Goal: Task Accomplishment & Management: Manage account settings

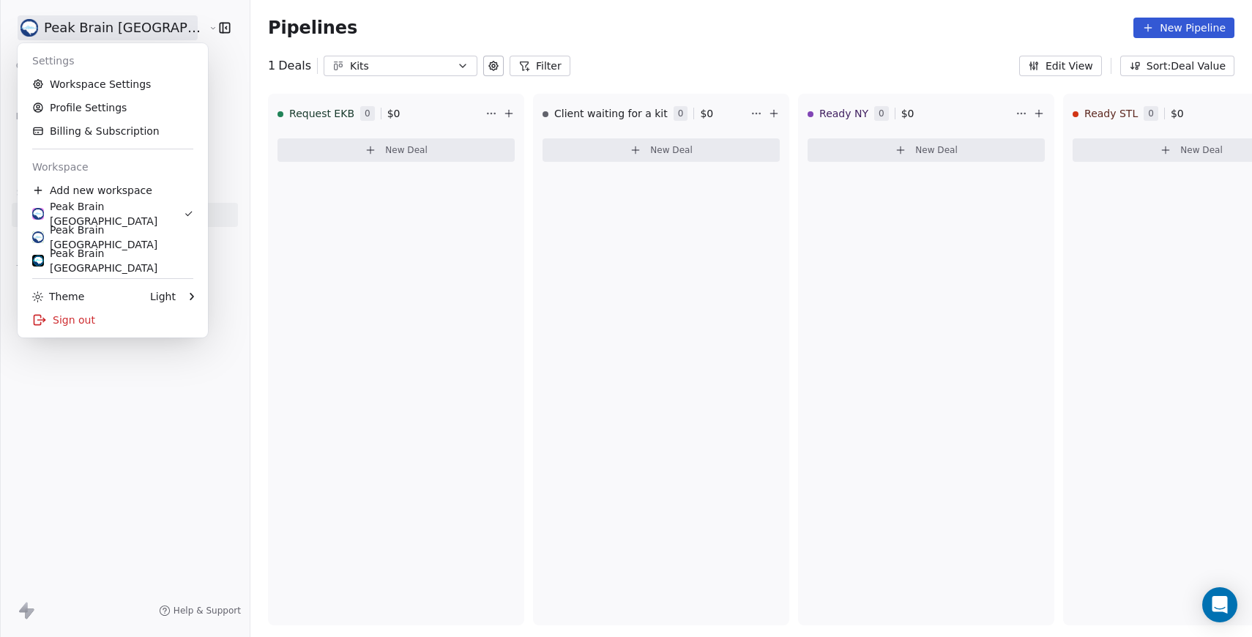
click at [48, 25] on html "Peak Brain USA Contacts People Marketing Workflows Campaigns Sales Pipelines Se…" at bounding box center [626, 318] width 1252 height 637
click at [83, 253] on div "Peak Brain Sweden" at bounding box center [112, 260] width 161 height 29
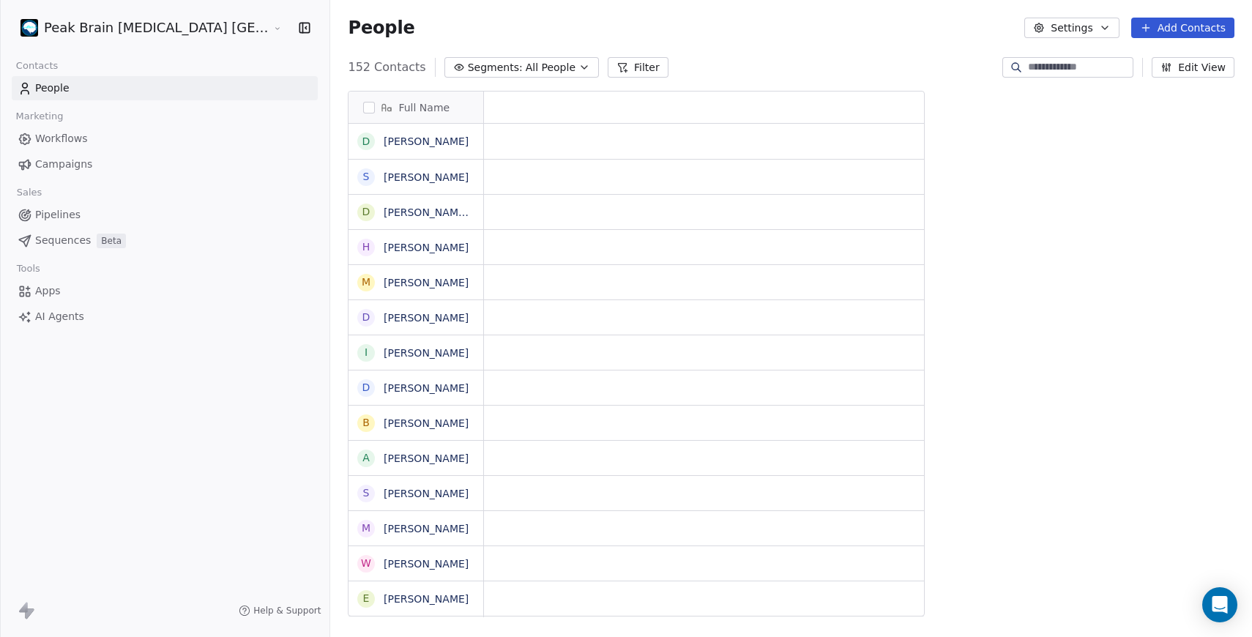
scroll to position [549, 968]
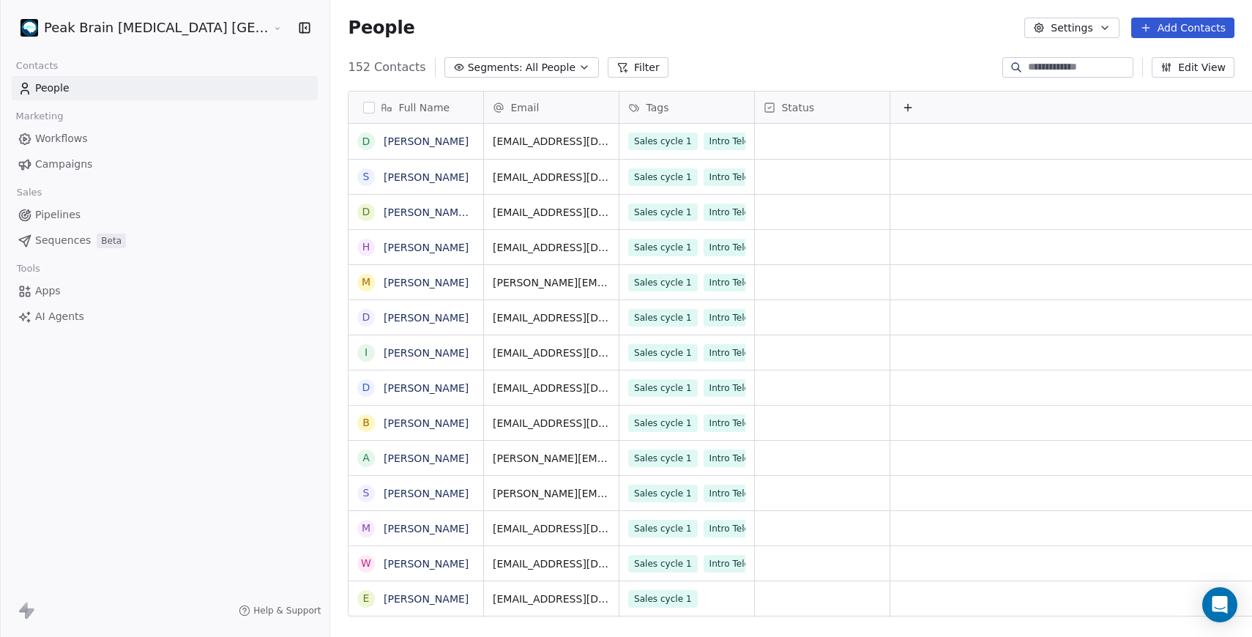
click at [121, 146] on link "Workflows" at bounding box center [165, 139] width 306 height 24
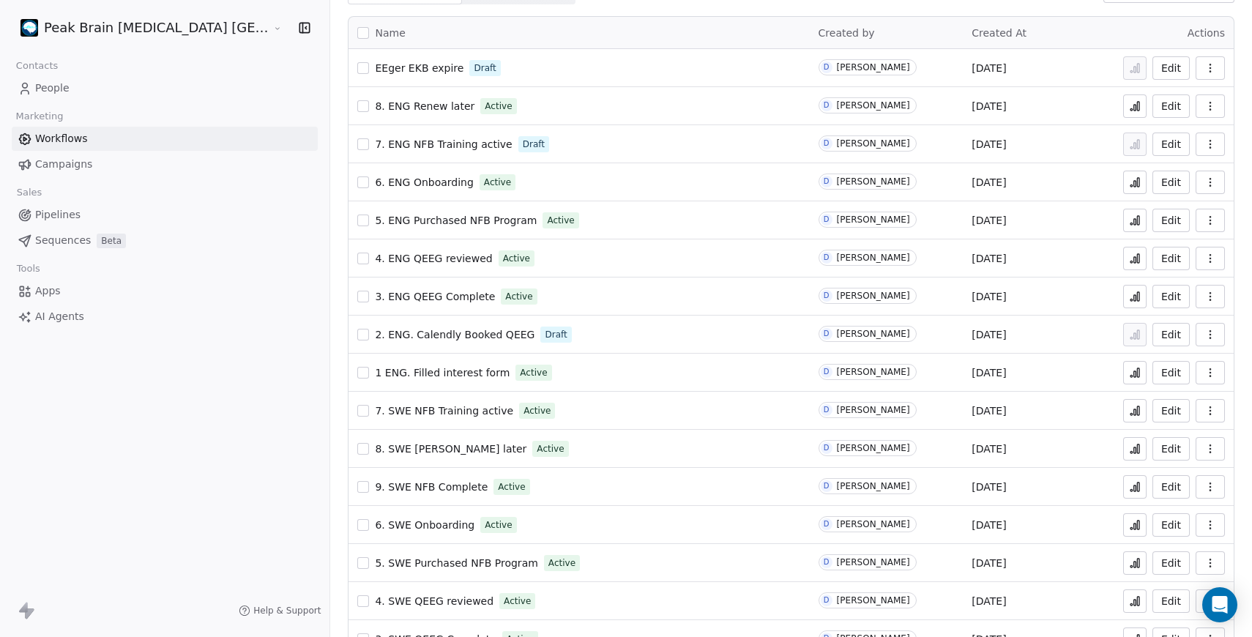
scroll to position [184, 0]
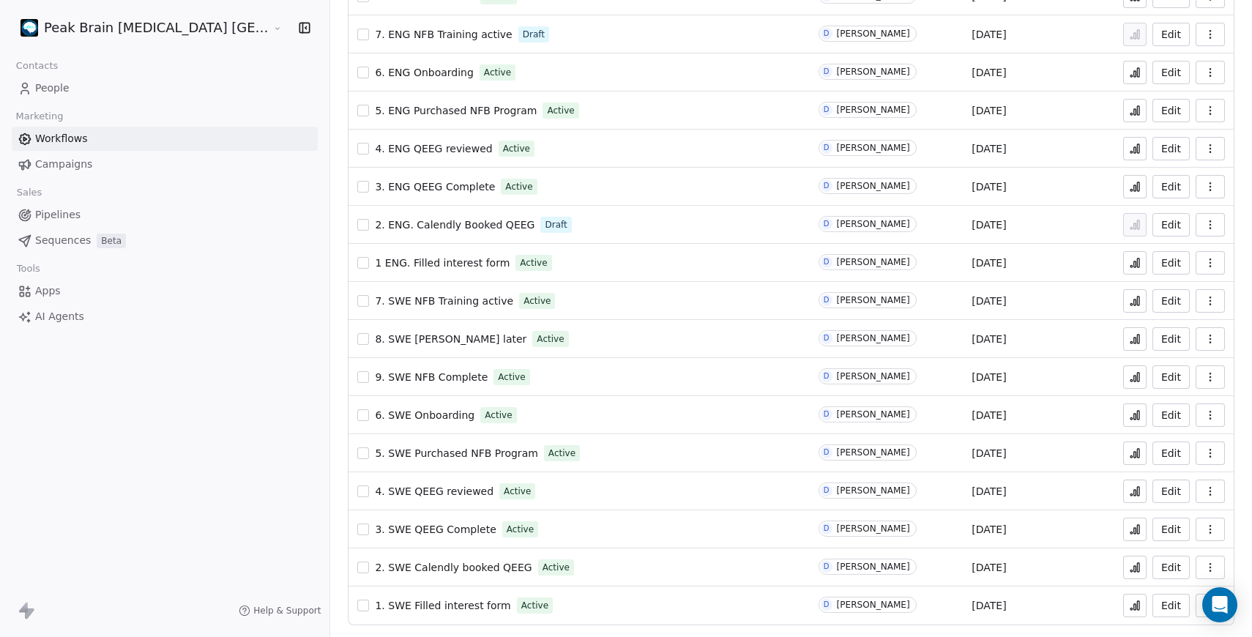
click at [424, 604] on span "1. SWE Filled interest form" at bounding box center [442, 605] width 135 height 12
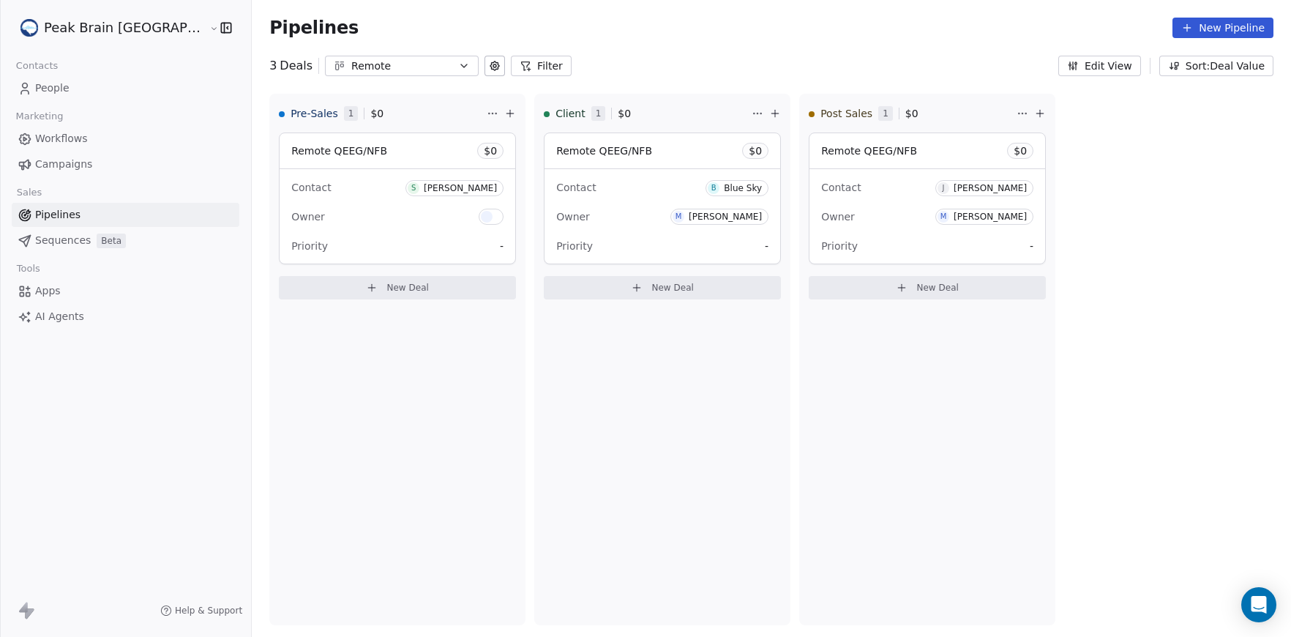
click at [352, 68] on div "Remote" at bounding box center [401, 66] width 101 height 15
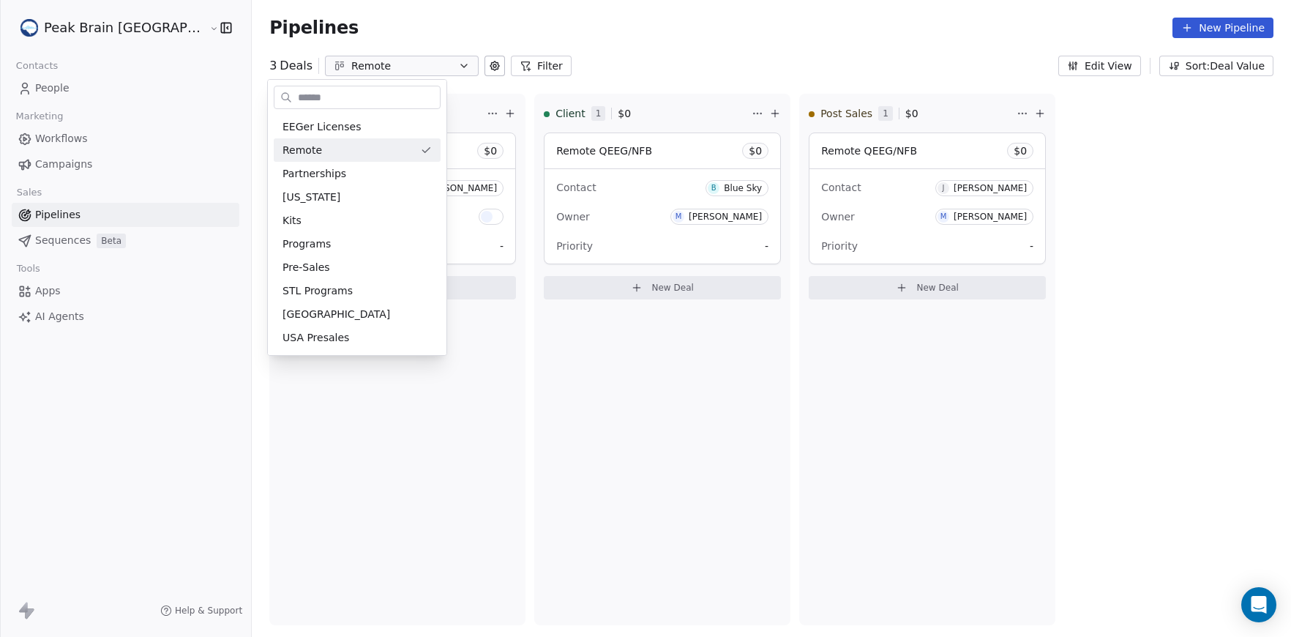
click at [526, 72] on html "Peak Brain USA Contacts People Marketing Workflows Campaigns Sales Pipelines Se…" at bounding box center [645, 318] width 1291 height 637
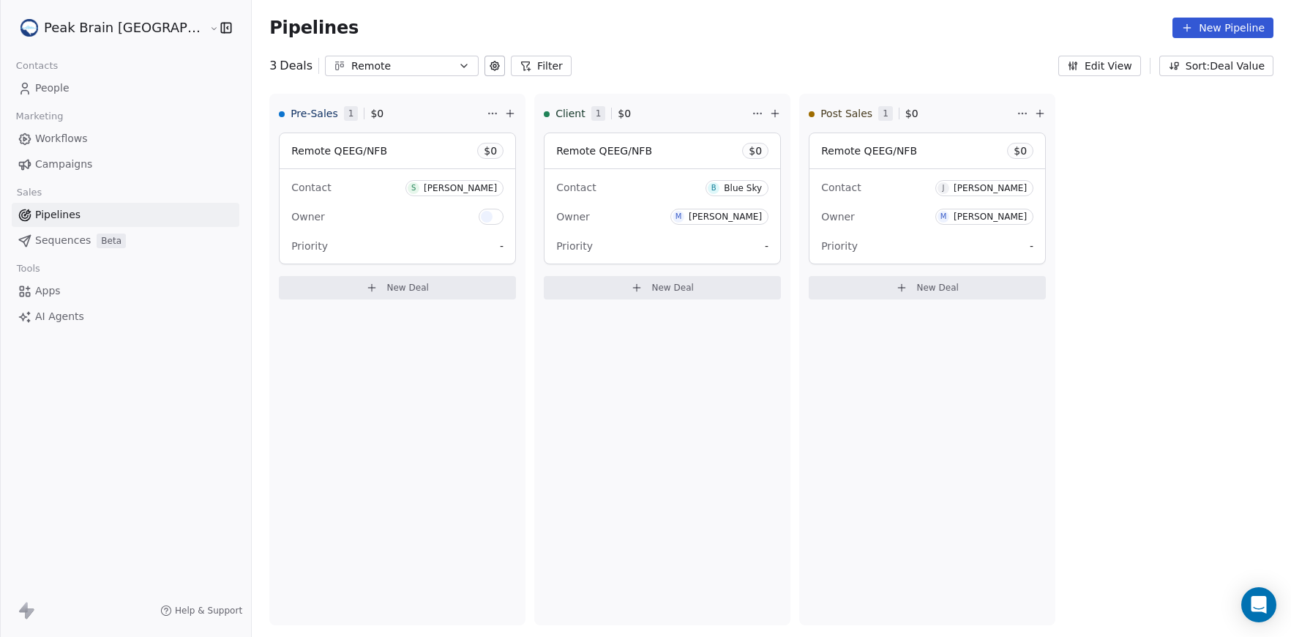
click at [1145, 67] on div "Edit View Sort: Deal Value" at bounding box center [1165, 66] width 215 height 20
click at [1126, 69] on button "Edit View" at bounding box center [1099, 66] width 83 height 20
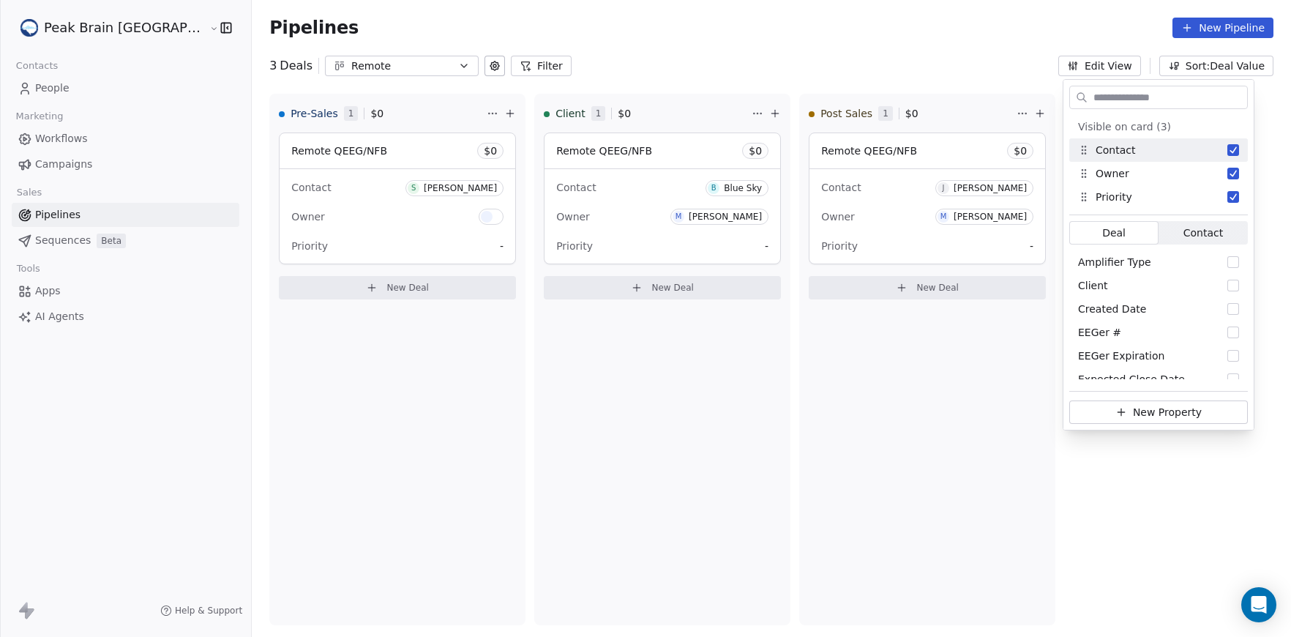
click at [1052, 68] on div "3 Deals Remote Filter Edit View Sort: Deal Value" at bounding box center [771, 66] width 1039 height 20
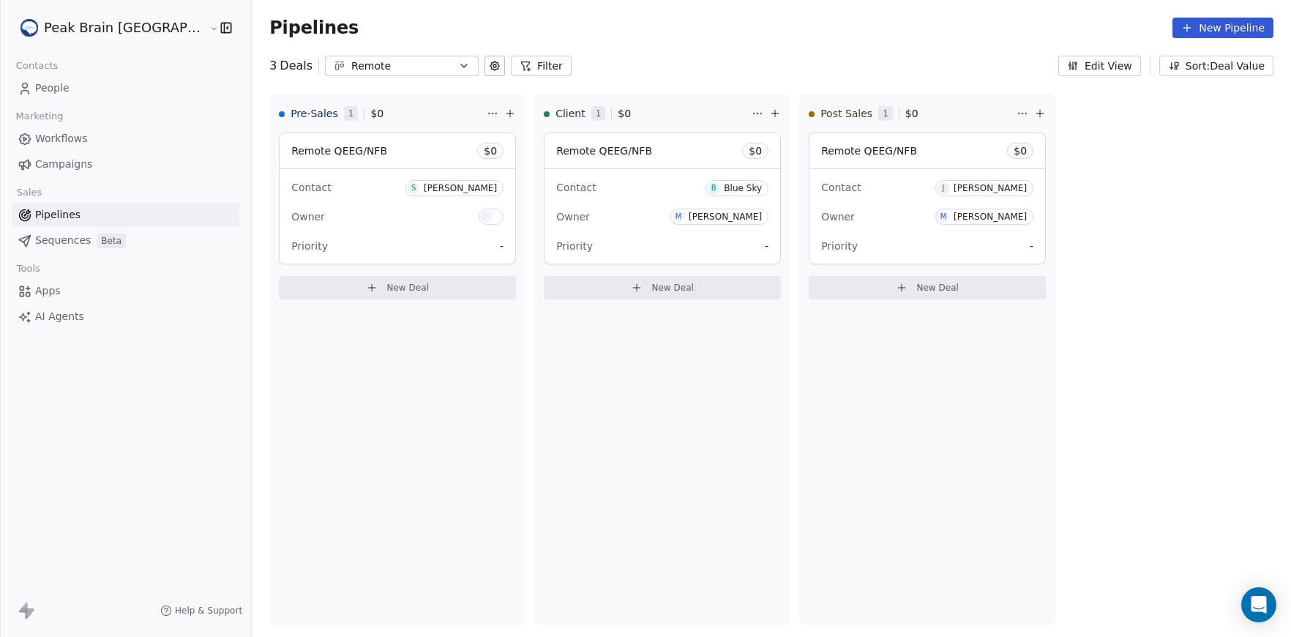
click at [485, 73] on button at bounding box center [495, 66] width 20 height 20
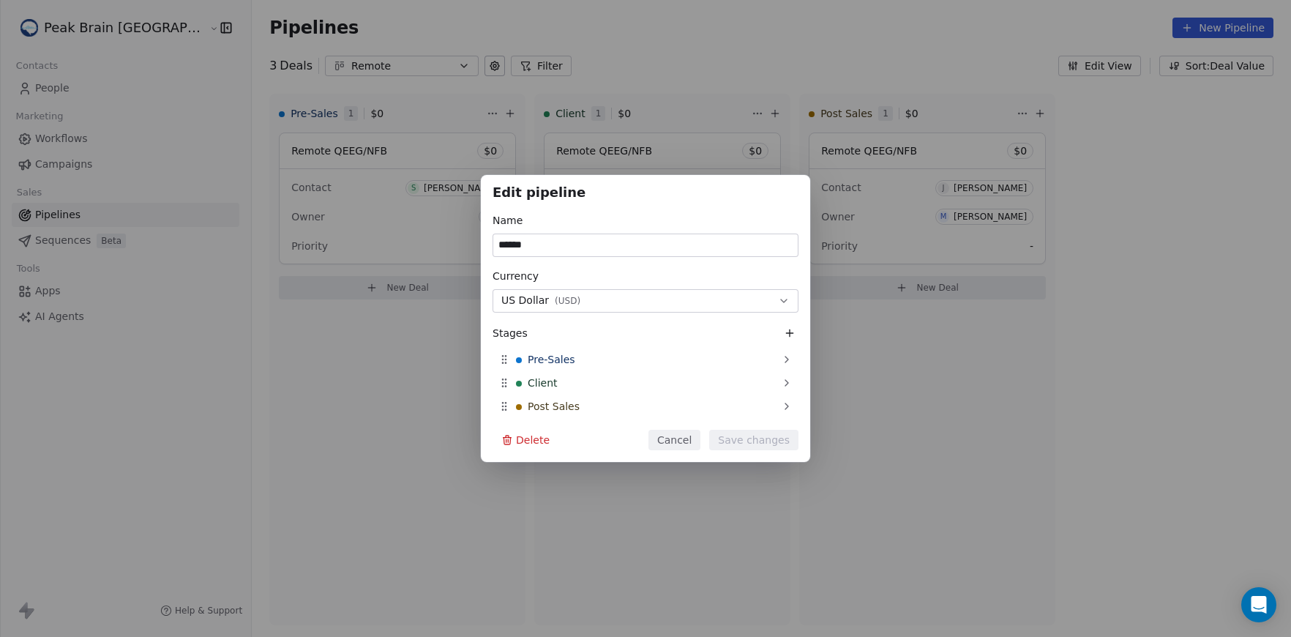
click at [792, 330] on icon at bounding box center [790, 333] width 12 height 12
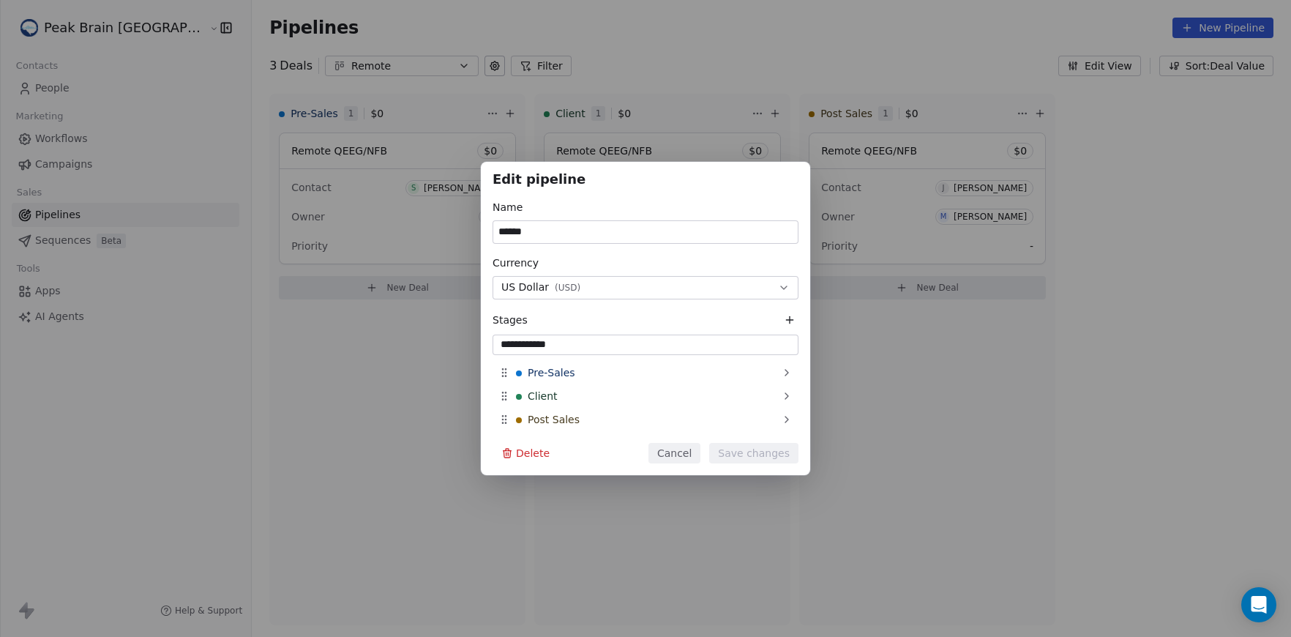
type input "**********"
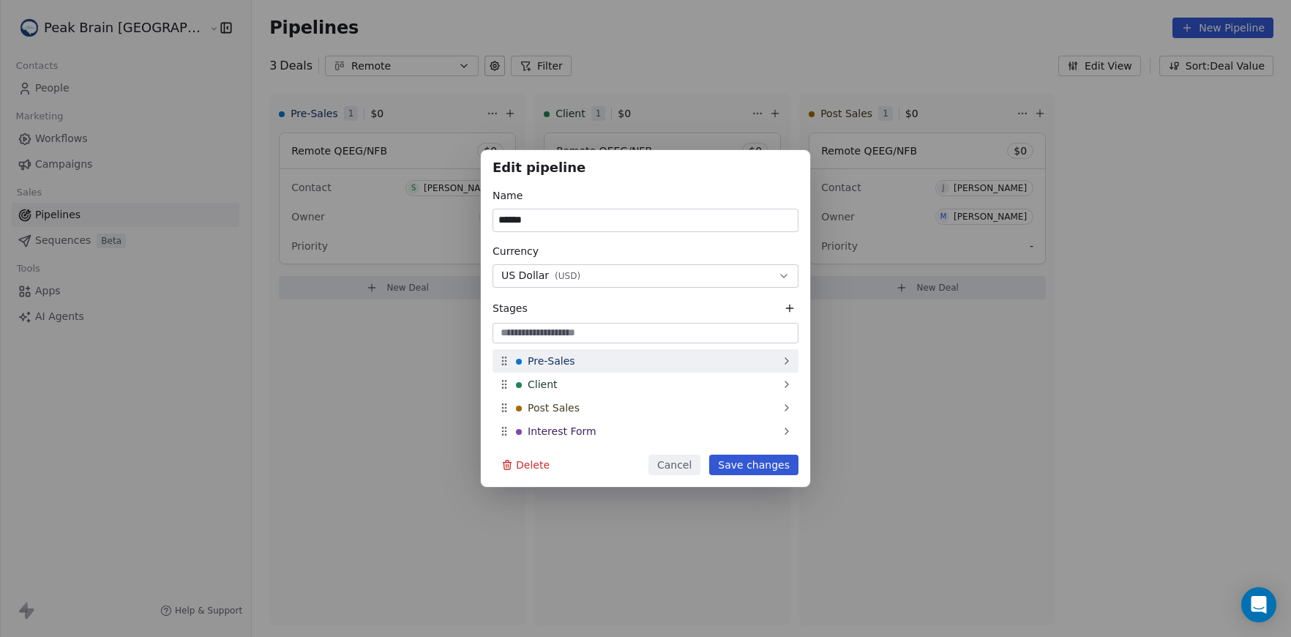
click at [500, 358] on icon at bounding box center [504, 361] width 12 height 12
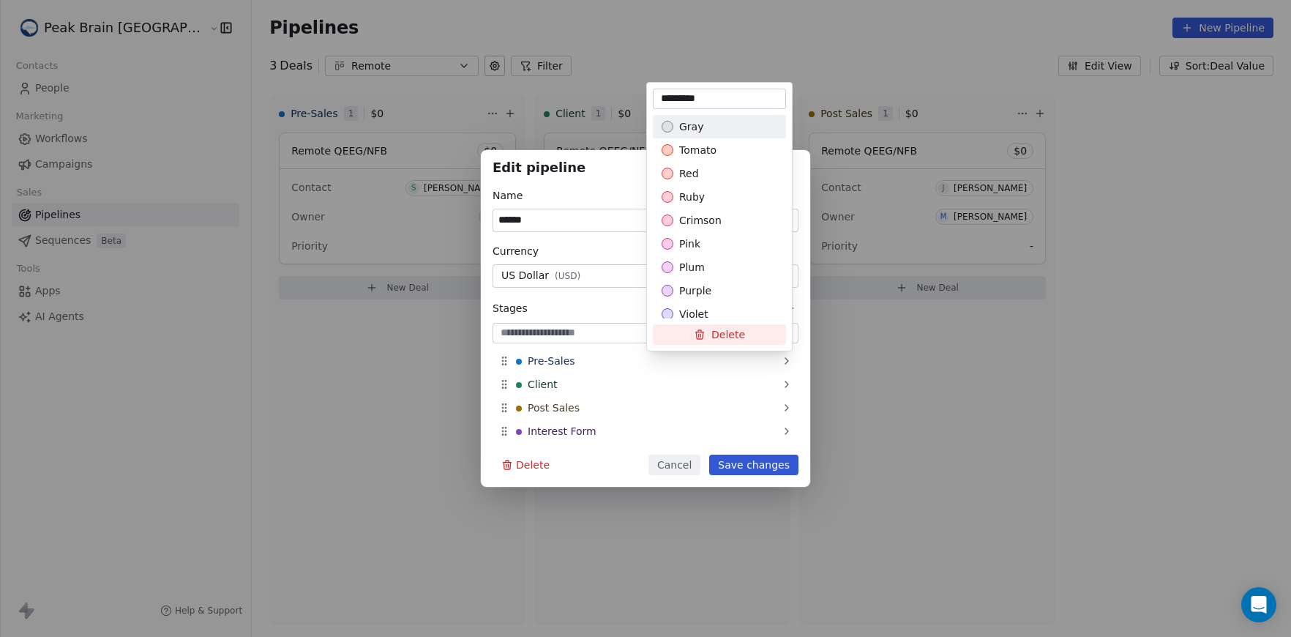
click at [680, 340] on button "Delete" at bounding box center [719, 334] width 133 height 20
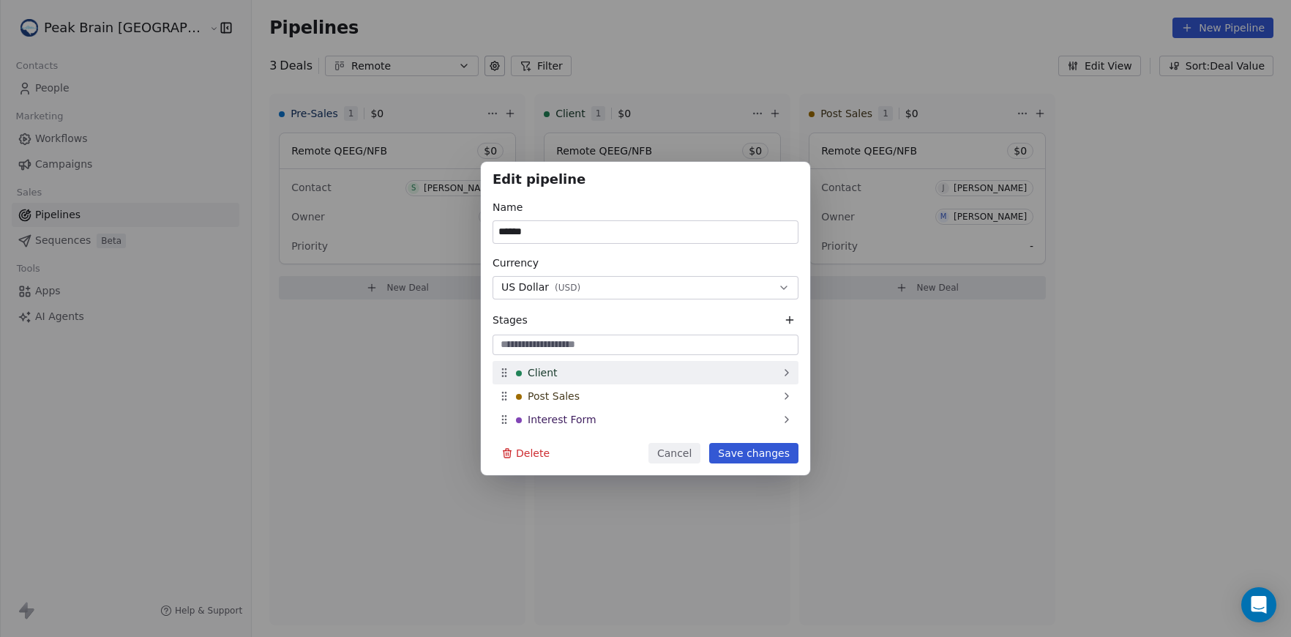
click at [507, 379] on div "Client" at bounding box center [646, 372] width 306 height 23
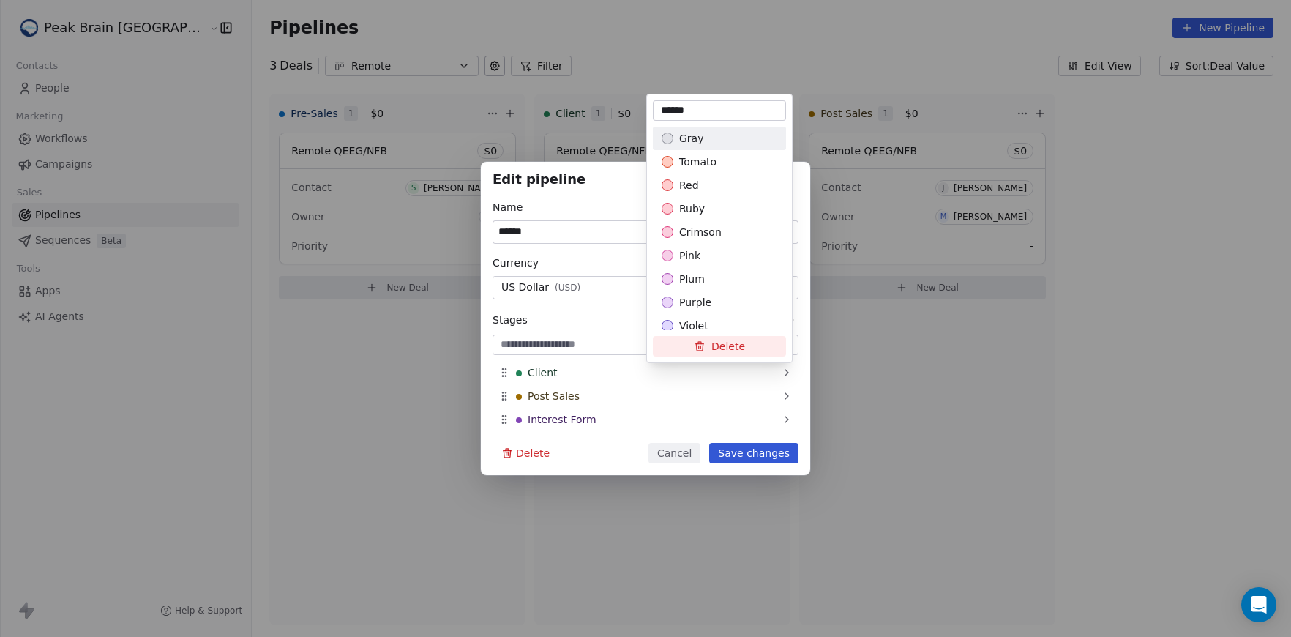
click at [687, 348] on button "Delete" at bounding box center [719, 346] width 133 height 20
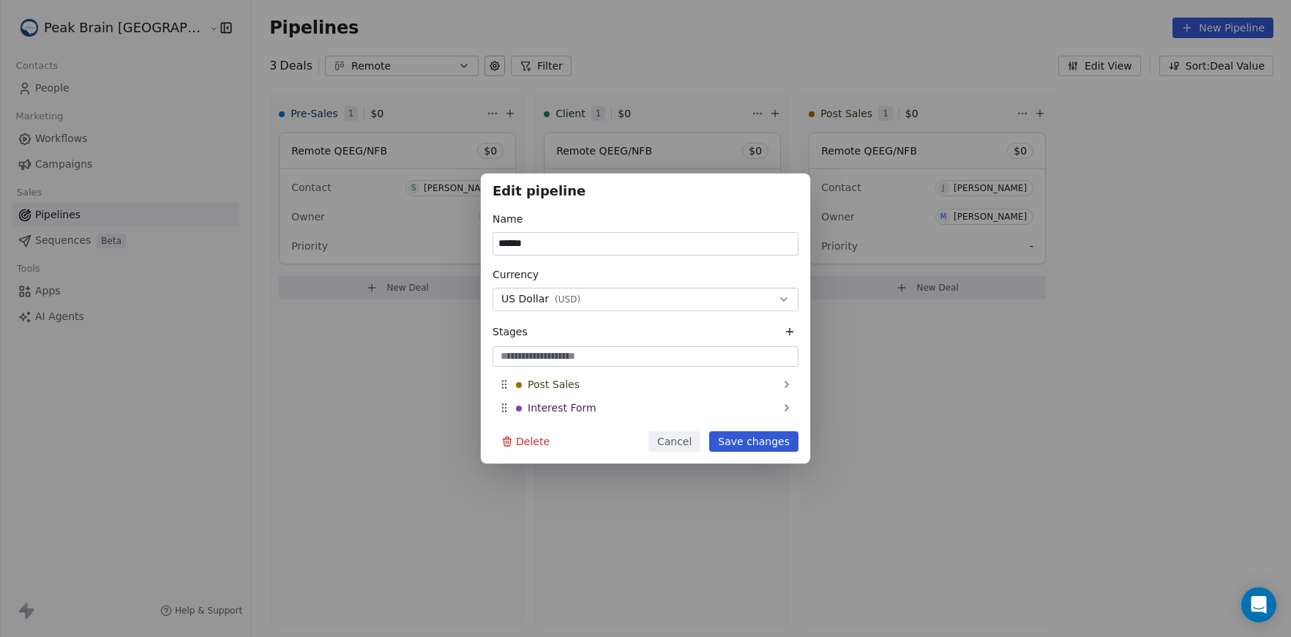
click at [503, 381] on icon at bounding box center [502, 380] width 1 height 1
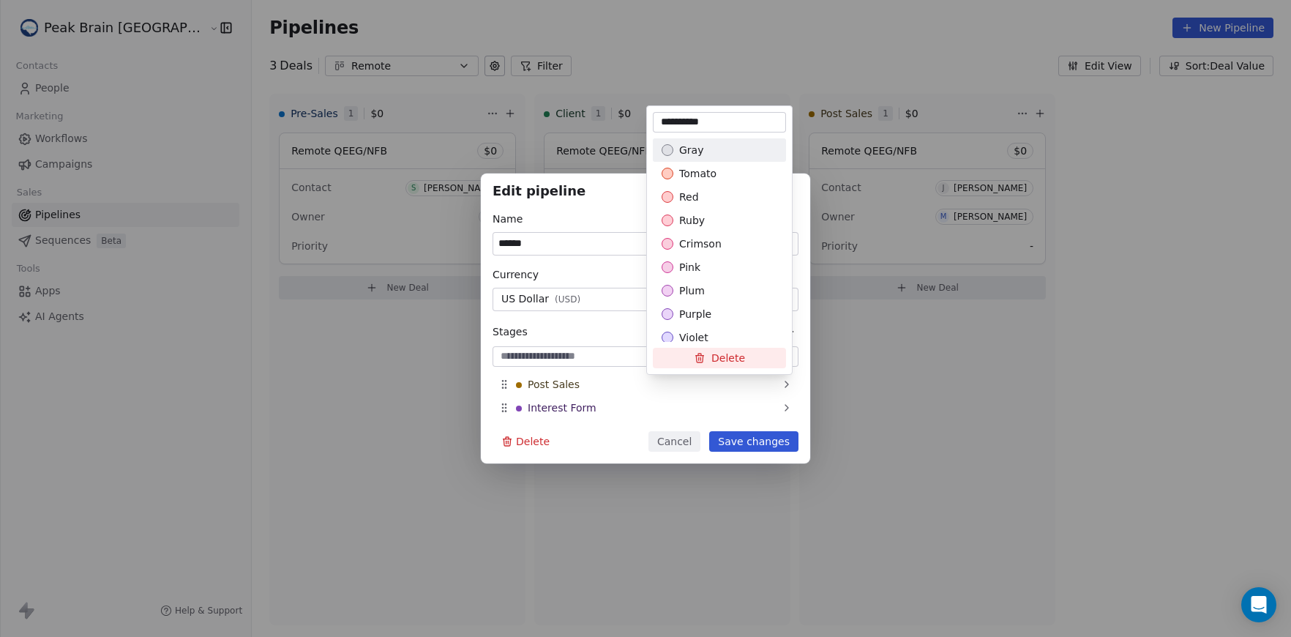
click at [692, 353] on button "Delete" at bounding box center [719, 358] width 133 height 20
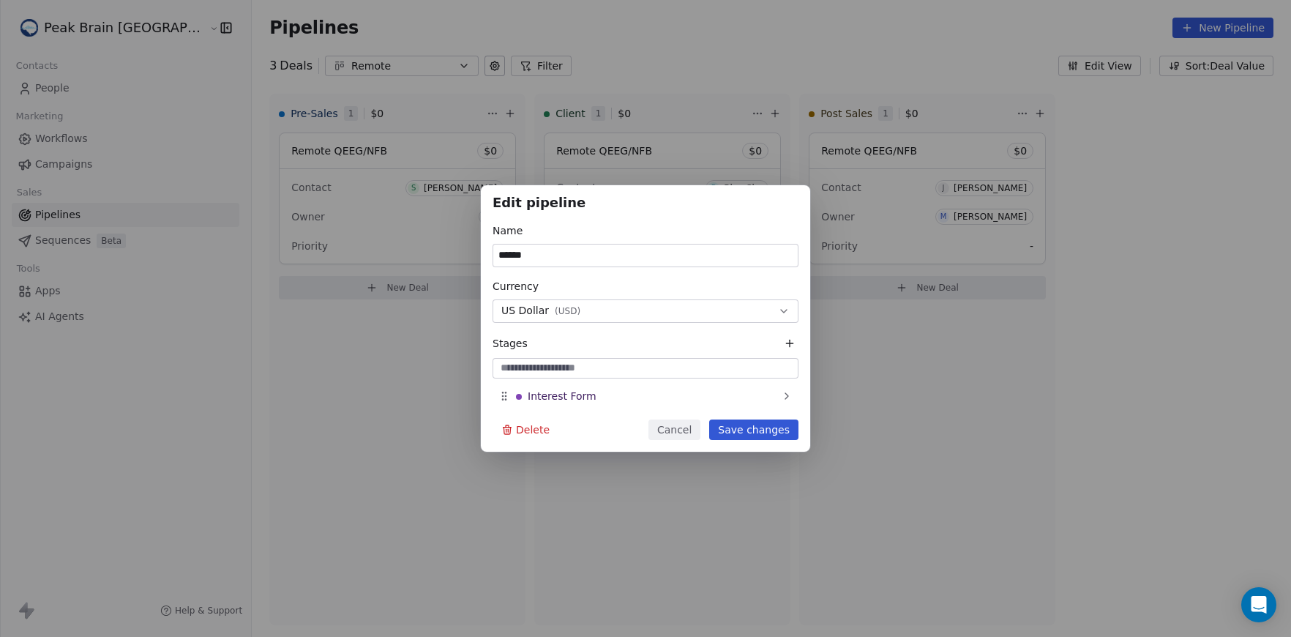
click at [679, 361] on input at bounding box center [646, 368] width 300 height 15
type input "**********"
click at [742, 423] on button "Save changes" at bounding box center [753, 429] width 89 height 20
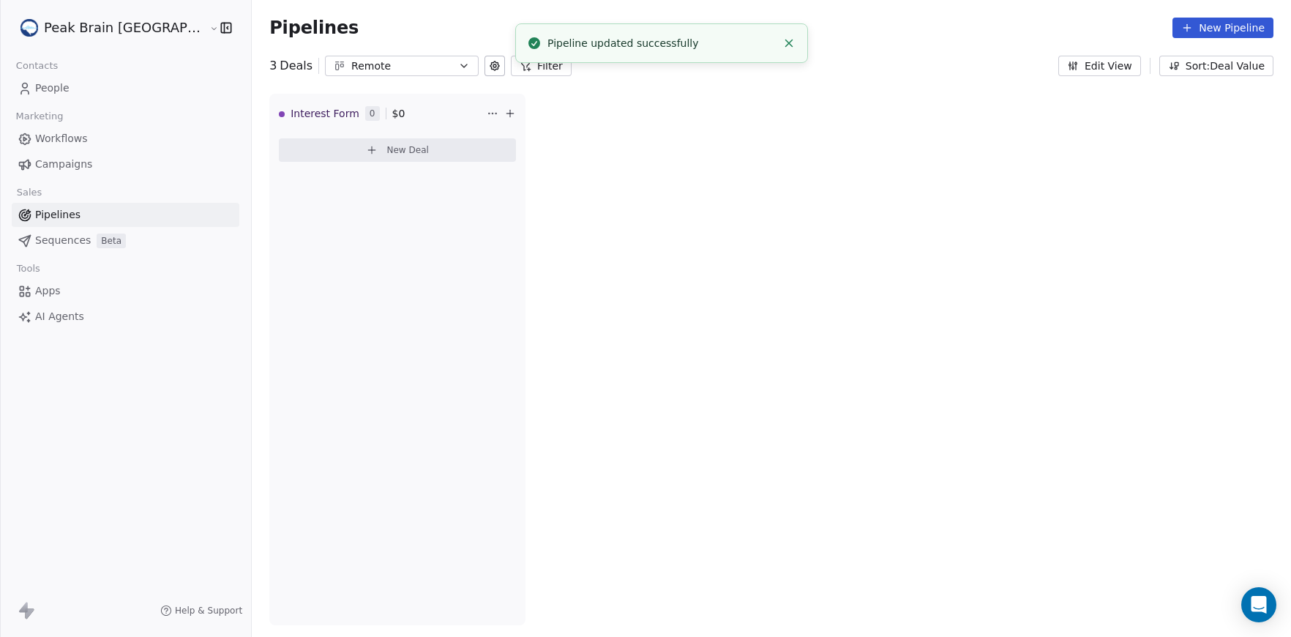
click at [485, 72] on button at bounding box center [495, 66] width 20 height 20
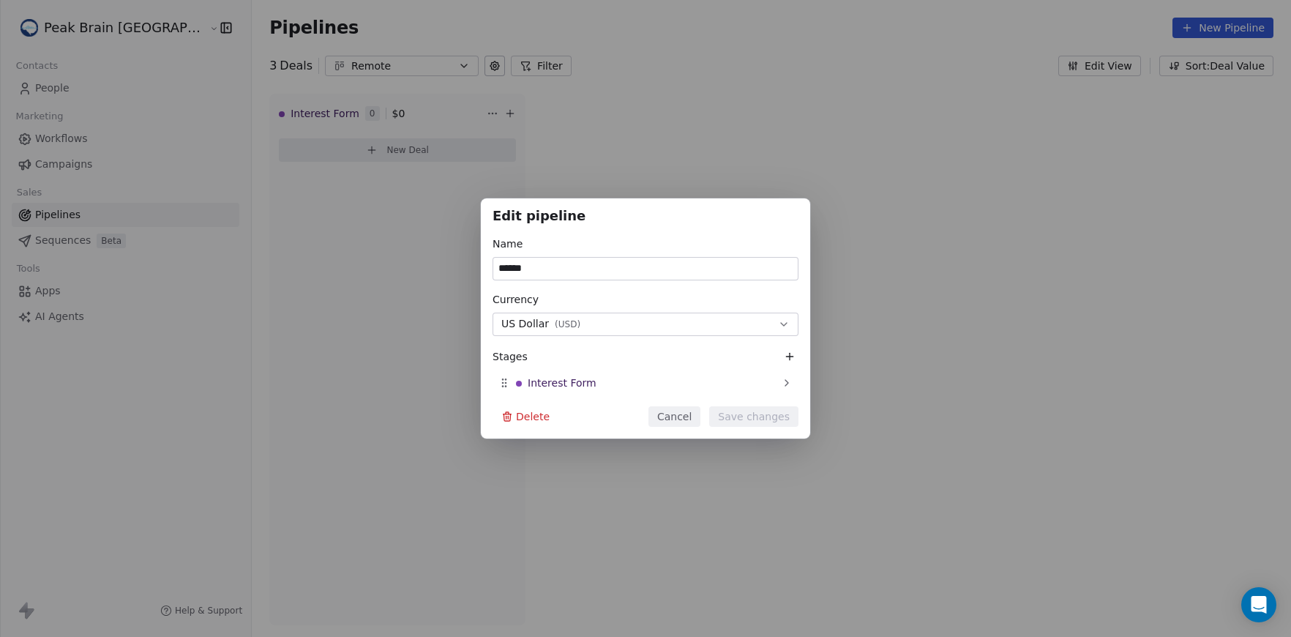
click at [787, 358] on icon at bounding box center [790, 357] width 12 height 12
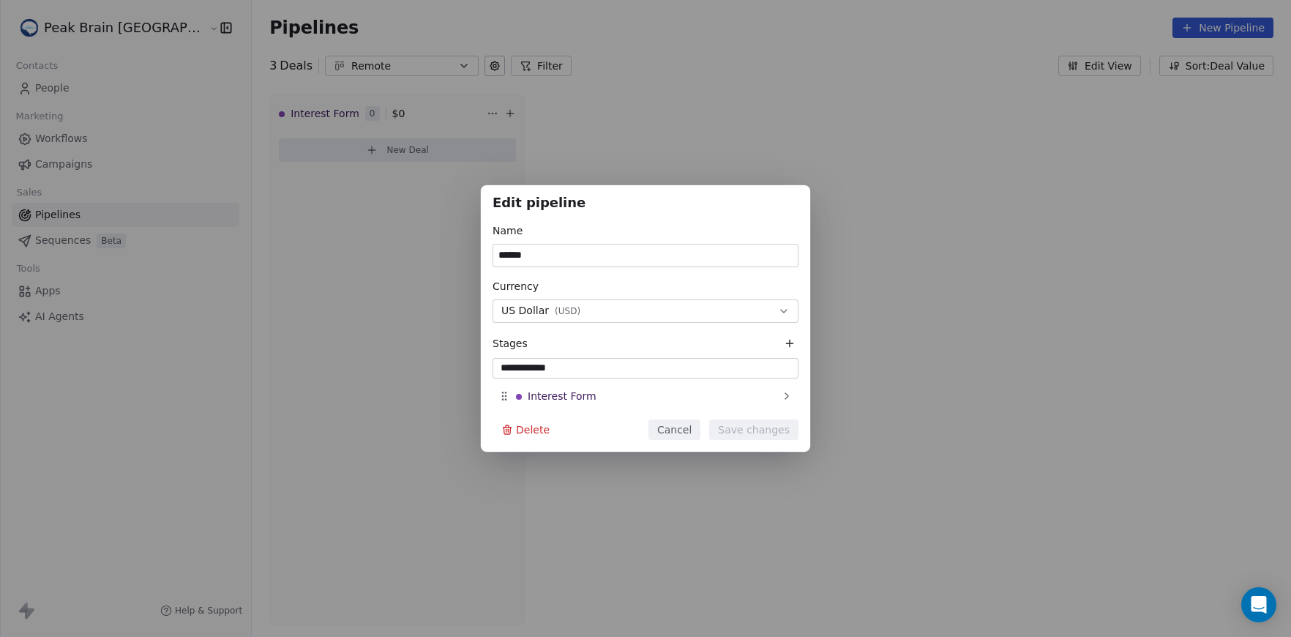
type input "**********"
click at [791, 348] on button at bounding box center [790, 344] width 18 height 18
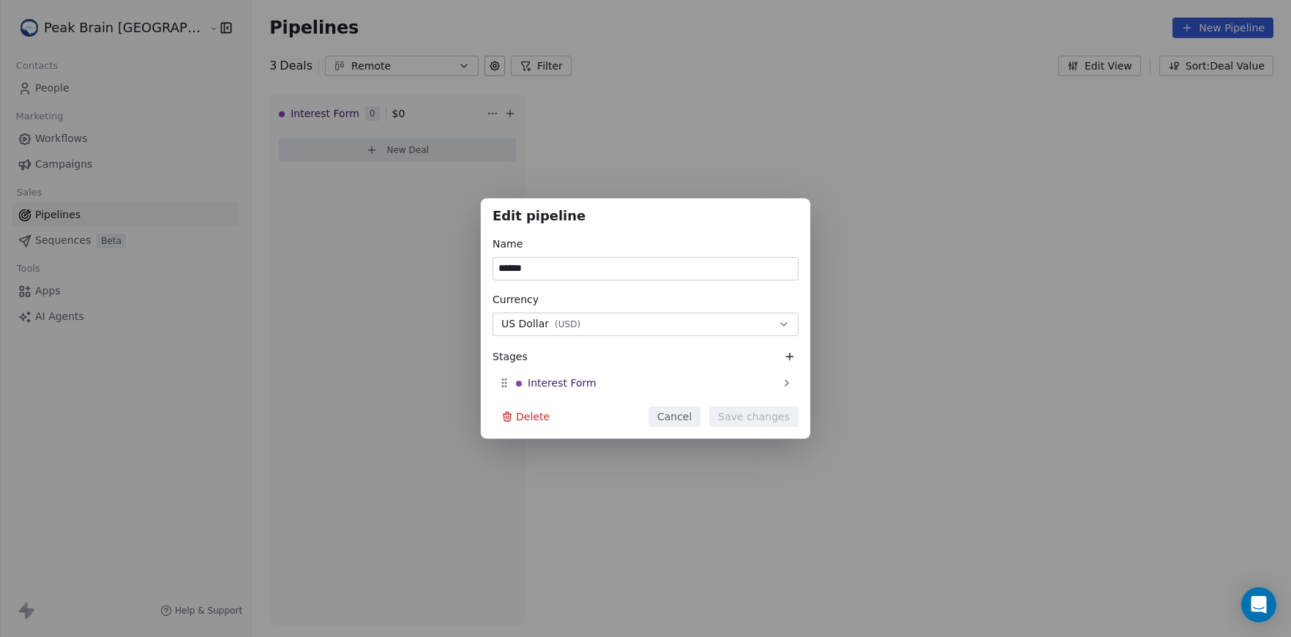
click at [788, 355] on icon at bounding box center [790, 357] width 12 height 12
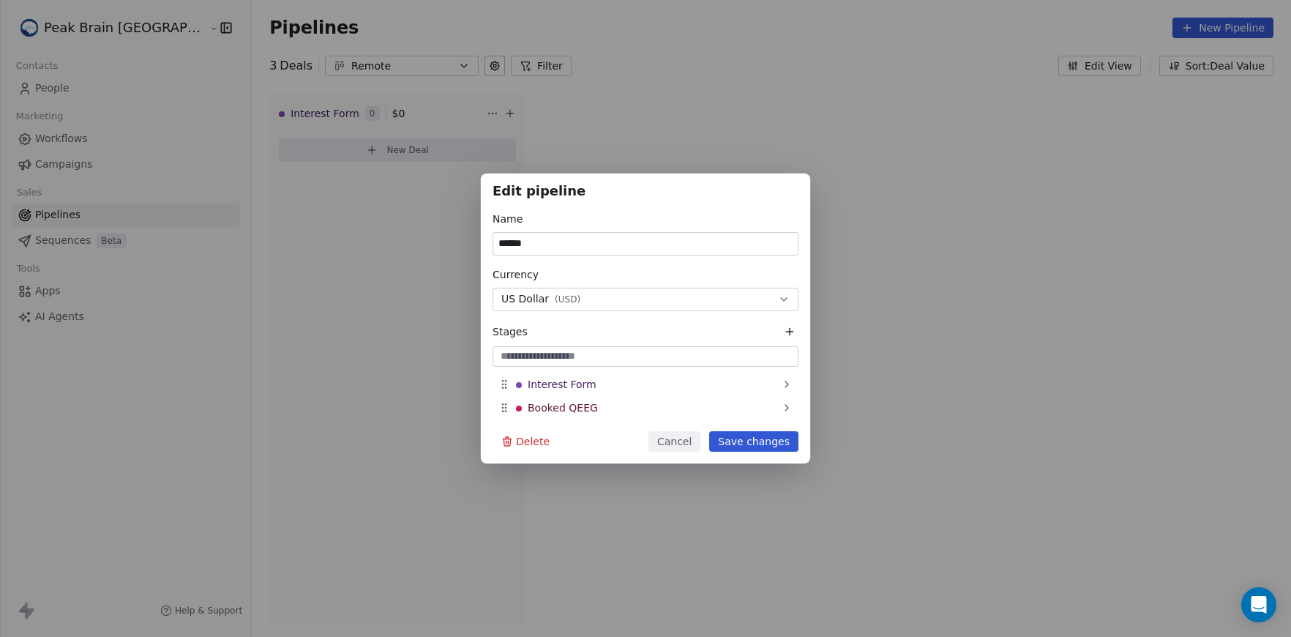
click at [788, 334] on icon at bounding box center [790, 332] width 12 height 12
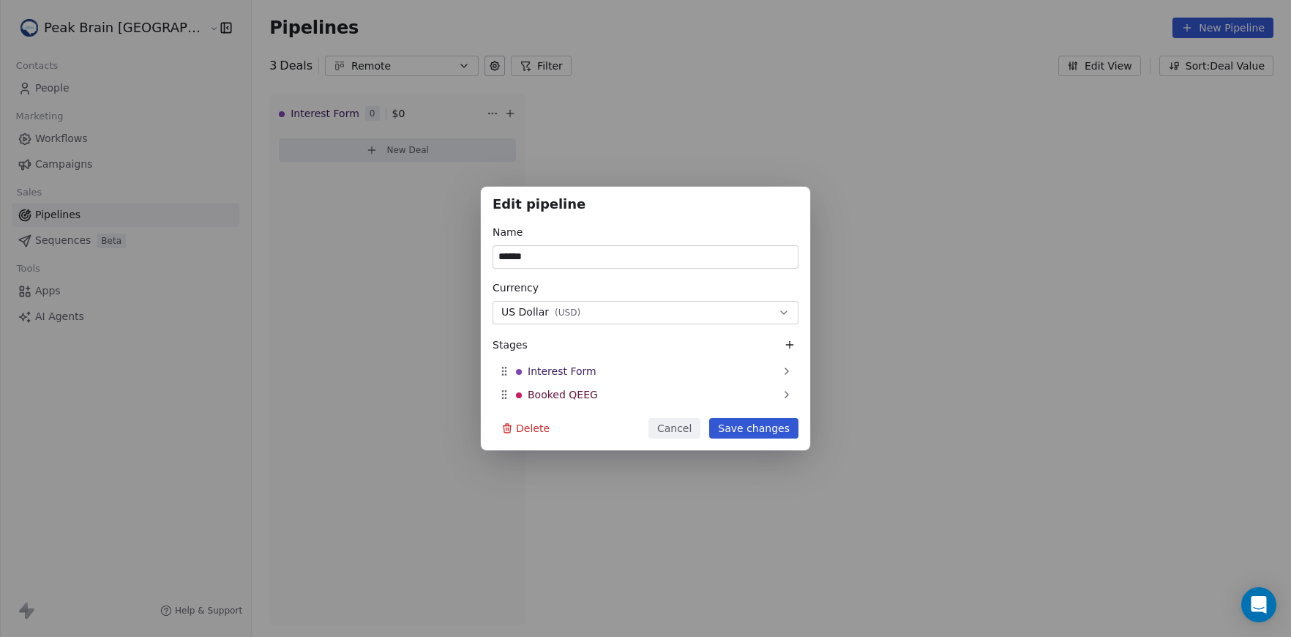
click at [790, 348] on icon at bounding box center [790, 345] width 12 height 12
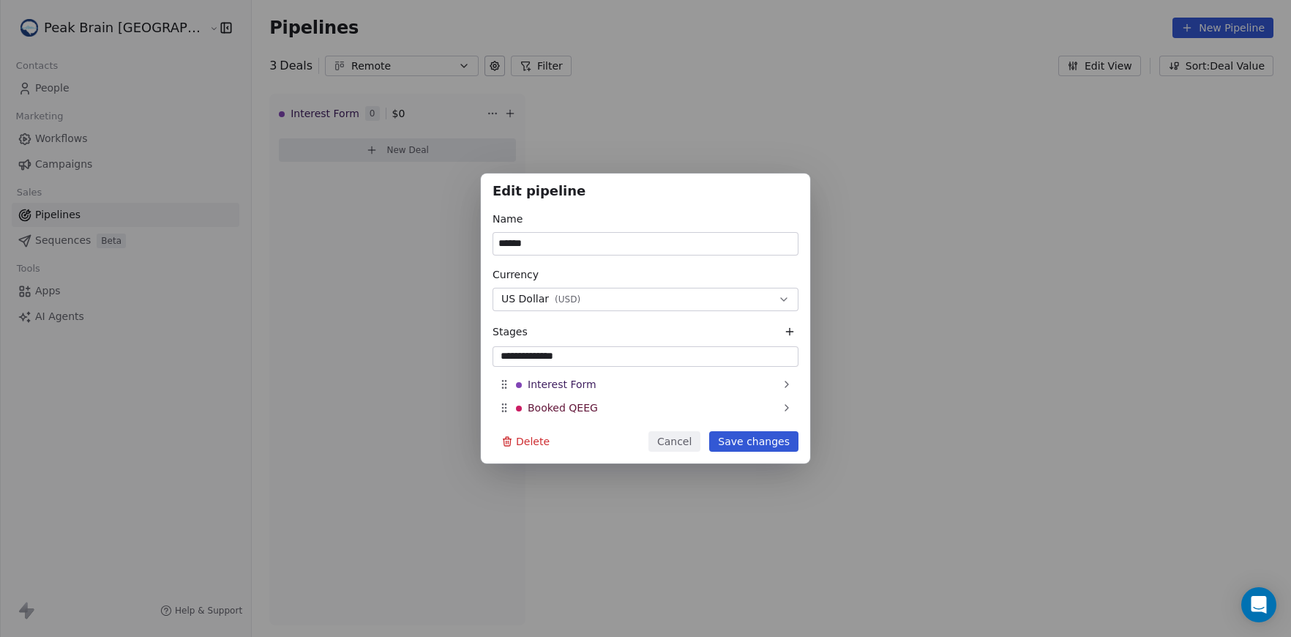
type input "**********"
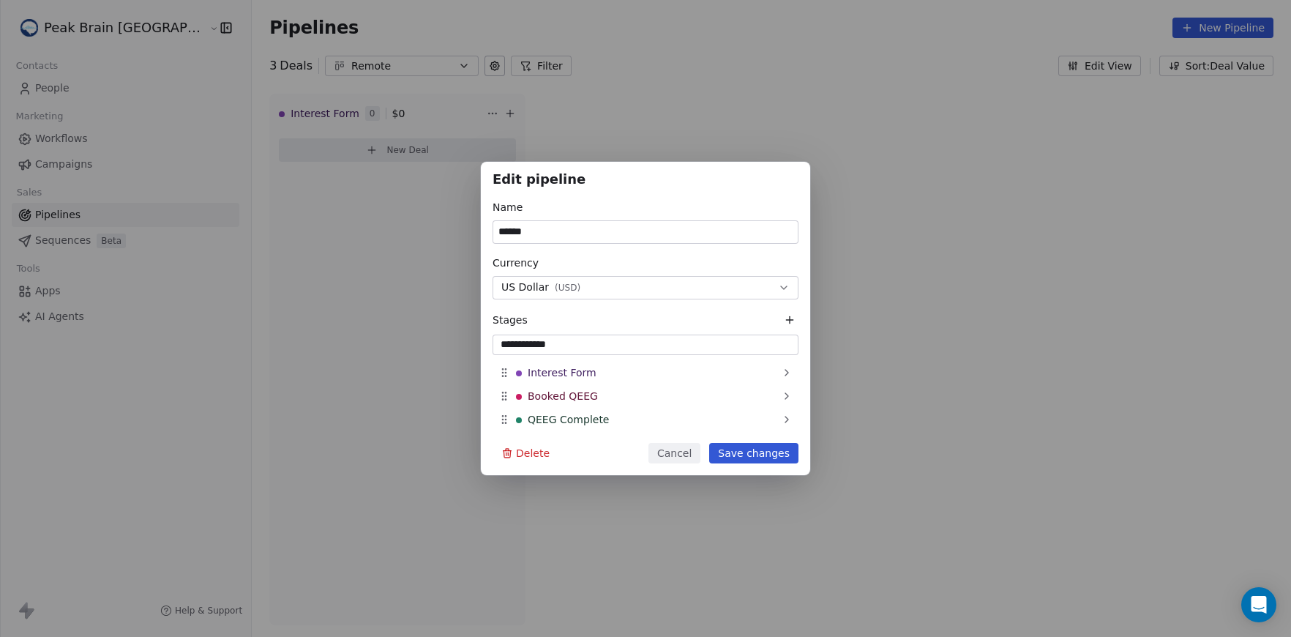
type input "**********"
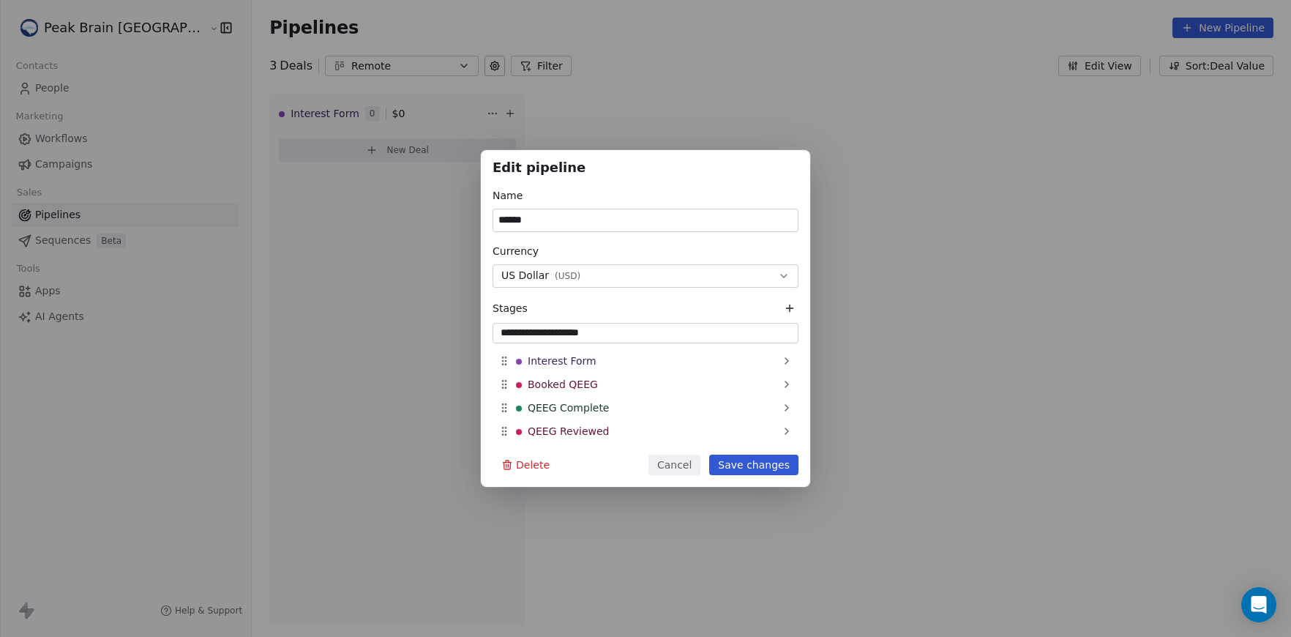
type input "**********"
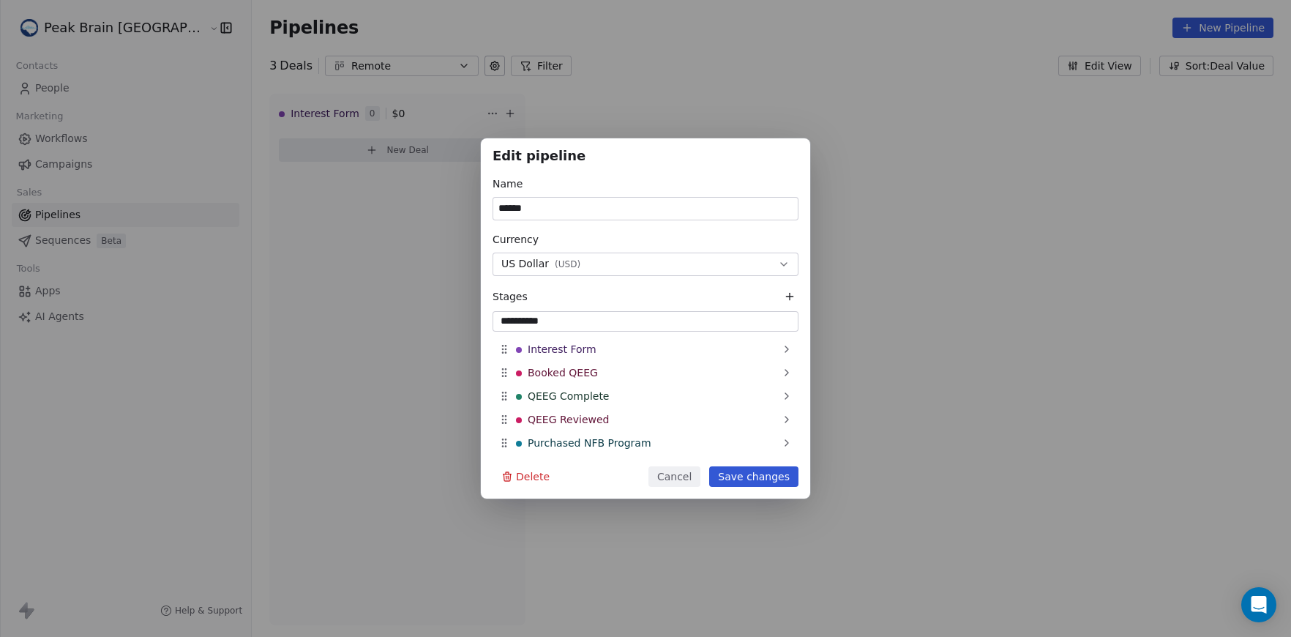
type input "**********"
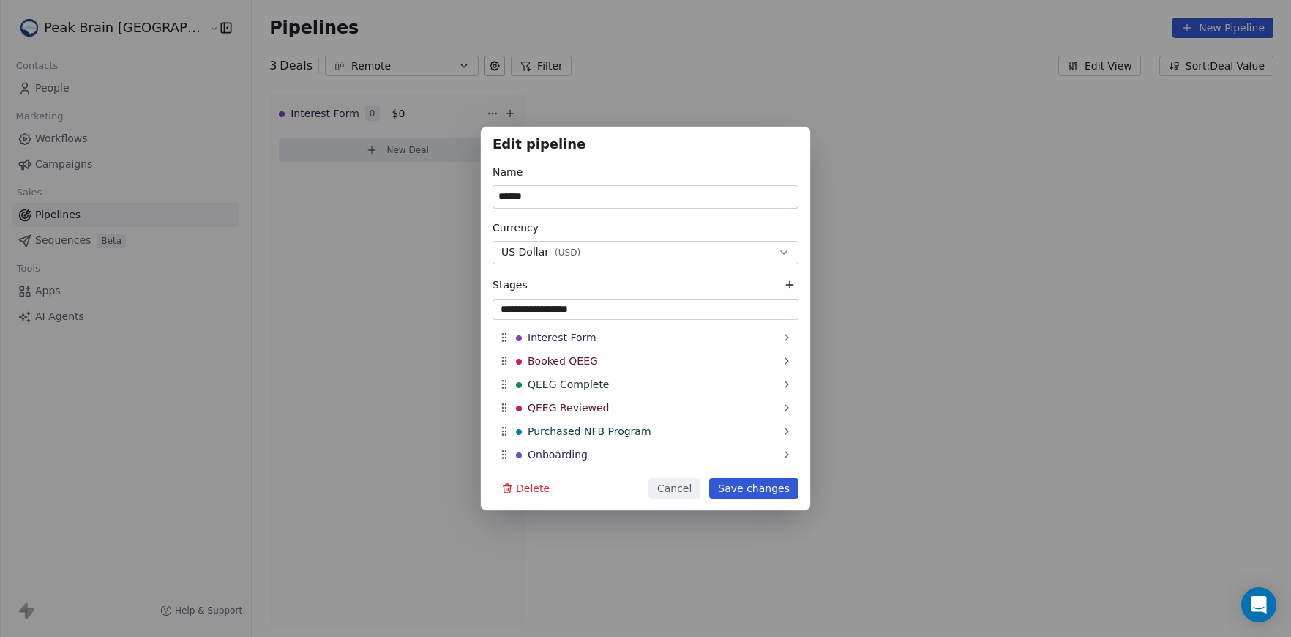
type input "**********"
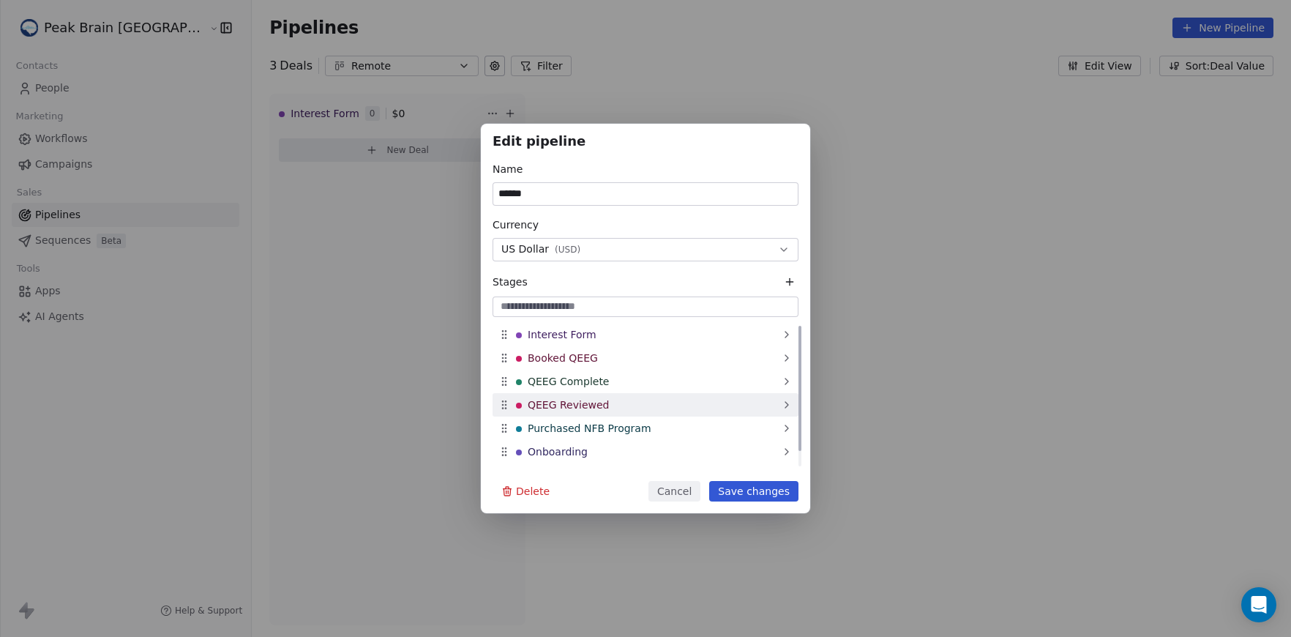
scroll to position [18, 0]
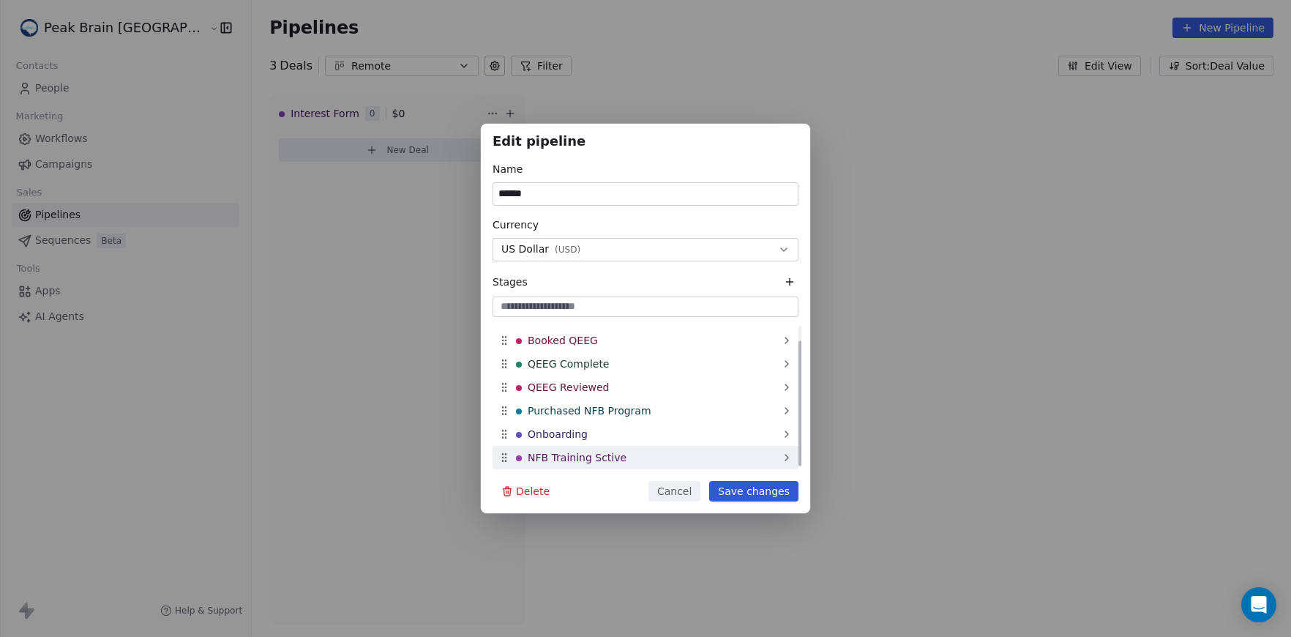
click at [636, 460] on div "NFB Training Sctive" at bounding box center [646, 457] width 306 height 23
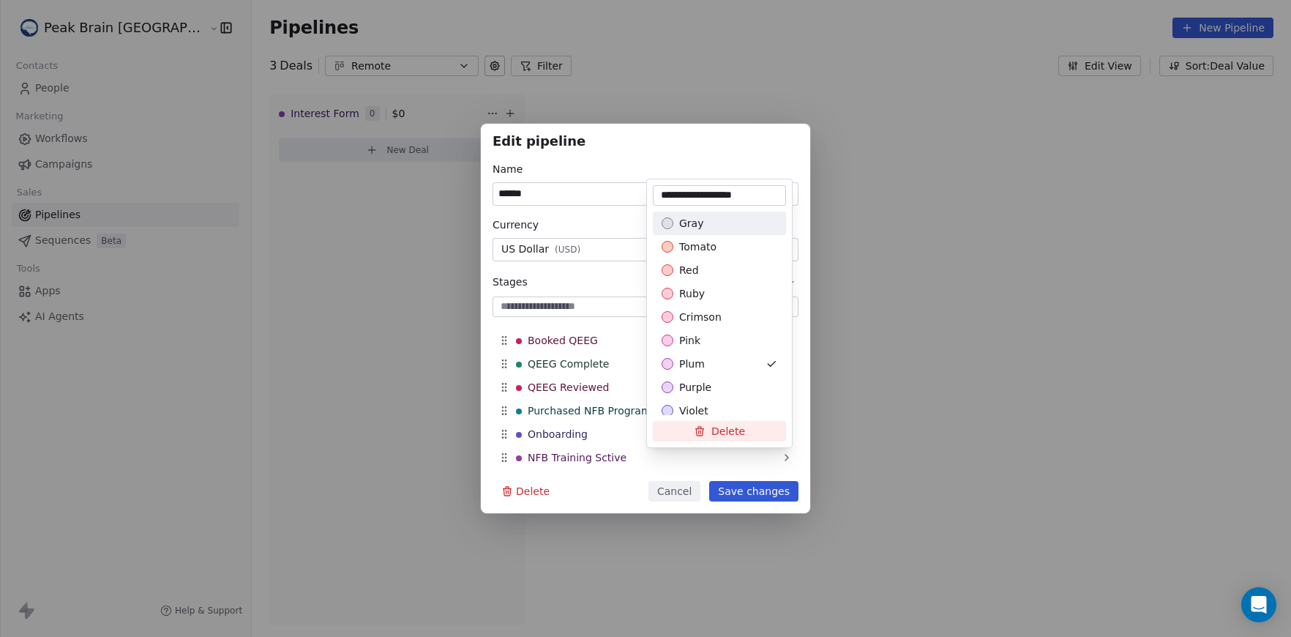
click at [732, 198] on input "**********" at bounding box center [719, 195] width 127 height 15
type input "**********"
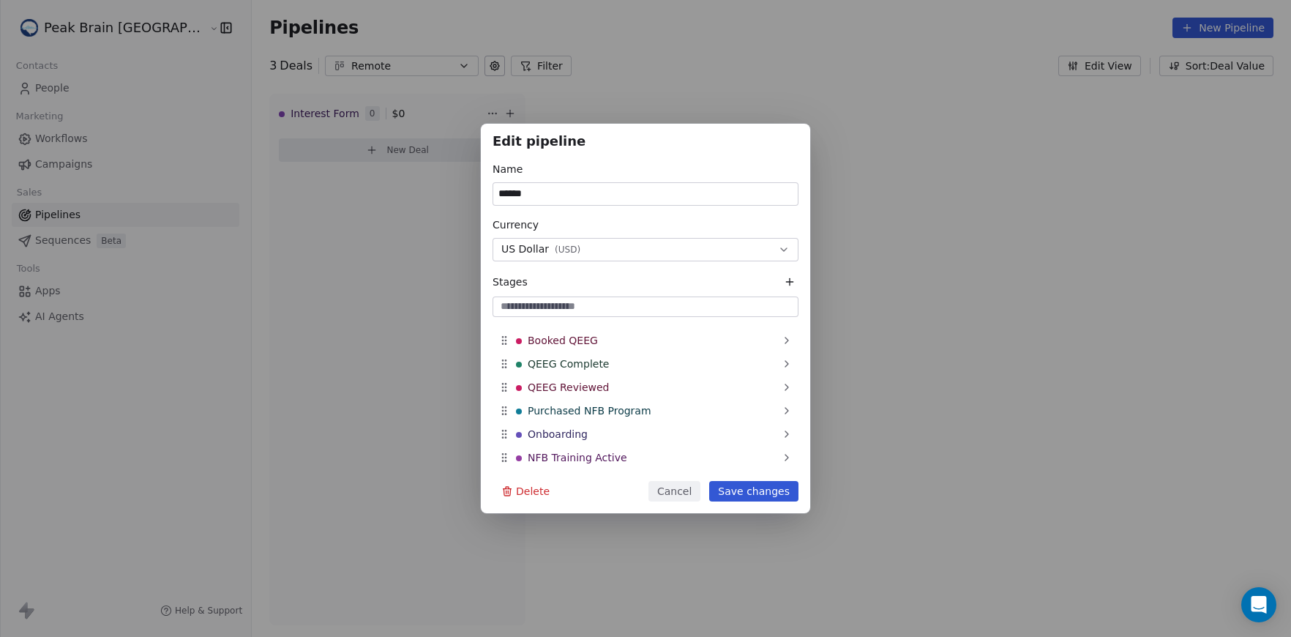
click at [660, 309] on input at bounding box center [646, 306] width 300 height 15
type input "*"
type input "**********"
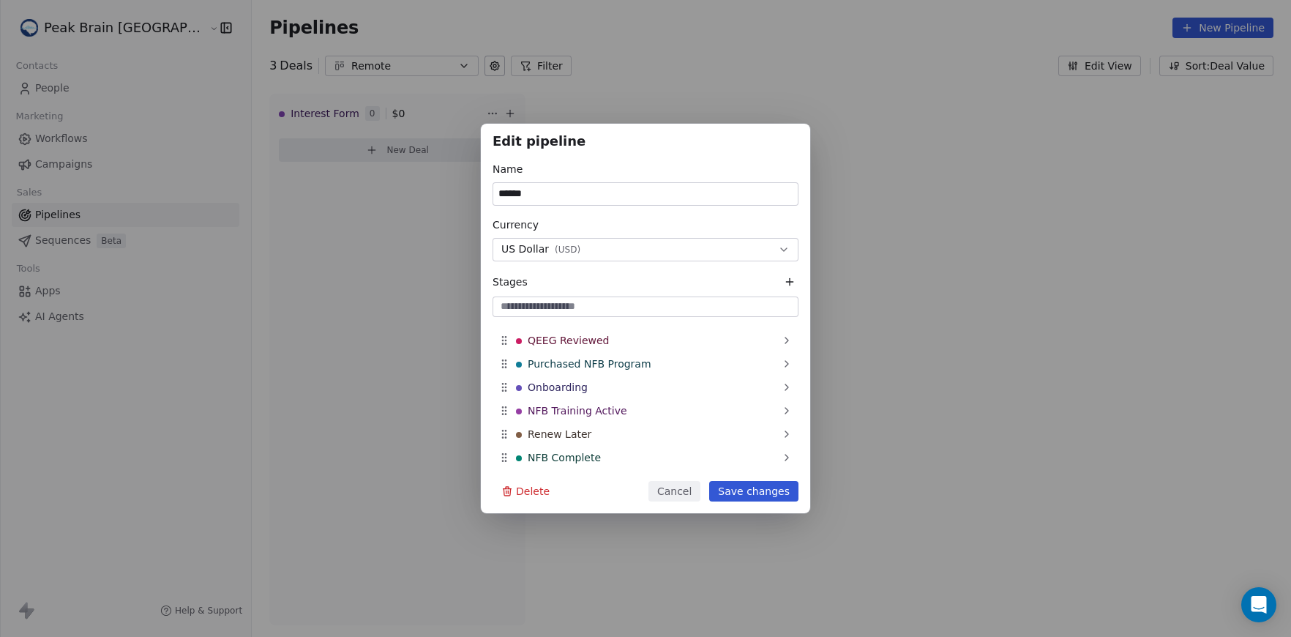
click at [769, 500] on button "Save changes" at bounding box center [753, 491] width 89 height 20
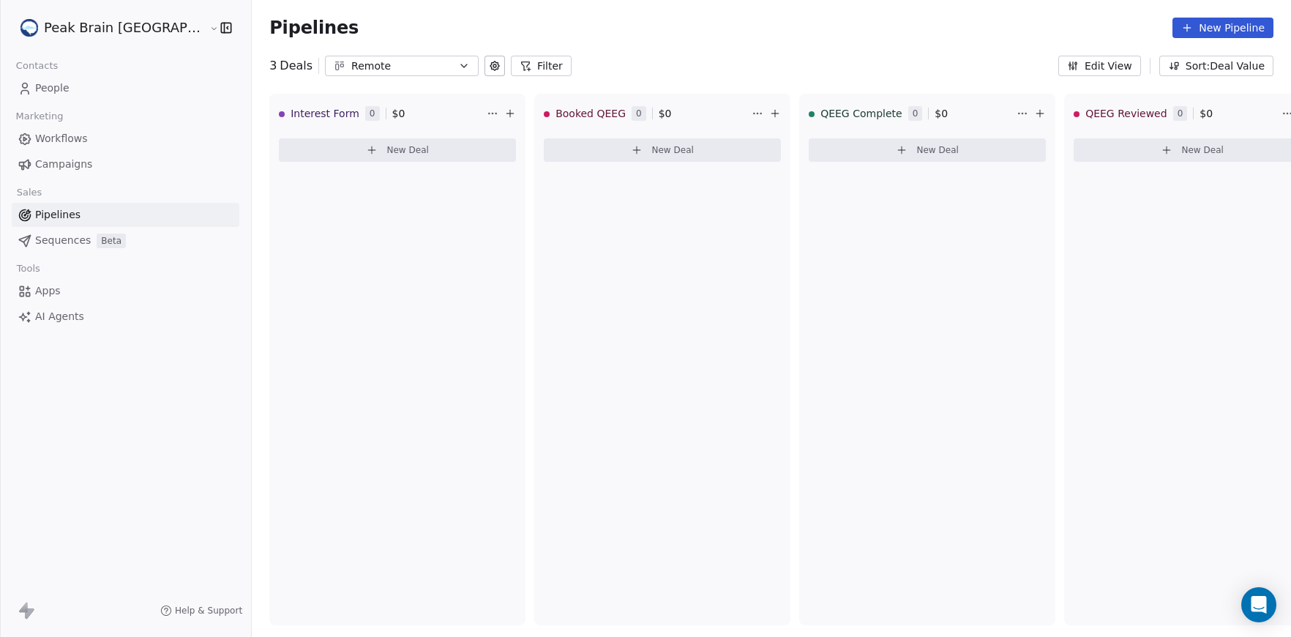
click at [65, 135] on span "Workflows" at bounding box center [61, 138] width 53 height 15
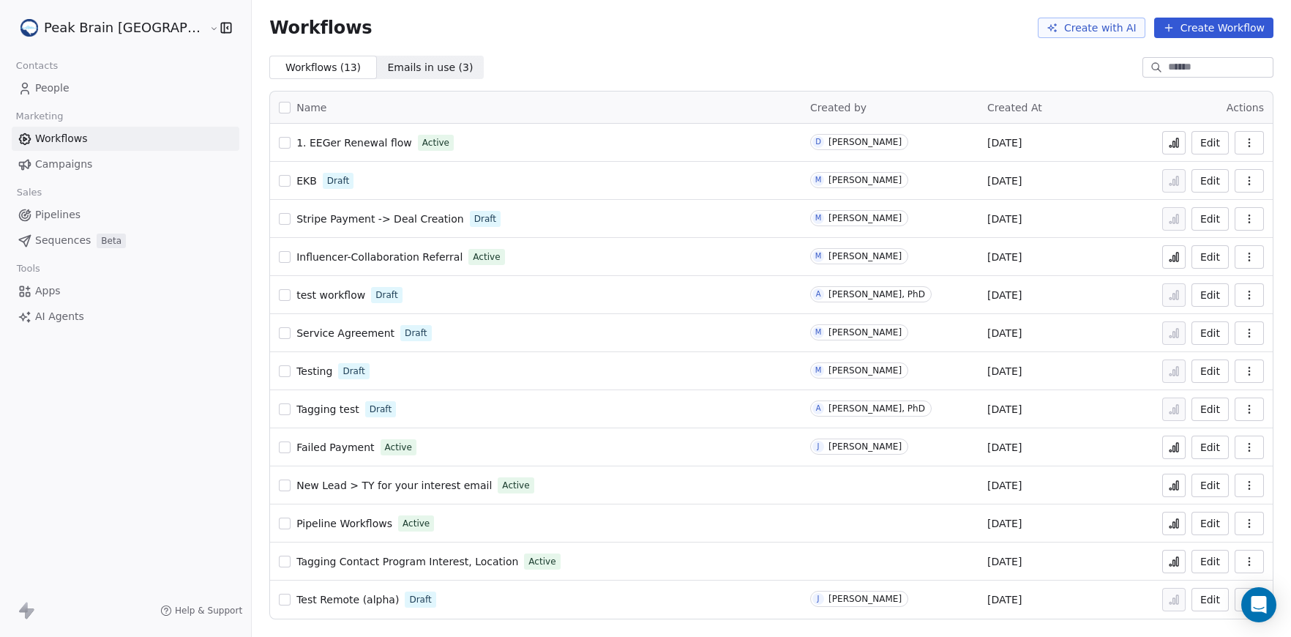
click at [279, 368] on button "button" at bounding box center [285, 371] width 12 height 12
click at [1248, 372] on icon "button" at bounding box center [1250, 371] width 12 height 12
click at [1221, 477] on div "Delete" at bounding box center [1212, 476] width 94 height 23
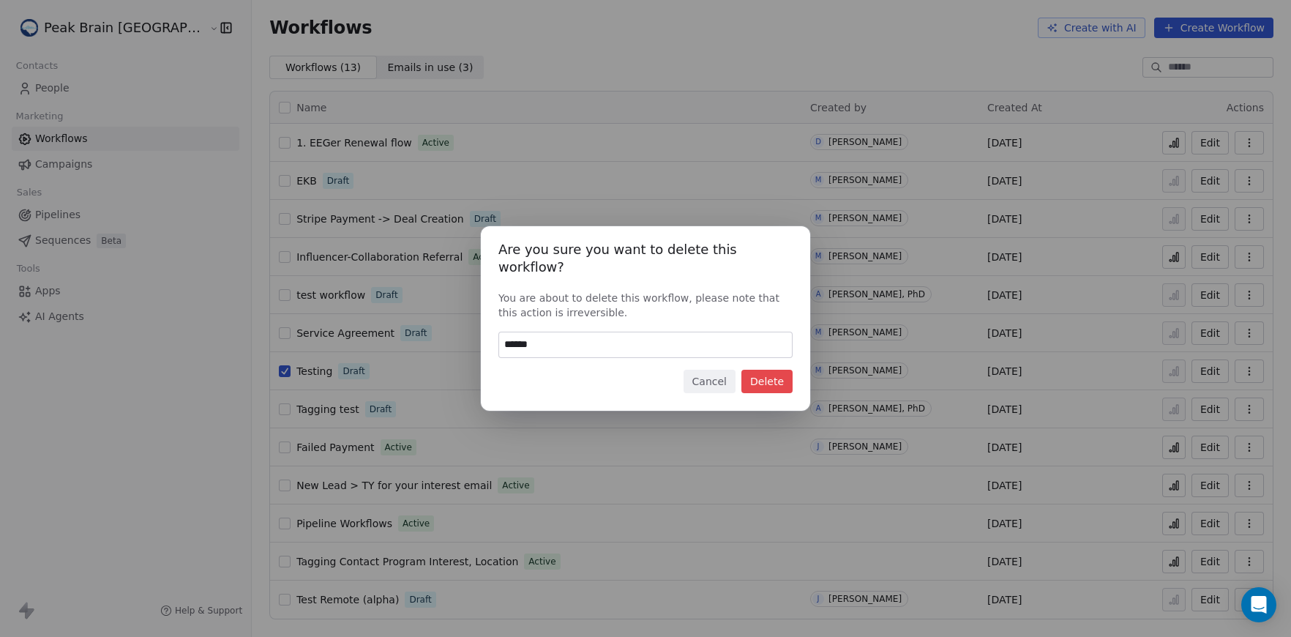
type input "******"
click at [761, 376] on button "Delete" at bounding box center [767, 381] width 51 height 23
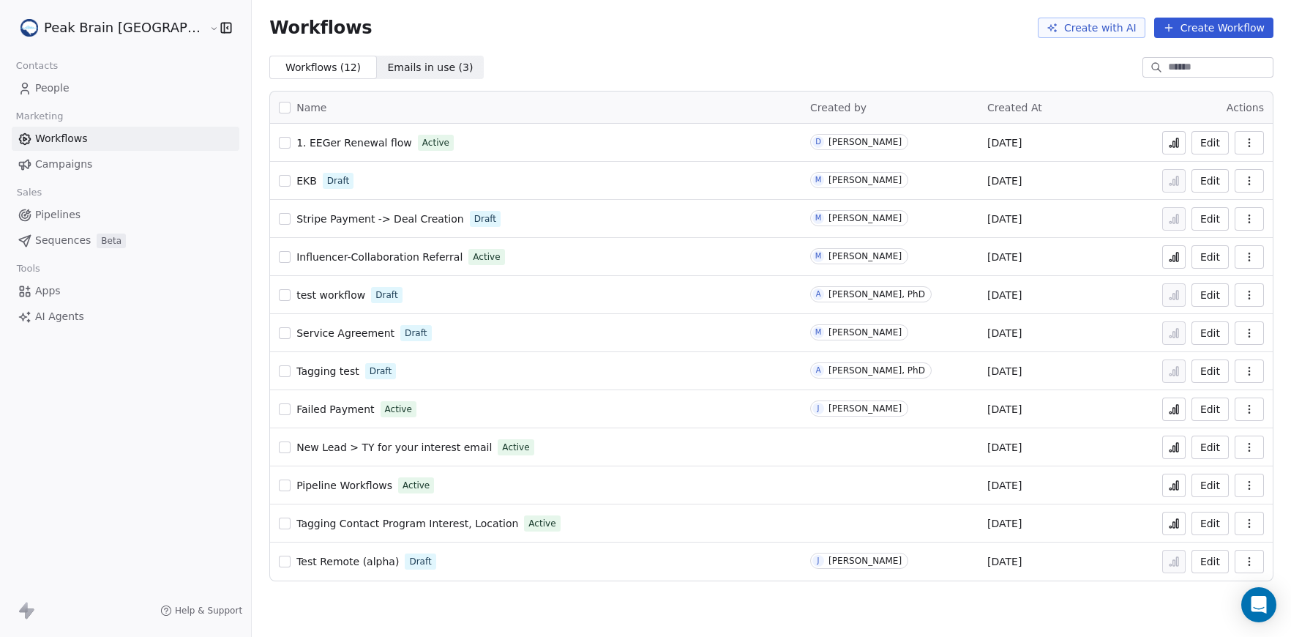
click at [329, 146] on span "1. EEGer Renewal flow" at bounding box center [354, 143] width 116 height 12
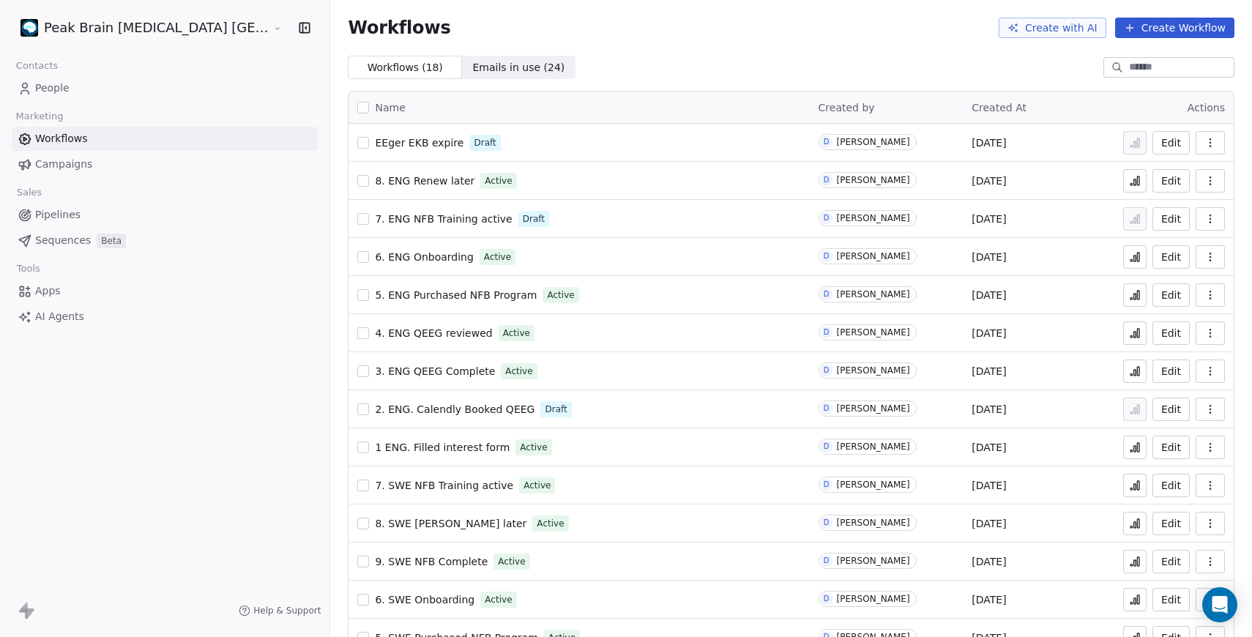
click at [81, 215] on link "Pipelines" at bounding box center [165, 215] width 306 height 24
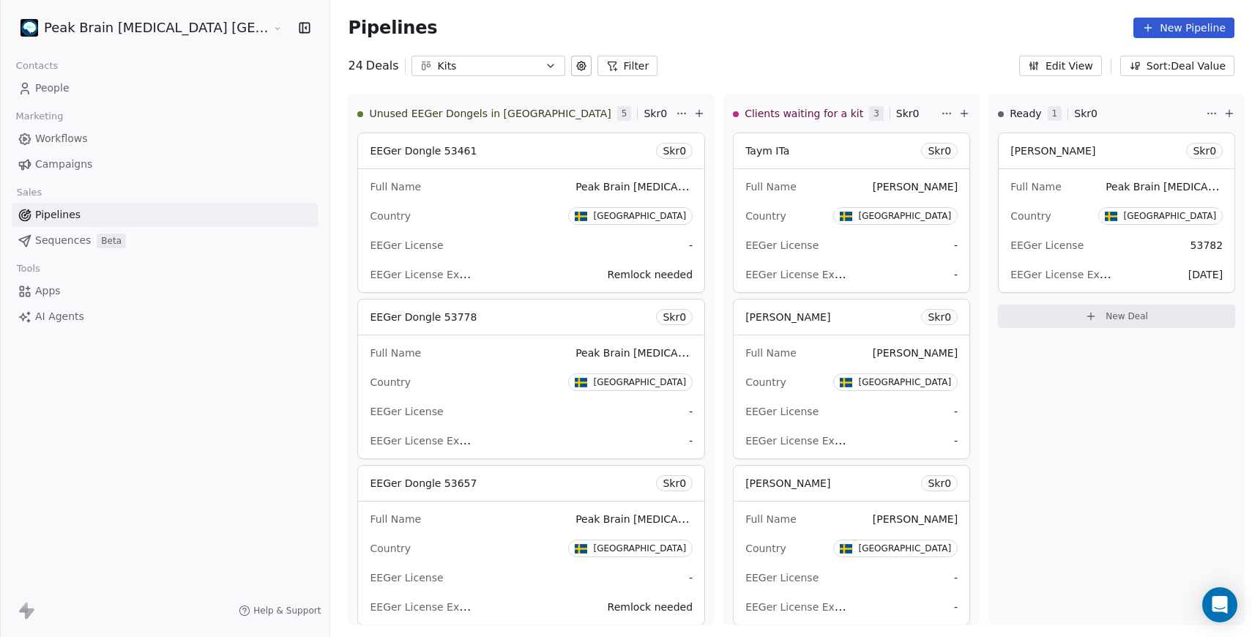
click at [461, 56] on button "Kits" at bounding box center [488, 66] width 154 height 20
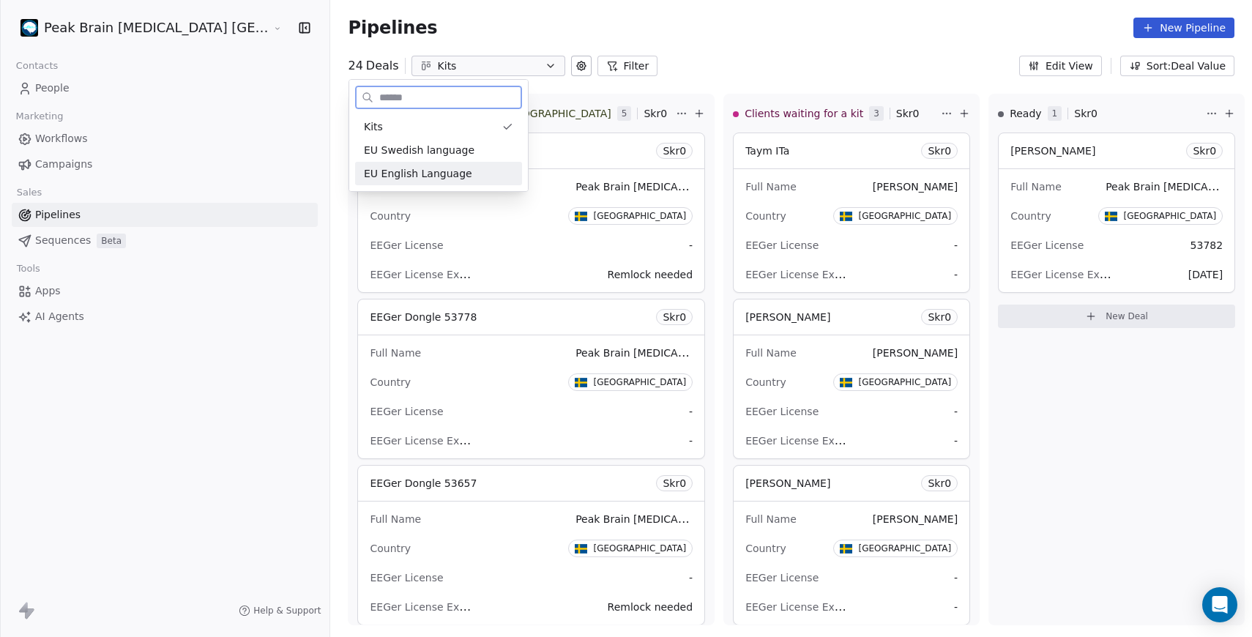
click at [463, 169] on span "EU English Language" at bounding box center [418, 173] width 108 height 15
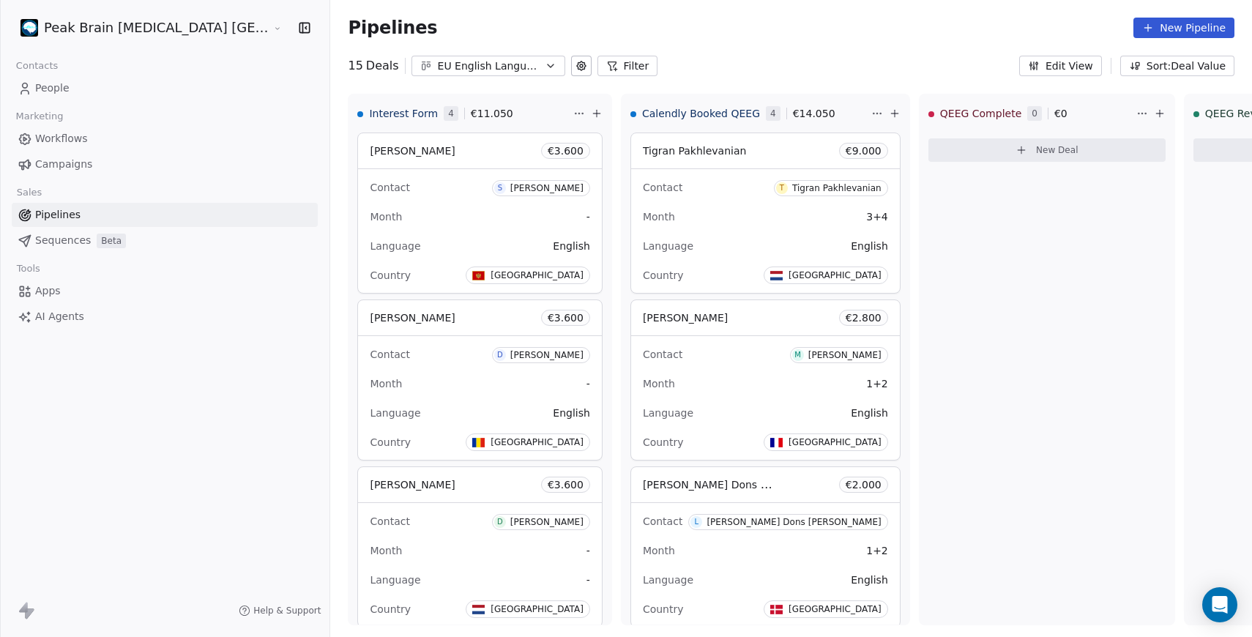
click at [81, 131] on span "Workflows" at bounding box center [61, 138] width 53 height 15
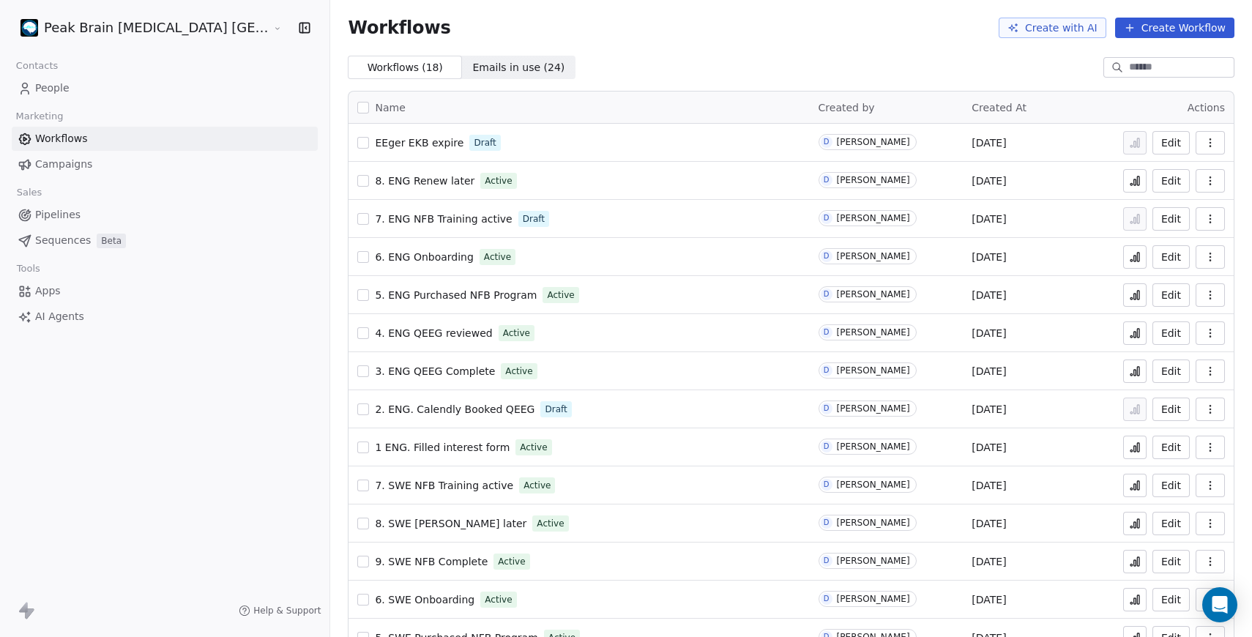
scroll to position [184, 0]
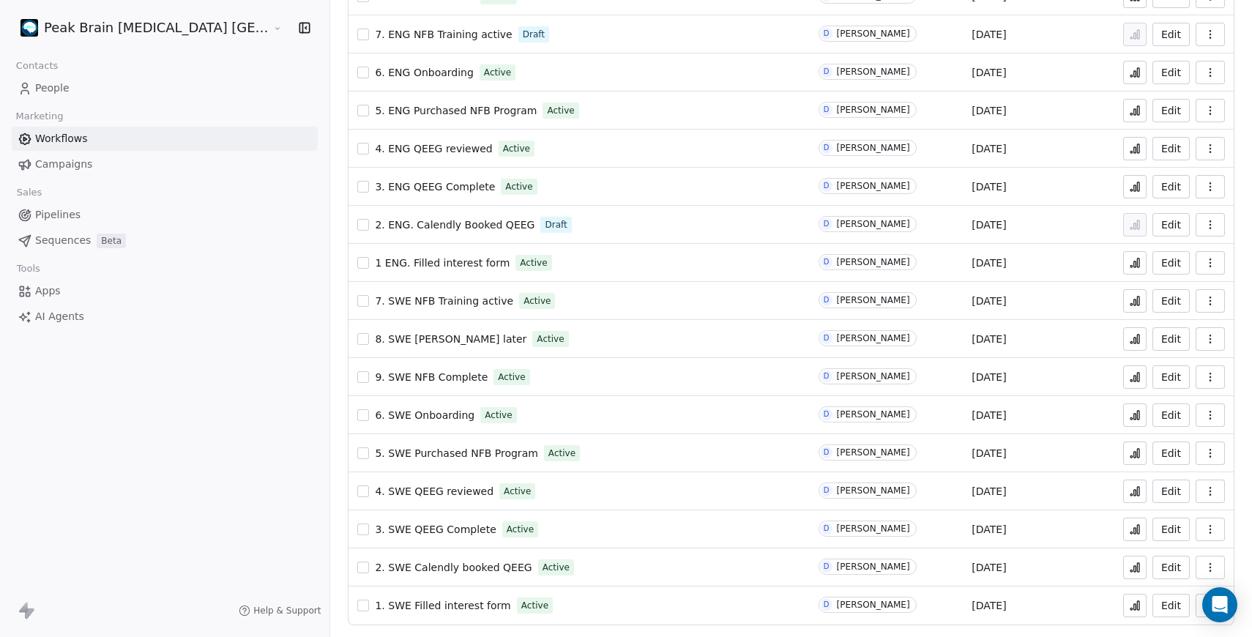
click at [403, 602] on span "1. SWE Filled interest form" at bounding box center [442, 605] width 135 height 12
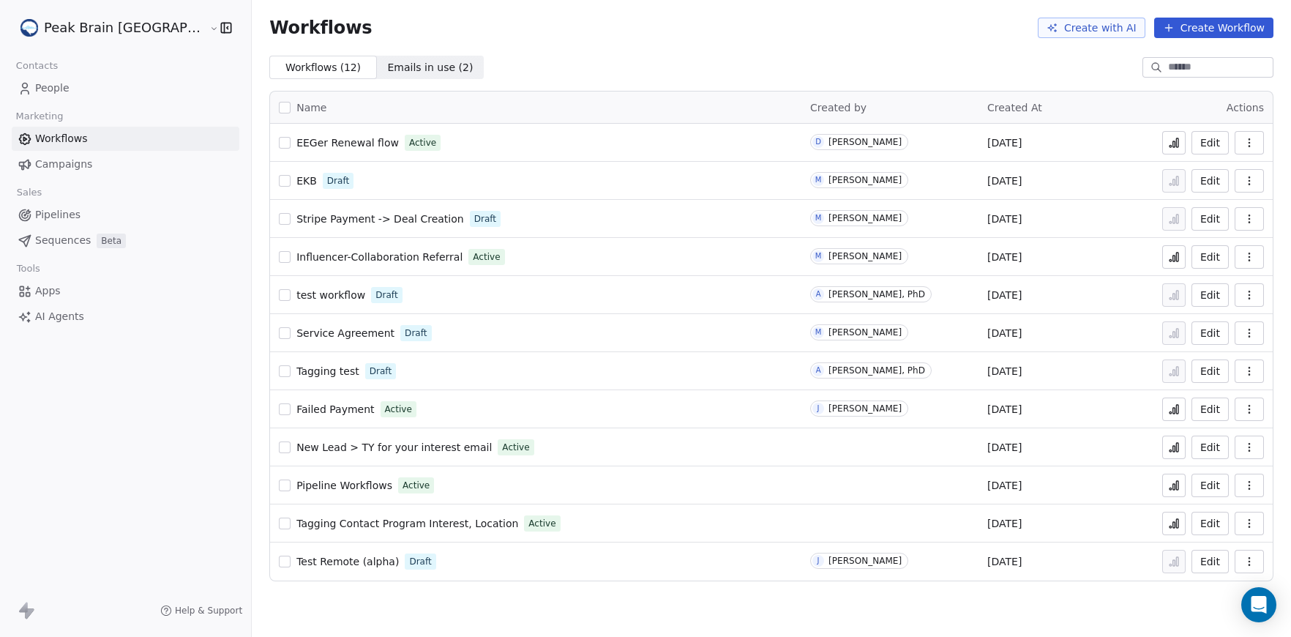
click at [1183, 29] on button "Create Workflow" at bounding box center [1213, 28] width 119 height 20
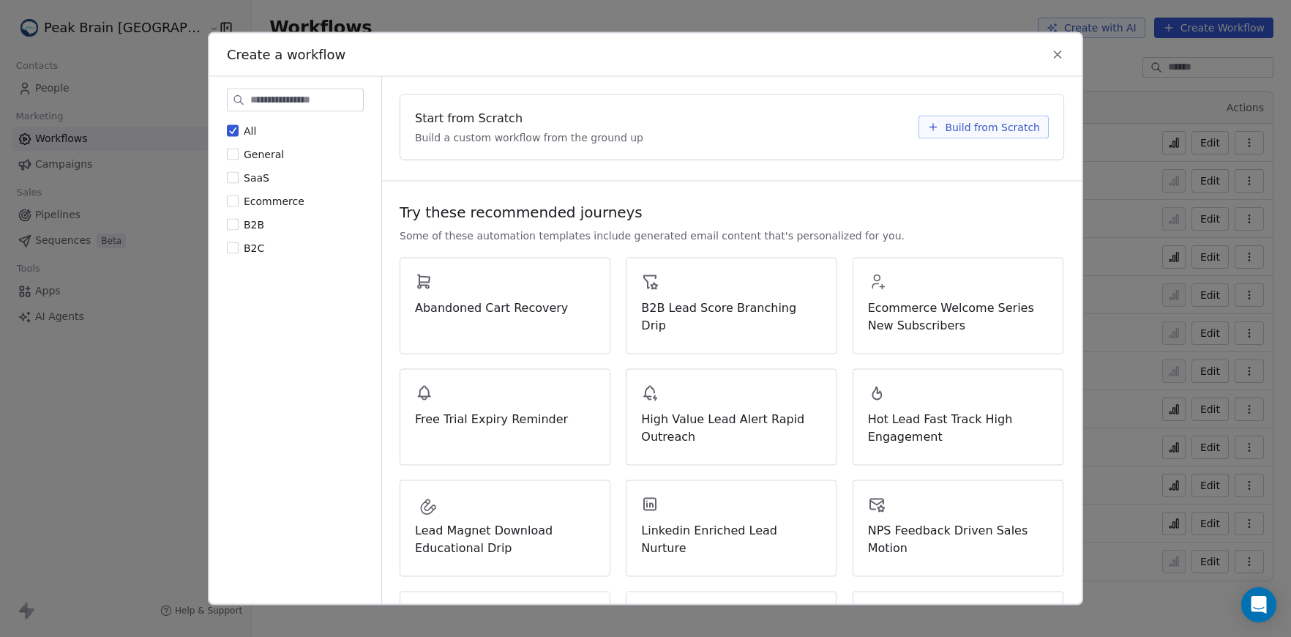
click at [971, 125] on span "Build from Scratch" at bounding box center [992, 127] width 95 height 15
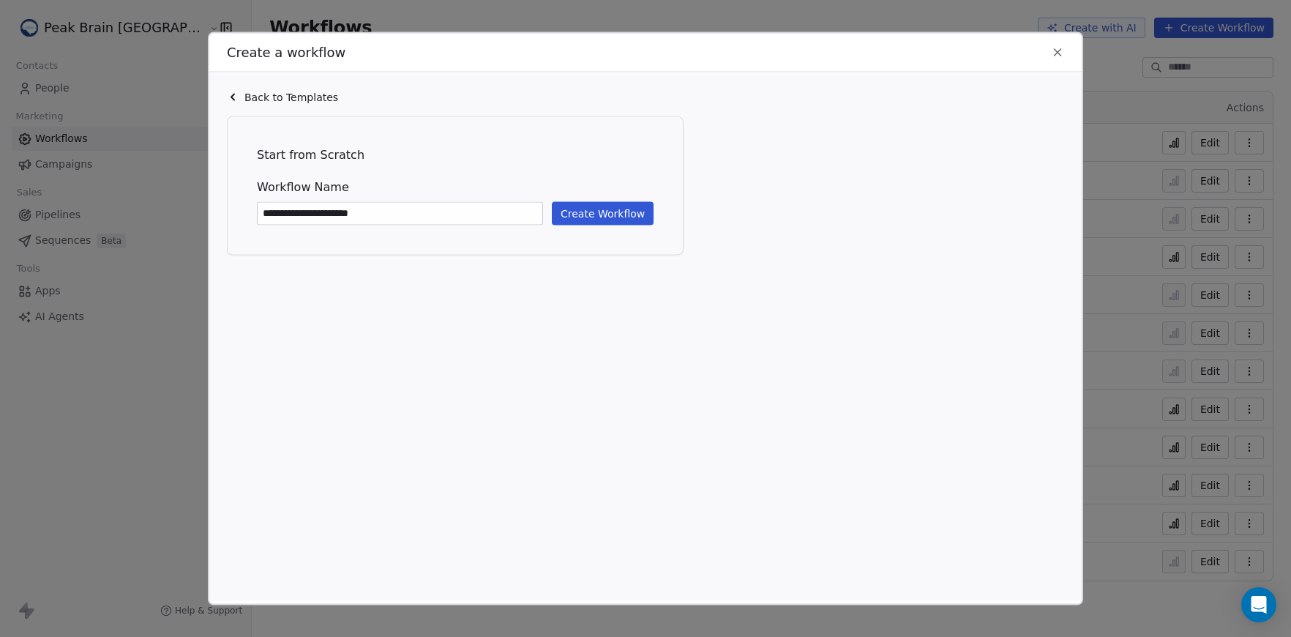
type input "**********"
click at [628, 213] on button "Create Workflow" at bounding box center [603, 213] width 102 height 23
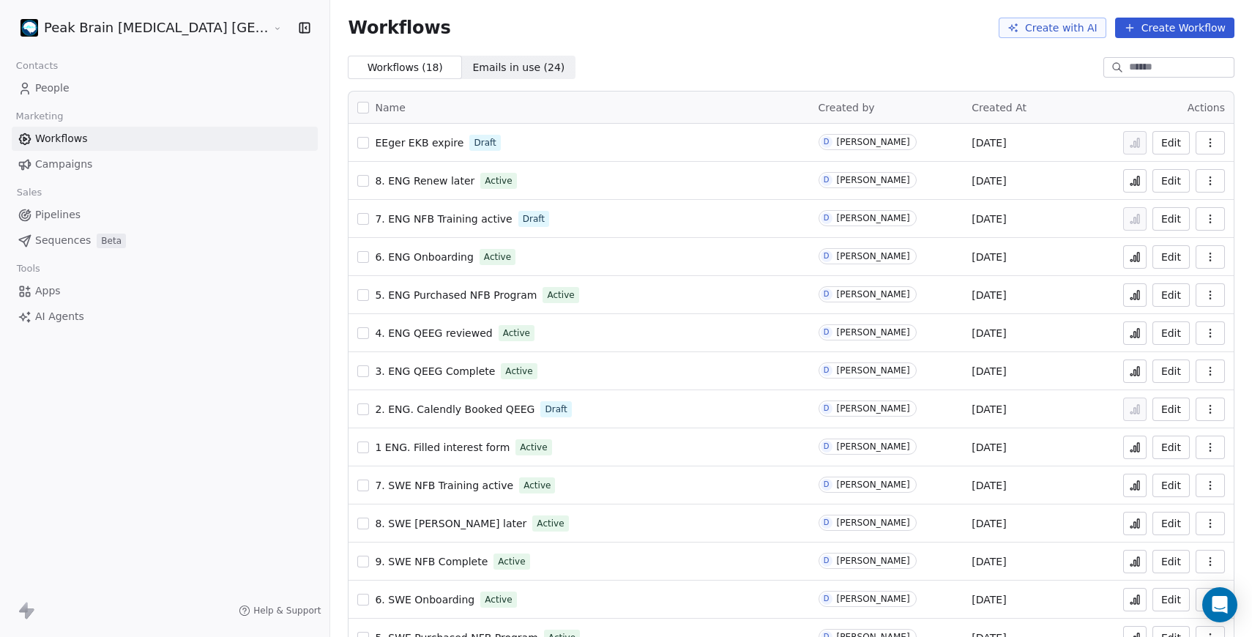
click at [169, 33] on html "Peak Brain [MEDICAL_DATA] Stockholm AB Contacts People Marketing Workflows Camp…" at bounding box center [626, 318] width 1252 height 637
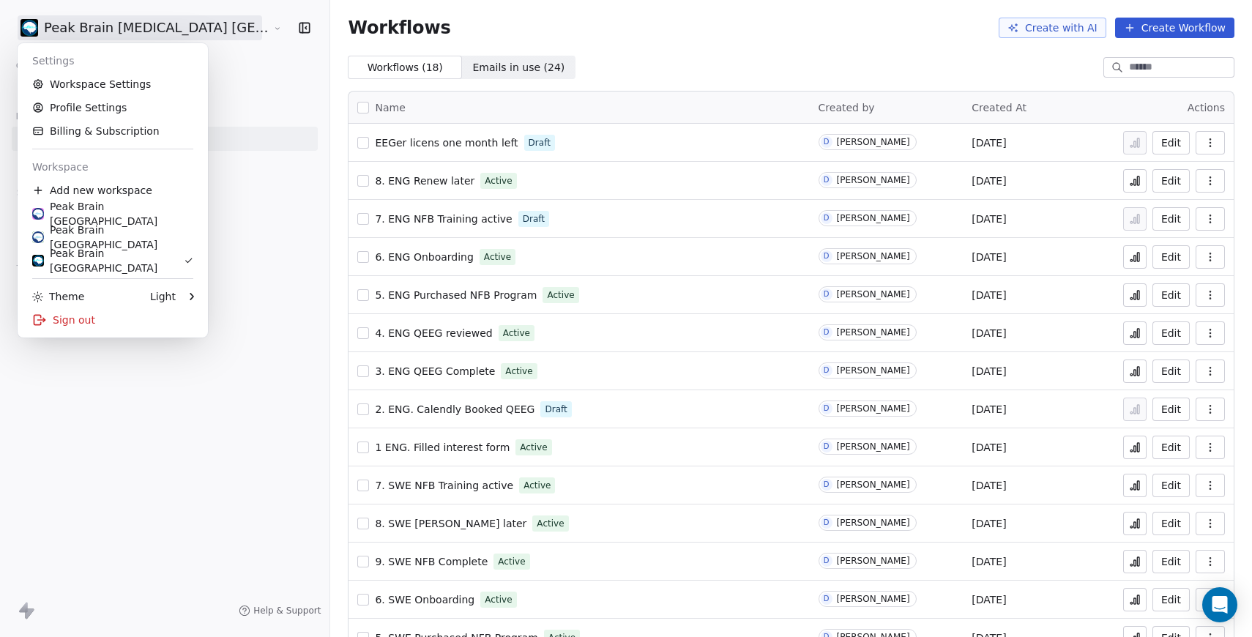
click at [256, 93] on html "Peak Brain Neurofeedback Stockholm AB Contacts People Marketing Workflows Campa…" at bounding box center [626, 318] width 1252 height 637
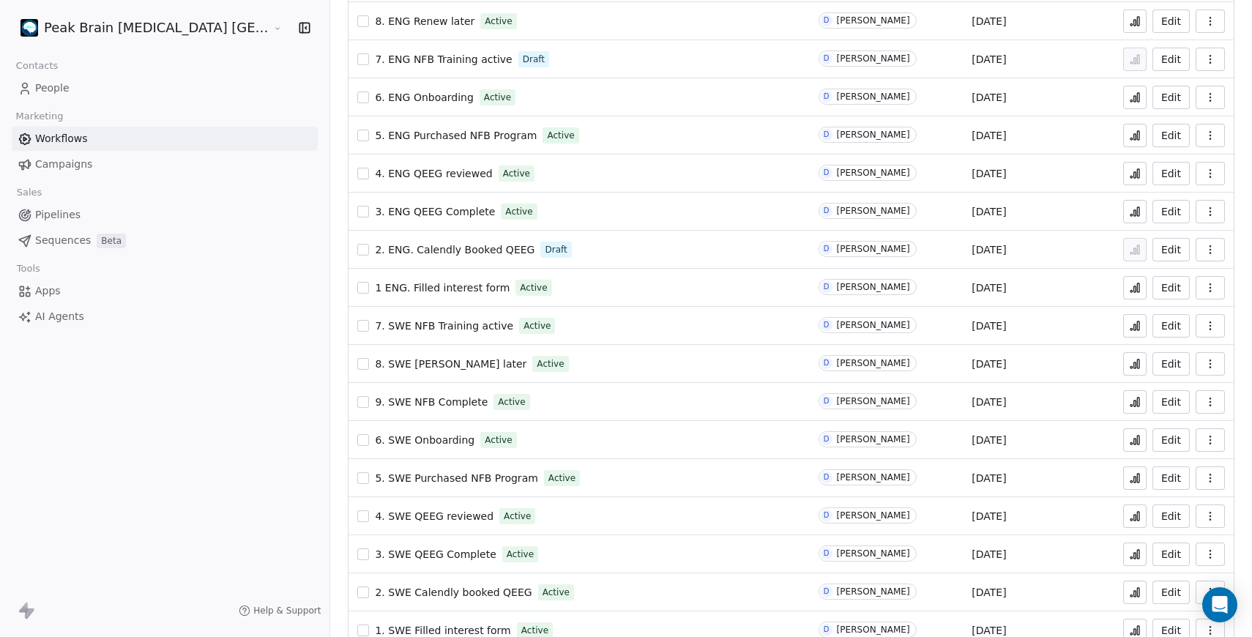
scroll to position [184, 0]
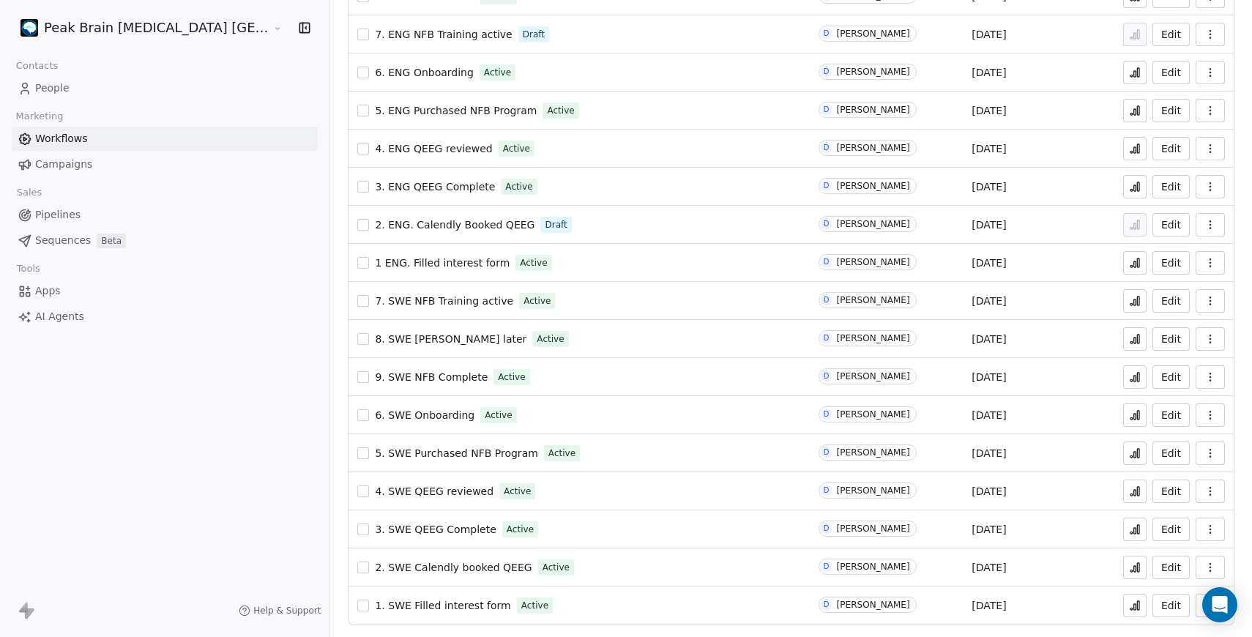
click at [383, 534] on span "3. SWE QEEG Complete" at bounding box center [435, 529] width 121 height 12
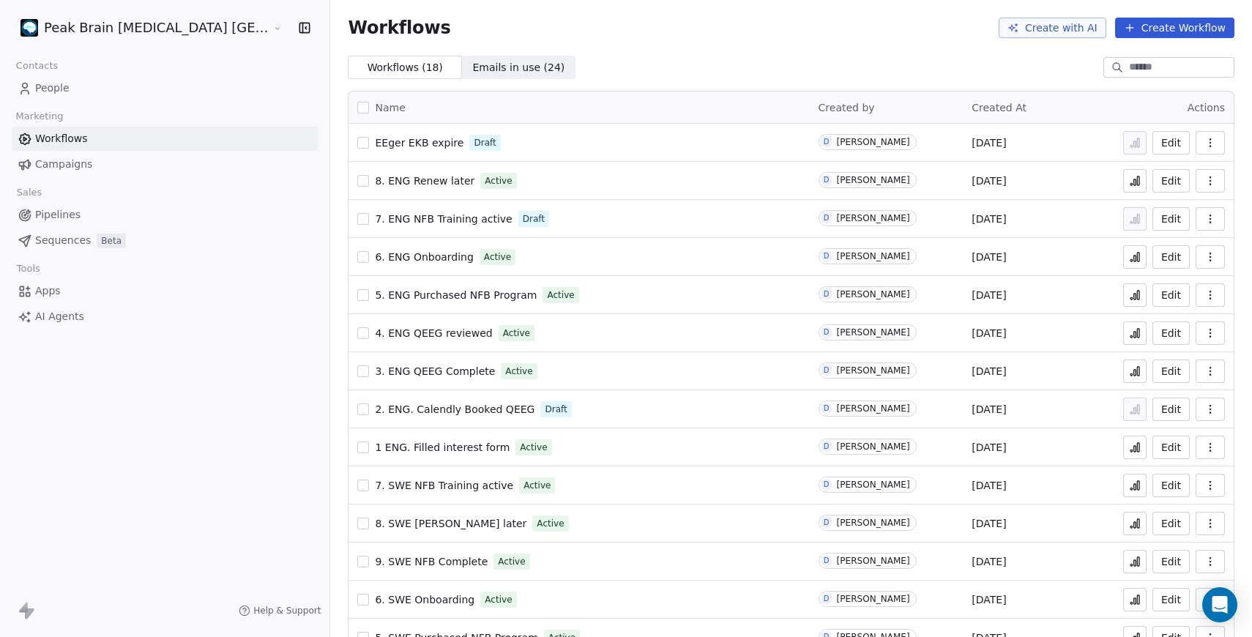
click at [149, 33] on html "Peak Brain [MEDICAL_DATA] Stockholm AB Contacts People Marketing Workflows Camp…" at bounding box center [626, 318] width 1252 height 637
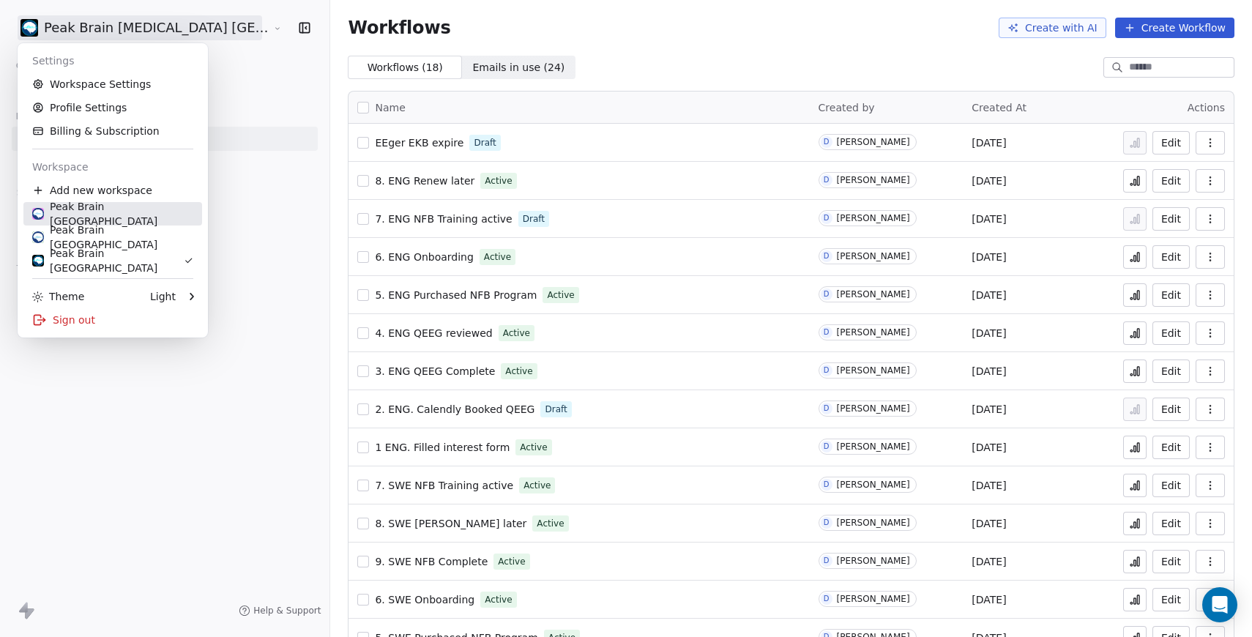
click at [132, 211] on div "Peak Brain [GEOGRAPHIC_DATA]" at bounding box center [112, 213] width 161 height 29
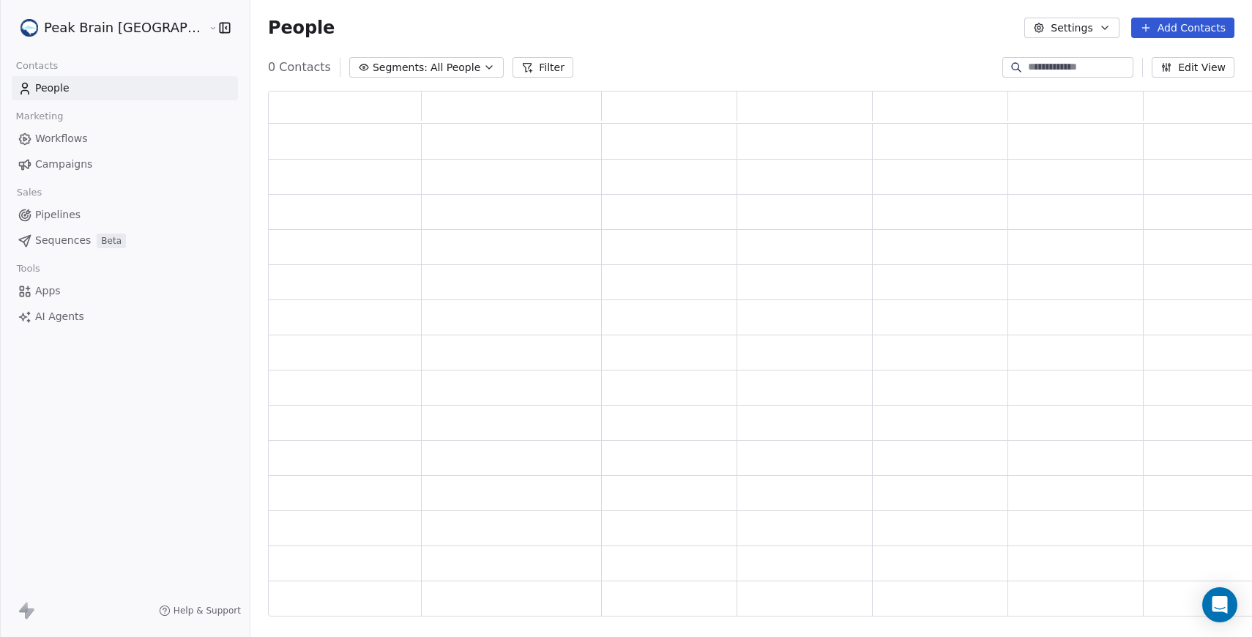
scroll to position [514, 1008]
click at [66, 143] on span "Workflows" at bounding box center [61, 138] width 53 height 15
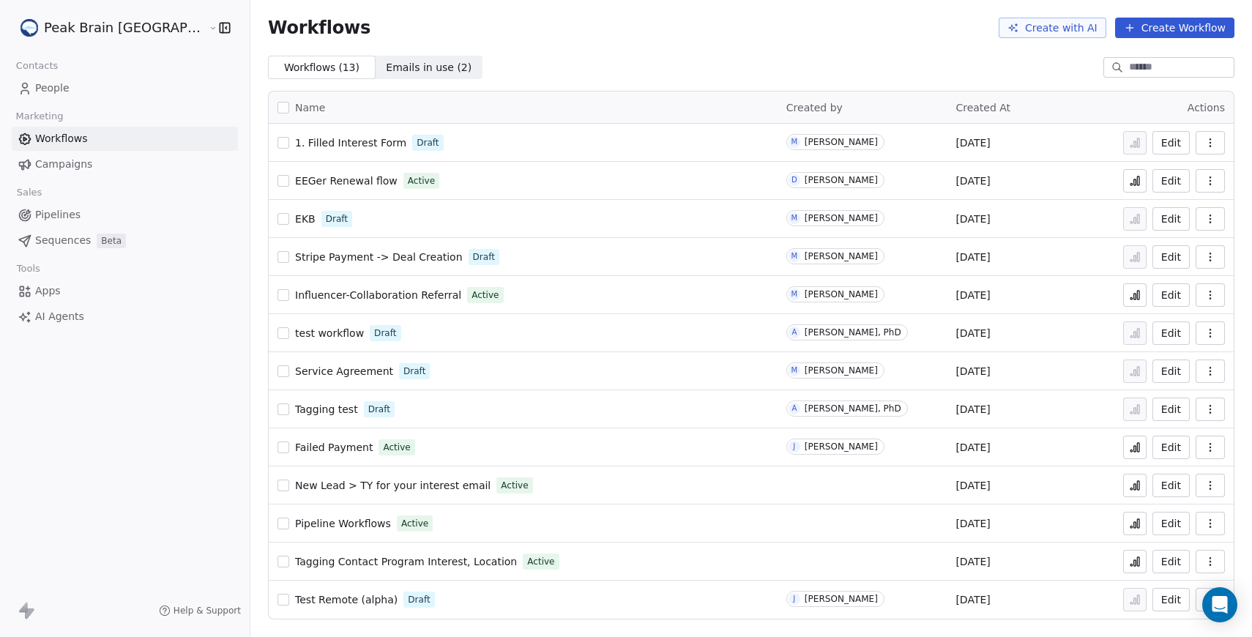
click at [321, 479] on span "New Lead > TY for your interest email" at bounding box center [392, 485] width 195 height 12
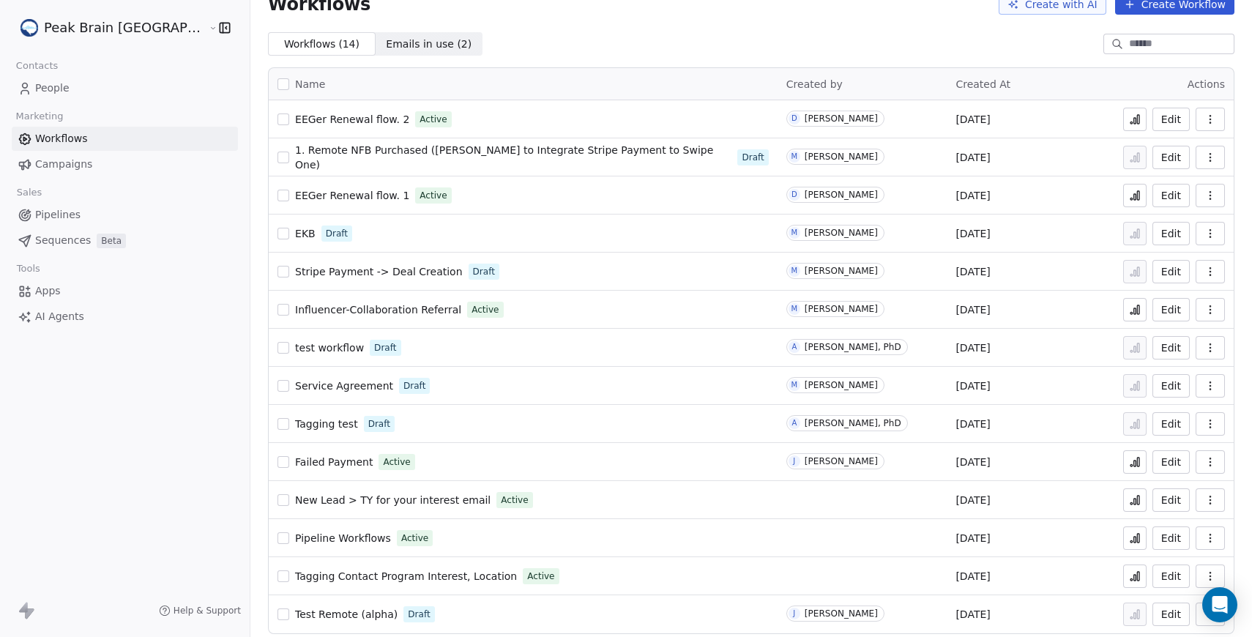
scroll to position [32, 0]
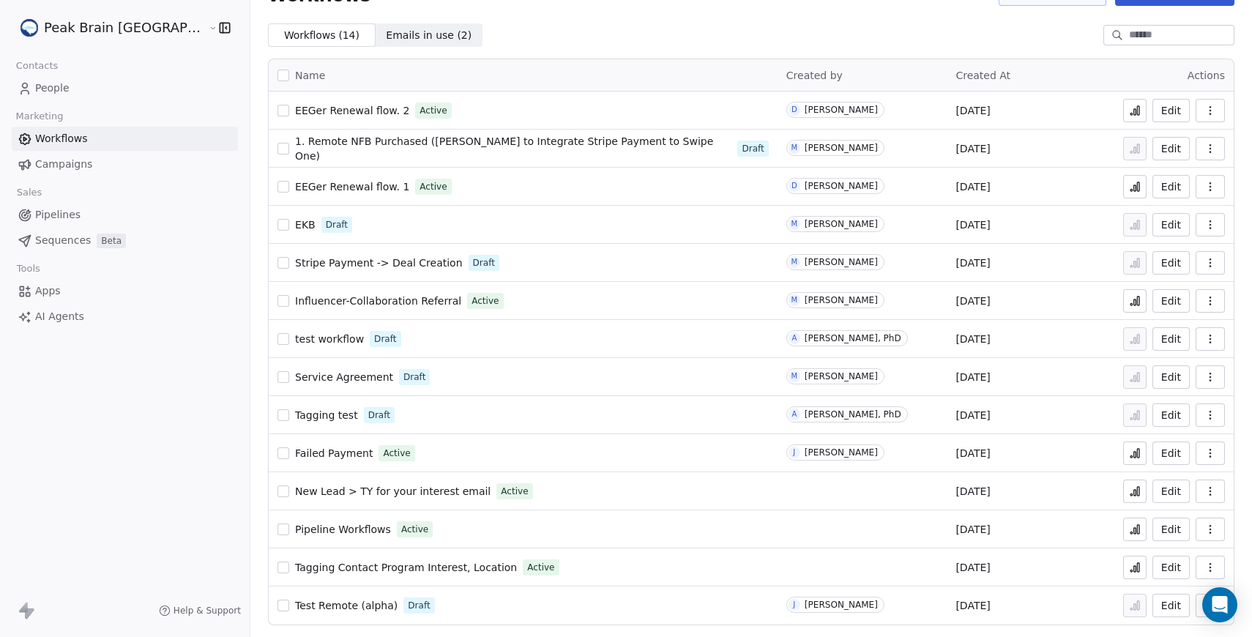
click at [355, 493] on span "New Lead > TY for your interest email" at bounding box center [392, 491] width 195 height 12
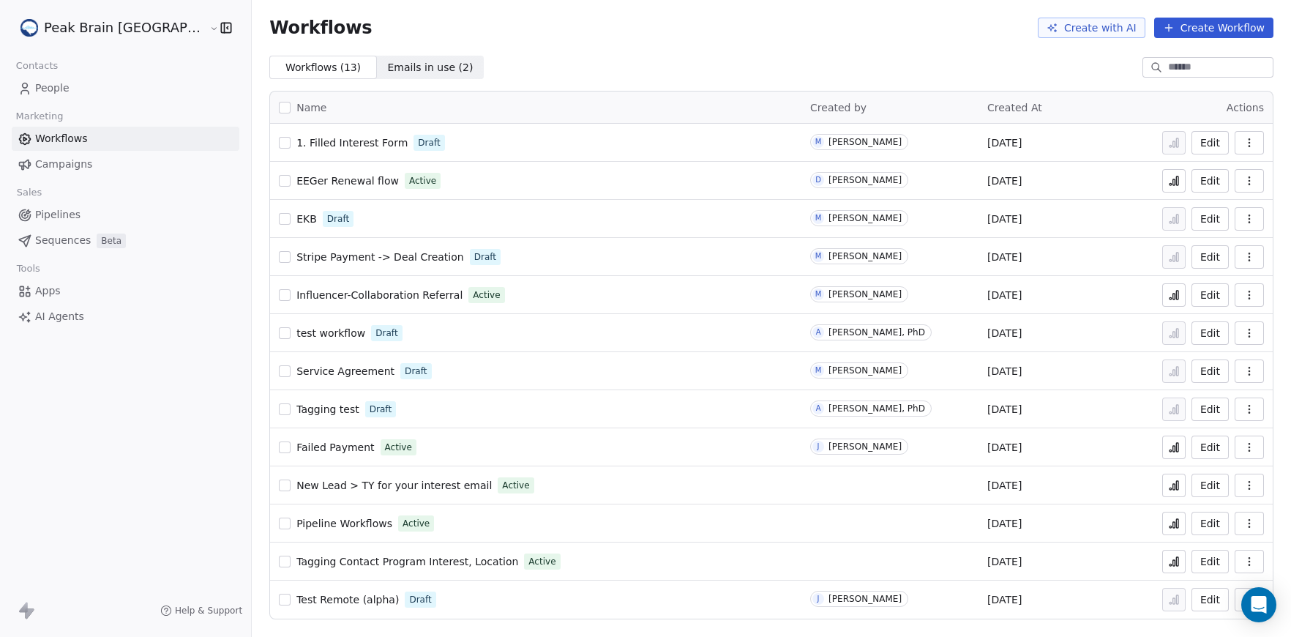
click at [314, 127] on td "1. Filled Interest Form Draft" at bounding box center [535, 143] width 531 height 38
click at [317, 152] on div "1. Filled Interest Form Draft" at bounding box center [536, 142] width 514 height 20
click at [316, 149] on link "1. Filled Interest Form" at bounding box center [351, 142] width 111 height 15
click at [75, 209] on span "Pipelines" at bounding box center [57, 214] width 45 height 15
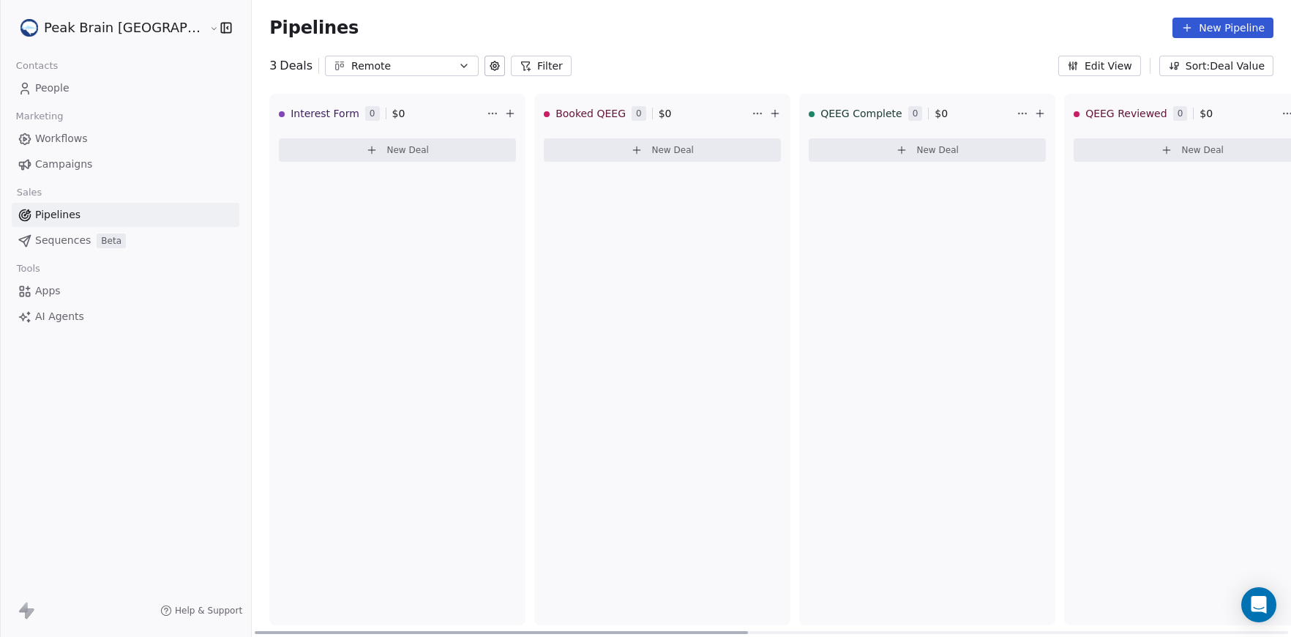
click at [367, 112] on div "Interest Form 0 $ 0" at bounding box center [381, 113] width 205 height 38
click at [291, 119] on span "Interest Form" at bounding box center [325, 113] width 69 height 15
click at [291, 109] on span "Interest Form" at bounding box center [325, 113] width 69 height 15
click at [511, 70] on button "Filter" at bounding box center [541, 66] width 61 height 20
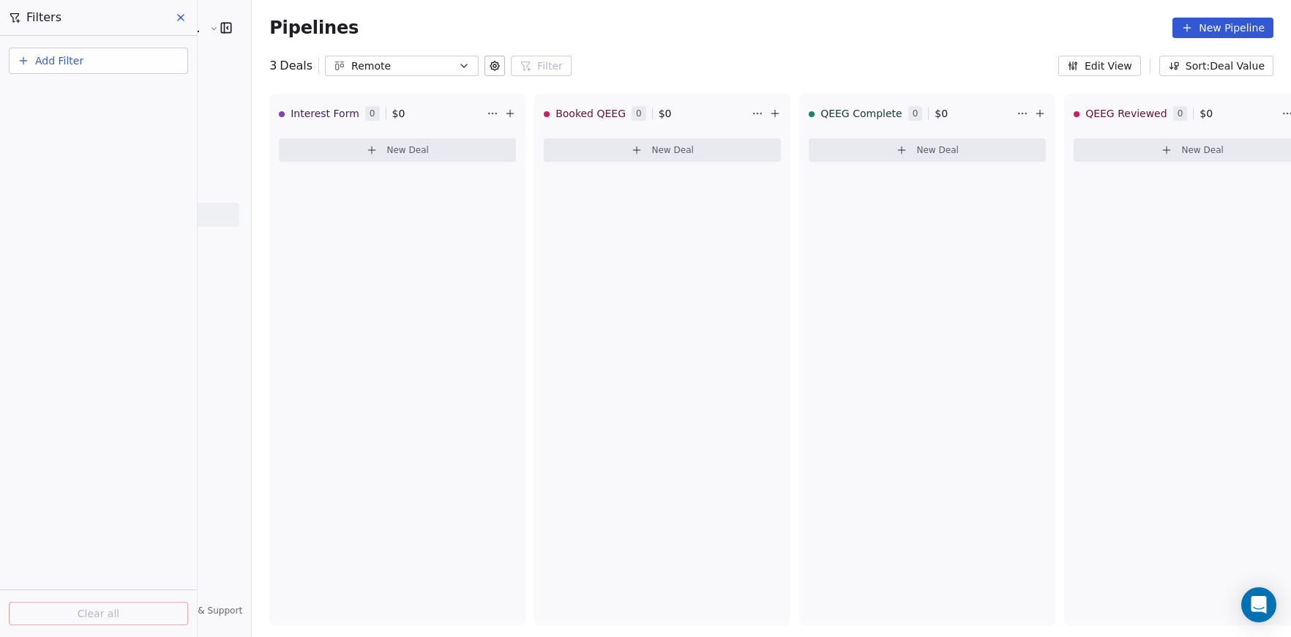
click at [423, 66] on div "3 Deals Remote Filter Filters Add Filter Clear all" at bounding box center [420, 66] width 302 height 20
click at [485, 68] on button at bounding box center [495, 66] width 20 height 20
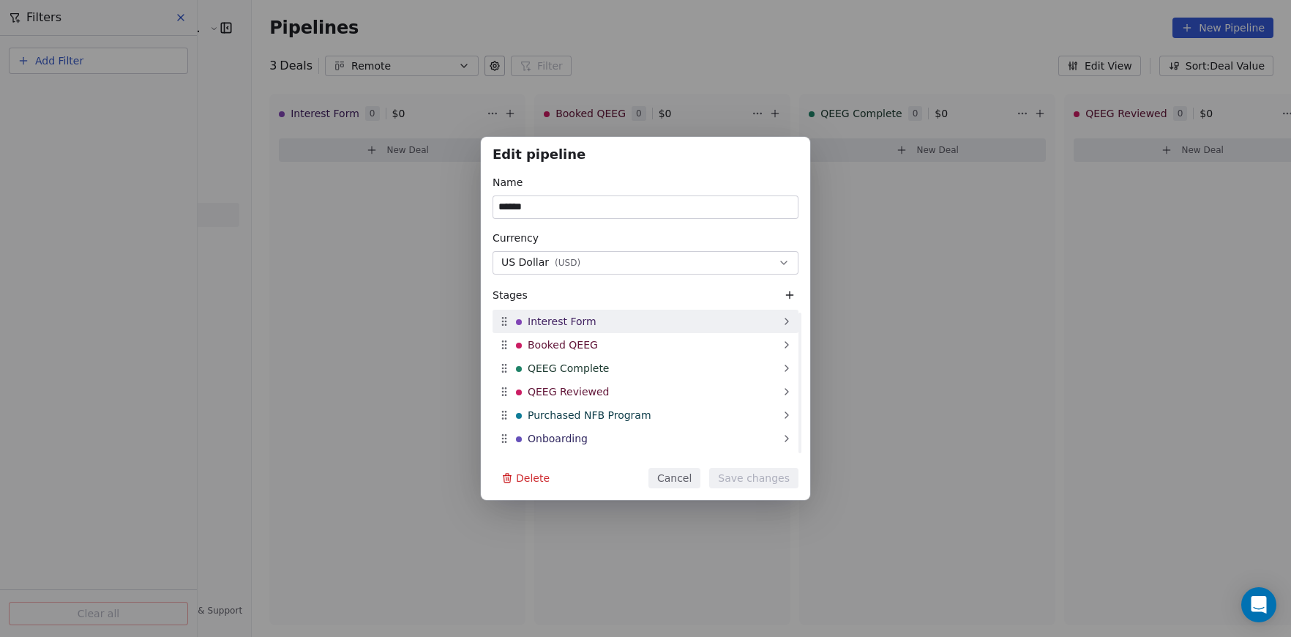
click at [570, 313] on div "Interest Form" at bounding box center [646, 321] width 306 height 23
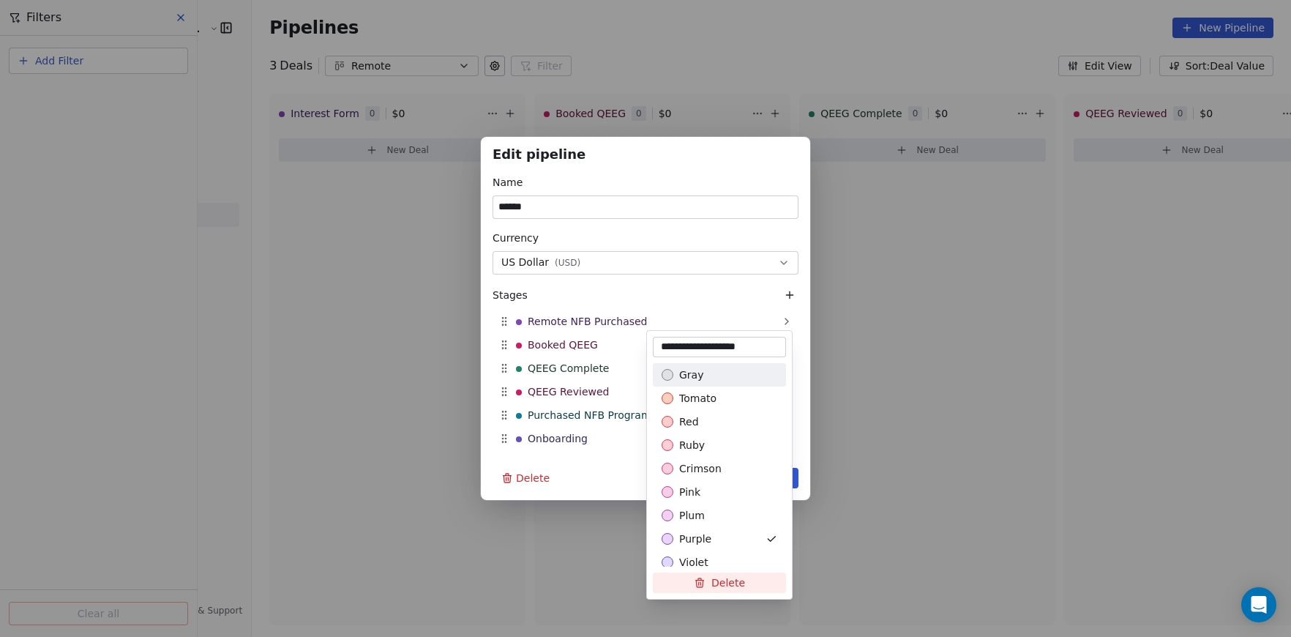
type input "**********"
click at [669, 299] on div "Edit pipeline Name ****** Currency US Dollar ( USD ) Stages Remote NFB Purchase…" at bounding box center [645, 318] width 1291 height 363
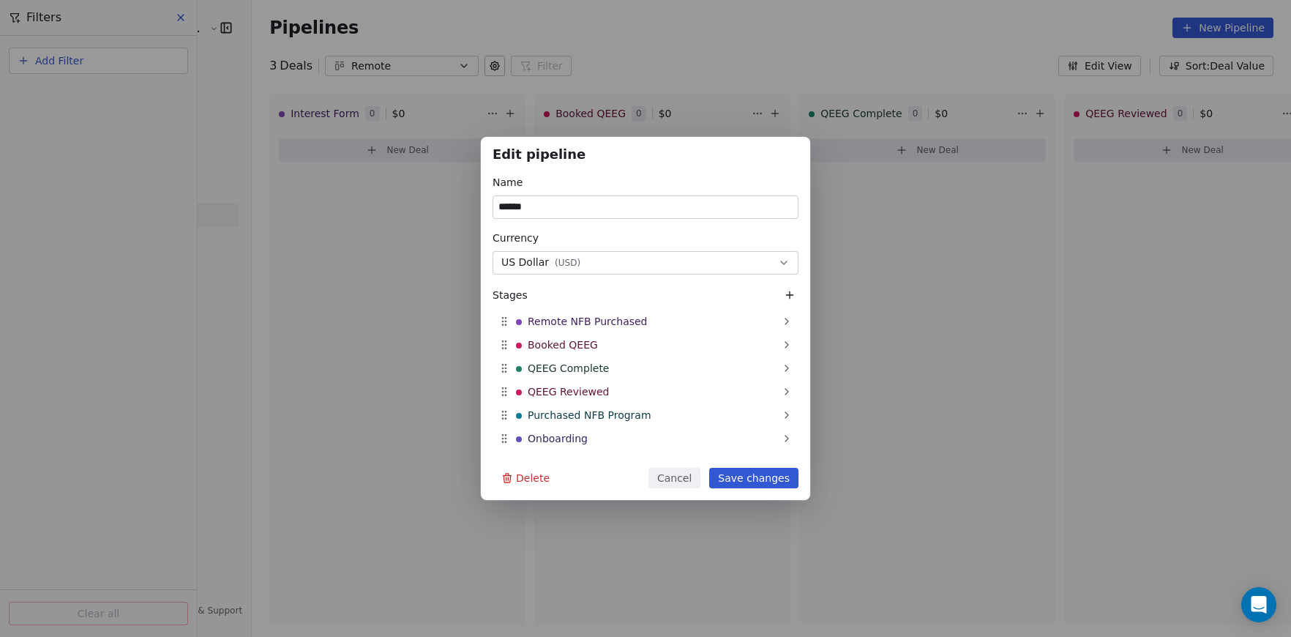
click at [755, 472] on button "Save changes" at bounding box center [753, 478] width 89 height 20
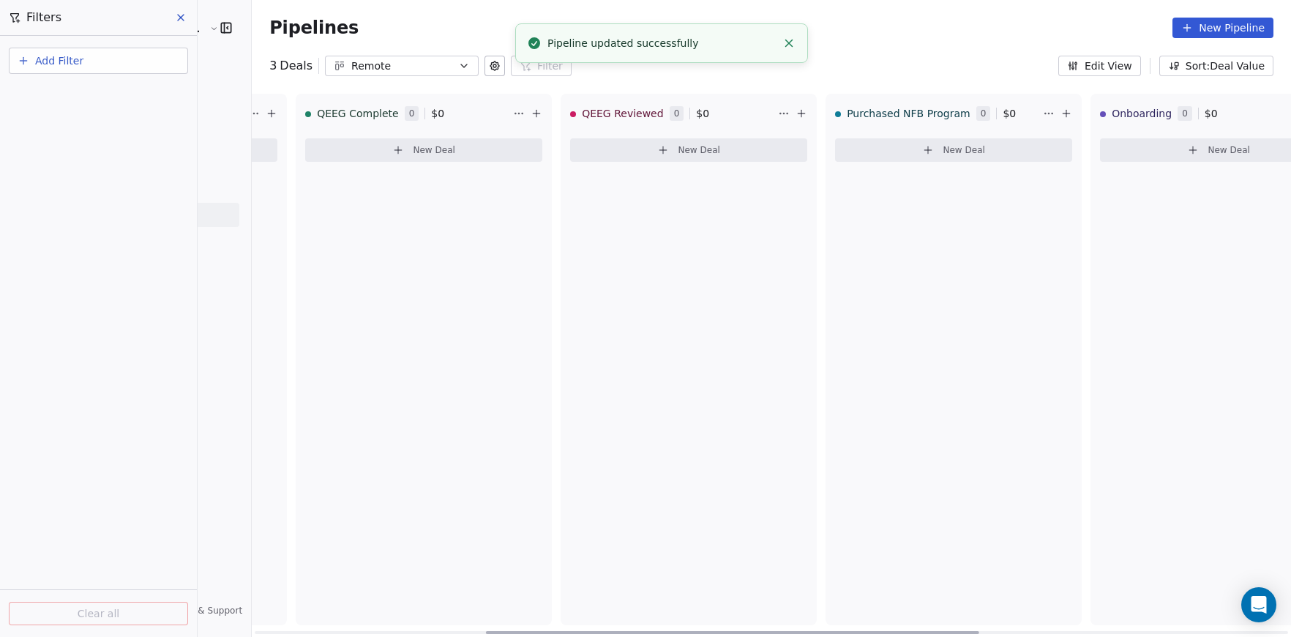
scroll to position [0, 512]
click at [985, 116] on html "Peak Brain [GEOGRAPHIC_DATA] Contacts People Marketing Workflows Campaigns Sale…" at bounding box center [645, 318] width 1291 height 637
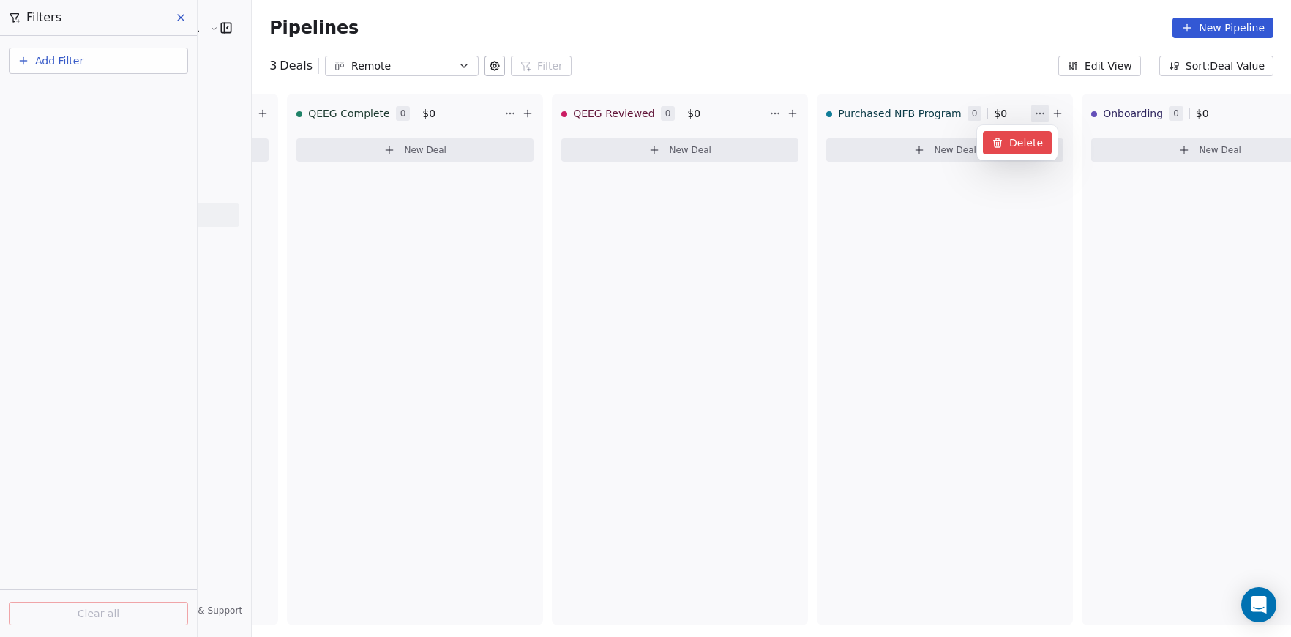
click at [1006, 148] on div "Delete" at bounding box center [1017, 142] width 69 height 23
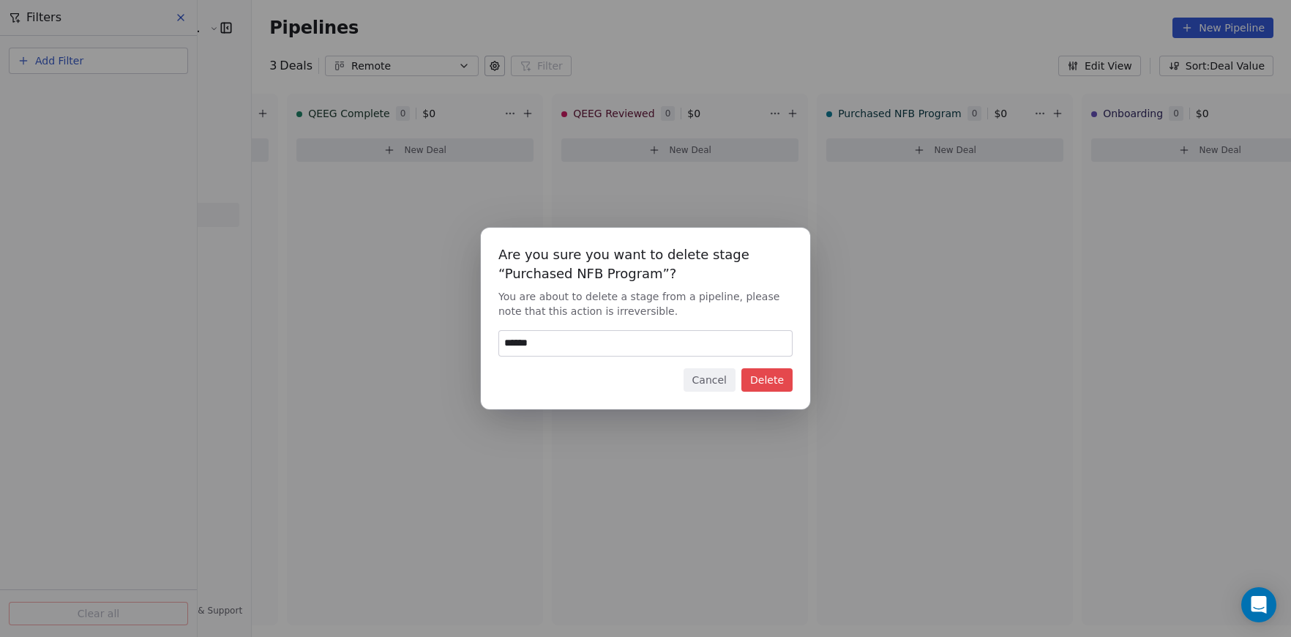
type input "******"
click at [778, 373] on button "Delete" at bounding box center [767, 379] width 51 height 23
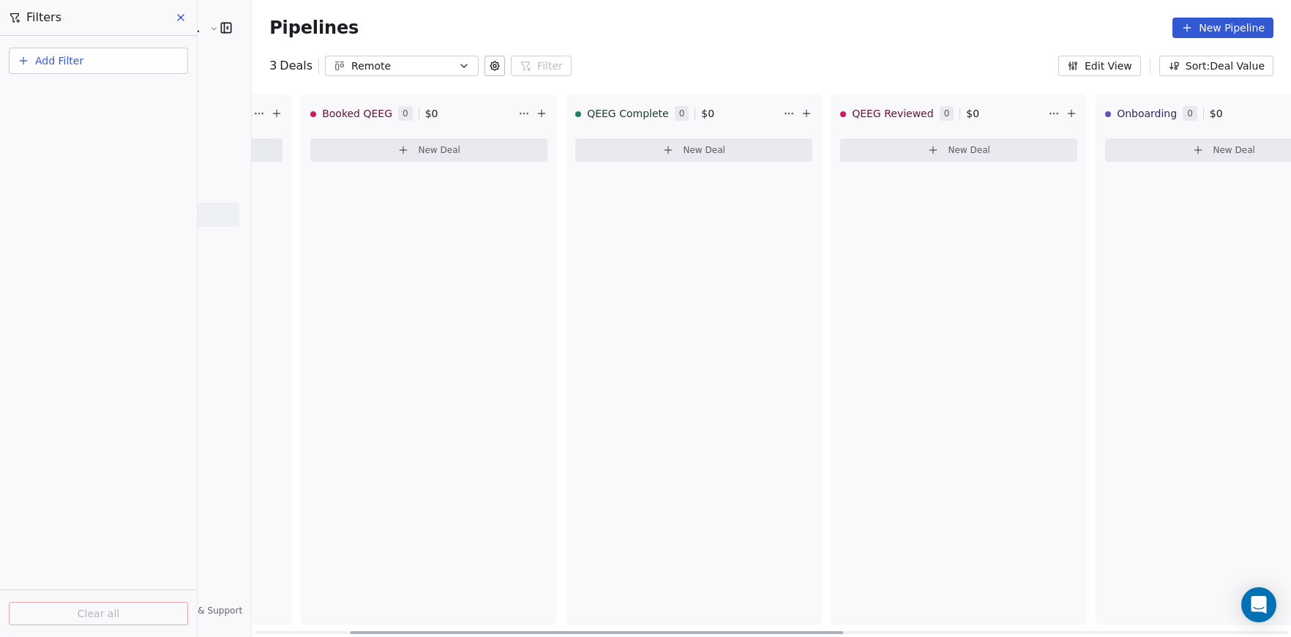
scroll to position [0, 0]
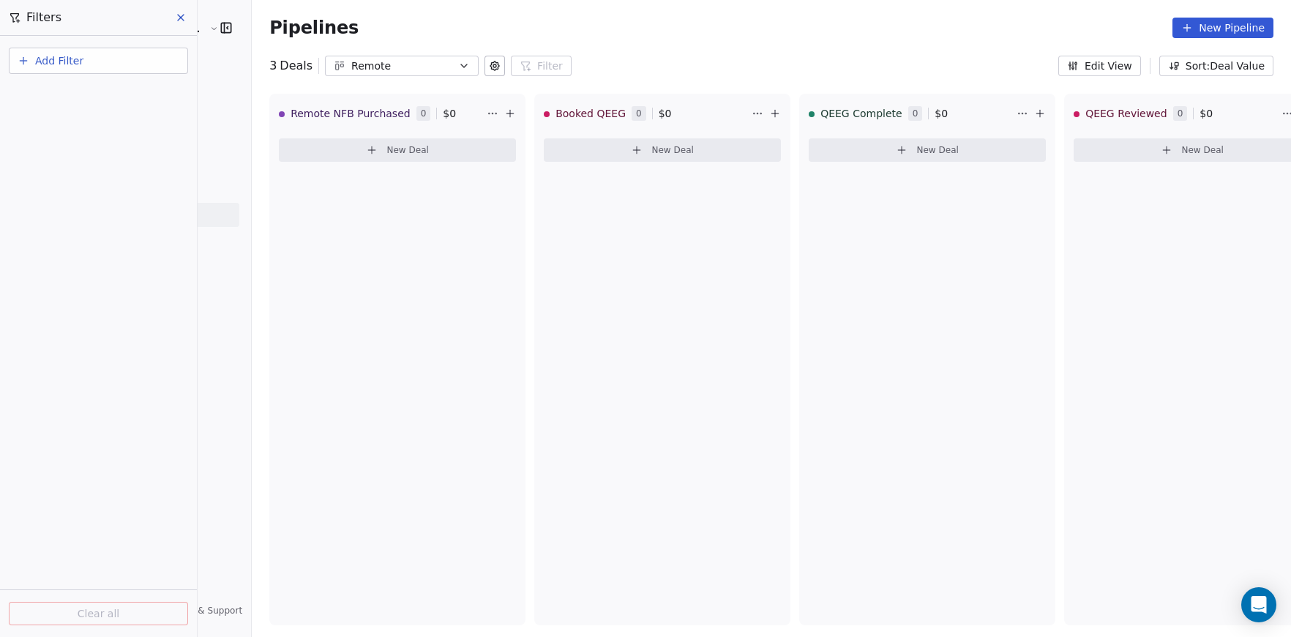
click at [177, 20] on icon at bounding box center [181, 18] width 12 height 12
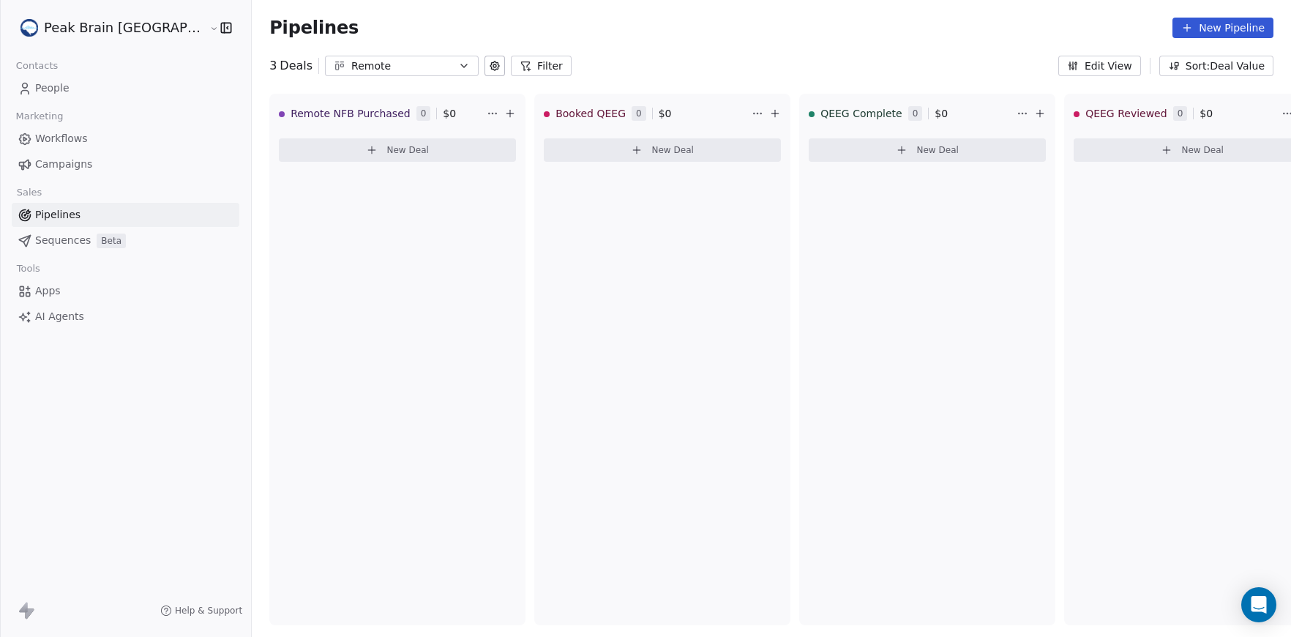
click at [90, 133] on link "Workflows" at bounding box center [126, 139] width 228 height 24
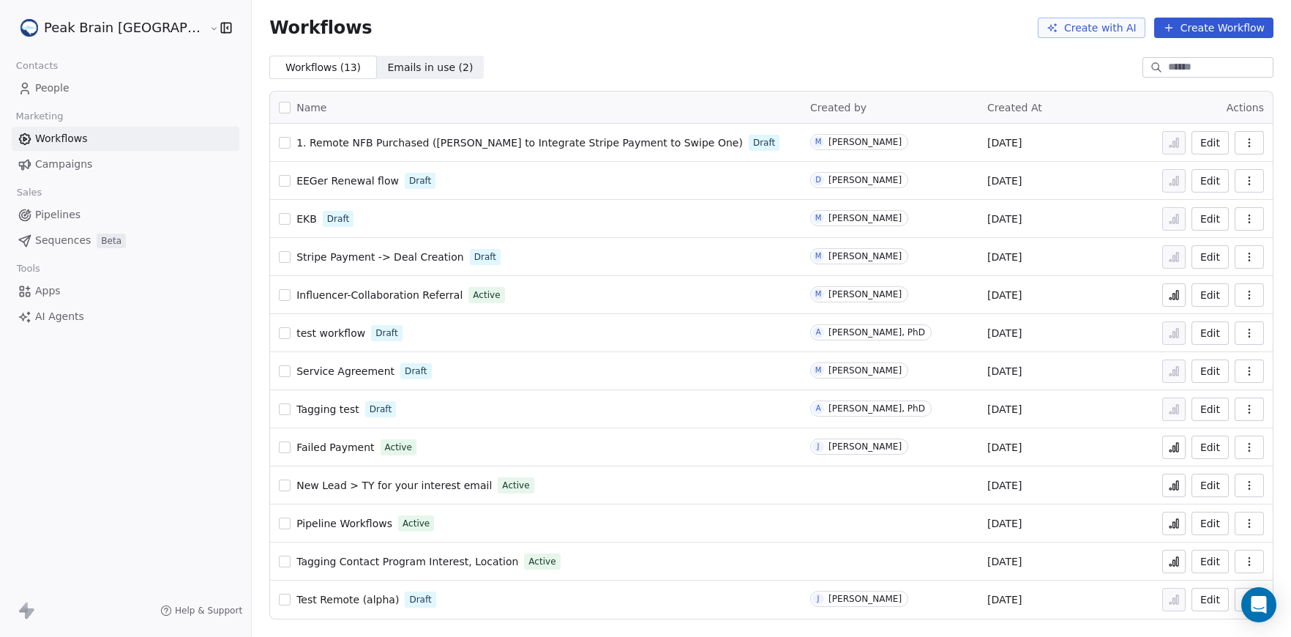
click at [296, 145] on span "1. Remote NFB Purchased ([PERSON_NAME] to Integrate Stripe Payment to Swipe One)" at bounding box center [519, 143] width 447 height 12
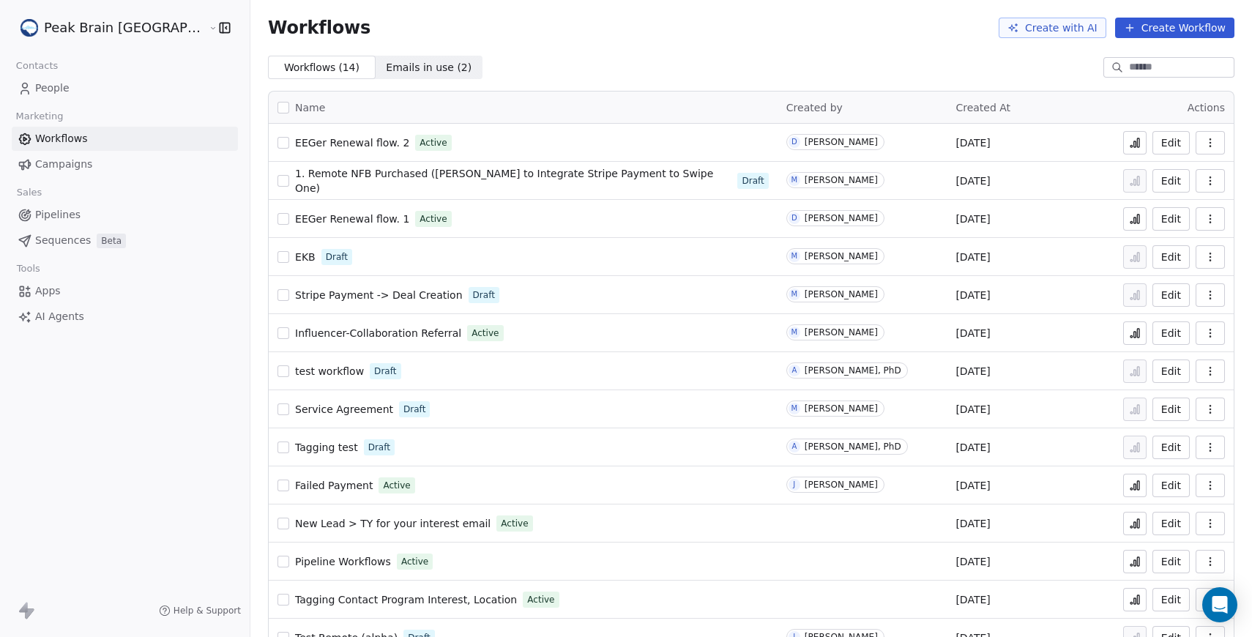
click at [326, 518] on span "New Lead > TY for your interest email" at bounding box center [392, 524] width 195 height 12
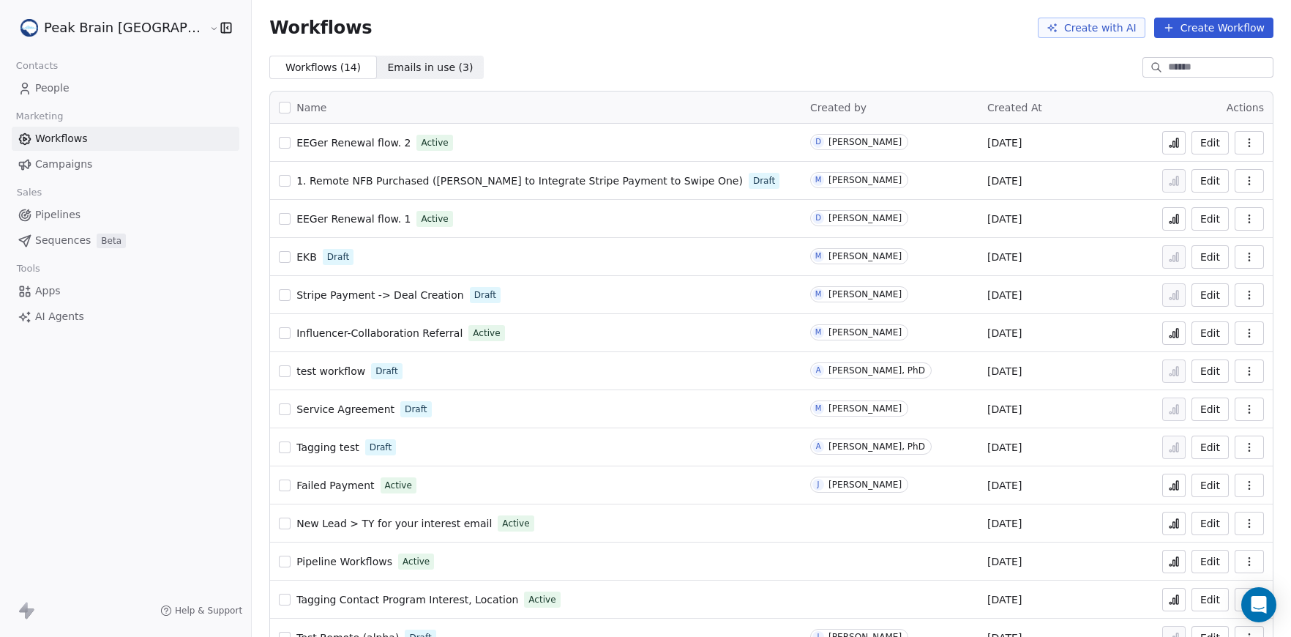
click at [63, 32] on html "Peak Brain [GEOGRAPHIC_DATA] Contacts People Marketing Workflows Campaigns Sale…" at bounding box center [645, 318] width 1291 height 637
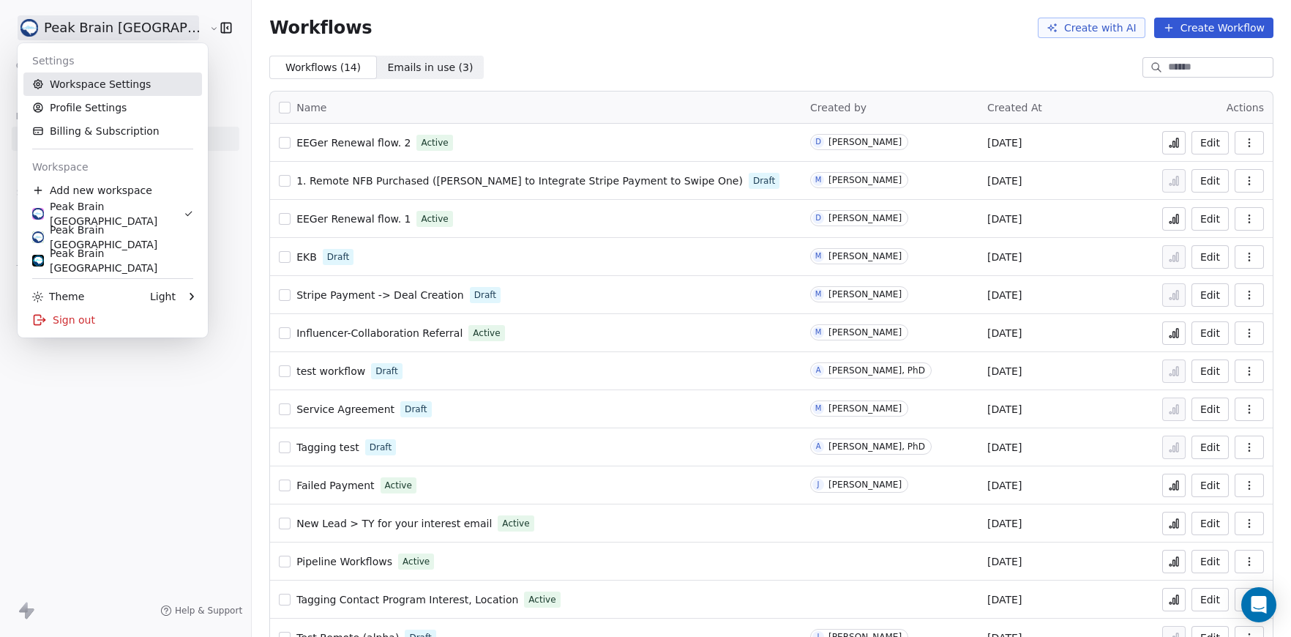
click at [78, 85] on link "Workspace Settings" at bounding box center [112, 83] width 179 height 23
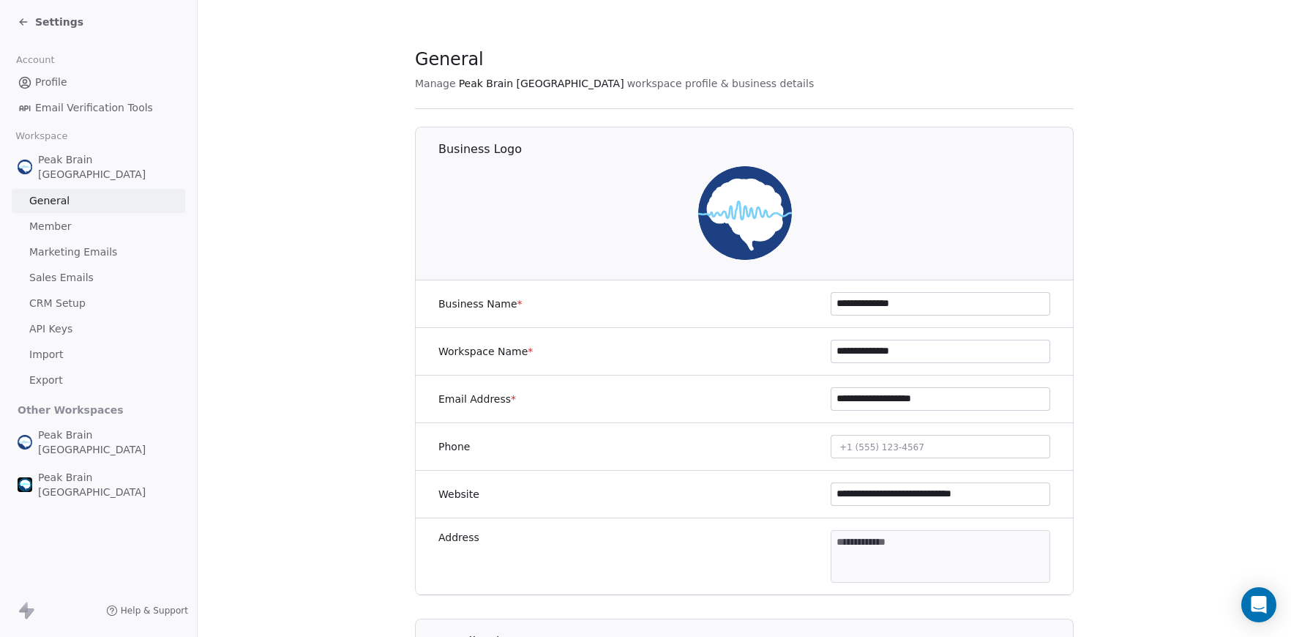
scroll to position [269, 0]
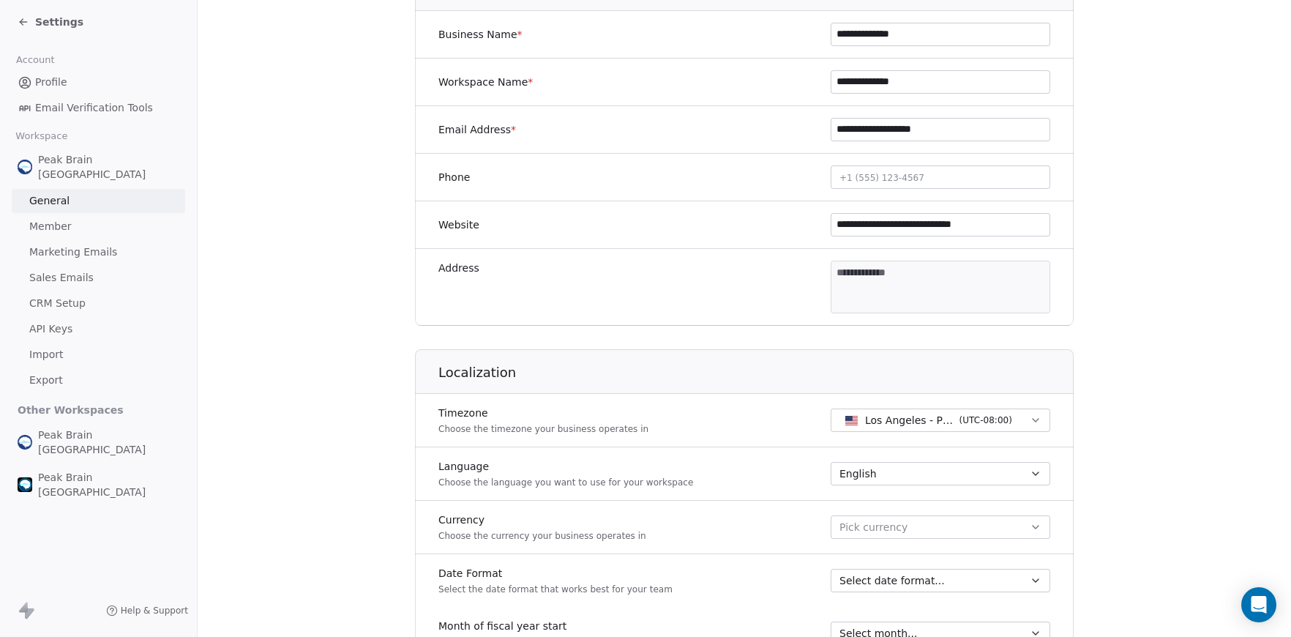
click at [88, 291] on link "CRM Setup" at bounding box center [98, 303] width 173 height 24
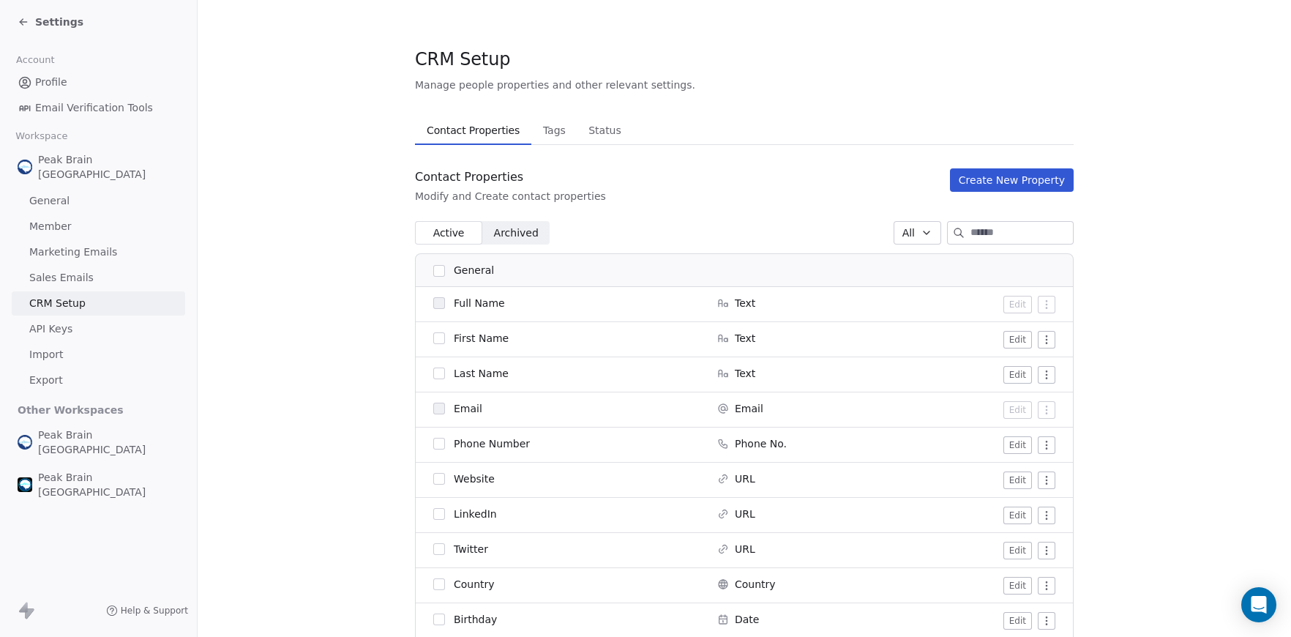
click at [537, 138] on span "Tags" at bounding box center [554, 130] width 34 height 20
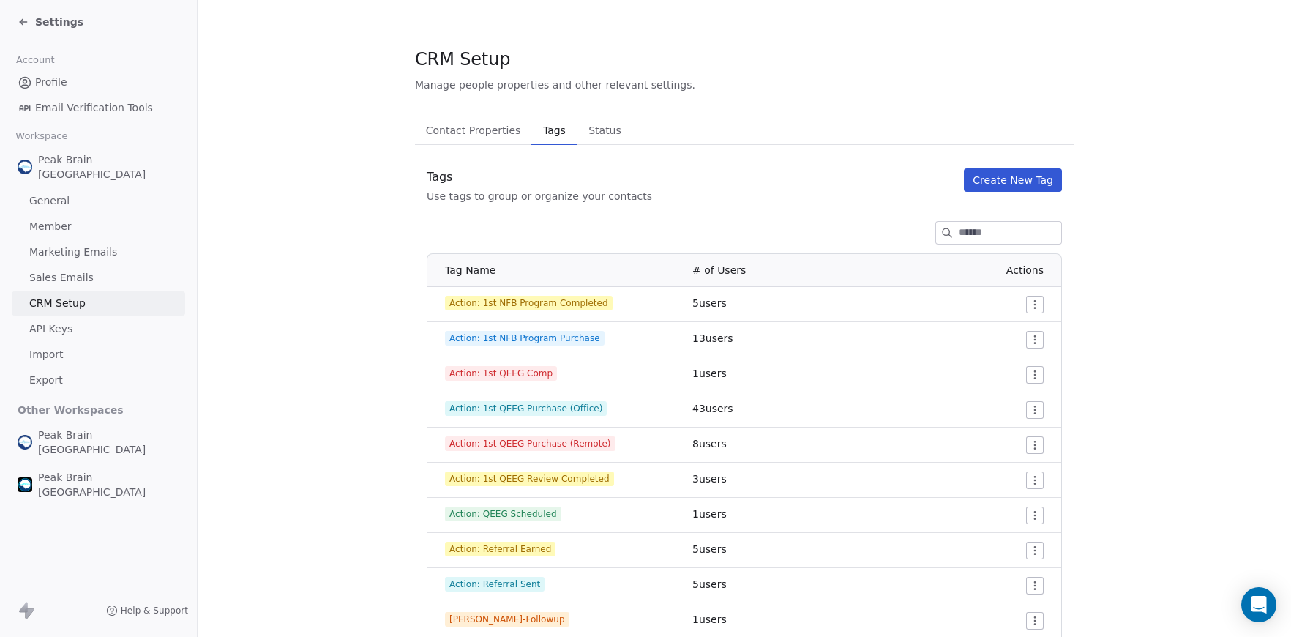
click at [1015, 186] on button "Create New Tag" at bounding box center [1013, 179] width 98 height 23
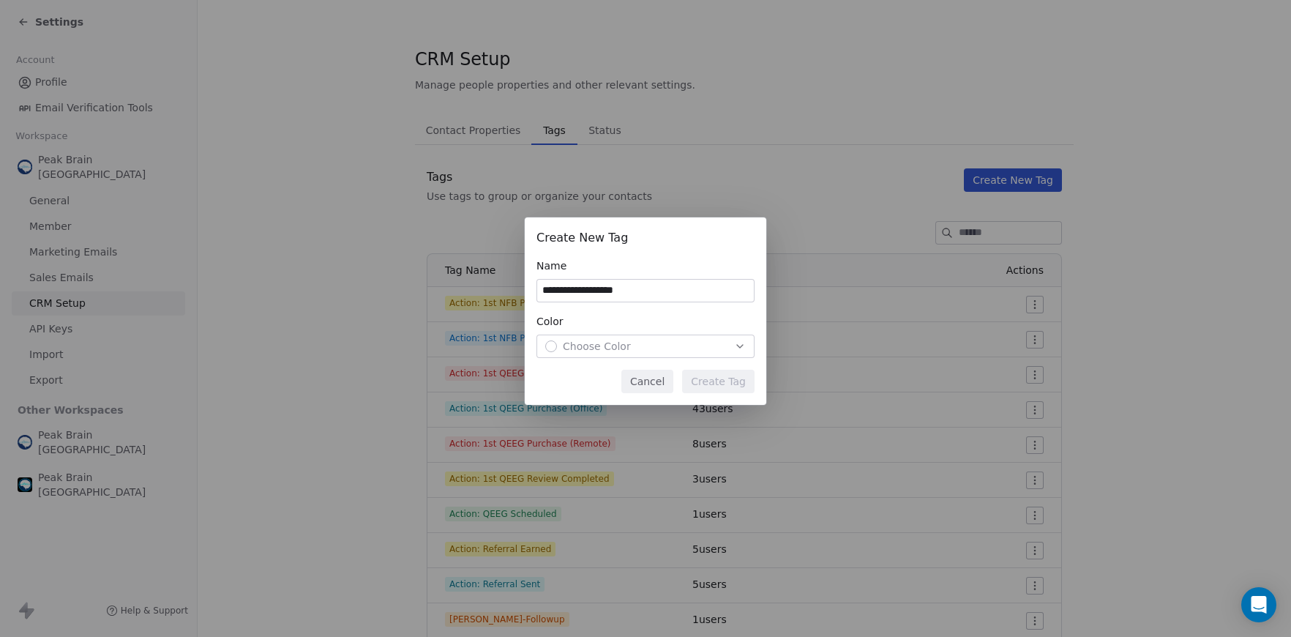
type input "**********"
click at [645, 349] on div "Choose Color" at bounding box center [645, 346] width 201 height 15
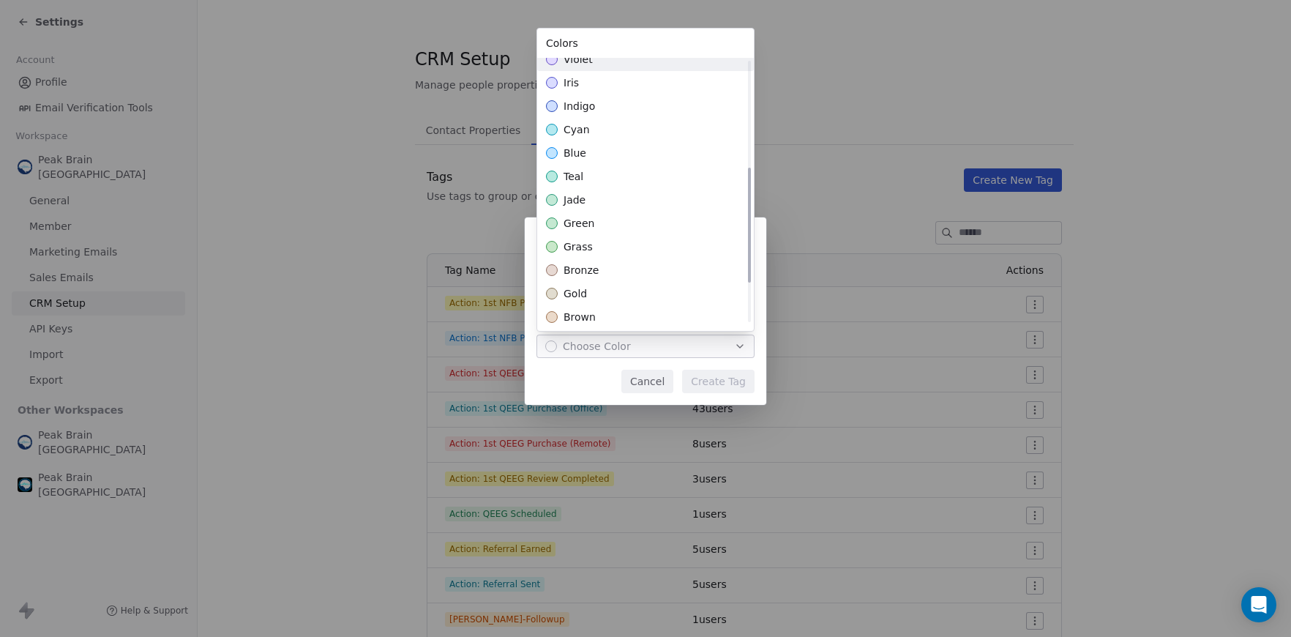
scroll to position [342, 0]
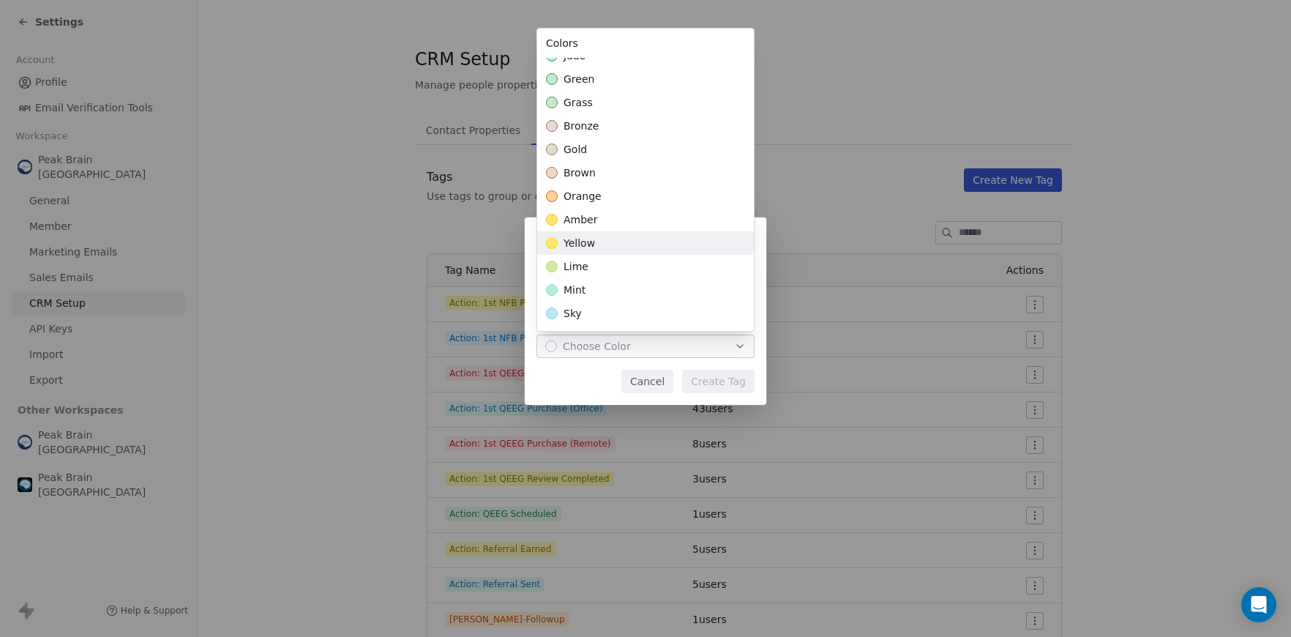
click at [624, 237] on div "yellow" at bounding box center [645, 242] width 217 height 23
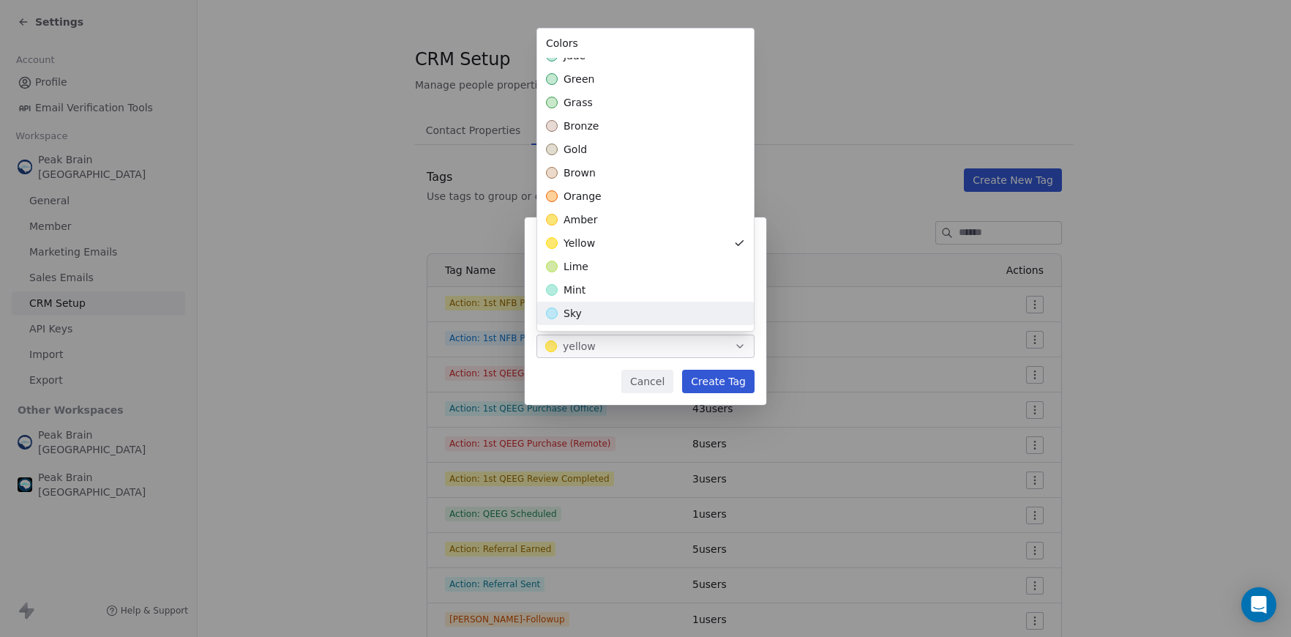
click at [716, 385] on div "**********" at bounding box center [645, 318] width 1291 height 249
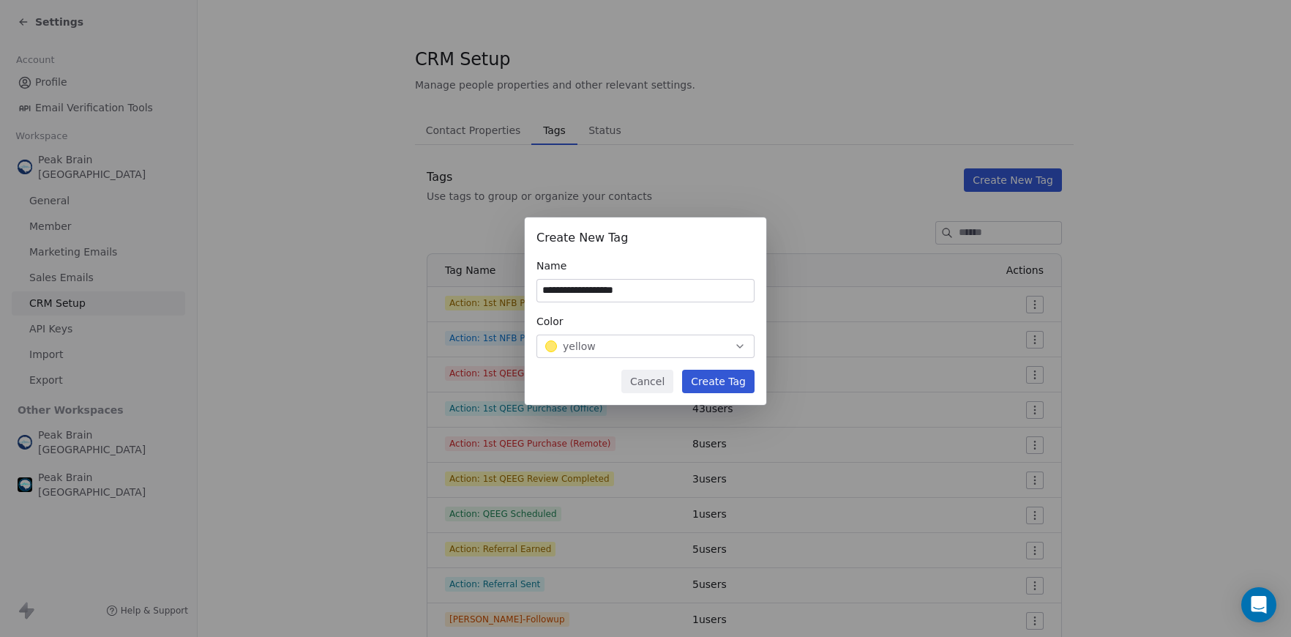
click at [717, 383] on button "Create Tag" at bounding box center [718, 381] width 72 height 23
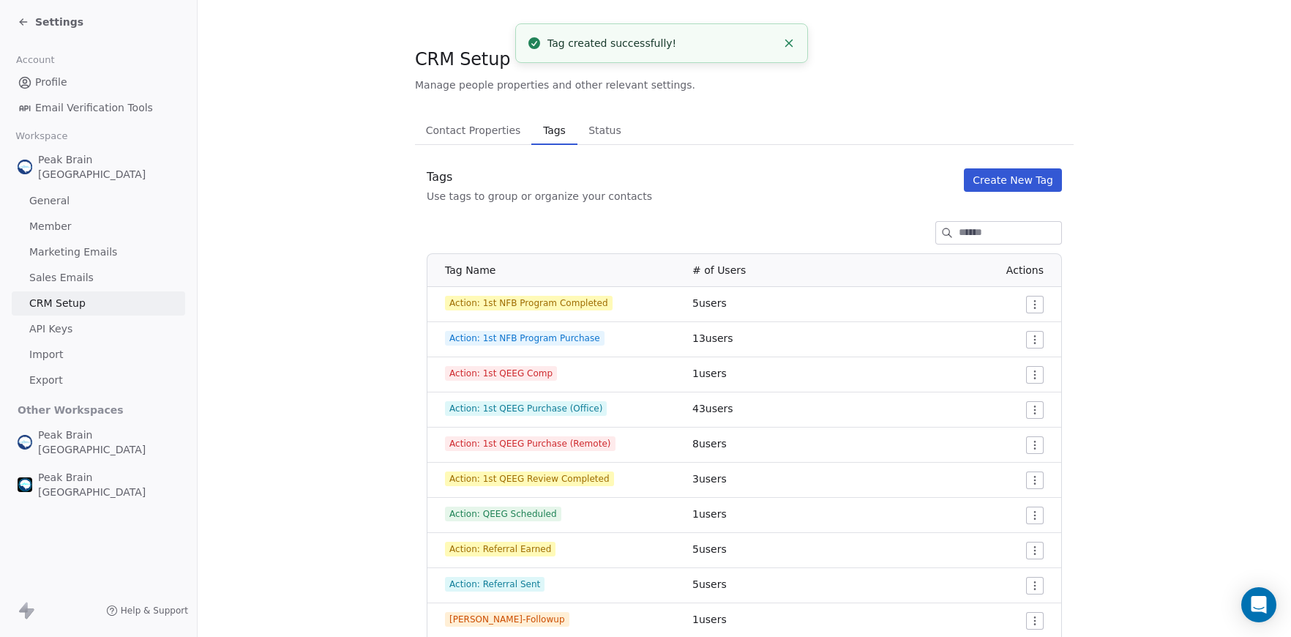
click at [624, 312] on td "Action: 1st NFB Program Completed" at bounding box center [555, 304] width 256 height 35
click at [580, 301] on span "Action: 1st NFB Program Completed" at bounding box center [529, 303] width 168 height 15
click at [622, 306] on div "Action: 1st NFB Program Completed" at bounding box center [560, 303] width 230 height 15
click at [1033, 296] on html "Settings Account Profile Email Verification Tools Workspace Peak Brain USA Gene…" at bounding box center [645, 318] width 1291 height 637
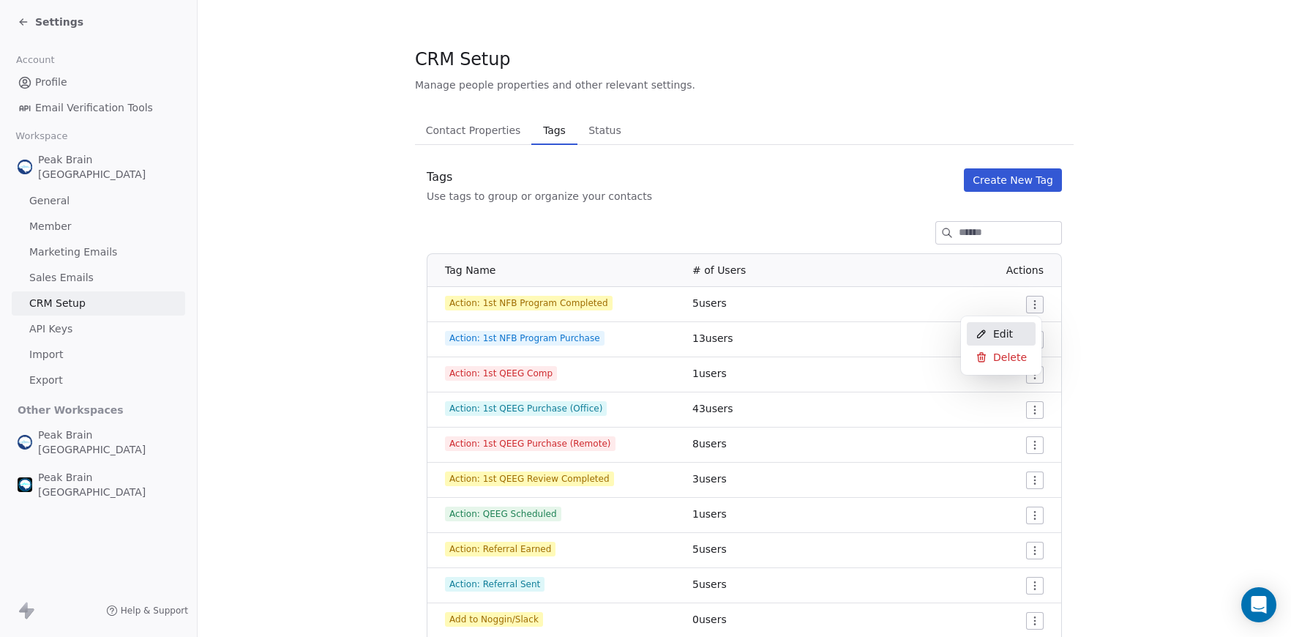
click at [982, 336] on icon at bounding box center [982, 334] width 12 height 12
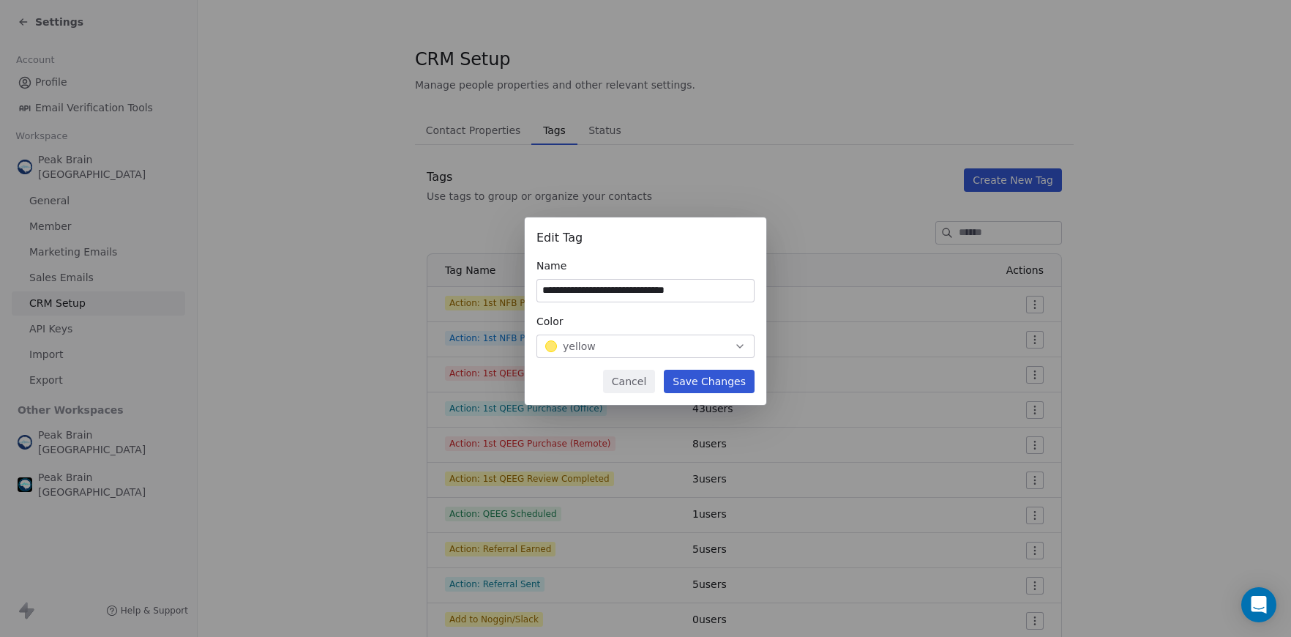
click at [635, 346] on div "yellow" at bounding box center [645, 346] width 201 height 15
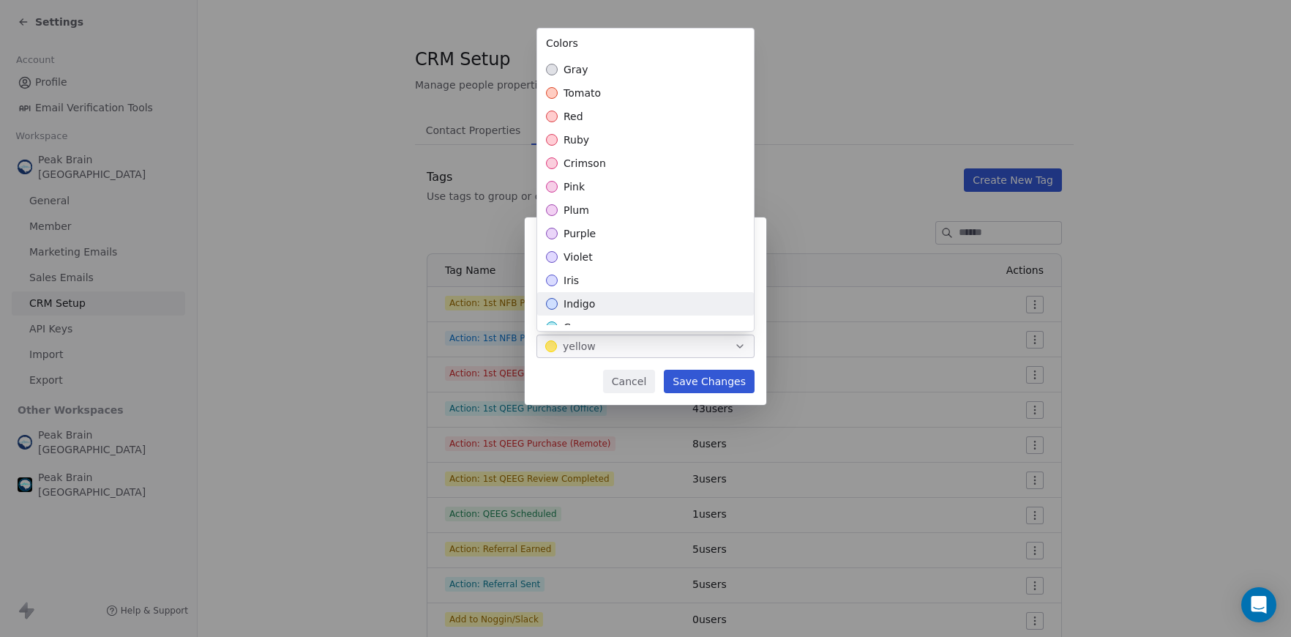
click at [628, 313] on div "indigo" at bounding box center [645, 303] width 217 height 23
click at [724, 378] on div "**********" at bounding box center [645, 318] width 1291 height 249
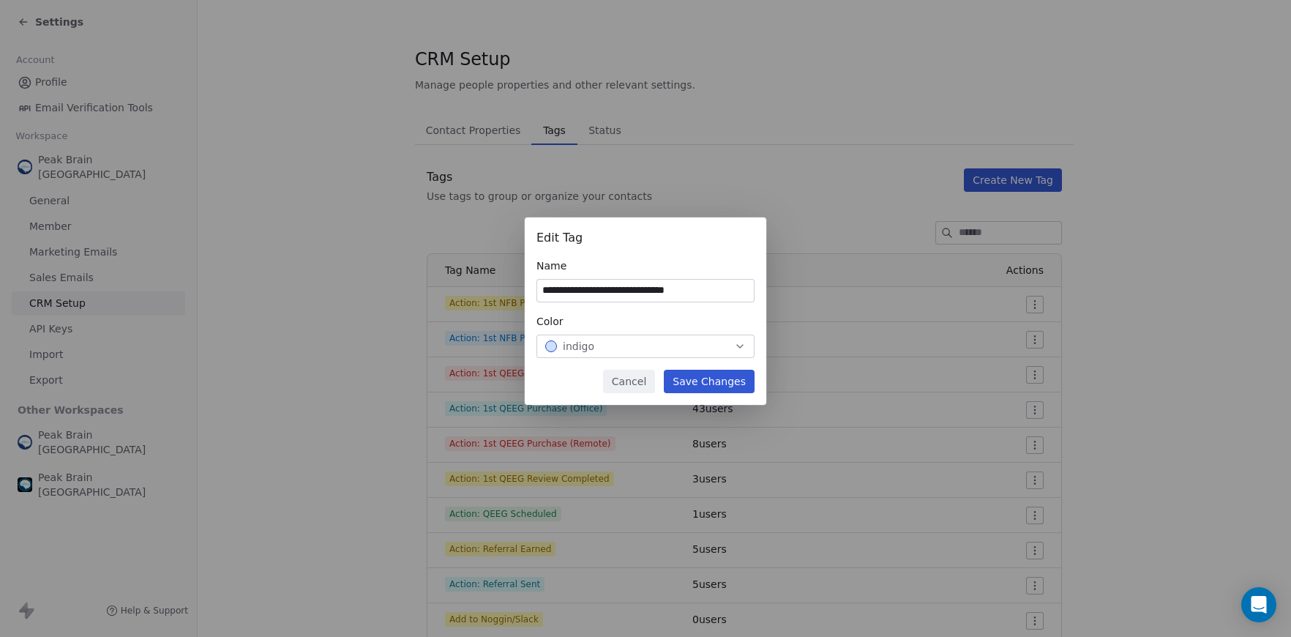
click at [724, 378] on button "Save Changes" at bounding box center [709, 381] width 91 height 23
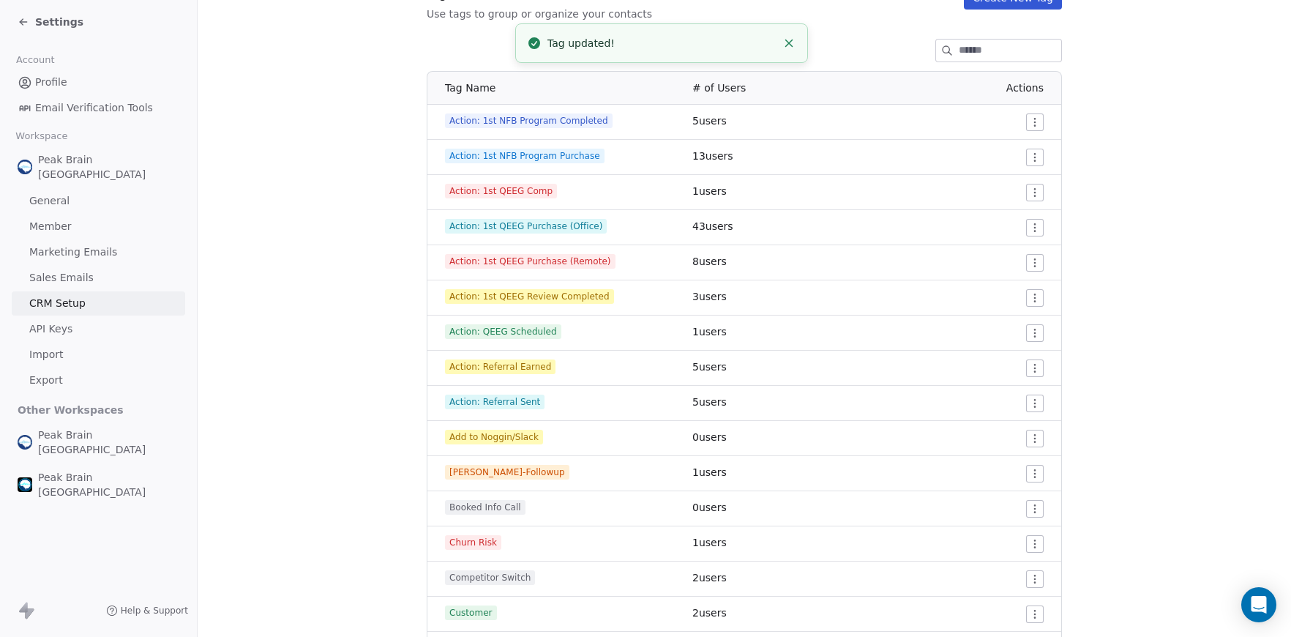
scroll to position [198, 0]
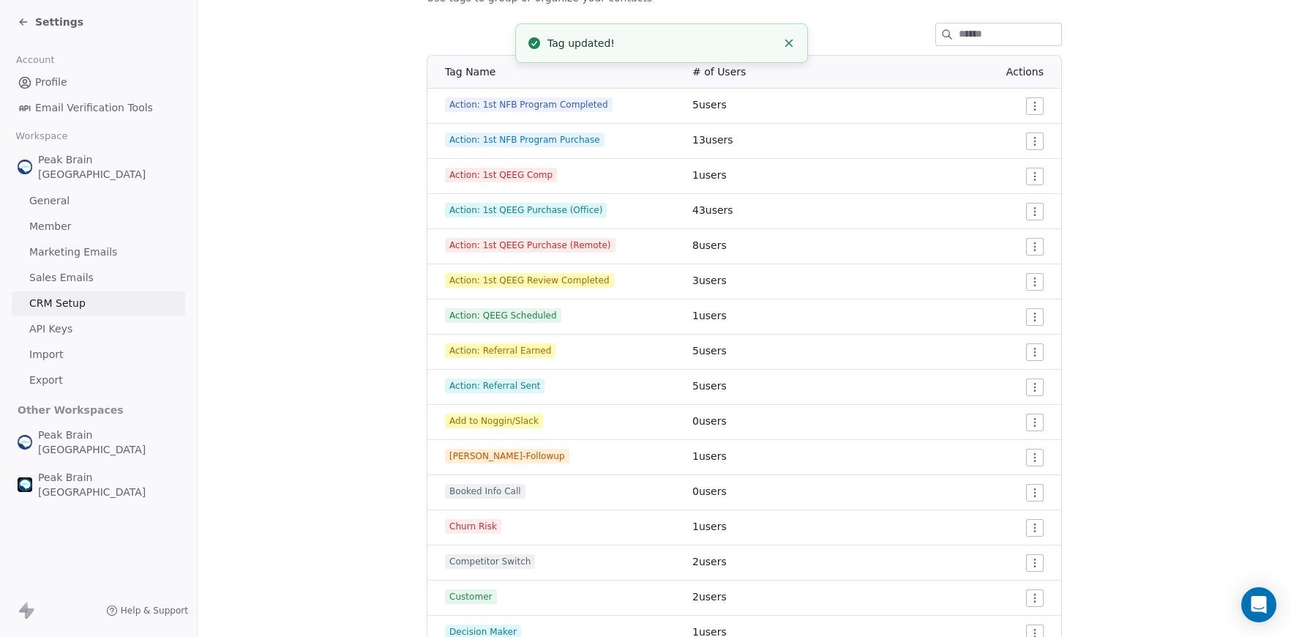
click at [1036, 352] on html "Settings Account Profile Email Verification Tools Workspace Peak Brain USA Gene…" at bounding box center [645, 318] width 1291 height 637
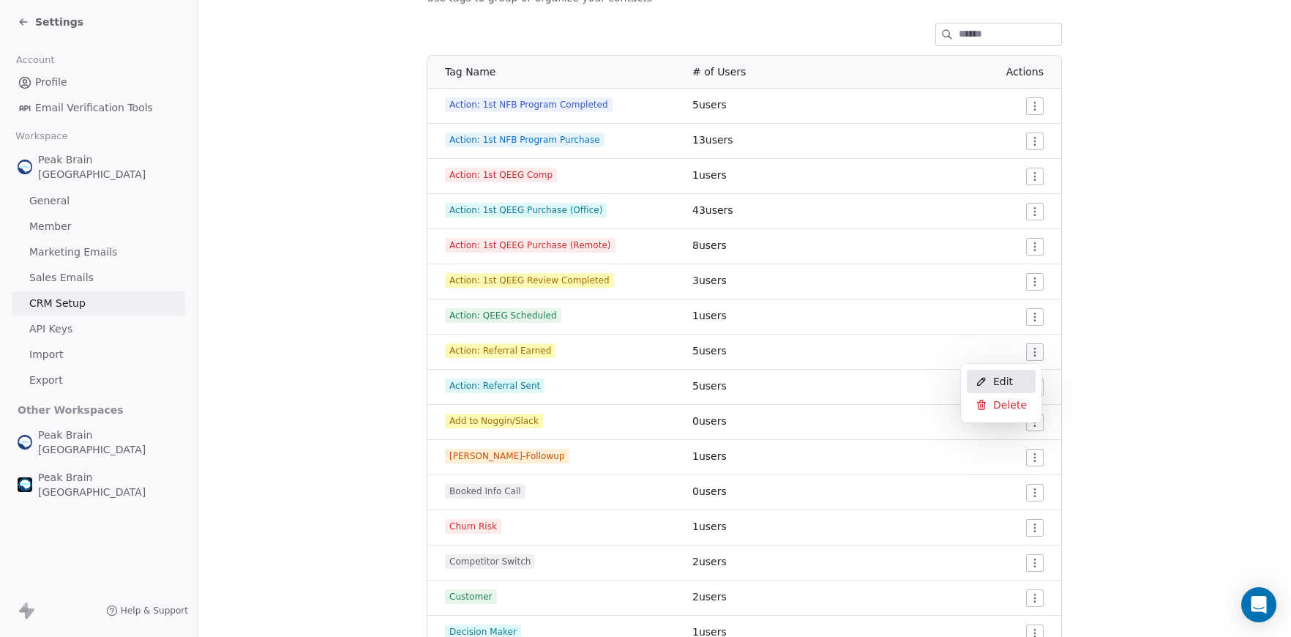
click at [1005, 383] on span "Edit" at bounding box center [1003, 381] width 20 height 15
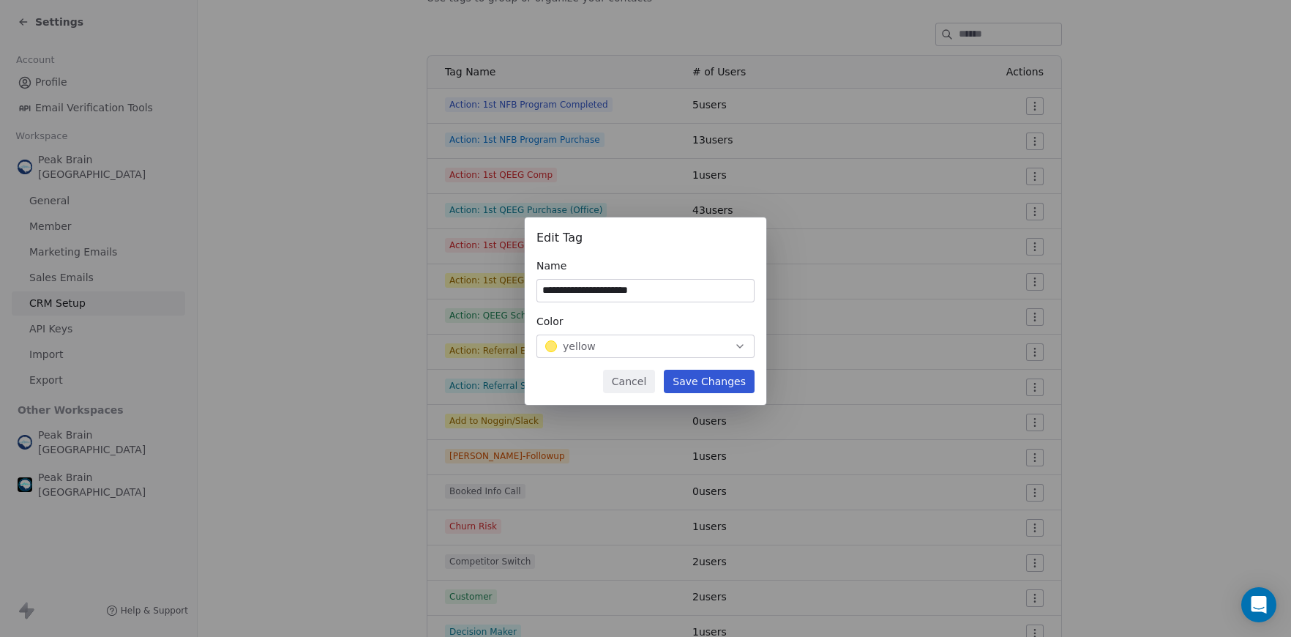
click at [653, 340] on div "yellow" at bounding box center [645, 346] width 201 height 15
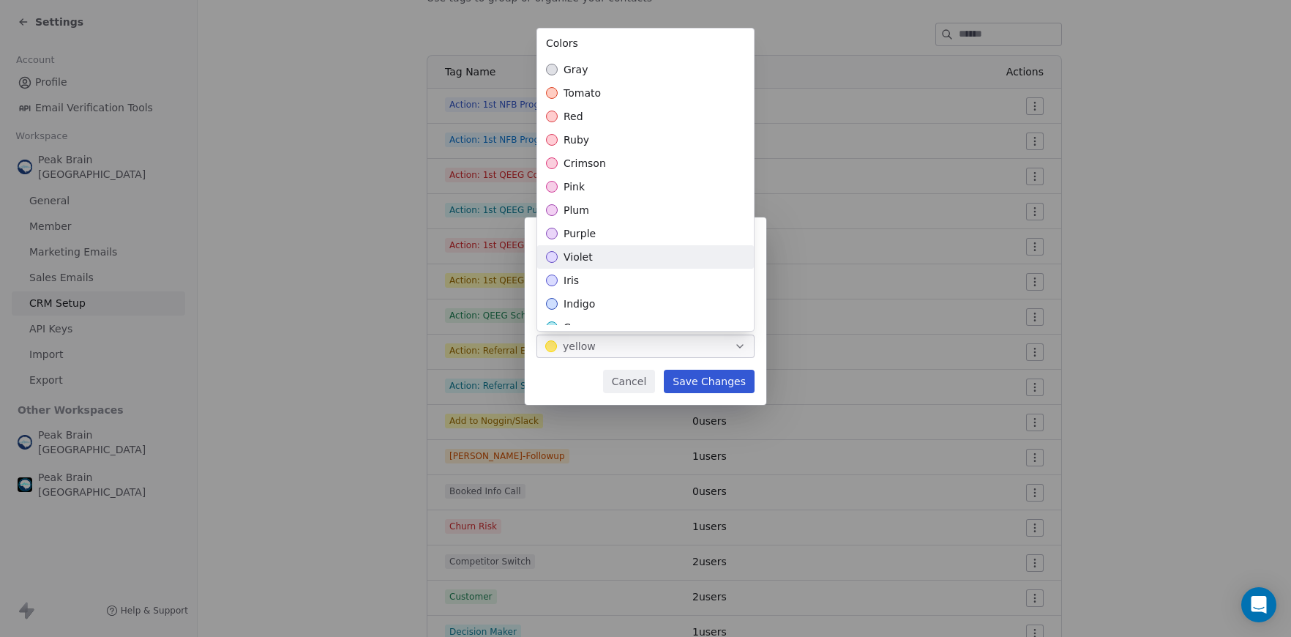
click at [624, 264] on div "violet" at bounding box center [645, 256] width 217 height 23
click at [687, 383] on div "**********" at bounding box center [645, 318] width 1291 height 249
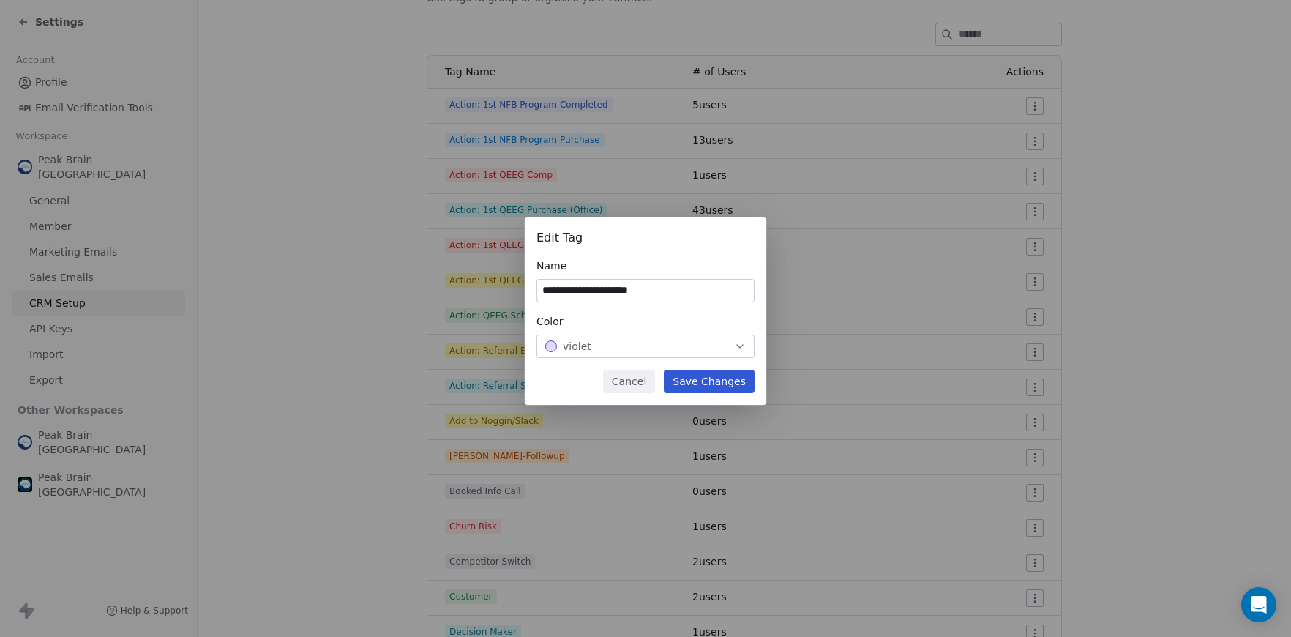
click at [700, 386] on button "Save Changes" at bounding box center [709, 381] width 91 height 23
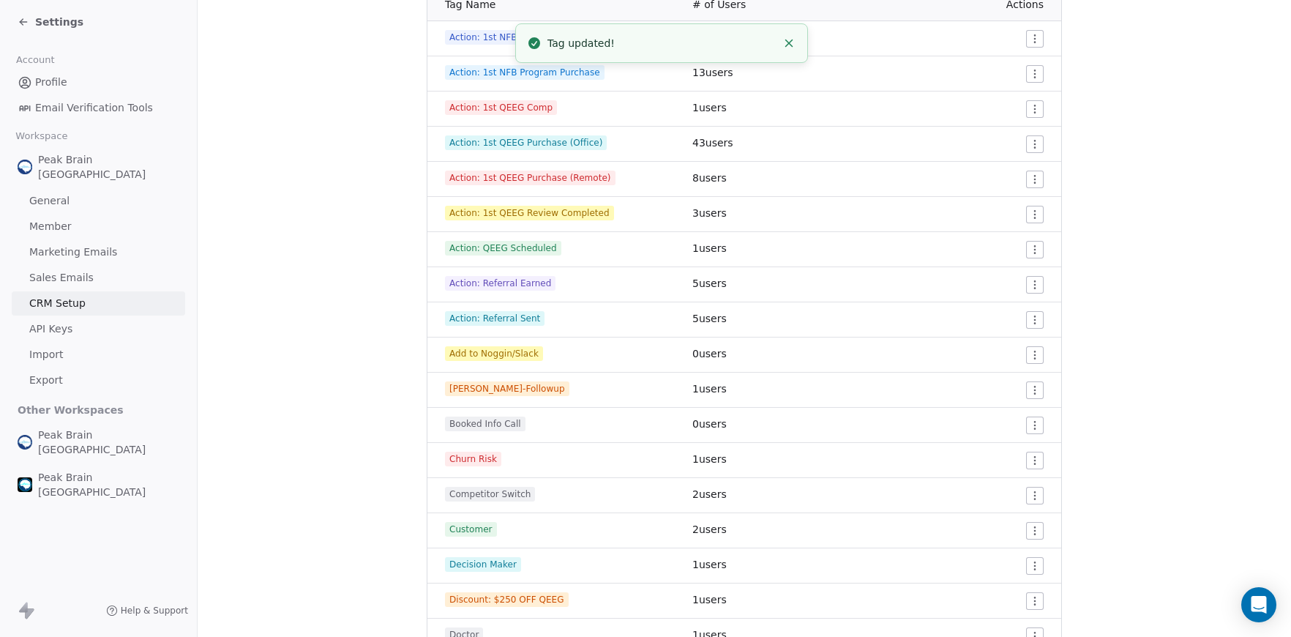
scroll to position [272, 0]
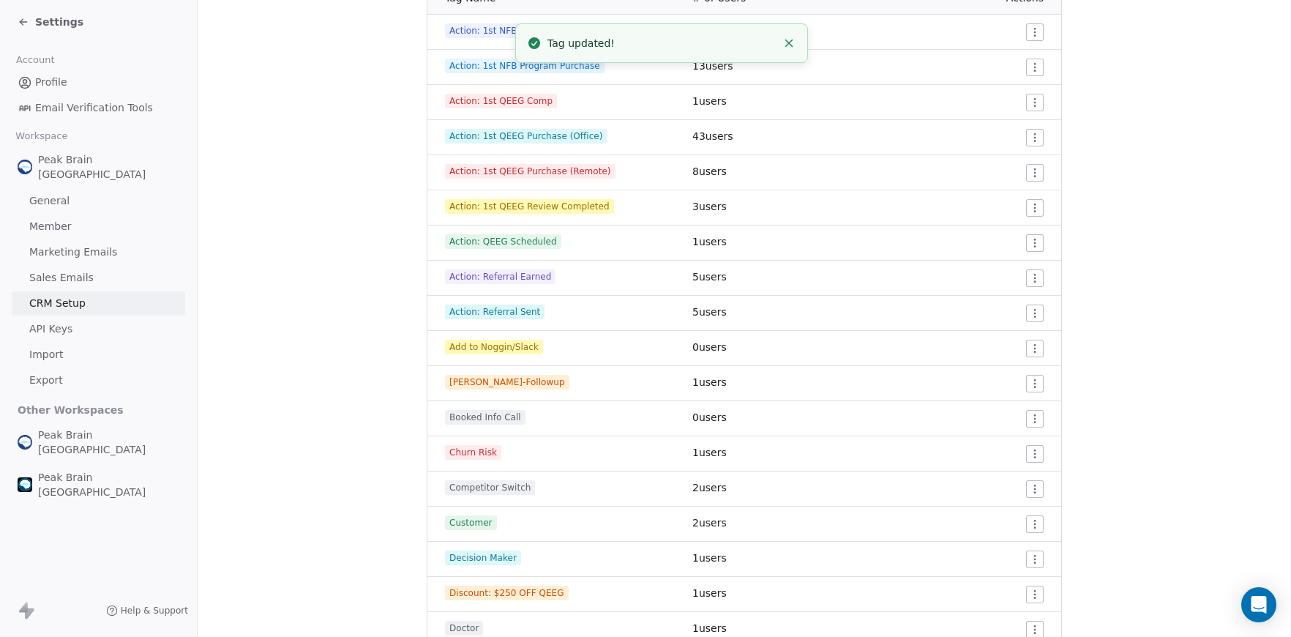
click at [608, 204] on div "Action: 1st QEEG Review Completed" at bounding box center [560, 206] width 230 height 15
click at [1019, 209] on div at bounding box center [968, 208] width 152 height 18
click at [1034, 210] on html "Settings Account Profile Email Verification Tools Workspace Peak Brain USA Gene…" at bounding box center [645, 318] width 1291 height 637
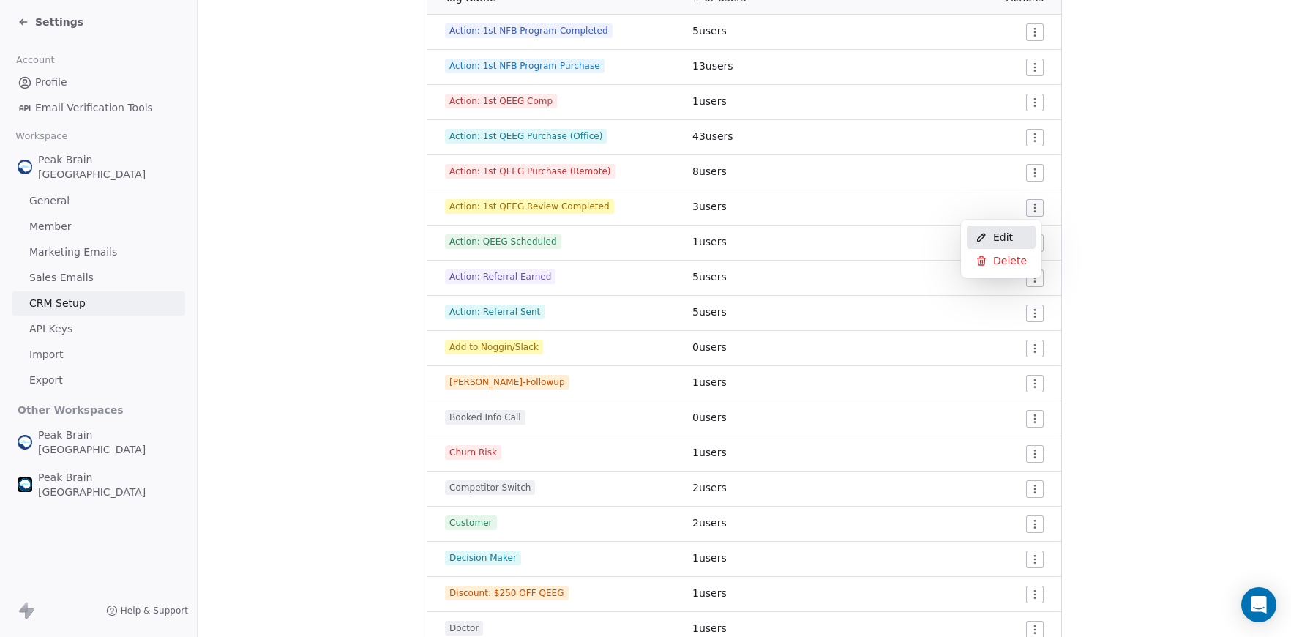
click at [984, 236] on icon at bounding box center [983, 235] width 2 height 2
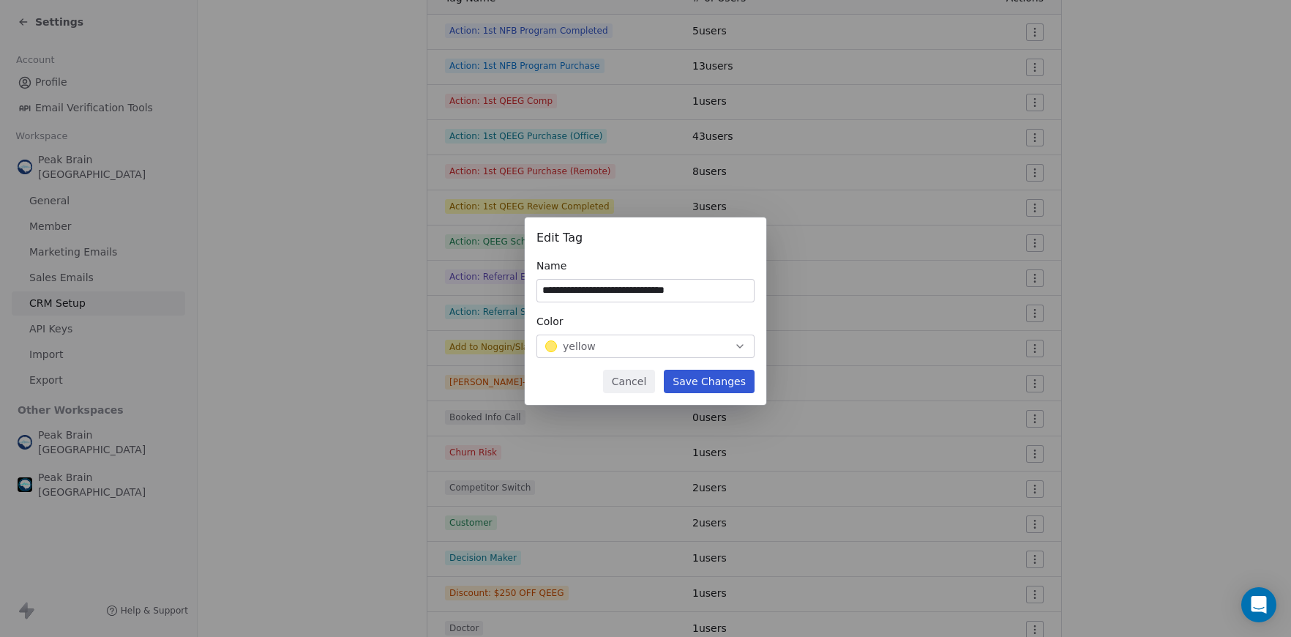
click at [706, 341] on div "yellow" at bounding box center [645, 346] width 201 height 15
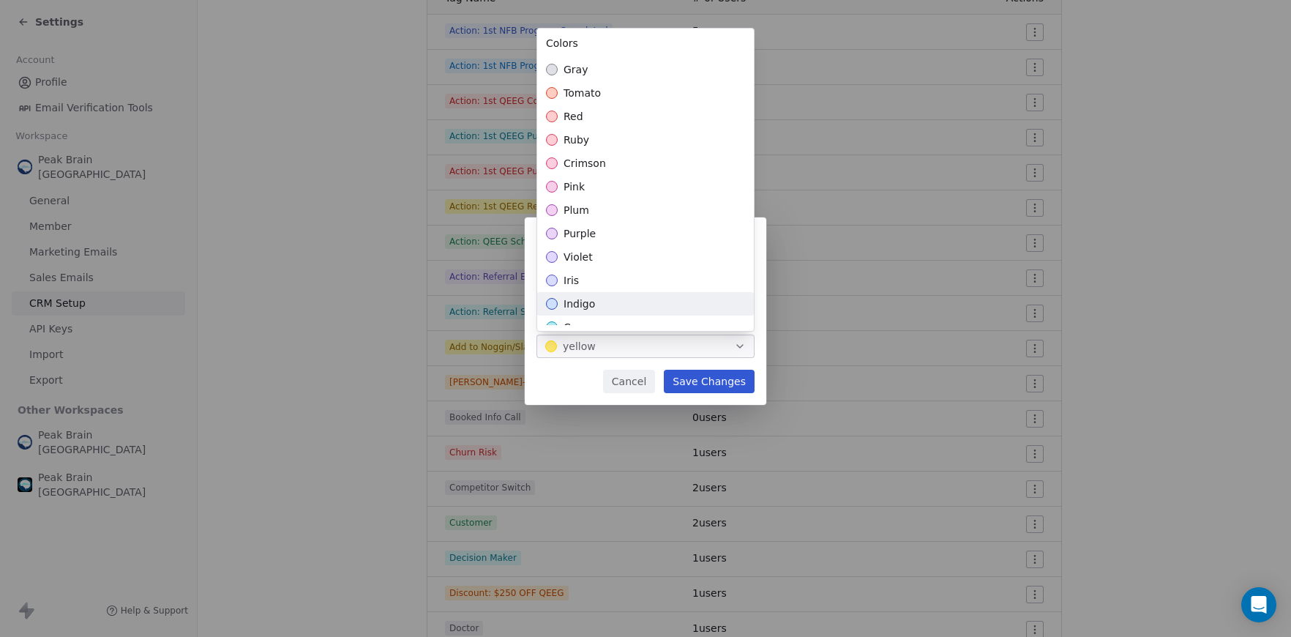
click at [679, 299] on div "indigo" at bounding box center [645, 303] width 217 height 23
click at [696, 378] on div "**********" at bounding box center [645, 318] width 1291 height 249
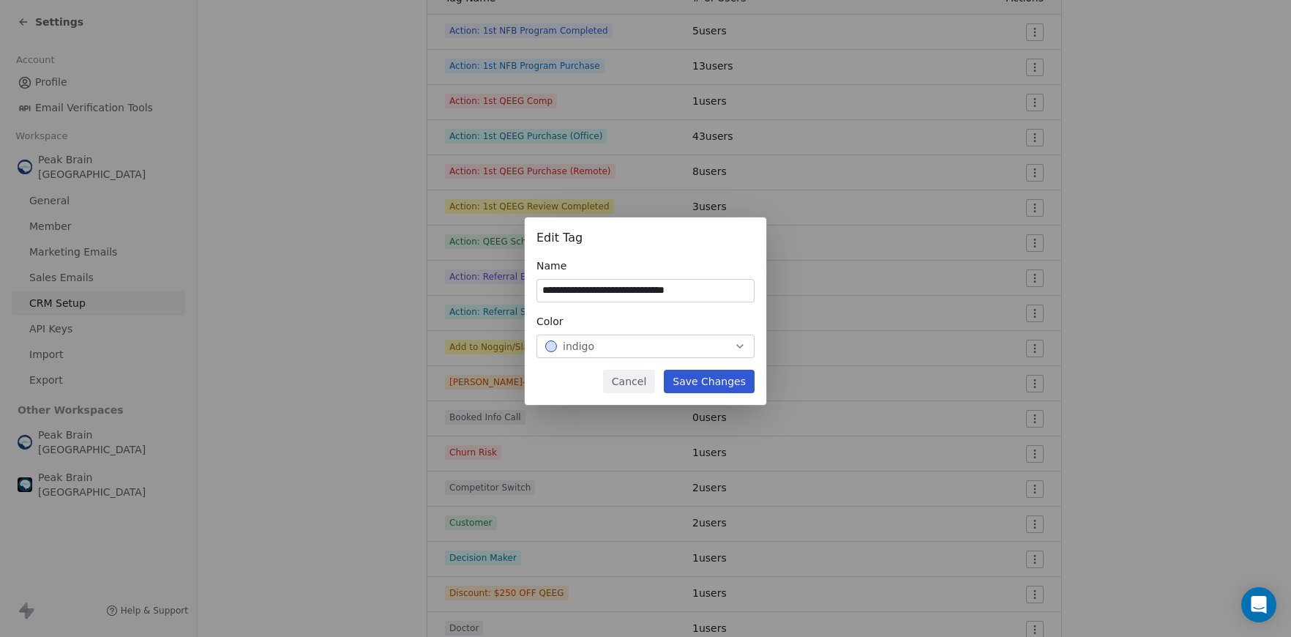
click at [695, 378] on button "Save Changes" at bounding box center [709, 381] width 91 height 23
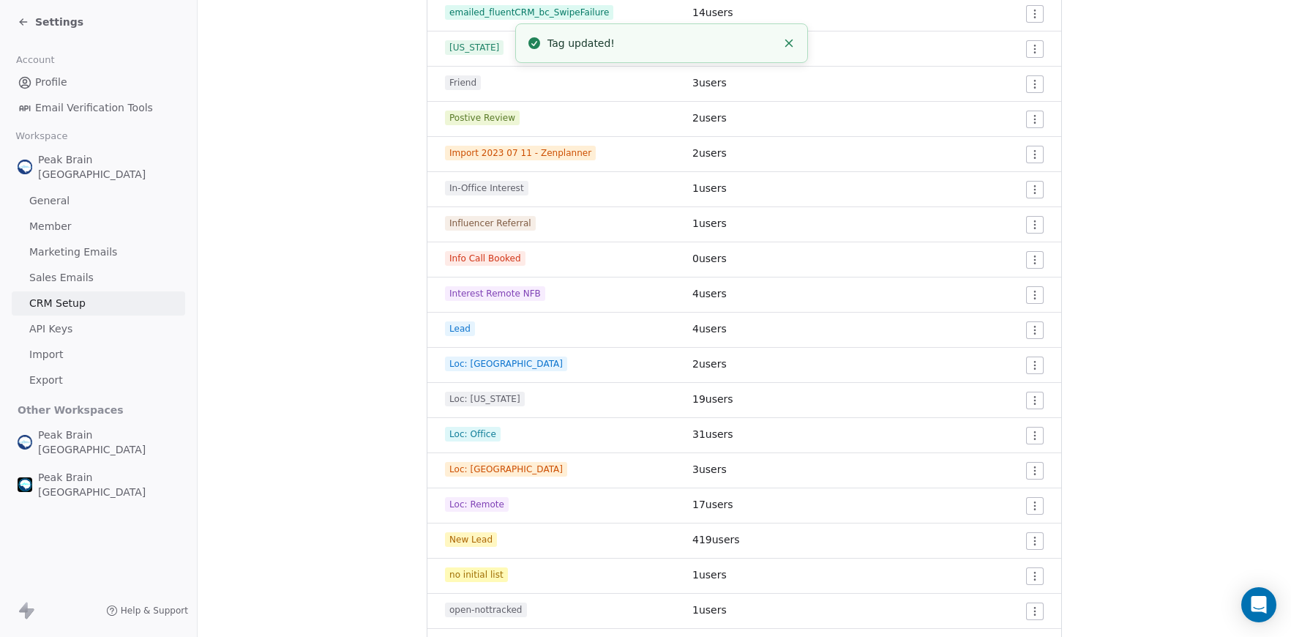
scroll to position [1189, 0]
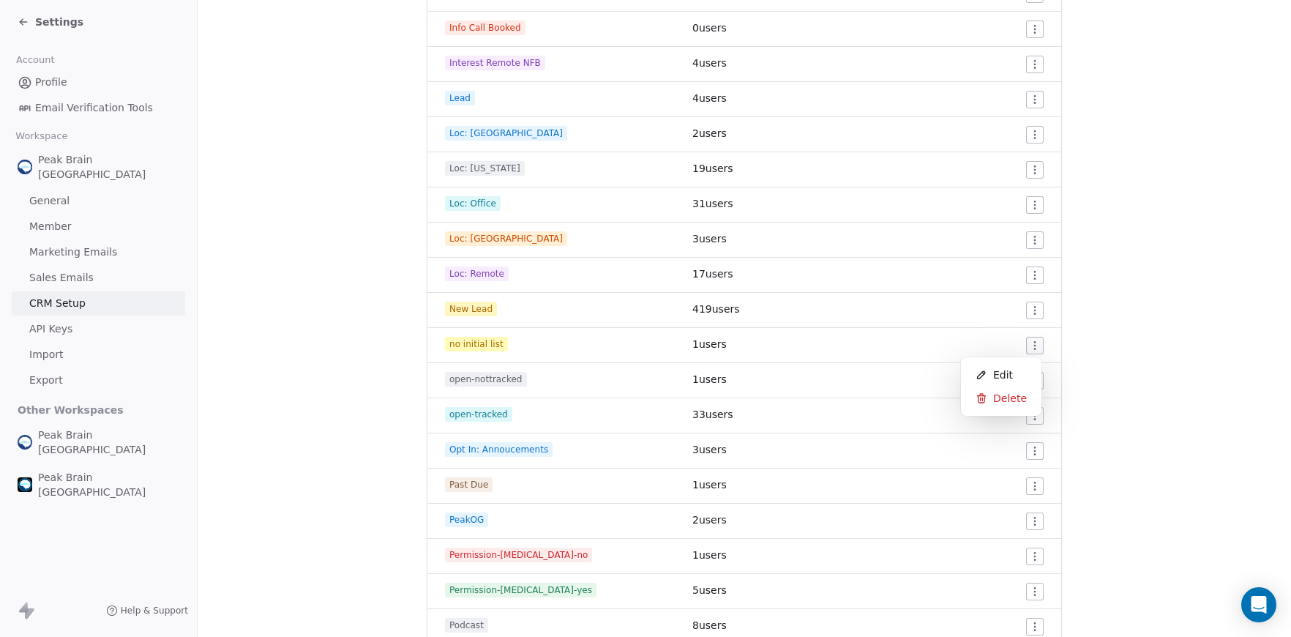
click at [1036, 352] on html "Settings Account Profile Email Verification Tools Workspace Peak Brain USA Gene…" at bounding box center [645, 318] width 1291 height 637
click at [1018, 370] on div "Edit" at bounding box center [1001, 374] width 69 height 23
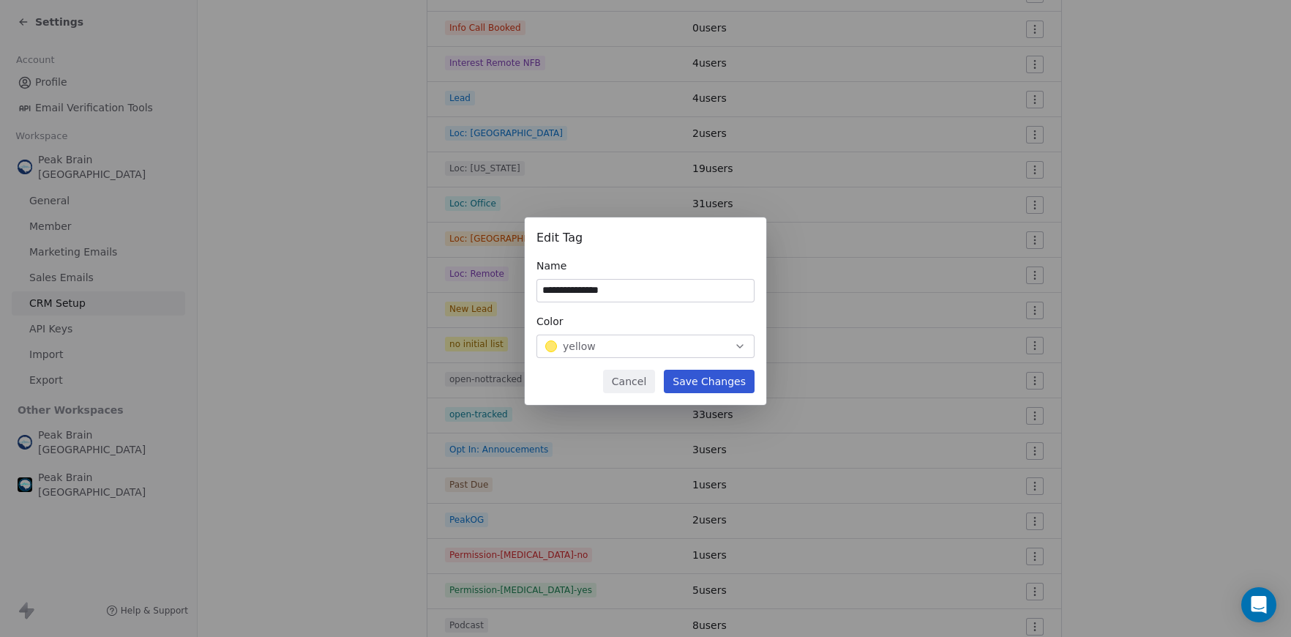
click at [698, 348] on div "yellow" at bounding box center [645, 346] width 201 height 15
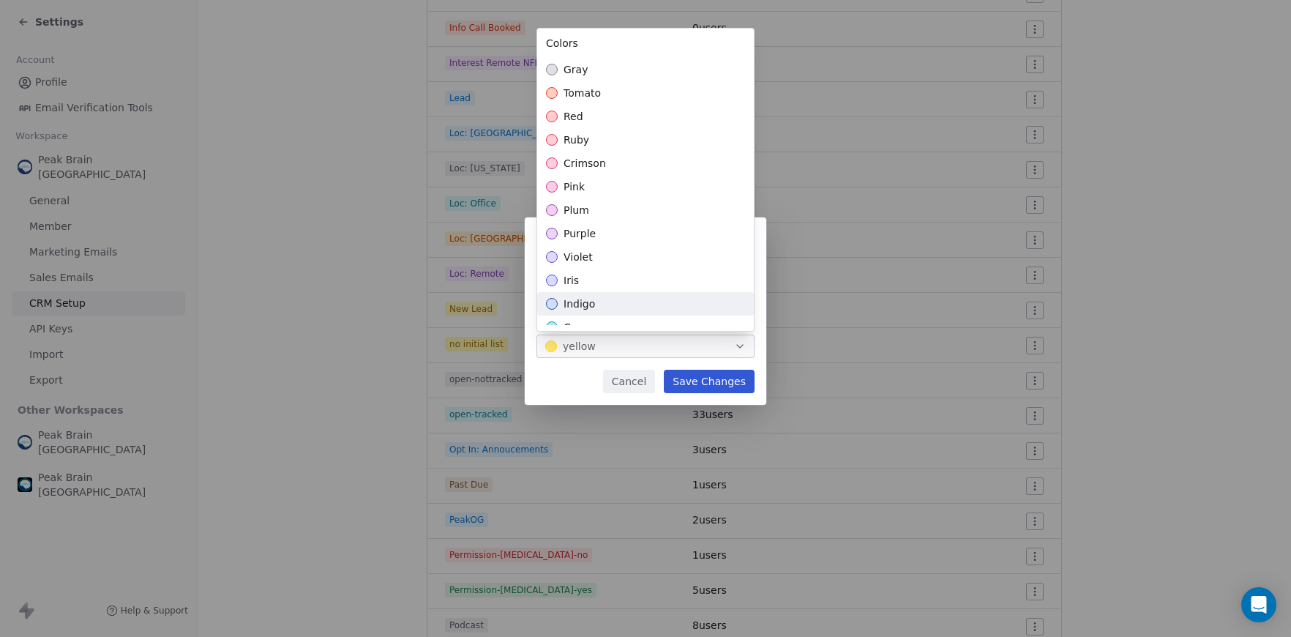
click at [676, 313] on div "indigo" at bounding box center [645, 303] width 217 height 23
click at [715, 378] on div "**********" at bounding box center [645, 318] width 1291 height 249
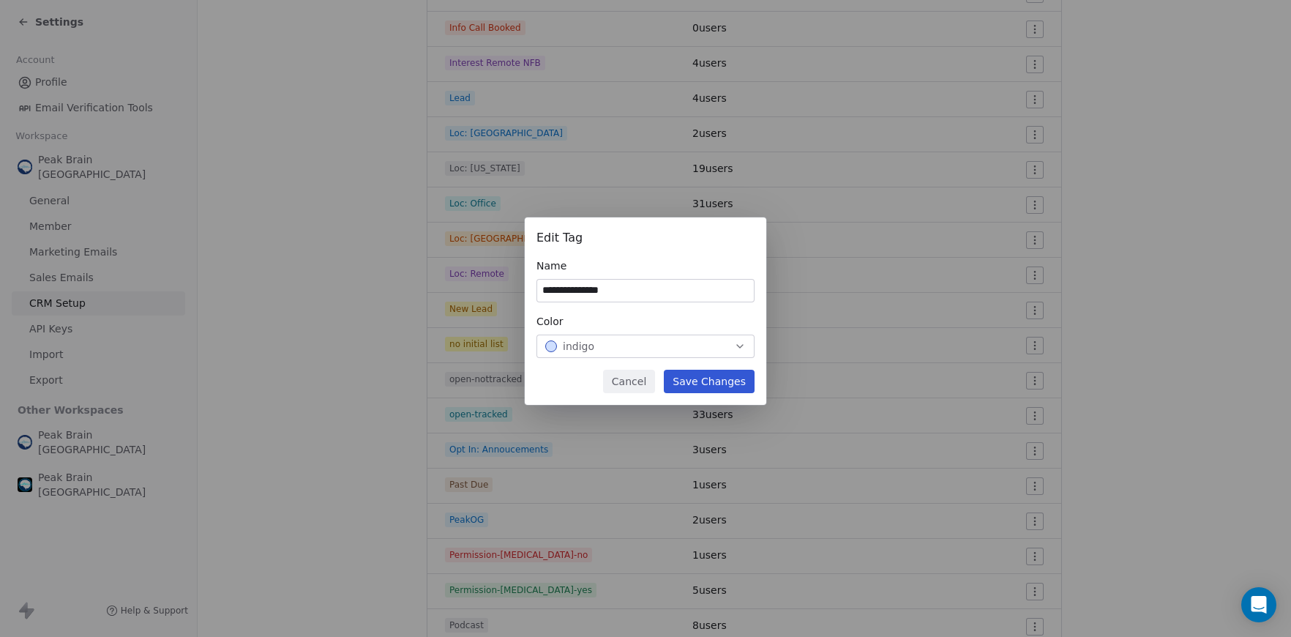
click at [715, 378] on button "Save Changes" at bounding box center [709, 381] width 91 height 23
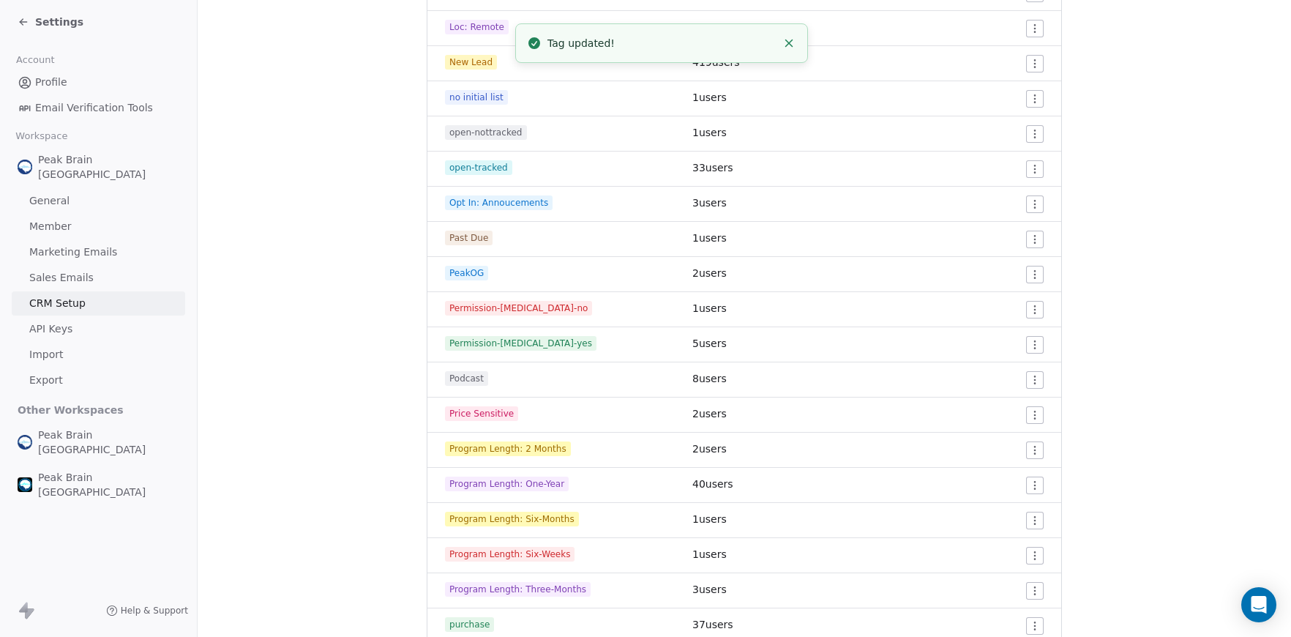
scroll to position [1392, 0]
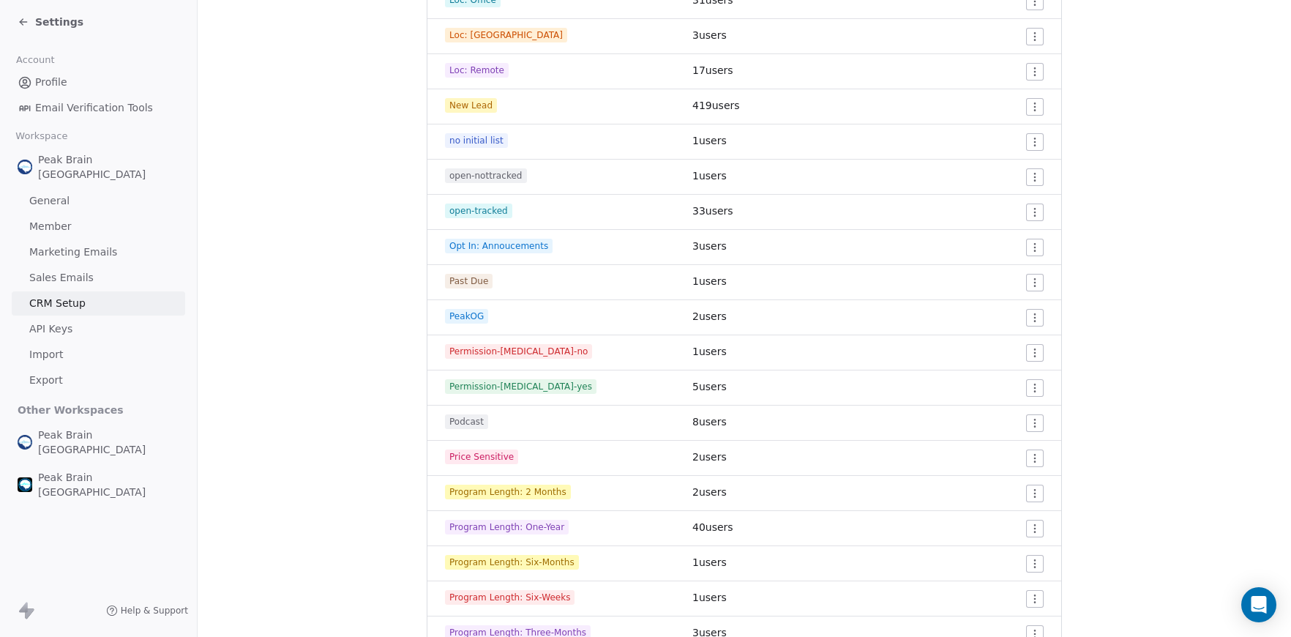
click at [994, 104] on div at bounding box center [968, 107] width 152 height 18
click at [1031, 107] on html "Settings Account Profile Email Verification Tools Workspace Peak Brain USA Gene…" at bounding box center [645, 318] width 1291 height 637
click at [1008, 131] on span "Edit" at bounding box center [1003, 136] width 20 height 15
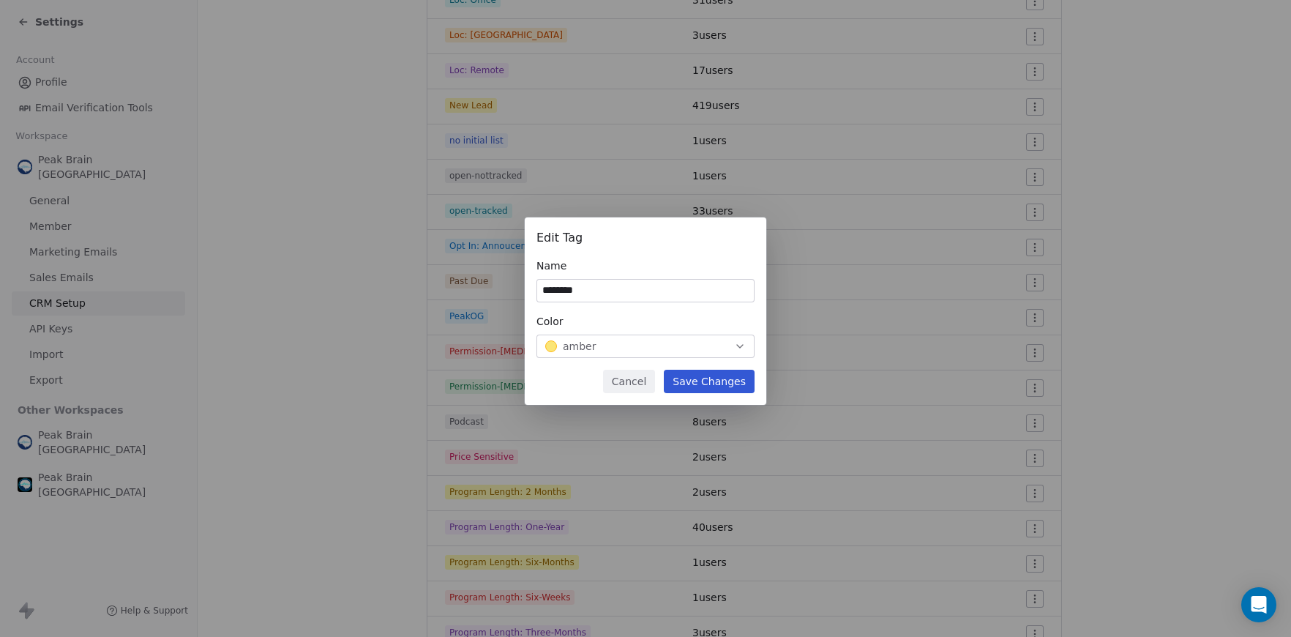
click at [623, 310] on div "Edit Tag Name ******** Color amber" at bounding box center [646, 293] width 218 height 129
click at [613, 337] on button "amber" at bounding box center [646, 346] width 218 height 23
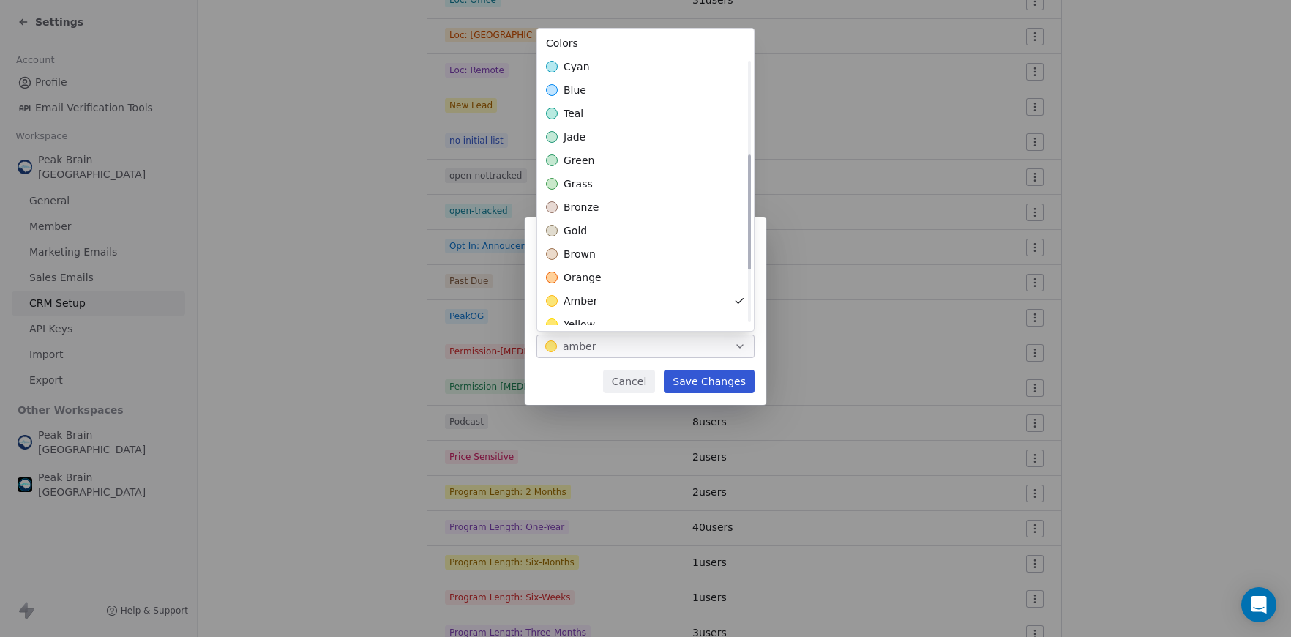
scroll to position [342, 0]
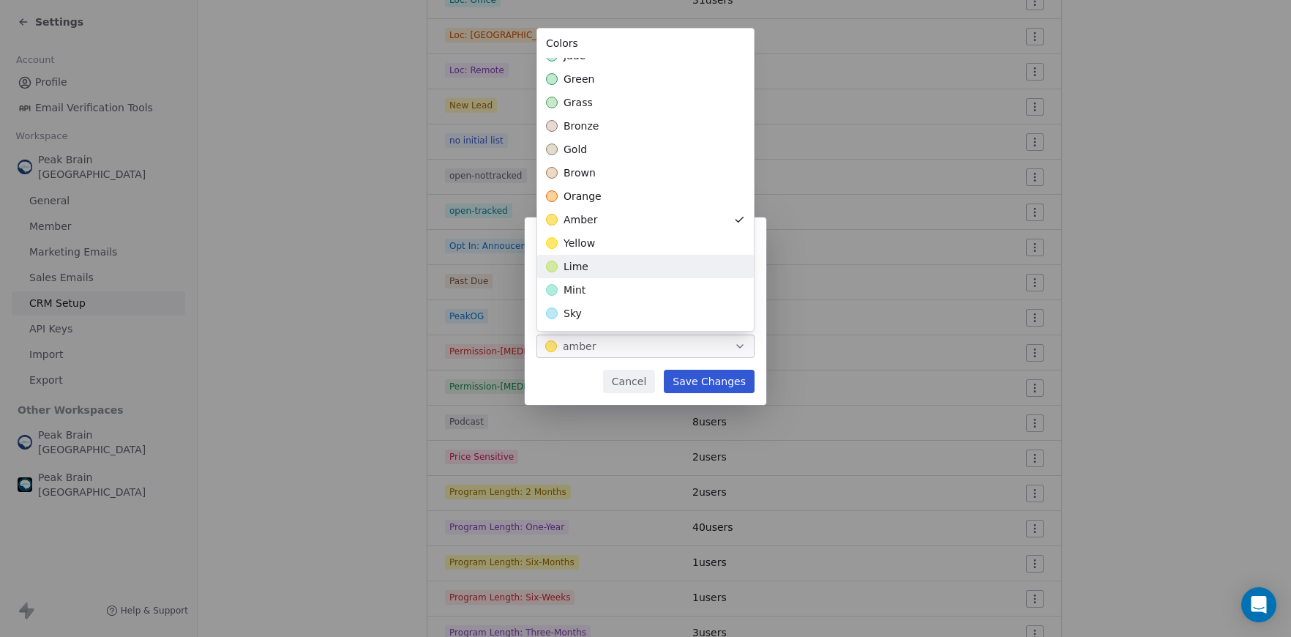
click at [621, 264] on div "lime" at bounding box center [645, 266] width 217 height 23
click at [690, 384] on div "Edit Tag Name ******** Color lime Cancel Save Changes" at bounding box center [645, 318] width 1291 height 249
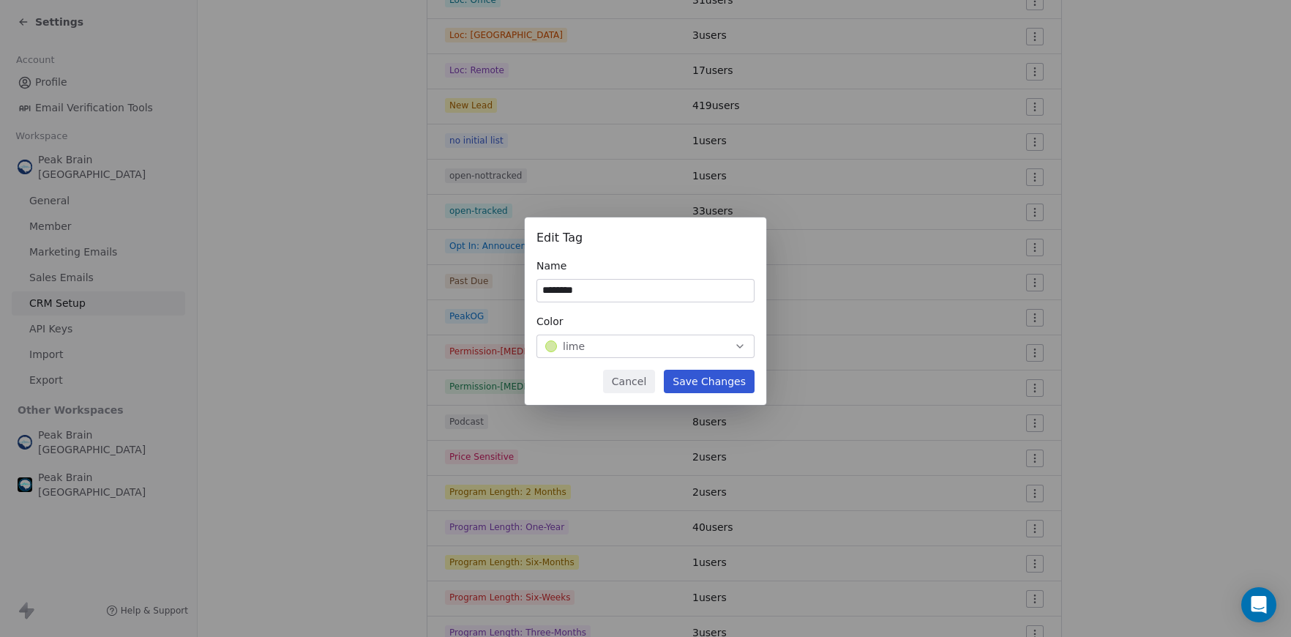
click at [691, 384] on button "Save Changes" at bounding box center [709, 381] width 91 height 23
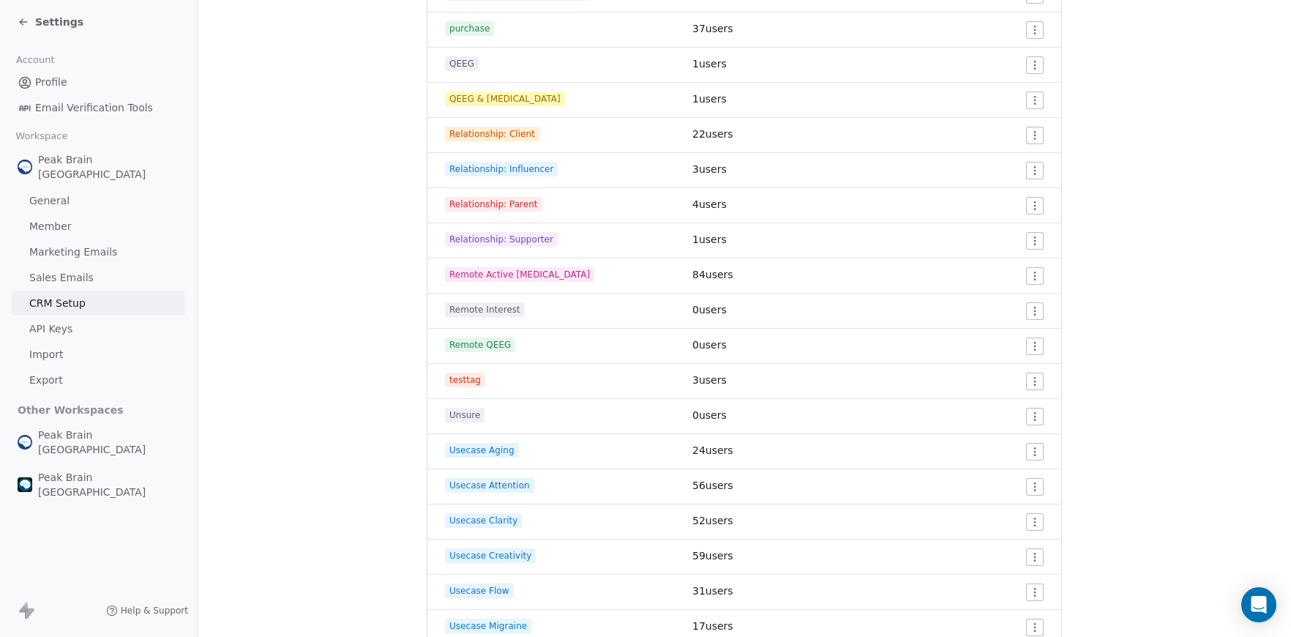
scroll to position [1747, 0]
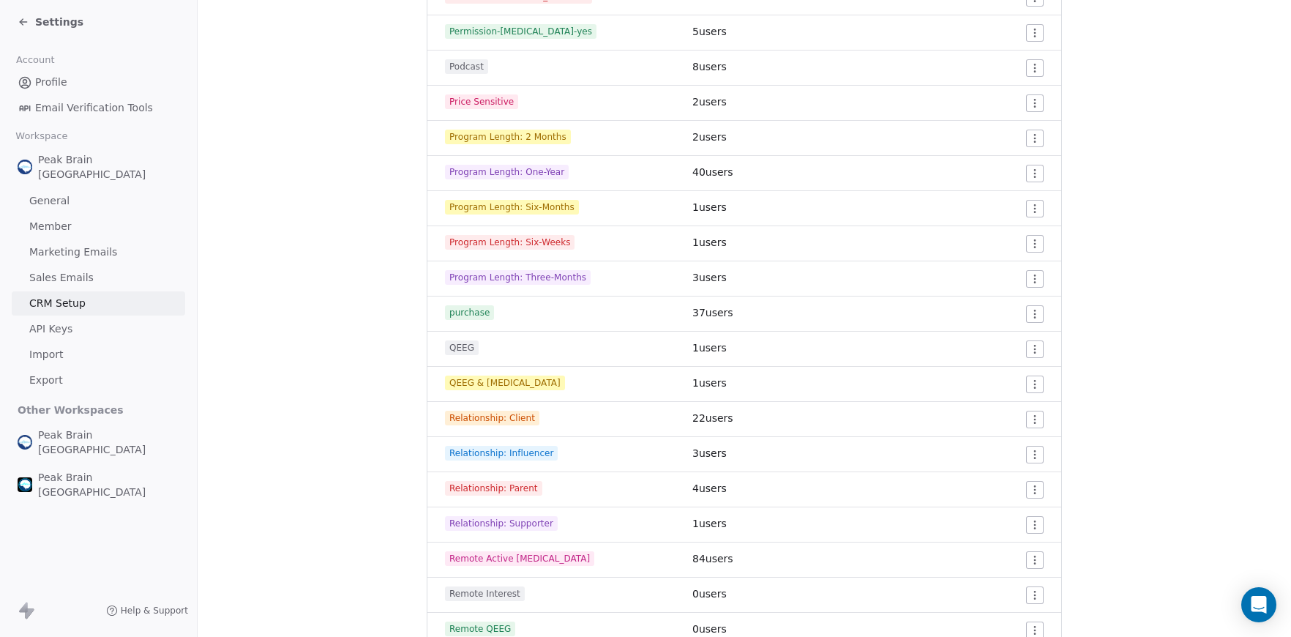
click at [1028, 138] on html "Settings Account Profile Email Verification Tools Workspace Peak Brain USA Gene…" at bounding box center [645, 318] width 1291 height 637
click at [1023, 160] on div "Edit" at bounding box center [1001, 167] width 69 height 23
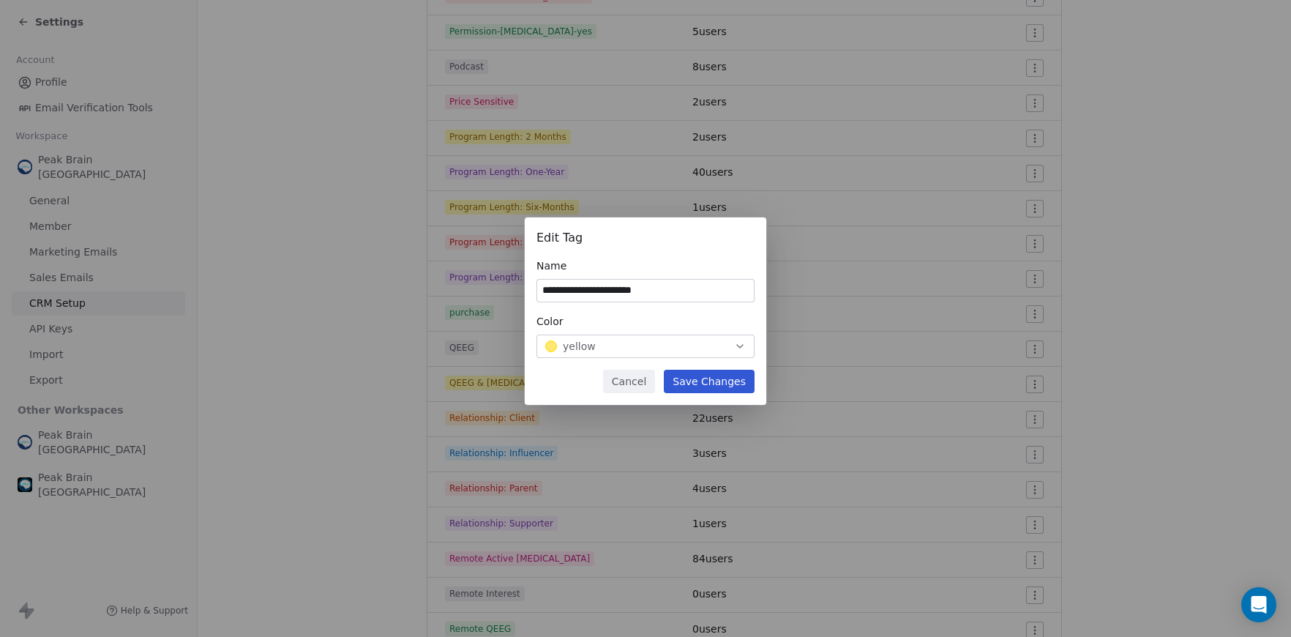
click at [681, 345] on div "yellow" at bounding box center [645, 346] width 201 height 15
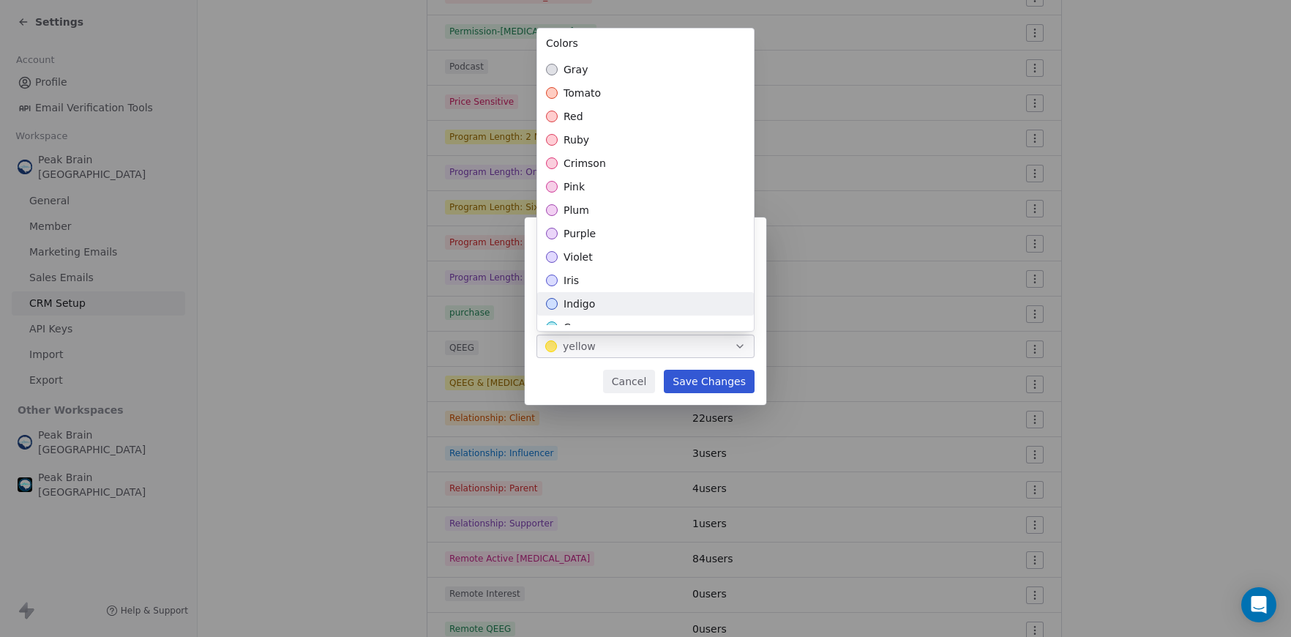
click at [646, 312] on div "indigo" at bounding box center [645, 303] width 217 height 23
click at [687, 376] on div "**********" at bounding box center [645, 318] width 1291 height 249
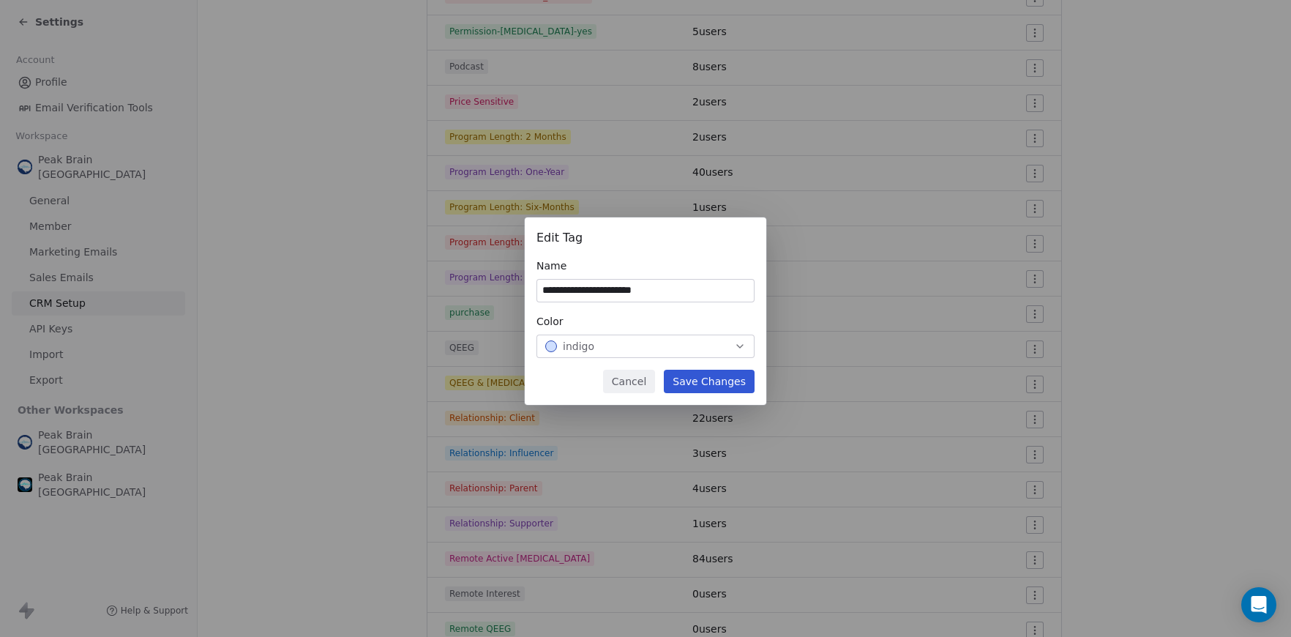
click at [687, 376] on button "Save Changes" at bounding box center [709, 381] width 91 height 23
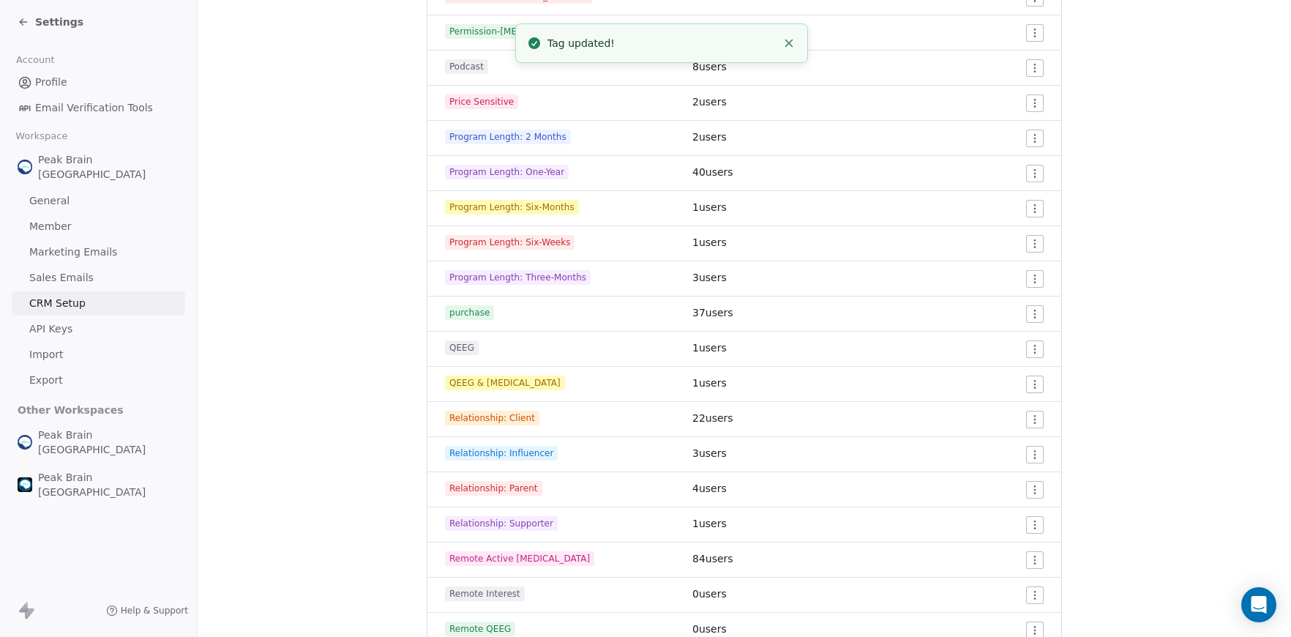
click at [1035, 206] on html "Settings Account Profile Email Verification Tools Workspace Peak Brain USA Gene…" at bounding box center [645, 318] width 1291 height 637
click at [1008, 243] on span "Edit" at bounding box center [1003, 238] width 20 height 15
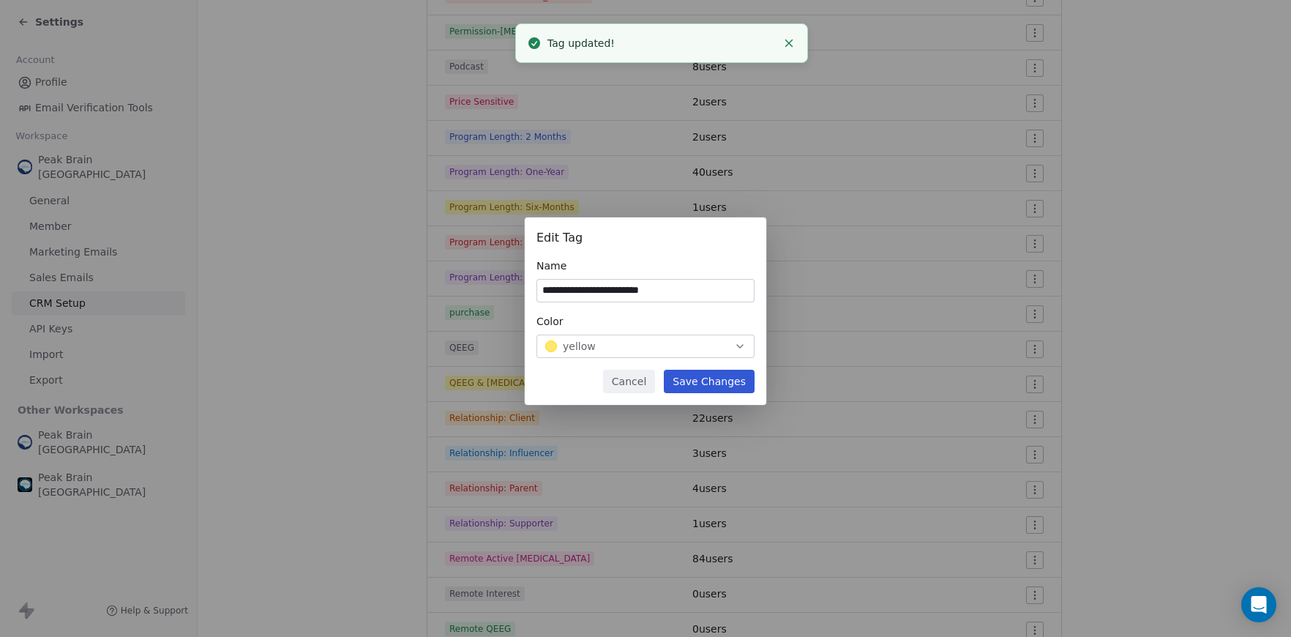
click at [691, 351] on div "yellow" at bounding box center [645, 346] width 201 height 15
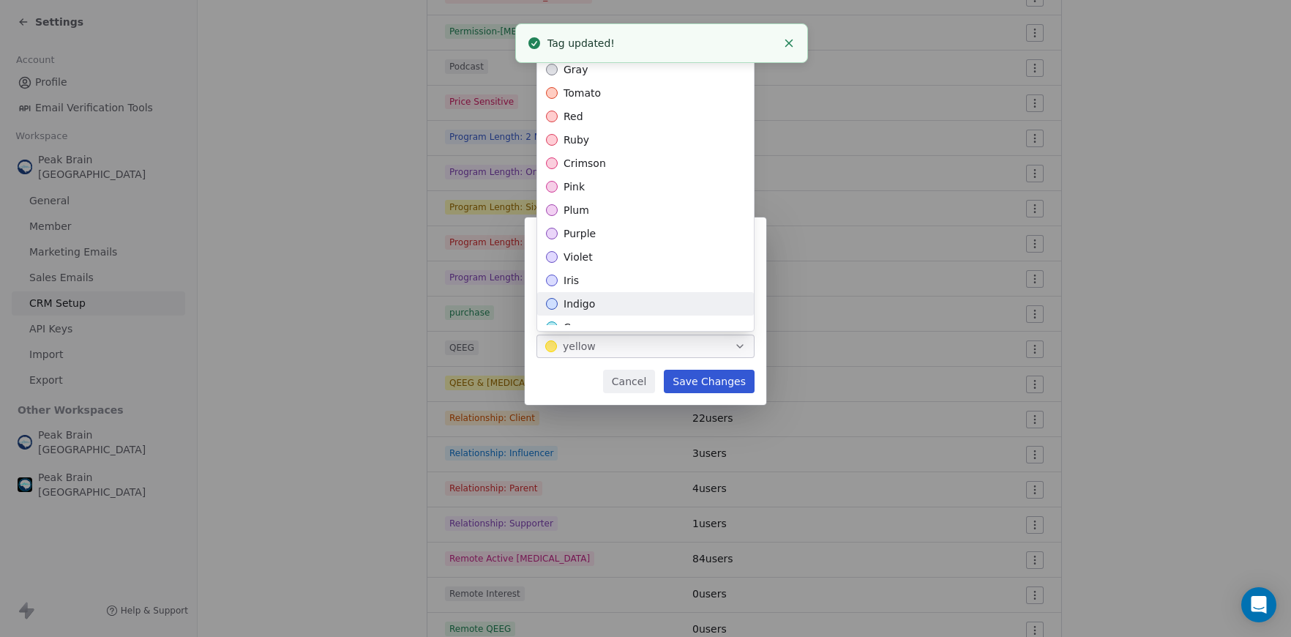
click at [683, 313] on div "indigo" at bounding box center [645, 303] width 217 height 23
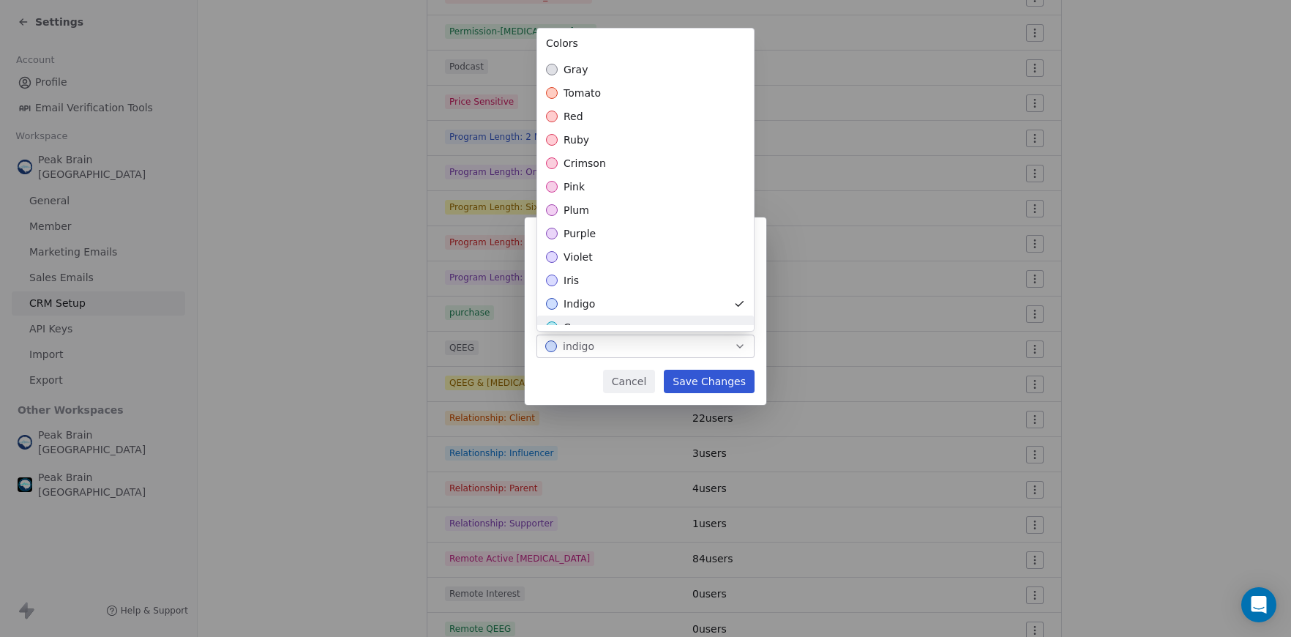
click at [698, 378] on div "**********" at bounding box center [645, 318] width 1291 height 249
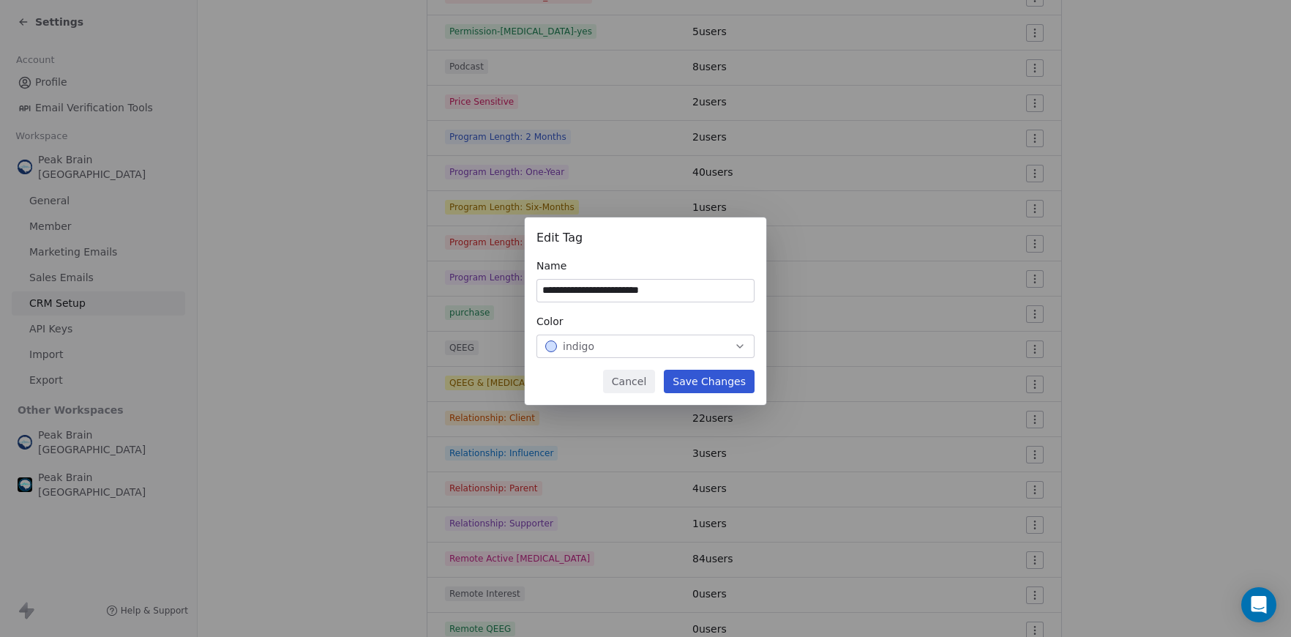
click at [697, 378] on button "Save Changes" at bounding box center [709, 381] width 91 height 23
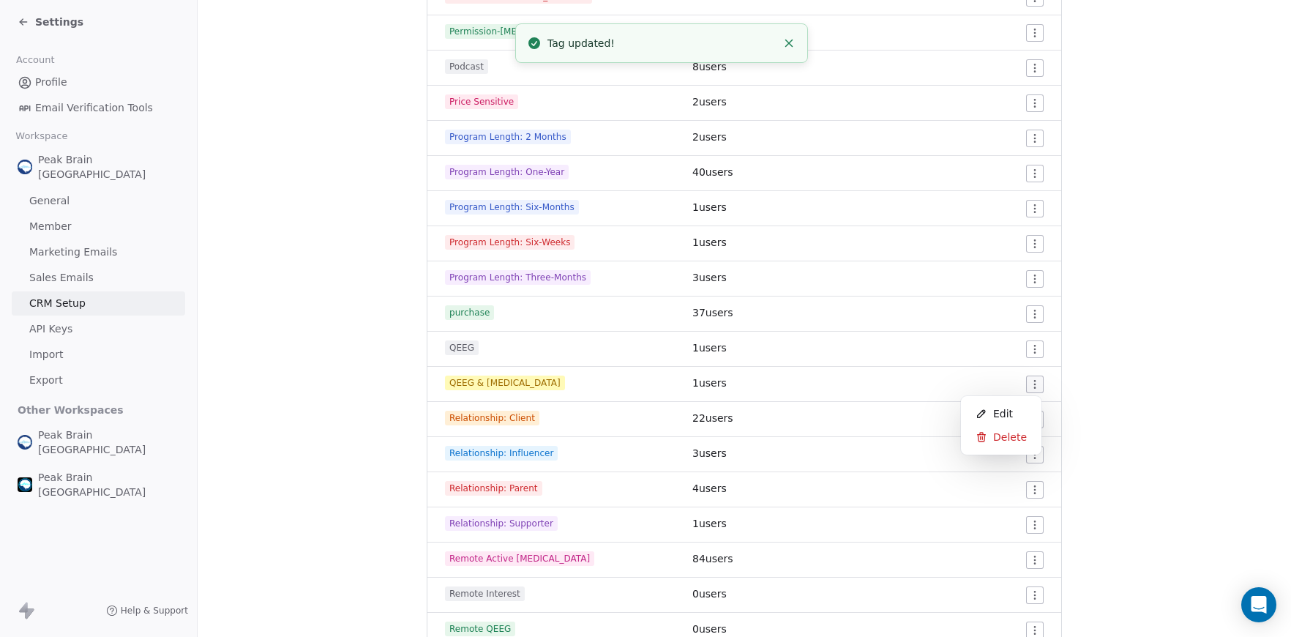
click at [1033, 391] on html "Settings Account Profile Email Verification Tools Workspace Peak Brain USA Gene…" at bounding box center [645, 318] width 1291 height 637
click at [1012, 417] on div "Edit" at bounding box center [1001, 413] width 69 height 23
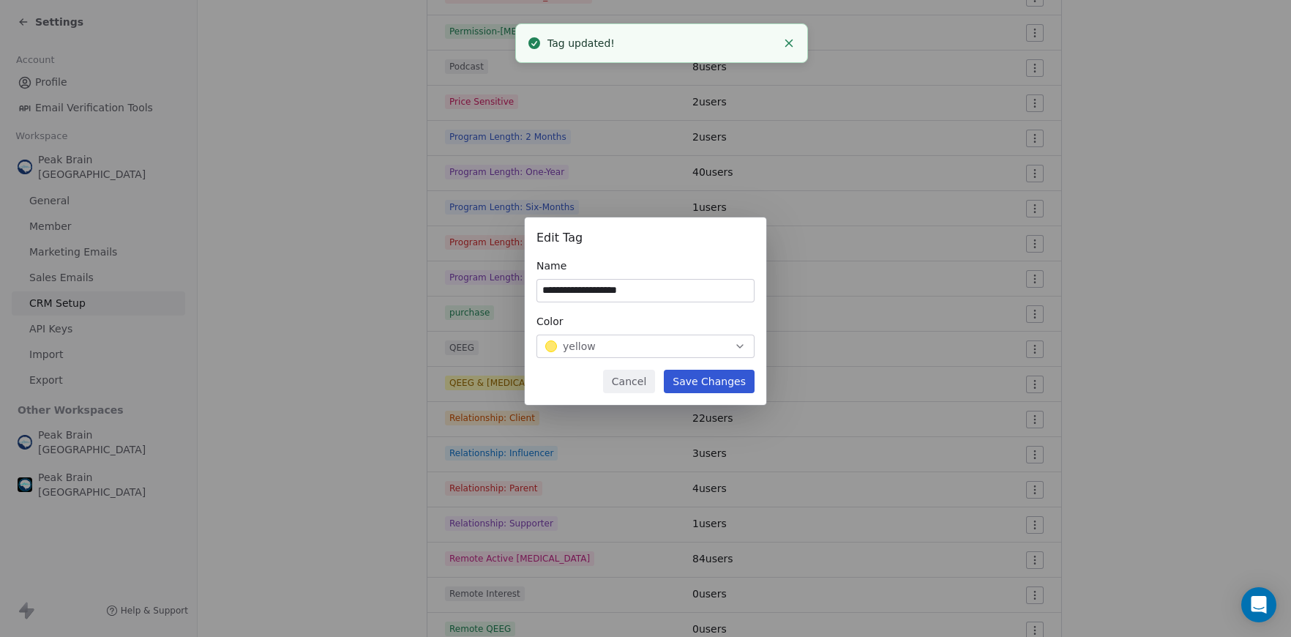
click at [722, 343] on div "yellow" at bounding box center [645, 346] width 201 height 15
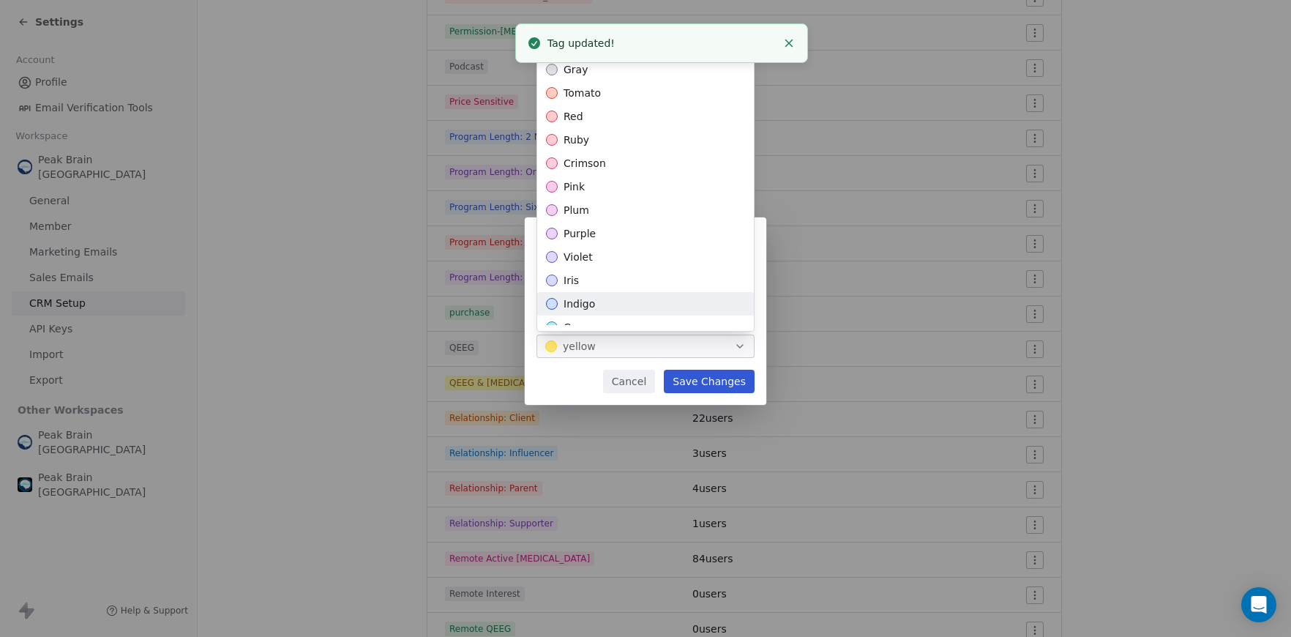
click at [692, 299] on div "indigo" at bounding box center [645, 303] width 217 height 23
click at [708, 368] on div "**********" at bounding box center [645, 318] width 1291 height 249
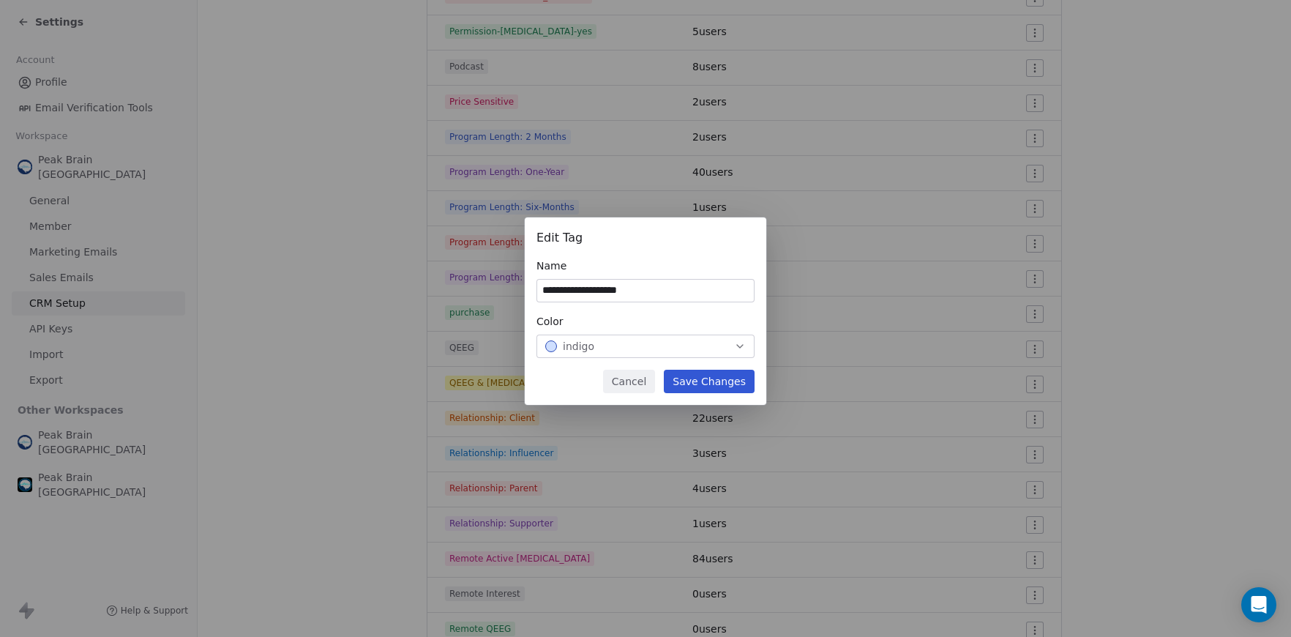
click at [706, 384] on button "Save Changes" at bounding box center [709, 381] width 91 height 23
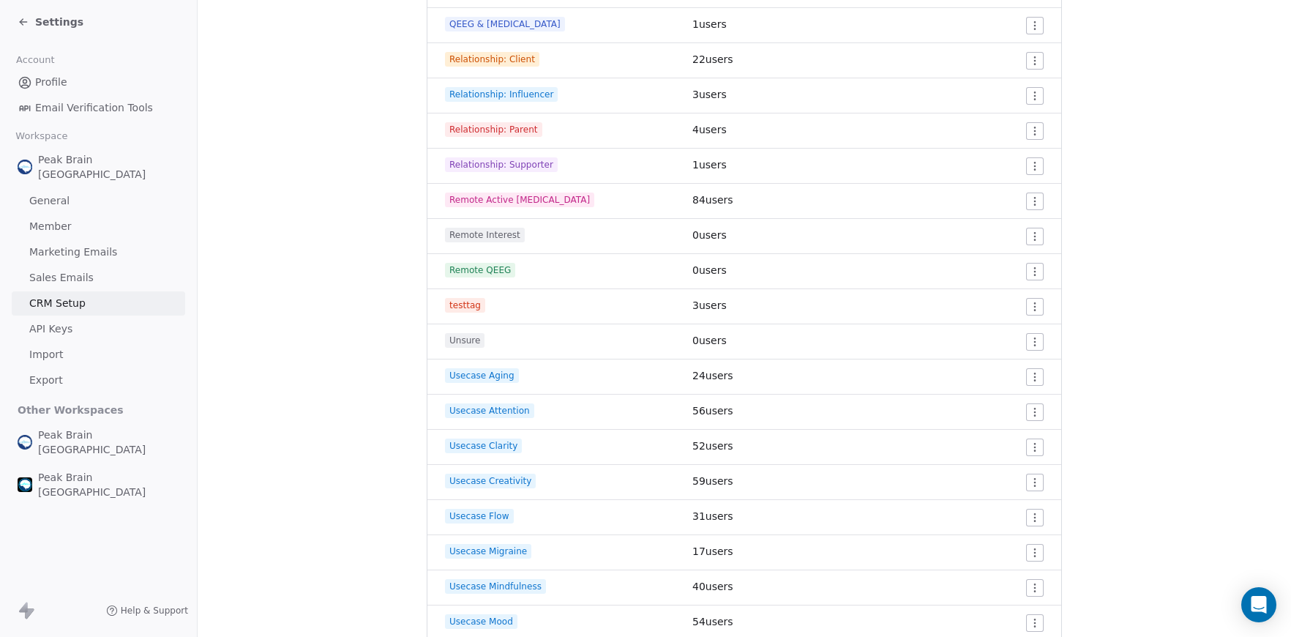
scroll to position [2473, 0]
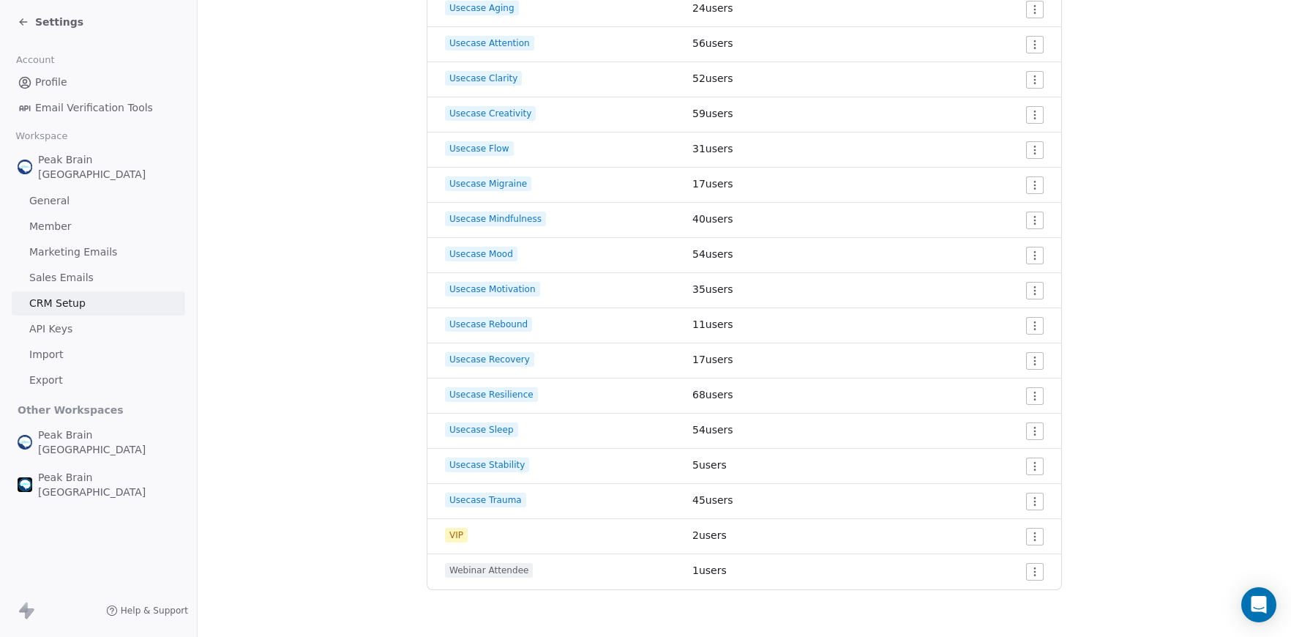
click at [41, 23] on span "Settings" at bounding box center [59, 22] width 48 height 15
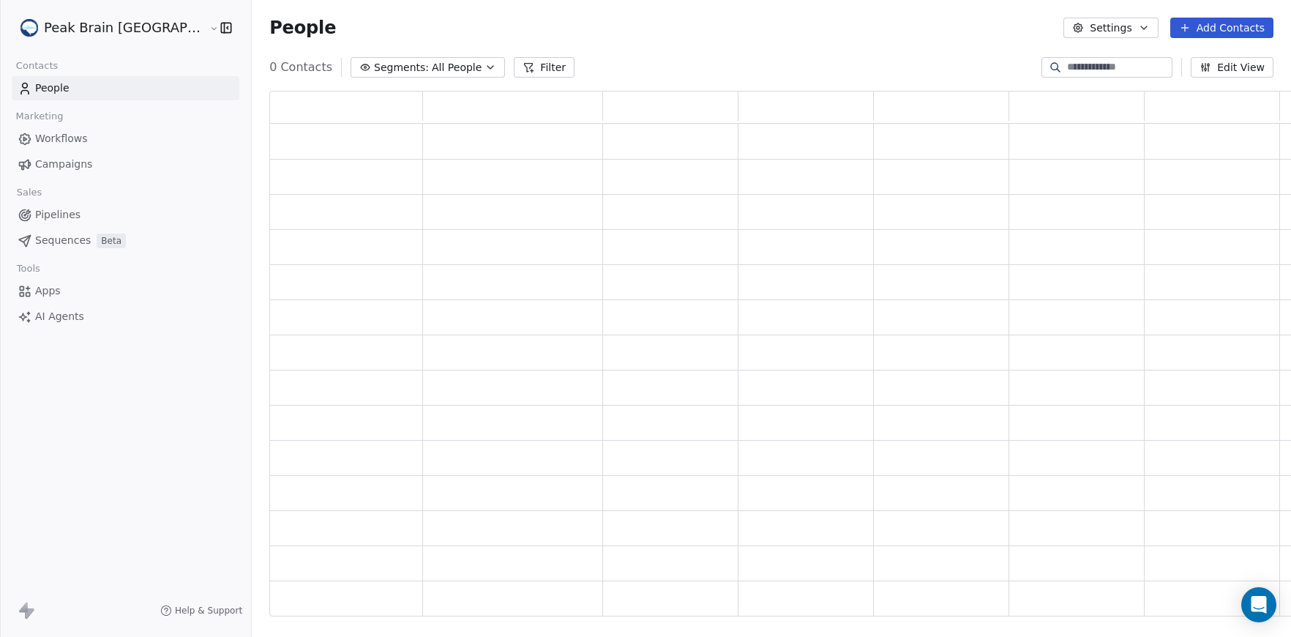
scroll to position [514, 1047]
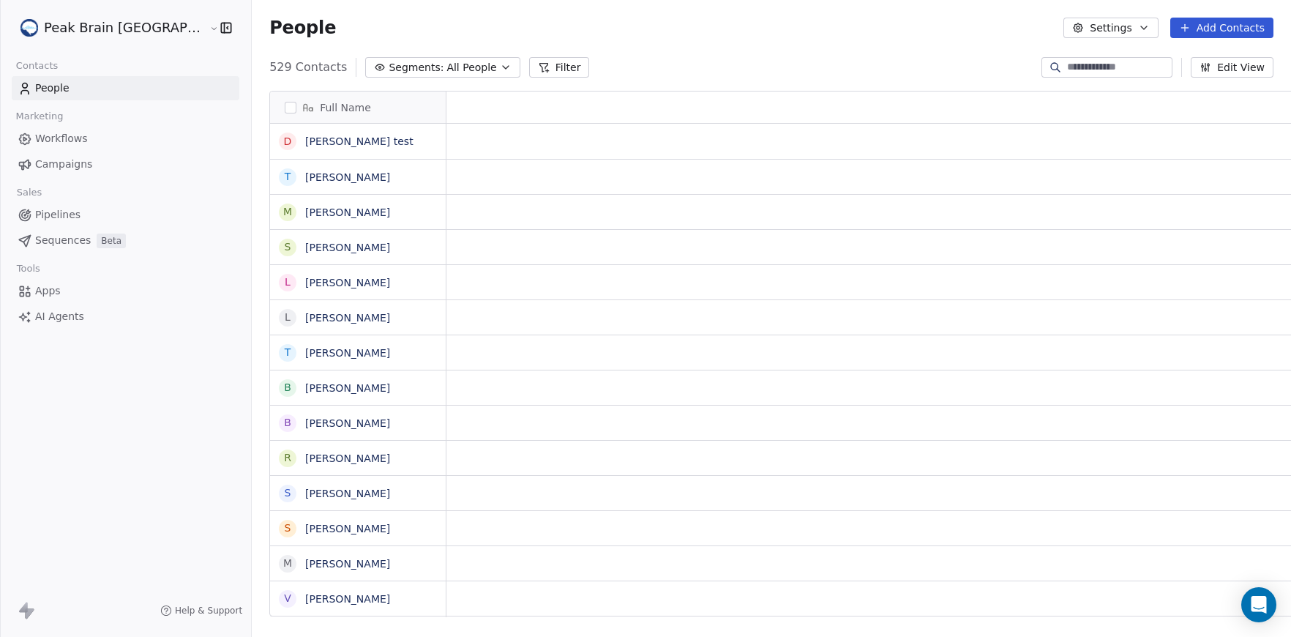
click at [56, 217] on span "Pipelines" at bounding box center [57, 214] width 45 height 15
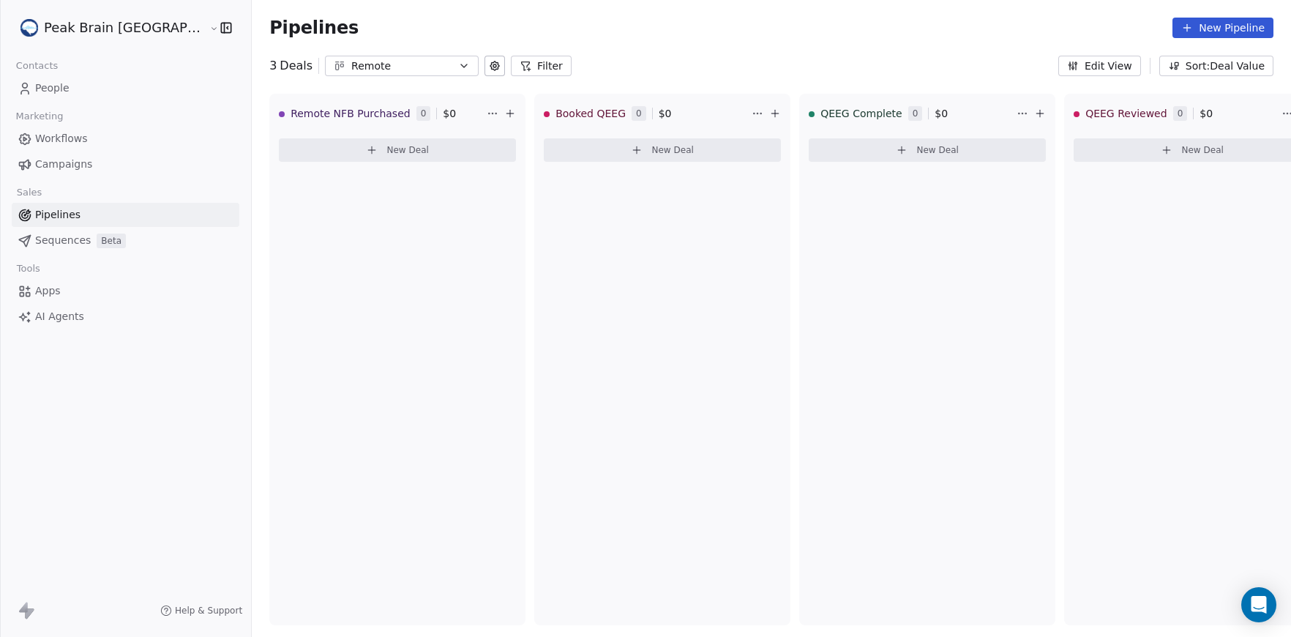
click at [89, 138] on link "Workflows" at bounding box center [126, 139] width 228 height 24
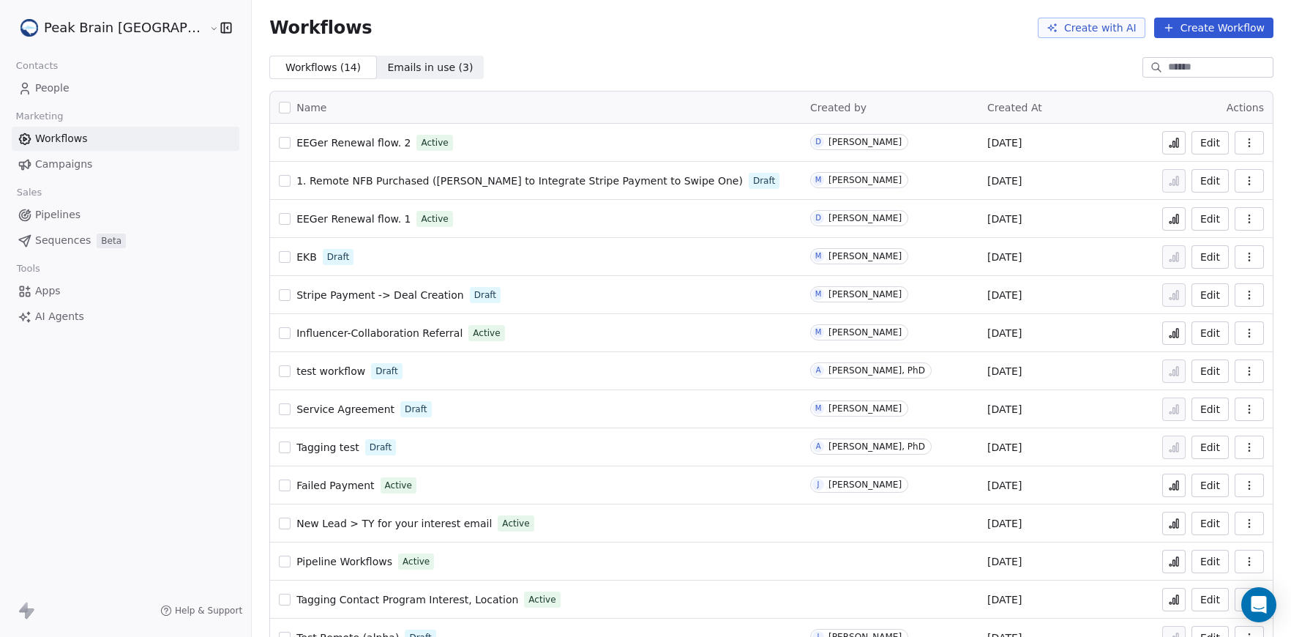
click at [296, 176] on span "1. Remote NFB Purchased ([PERSON_NAME] to Integrate Stripe Payment to Swipe One)" at bounding box center [519, 181] width 447 height 12
click at [77, 213] on span "Pipelines" at bounding box center [57, 214] width 45 height 15
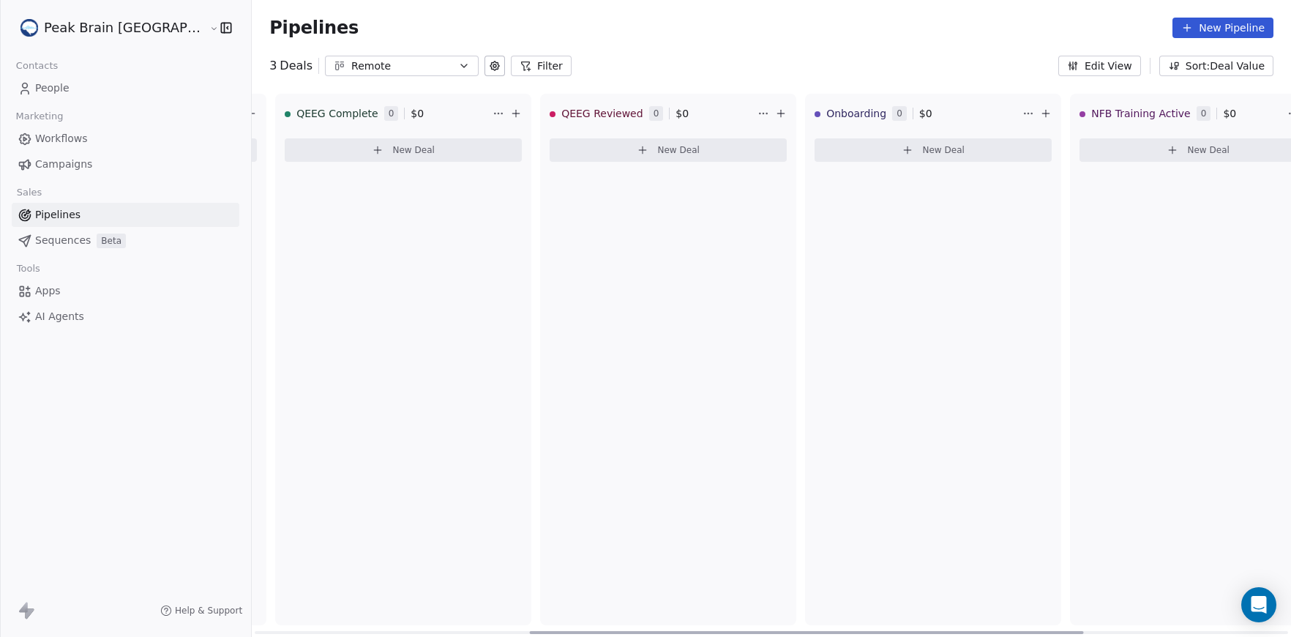
scroll to position [0, 542]
click at [948, 111] on html "Peak Brain [GEOGRAPHIC_DATA] Contacts People Marketing Workflows Campaigns Sale…" at bounding box center [645, 318] width 1291 height 637
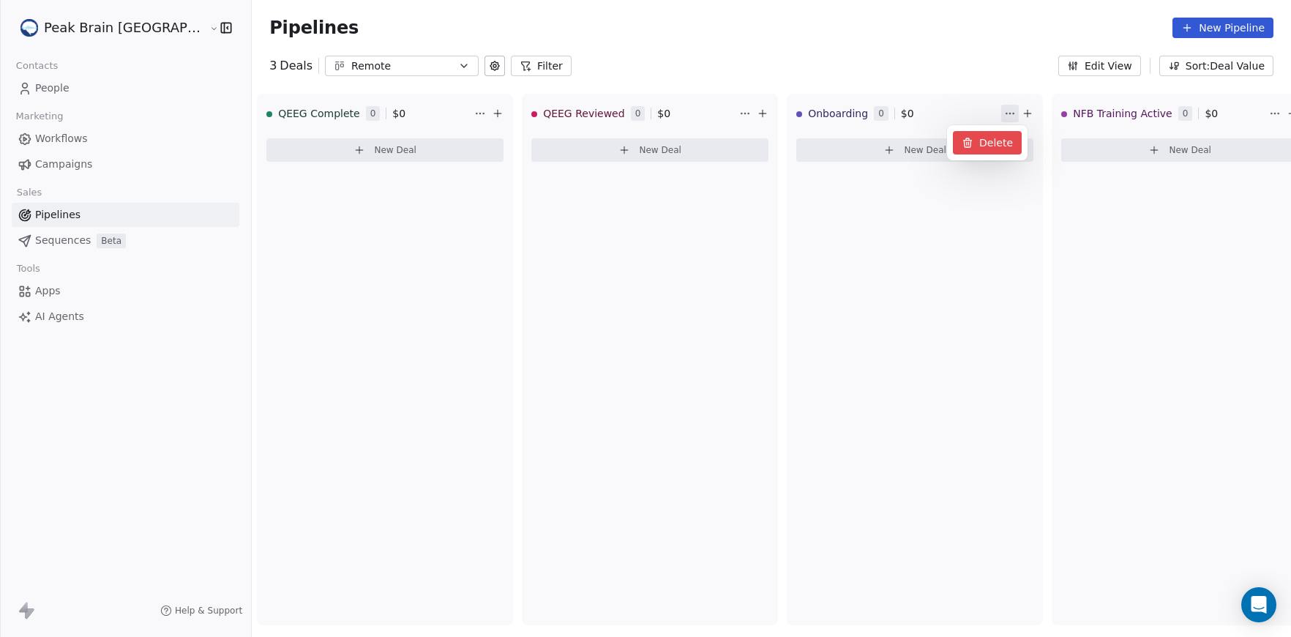
click at [963, 138] on icon at bounding box center [968, 143] width 12 height 12
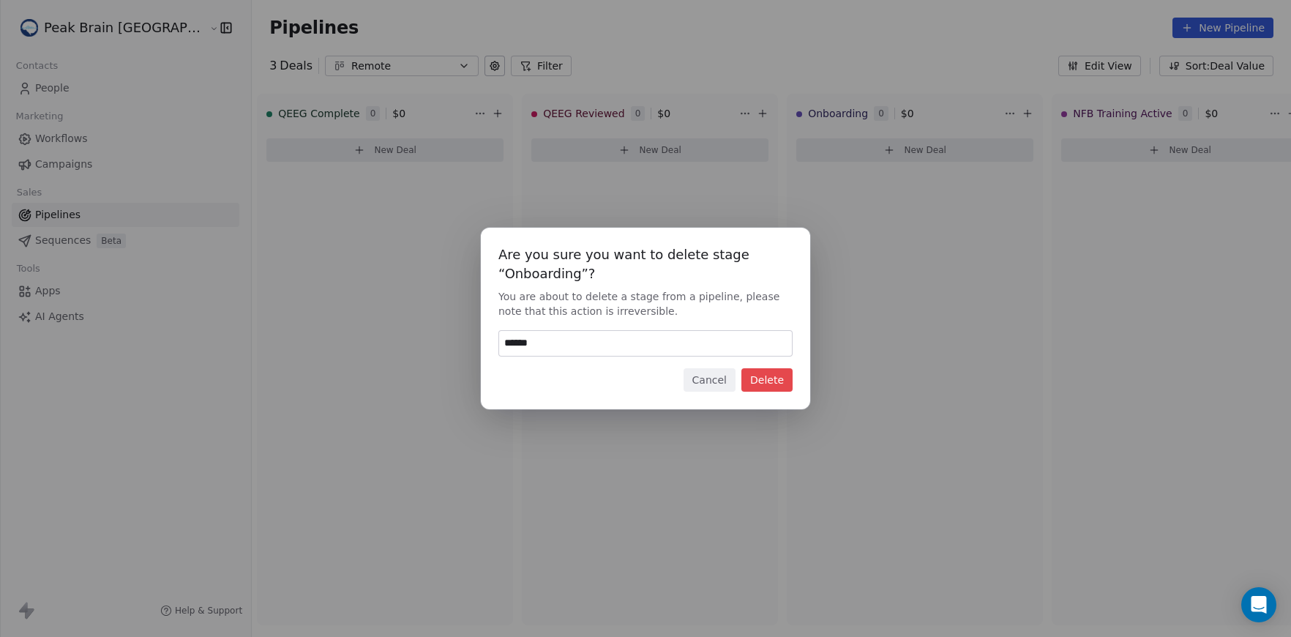
type input "******"
click at [778, 384] on button "Delete" at bounding box center [767, 379] width 51 height 23
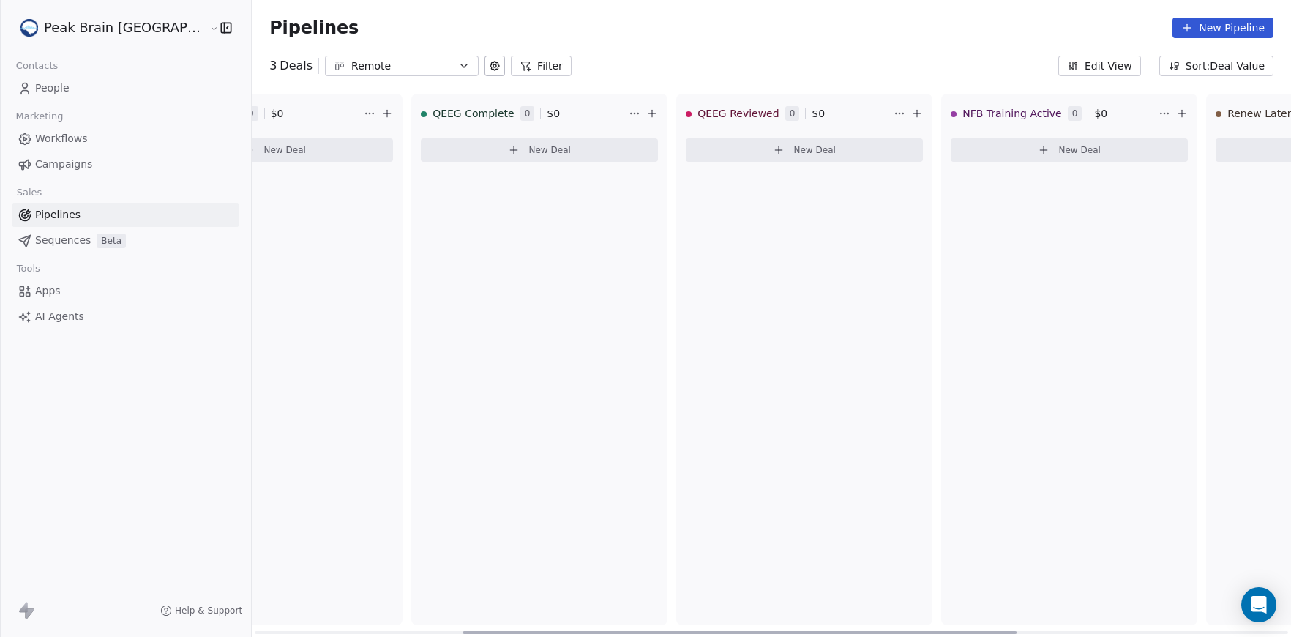
scroll to position [0, 378]
click at [739, 269] on div "QEEG Reviewed 0 $ 0 New Deal" at bounding box center [814, 359] width 256 height 531
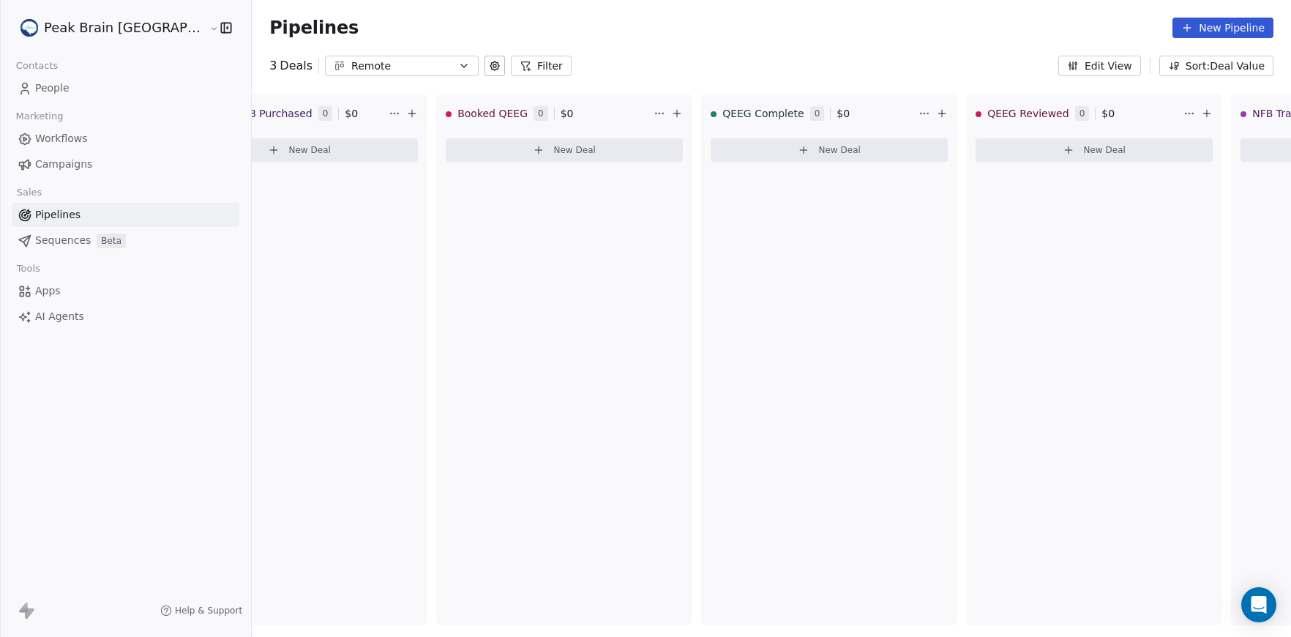
scroll to position [0, 146]
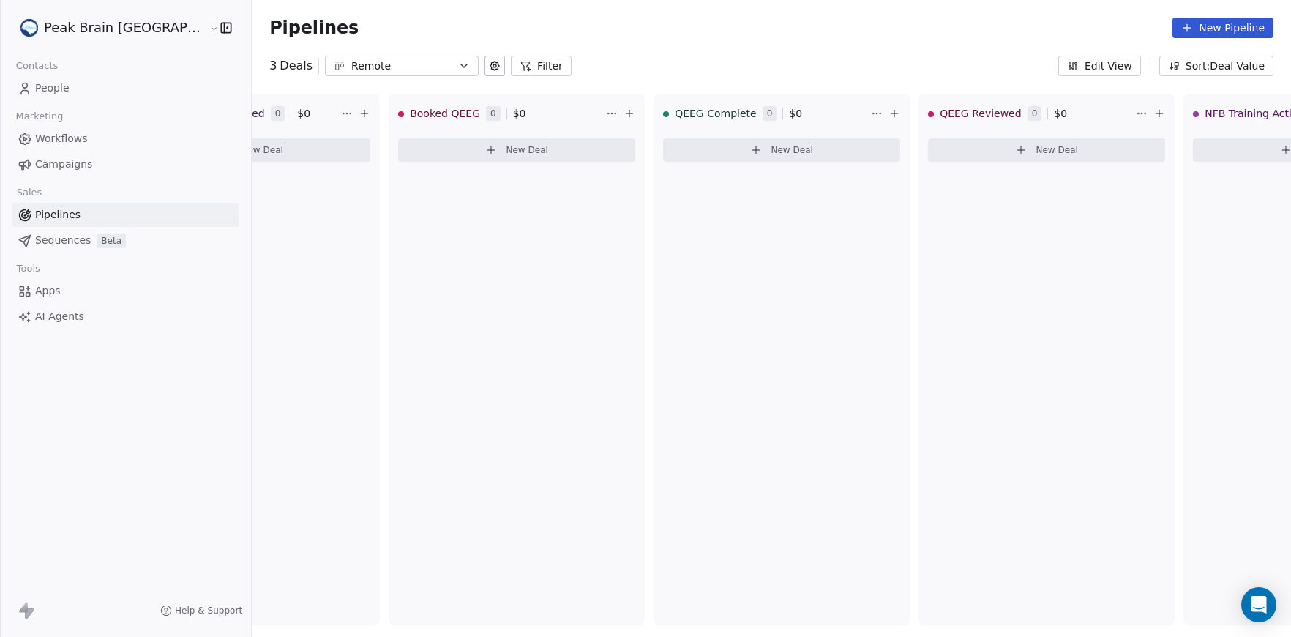
click at [84, 146] on link "Workflows" at bounding box center [126, 139] width 228 height 24
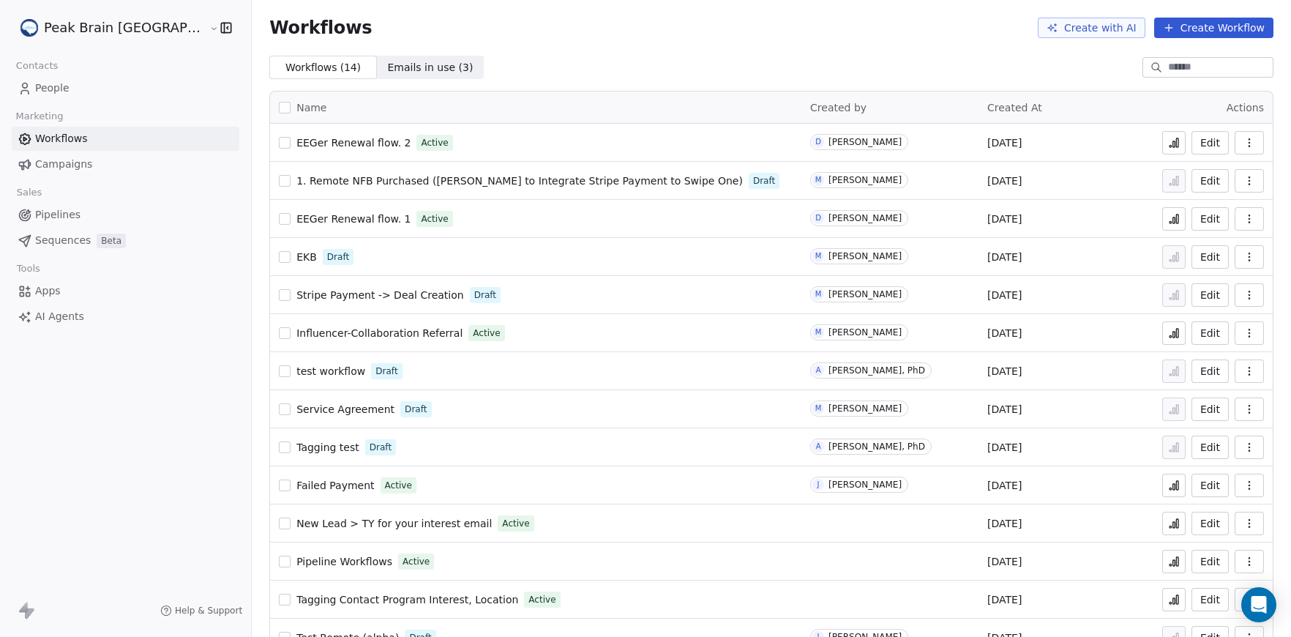
click at [1218, 26] on button "Create Workflow" at bounding box center [1213, 28] width 119 height 20
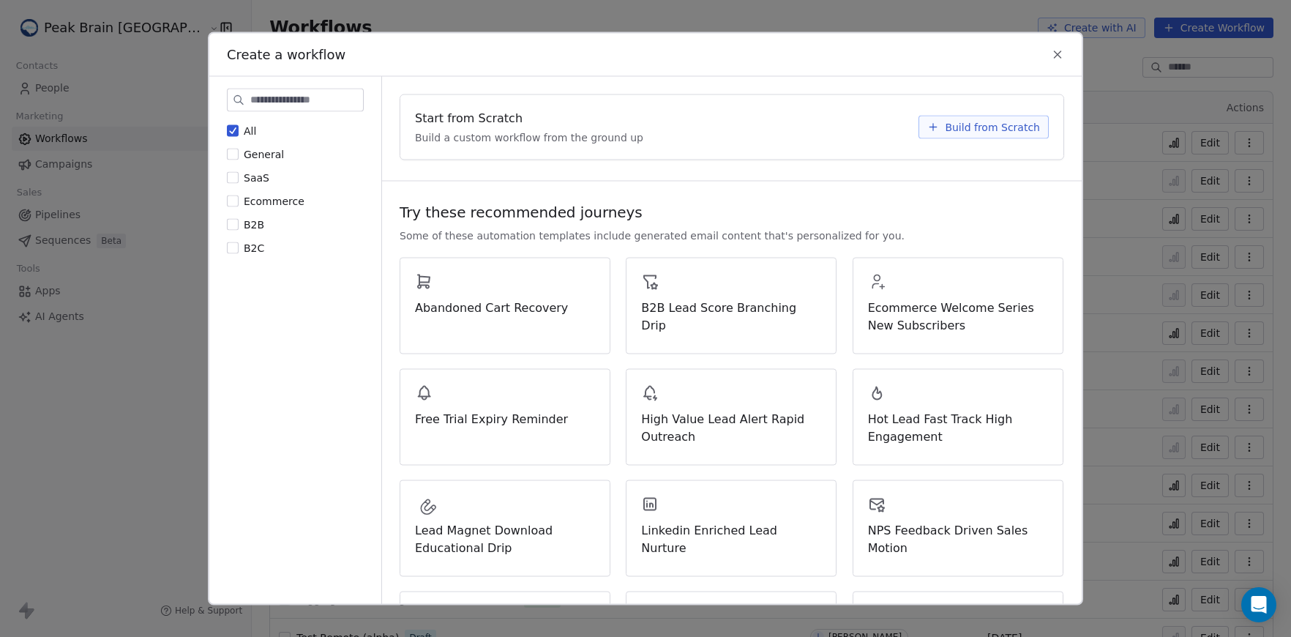
click at [995, 130] on span "Build from Scratch" at bounding box center [992, 127] width 95 height 15
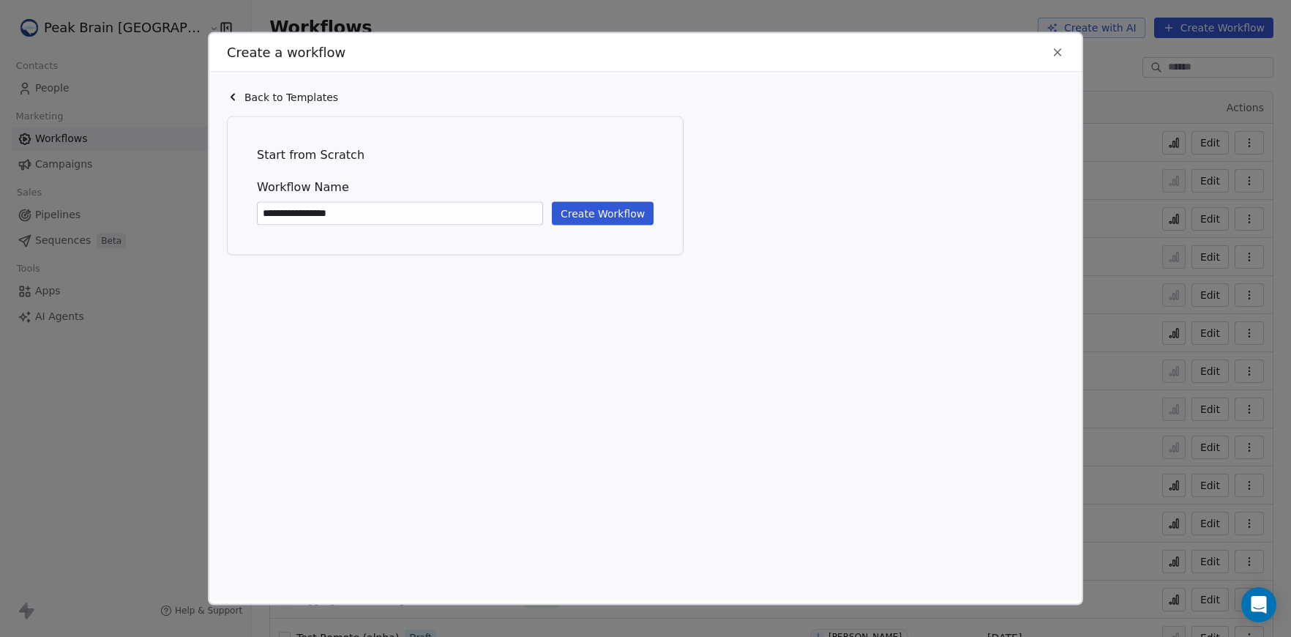
type input "**********"
click at [610, 212] on button "Create Workflow" at bounding box center [603, 213] width 102 height 23
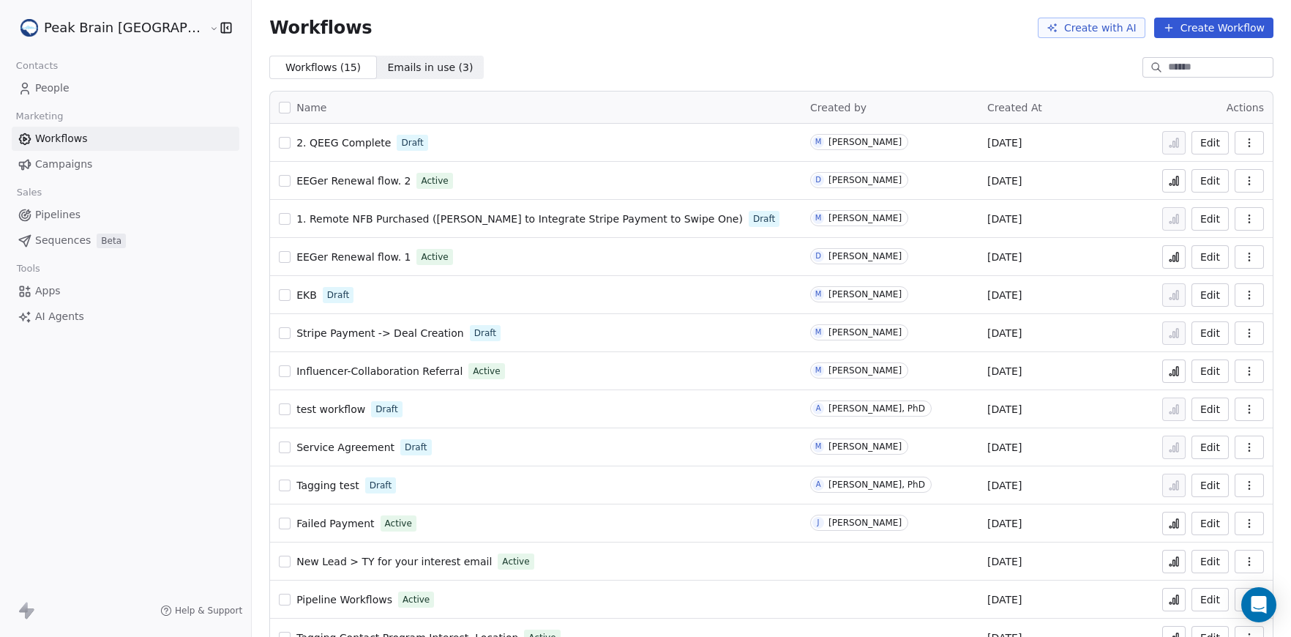
click at [69, 213] on span "Pipelines" at bounding box center [57, 214] width 45 height 15
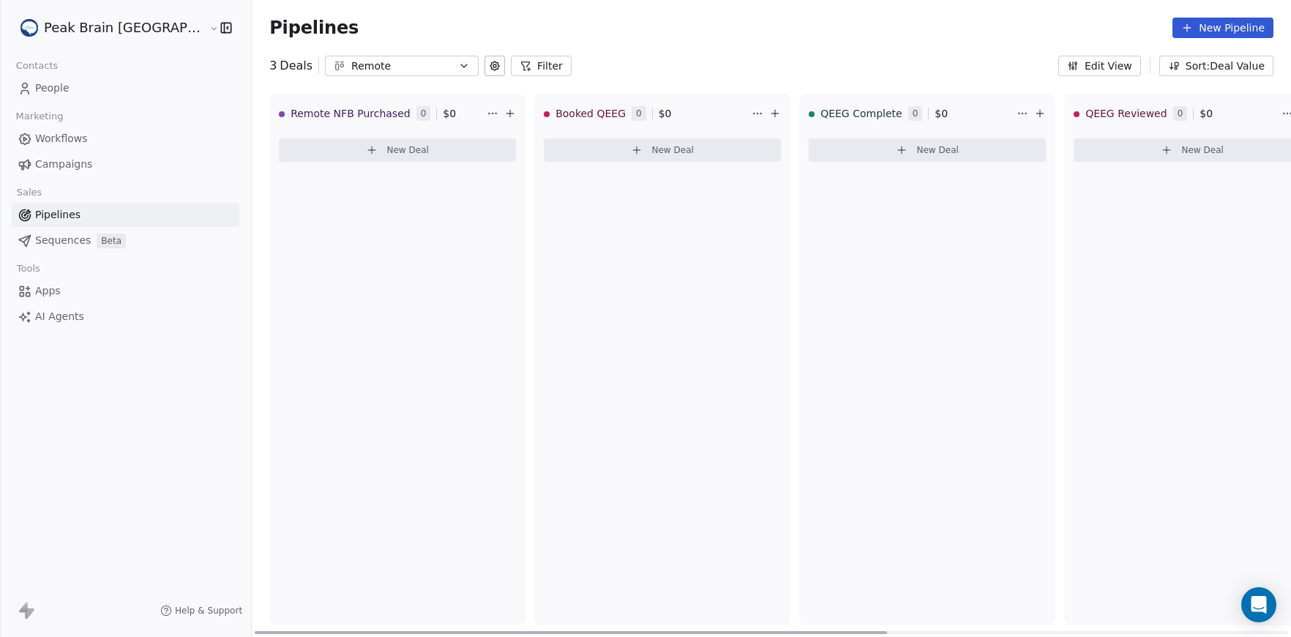
click at [556, 116] on span "Booked QEEG" at bounding box center [591, 113] width 70 height 15
click at [556, 111] on span "Booked QEEG" at bounding box center [591, 113] width 70 height 15
click at [671, 105] on div "Booked QEEG 0 $ 0" at bounding box center [646, 113] width 205 height 38
click at [489, 64] on icon at bounding box center [495, 66] width 12 height 12
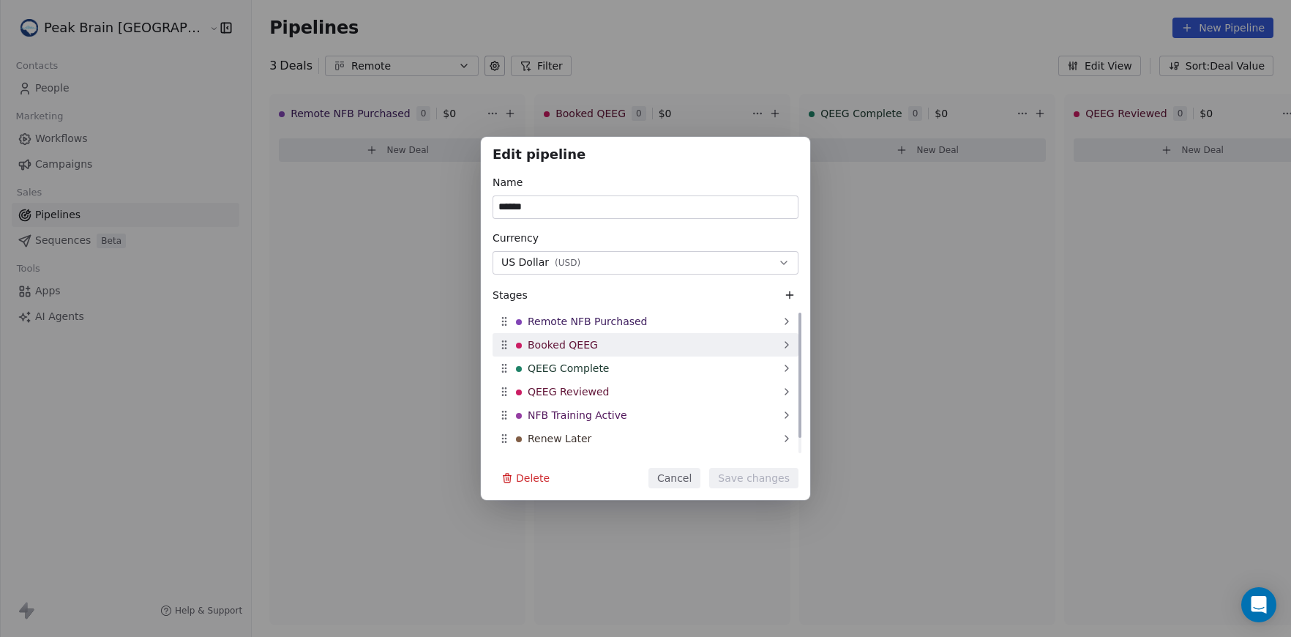
click at [621, 344] on div "Booked QEEG" at bounding box center [646, 344] width 306 height 23
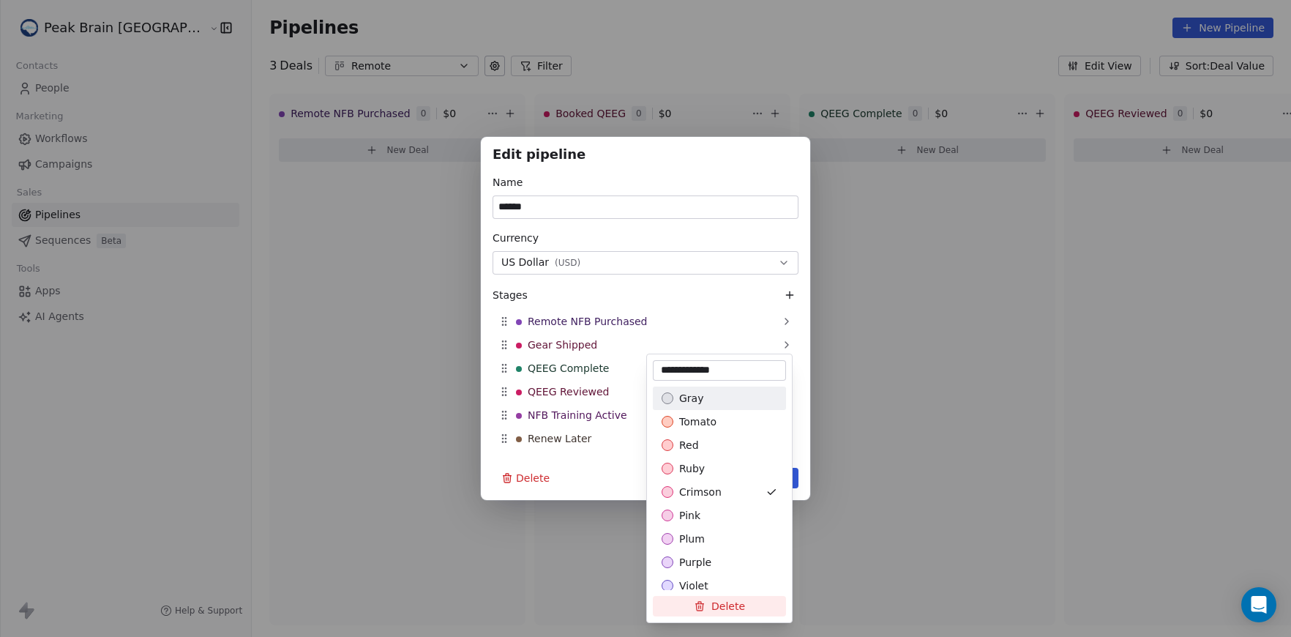
type input "**********"
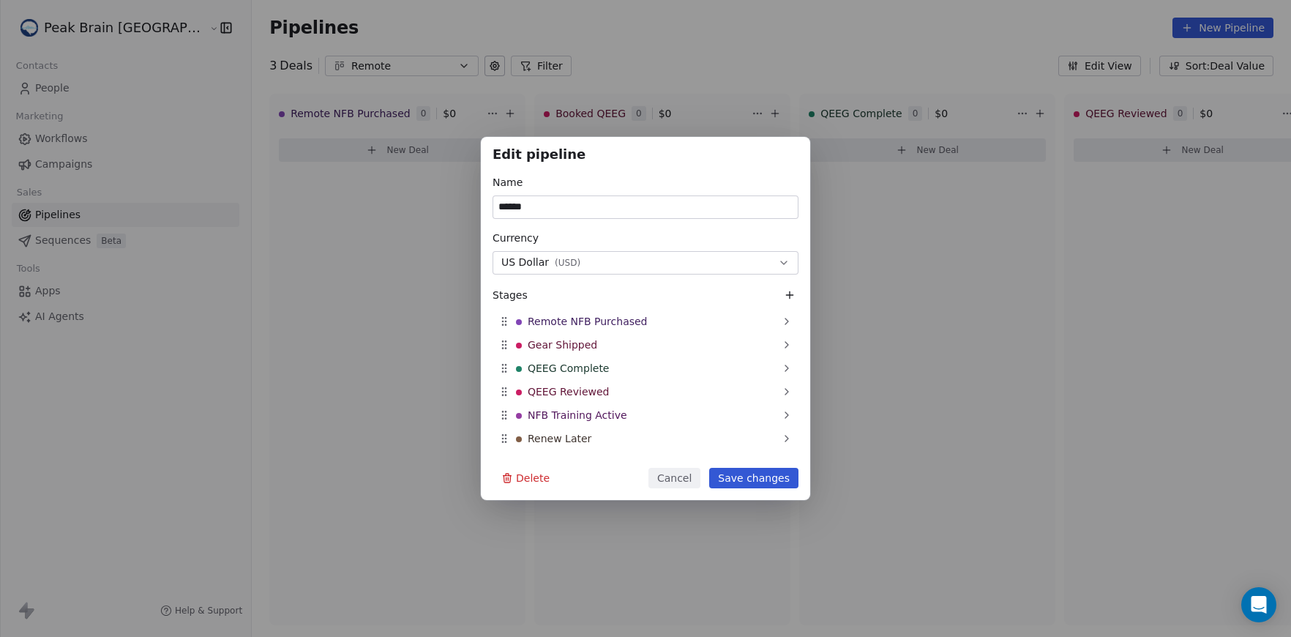
click at [751, 476] on button "Save changes" at bounding box center [753, 478] width 89 height 20
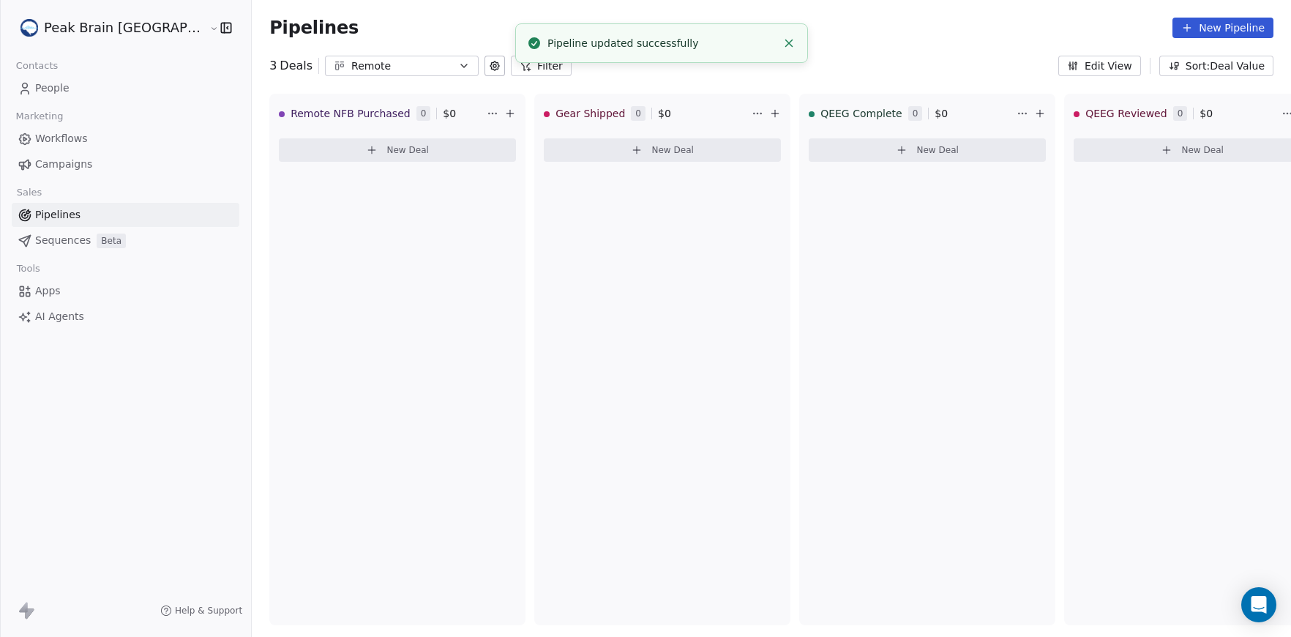
click at [89, 149] on link "Workflows" at bounding box center [126, 139] width 228 height 24
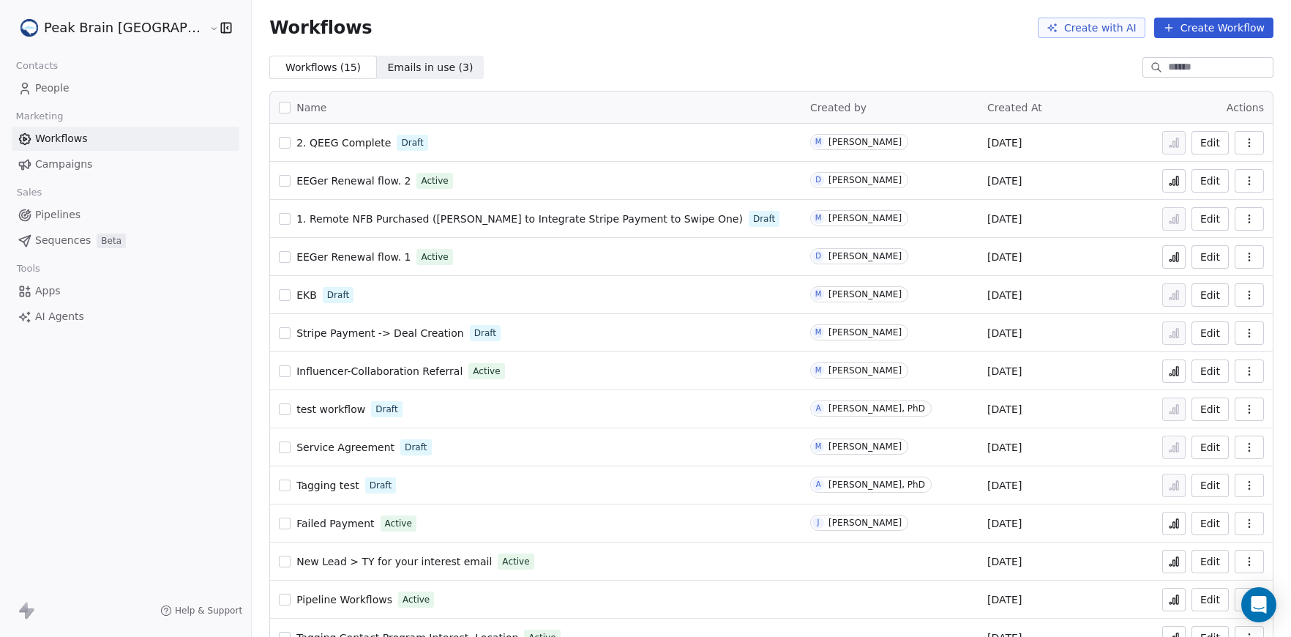
click at [304, 134] on div "2. QEEG Complete Draft" at bounding box center [536, 142] width 514 height 20
click at [310, 144] on span "2. QEEG Complete" at bounding box center [343, 143] width 94 height 12
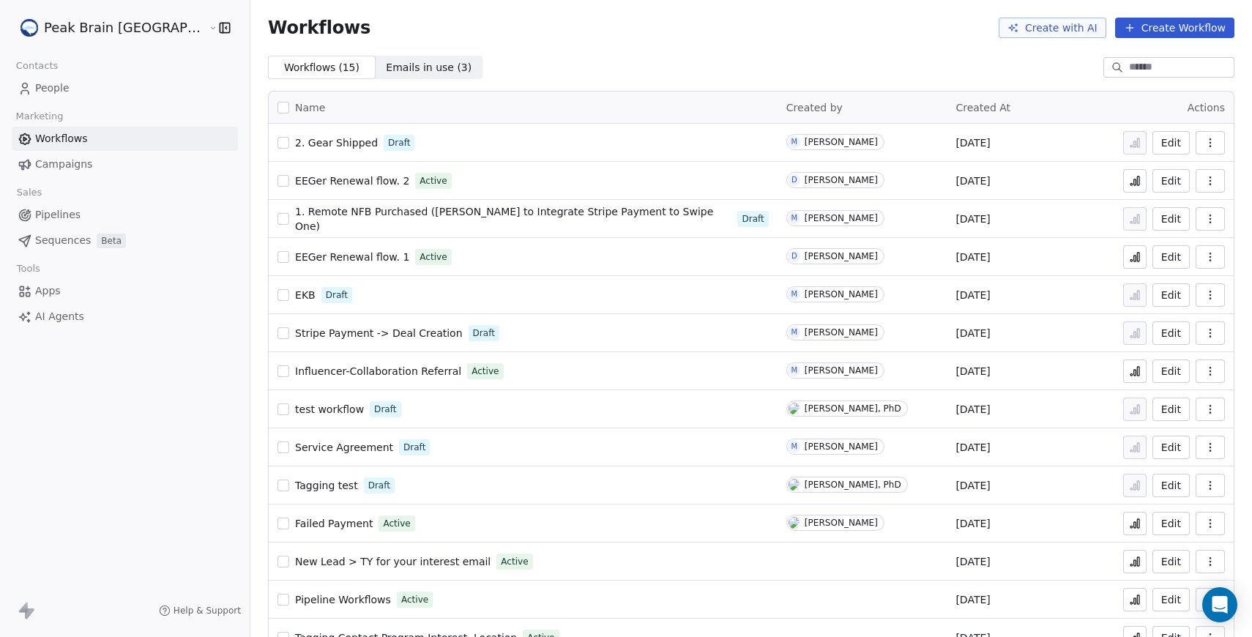
click at [122, 94] on link "People" at bounding box center [125, 88] width 226 height 24
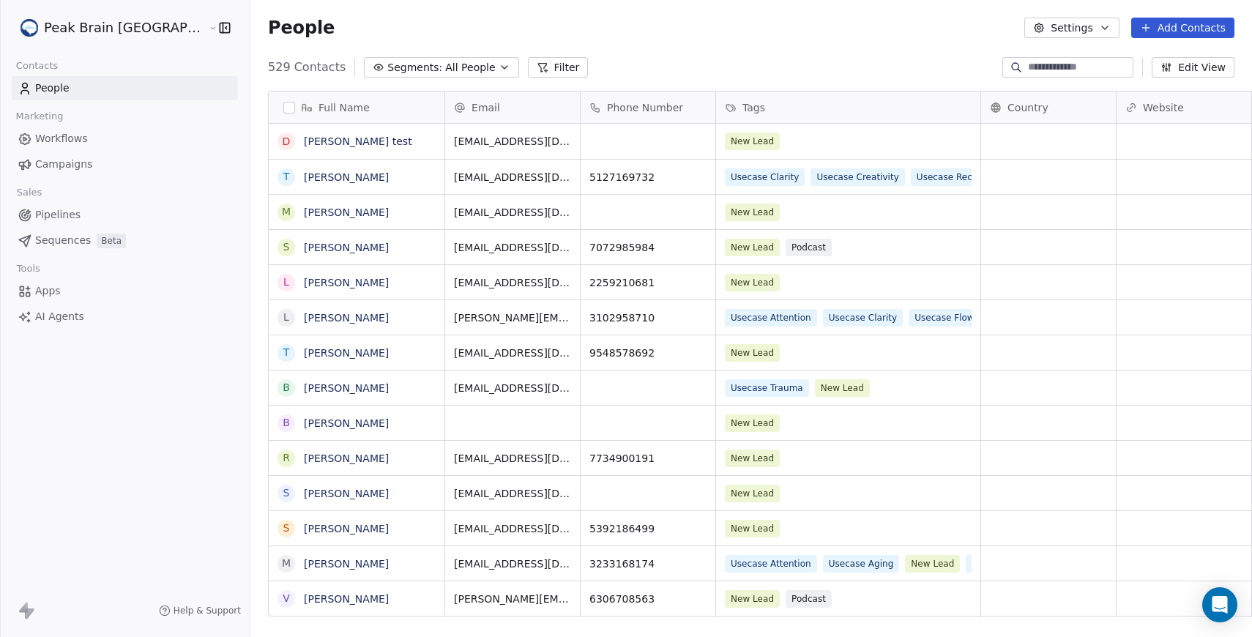
scroll to position [549, 1043]
click at [94, 34] on html "Peak Brain USA Contacts People Marketing Workflows Campaigns Sales Pipelines Se…" at bounding box center [626, 318] width 1252 height 637
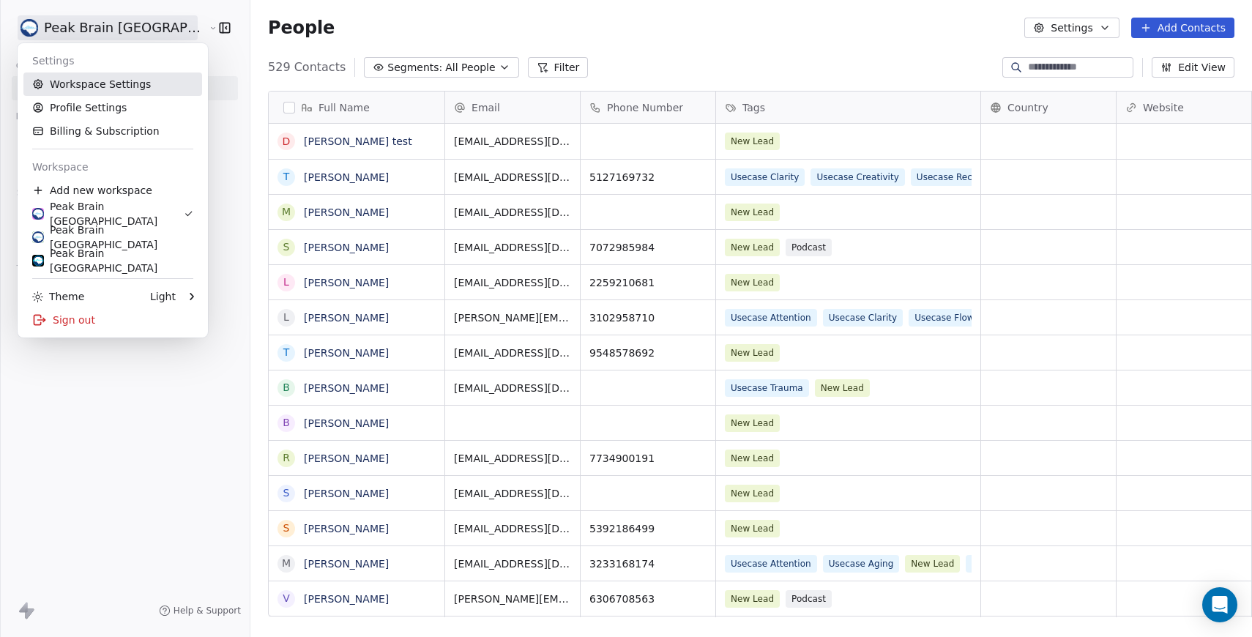
click at [103, 76] on link "Workspace Settings" at bounding box center [112, 83] width 179 height 23
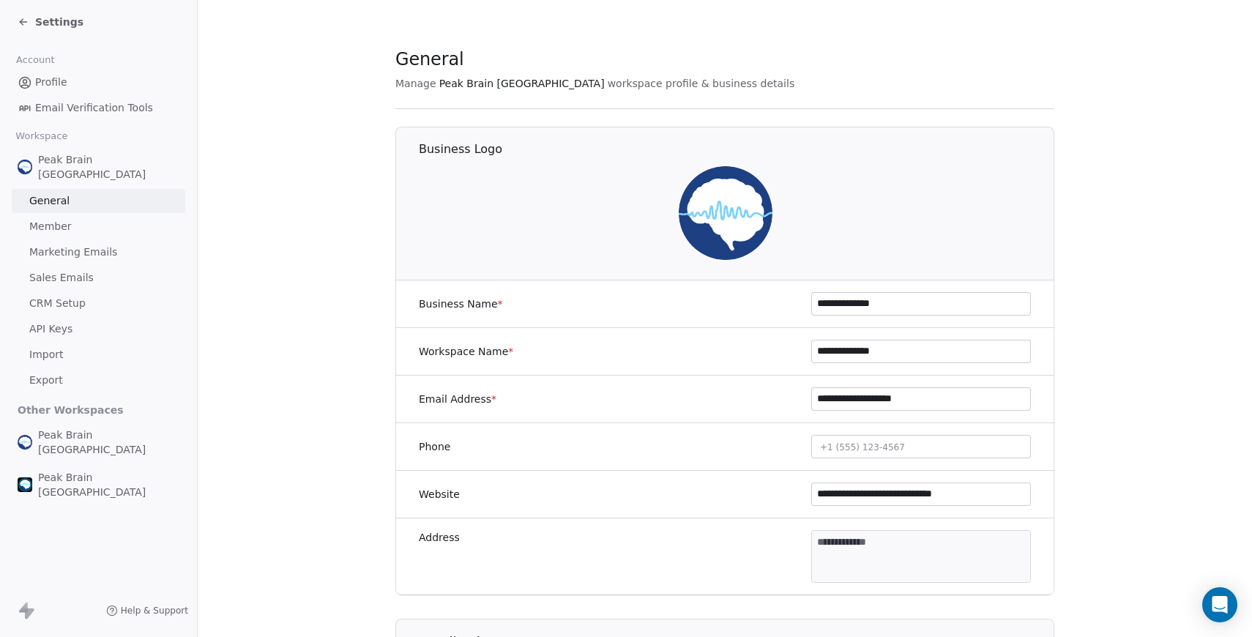
click at [76, 296] on span "CRM Setup" at bounding box center [57, 303] width 56 height 15
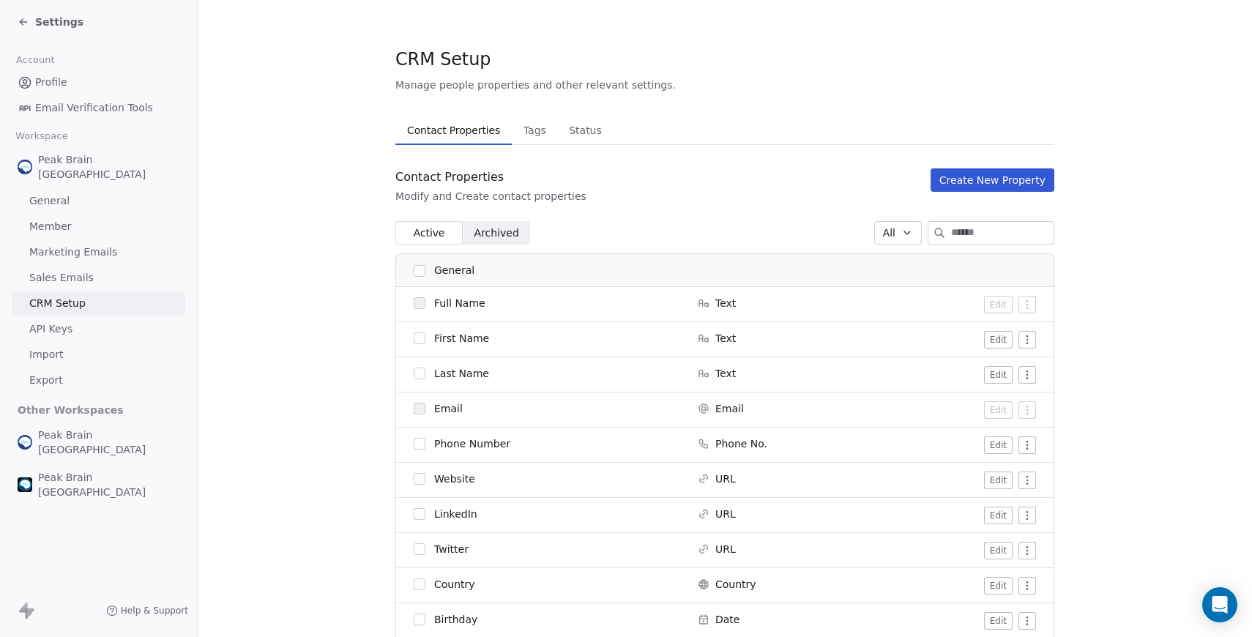
click at [518, 132] on span "Tags" at bounding box center [535, 130] width 34 height 20
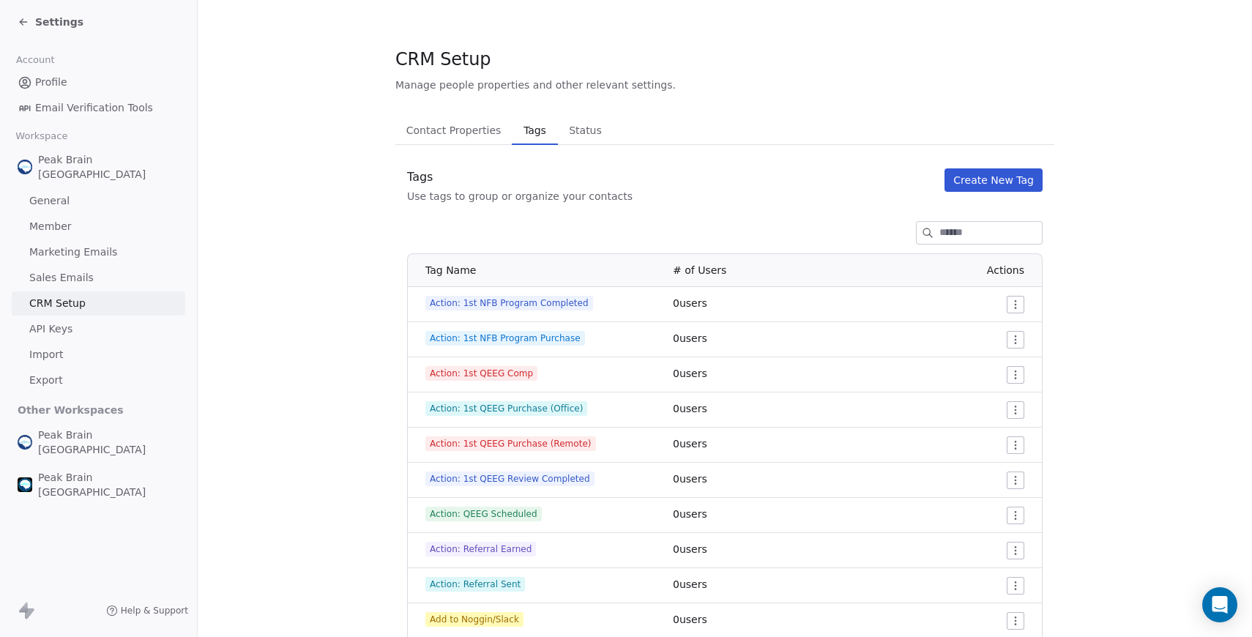
click at [976, 185] on button "Create New Tag" at bounding box center [993, 179] width 98 height 23
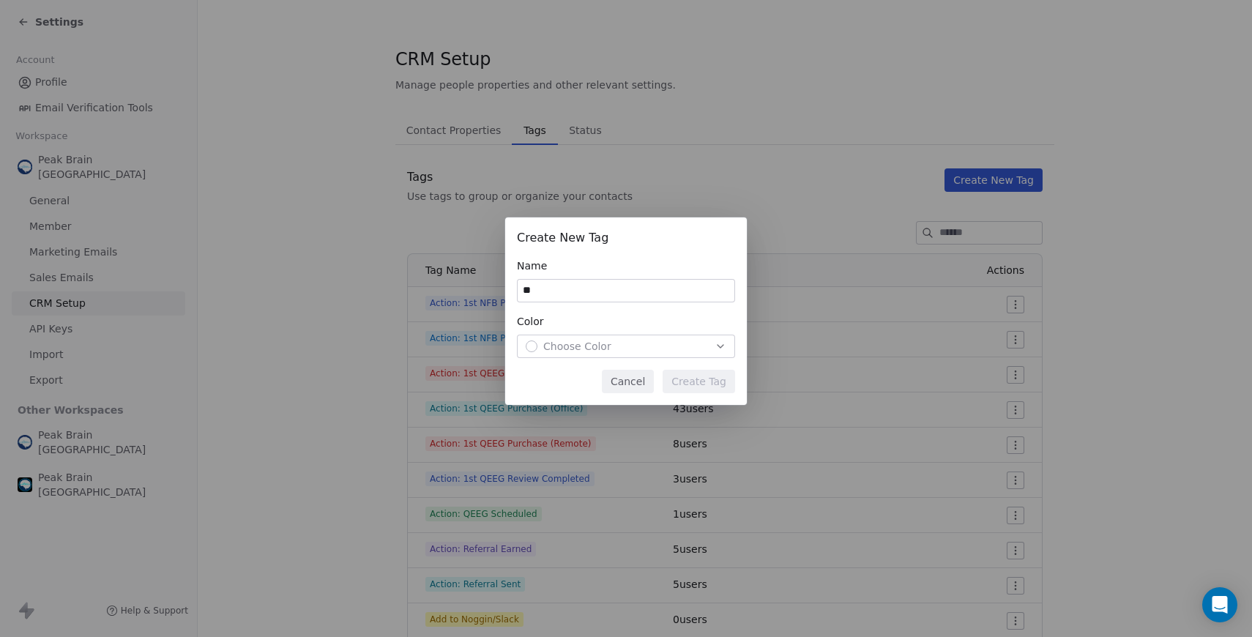
type input "*"
type input "**********"
click at [628, 343] on div "Choose Color" at bounding box center [626, 346] width 201 height 15
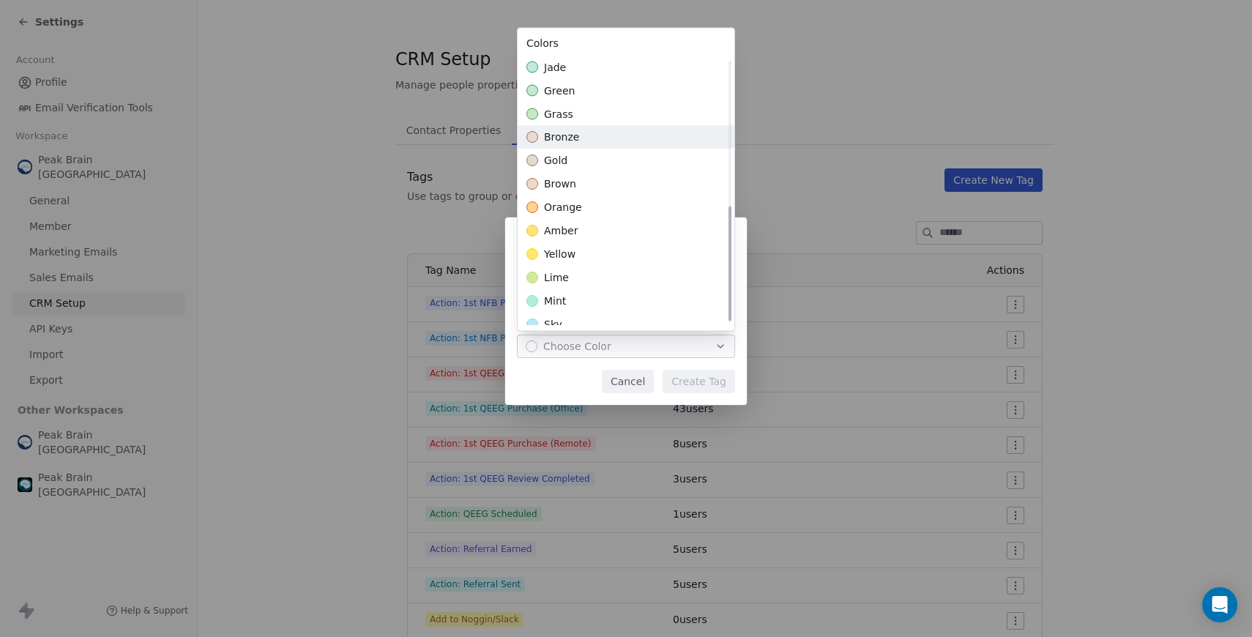
scroll to position [340, 0]
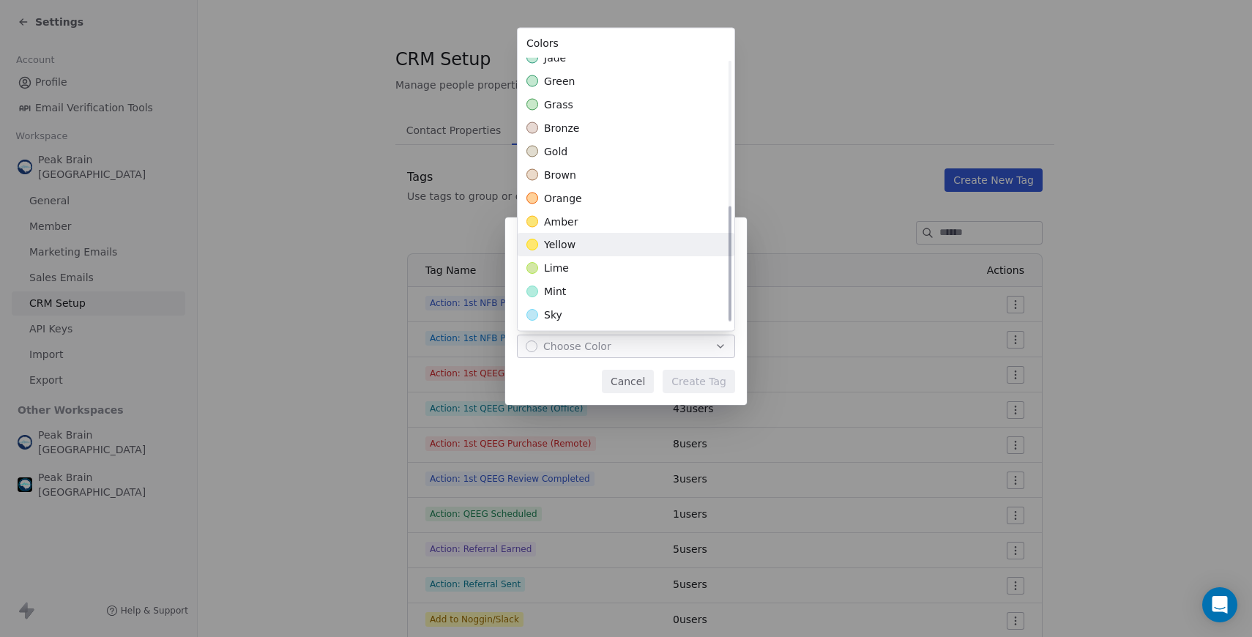
click at [592, 249] on div "yellow" at bounding box center [626, 245] width 217 height 23
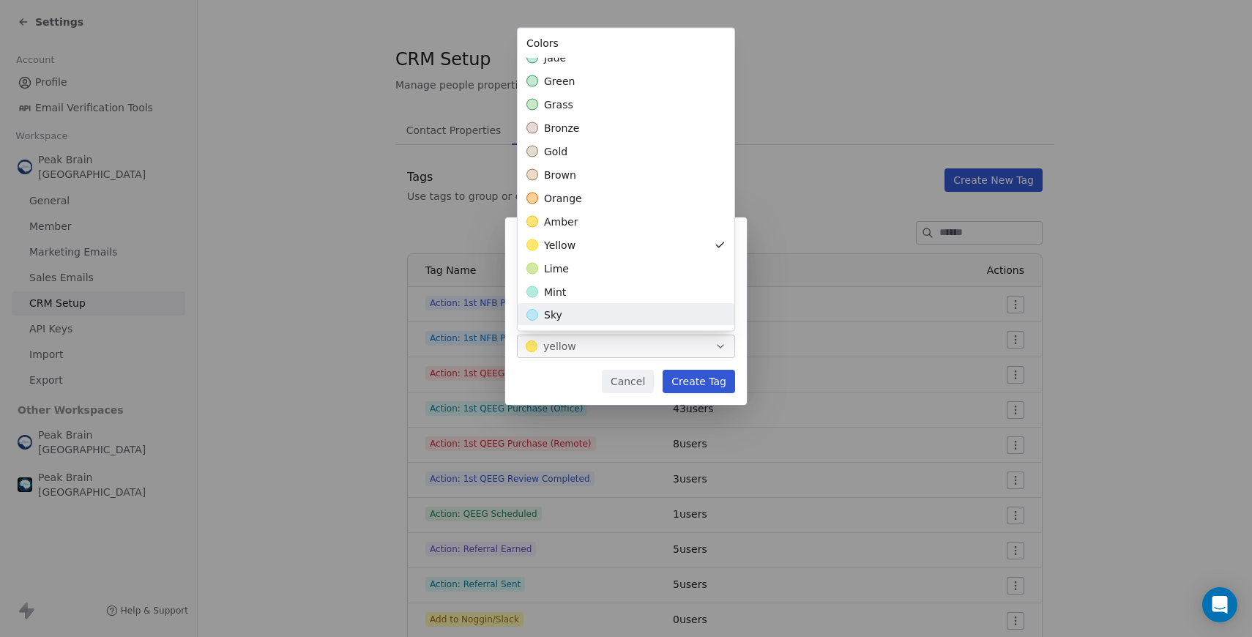
click at [569, 373] on div "**********" at bounding box center [626, 318] width 1252 height 249
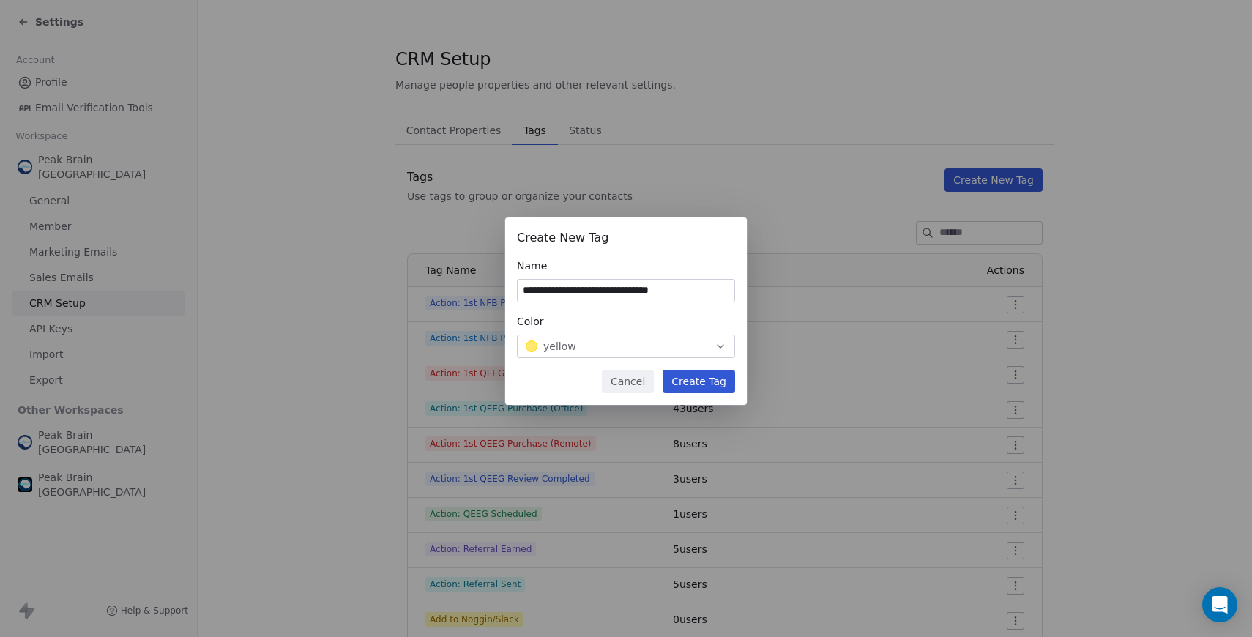
click at [706, 375] on button "Create Tag" at bounding box center [698, 381] width 72 height 23
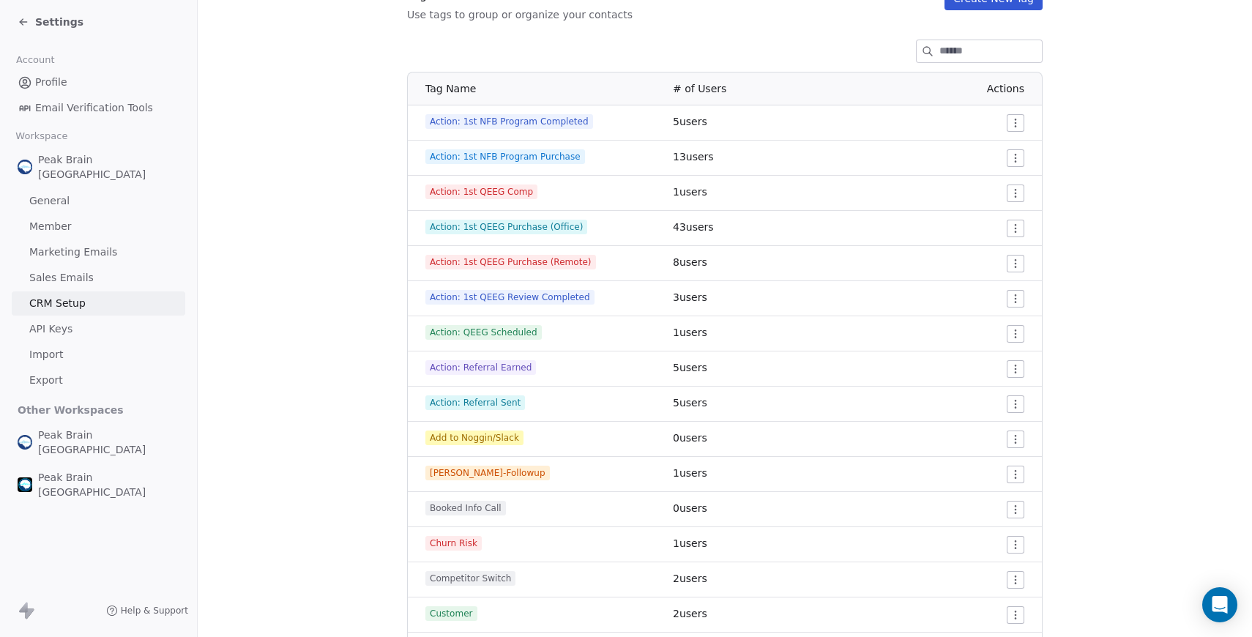
scroll to position [0, 0]
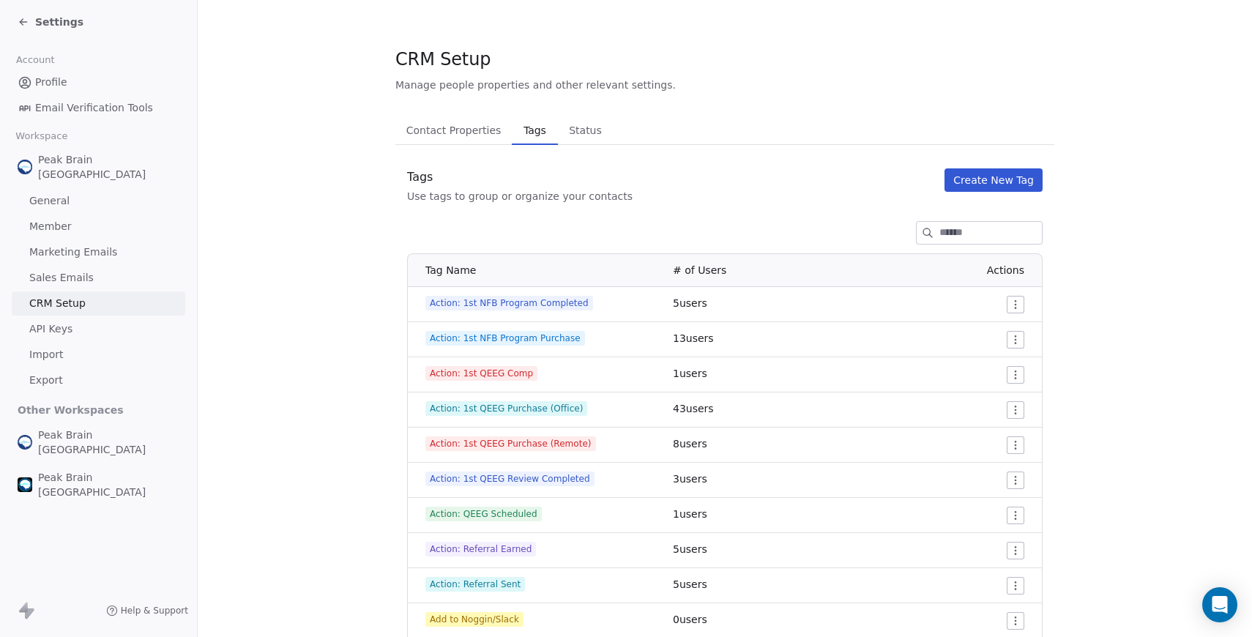
click at [965, 187] on button "Create New Tag" at bounding box center [993, 179] width 98 height 23
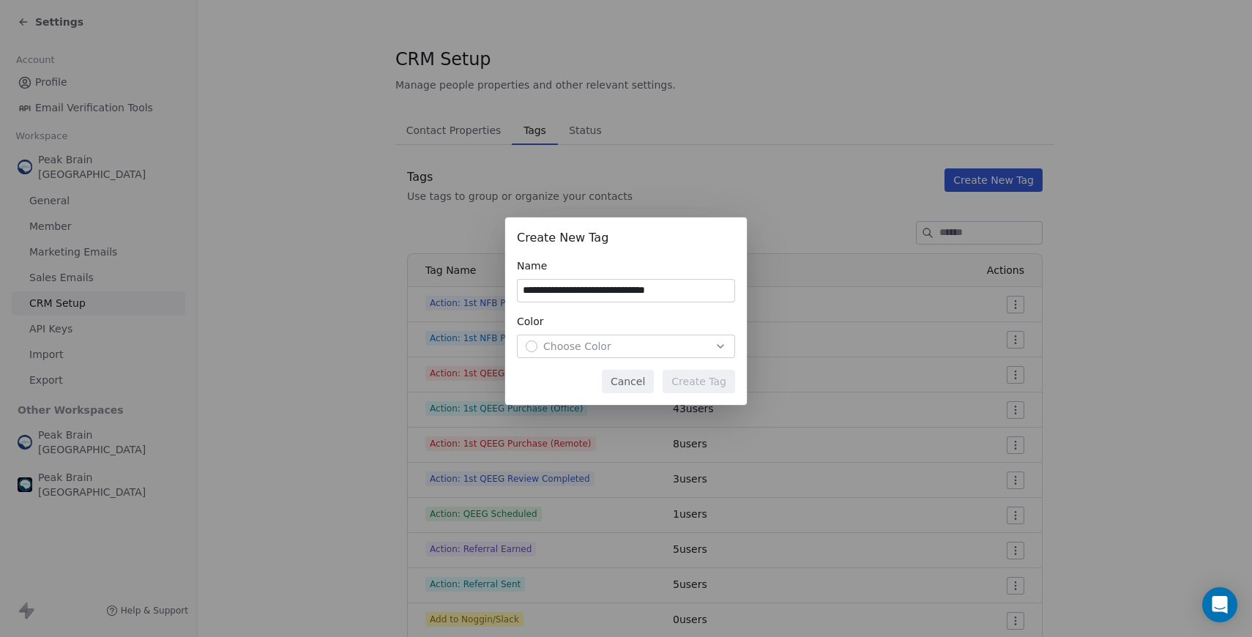
type input "**********"
click at [567, 346] on span "Choose Color" at bounding box center [577, 346] width 68 height 15
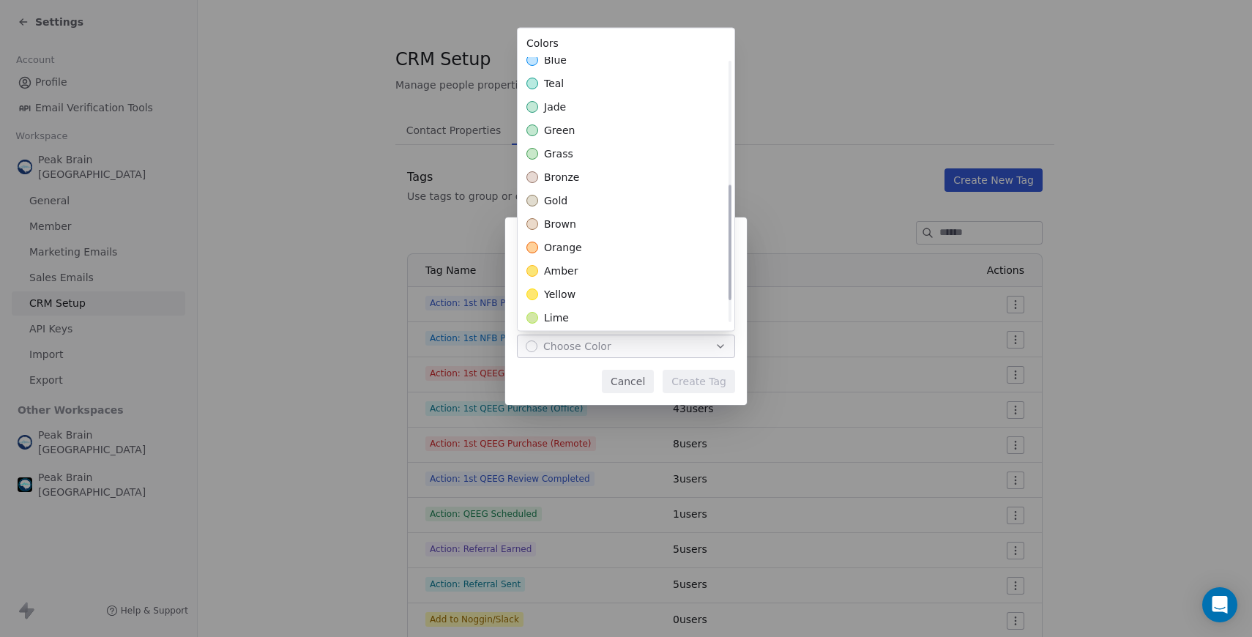
scroll to position [308, 0]
click at [577, 271] on div "yellow" at bounding box center [626, 276] width 217 height 23
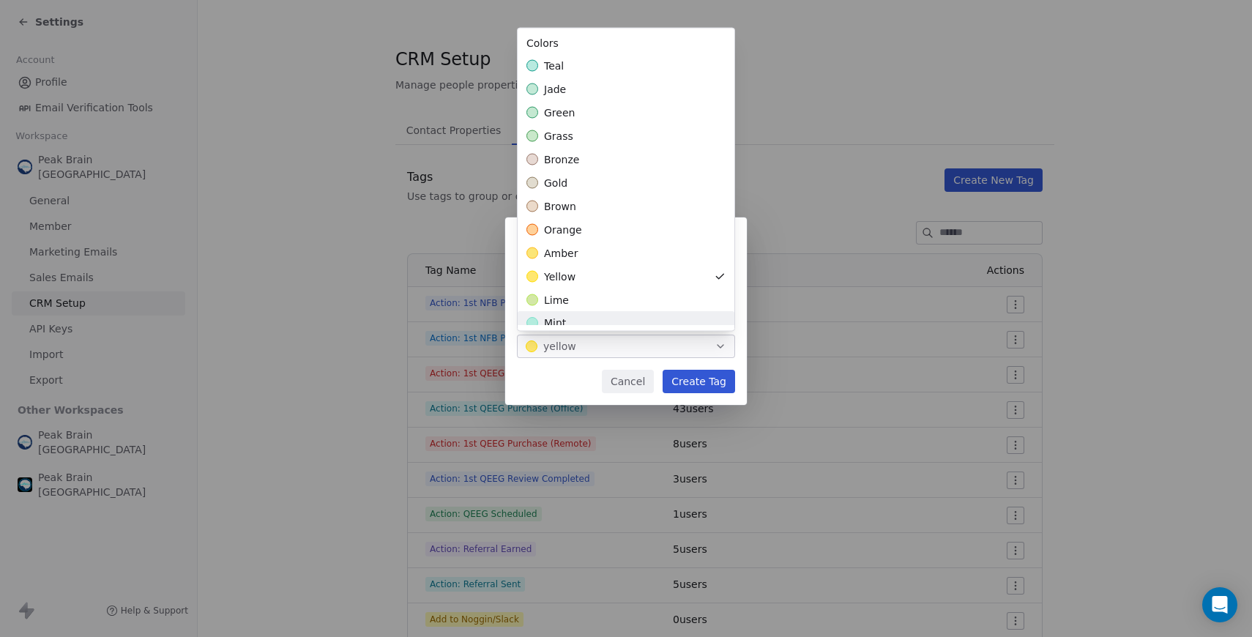
click at [598, 374] on div "**********" at bounding box center [626, 318] width 1252 height 249
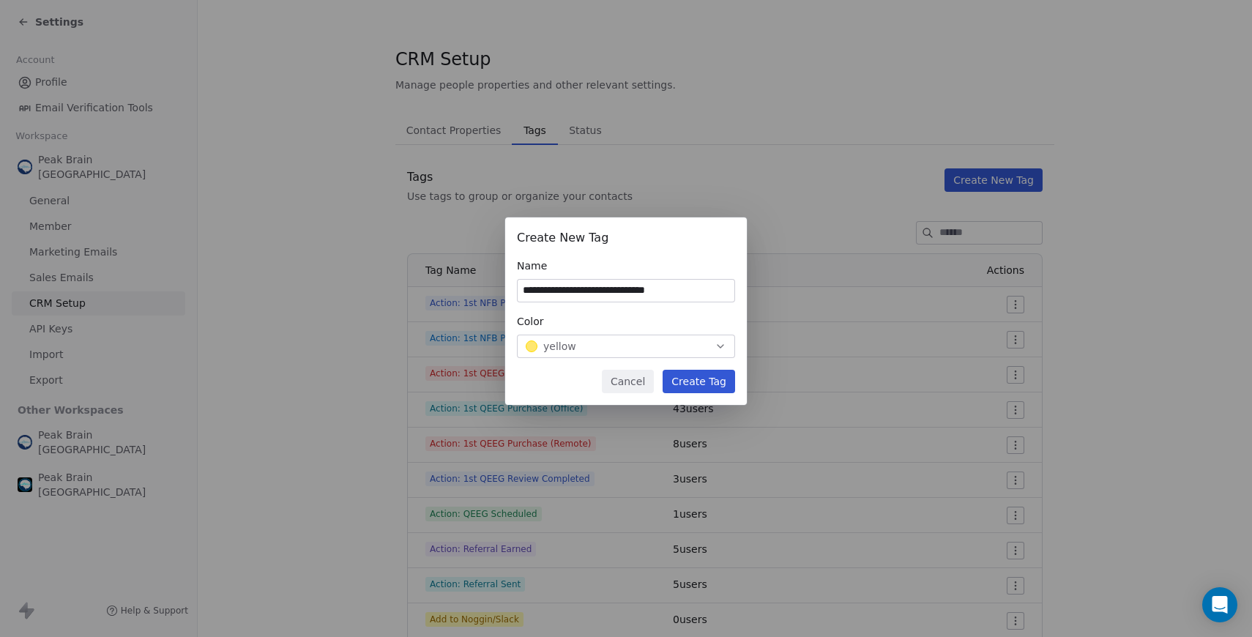
click at [705, 378] on button "Create Tag" at bounding box center [698, 381] width 72 height 23
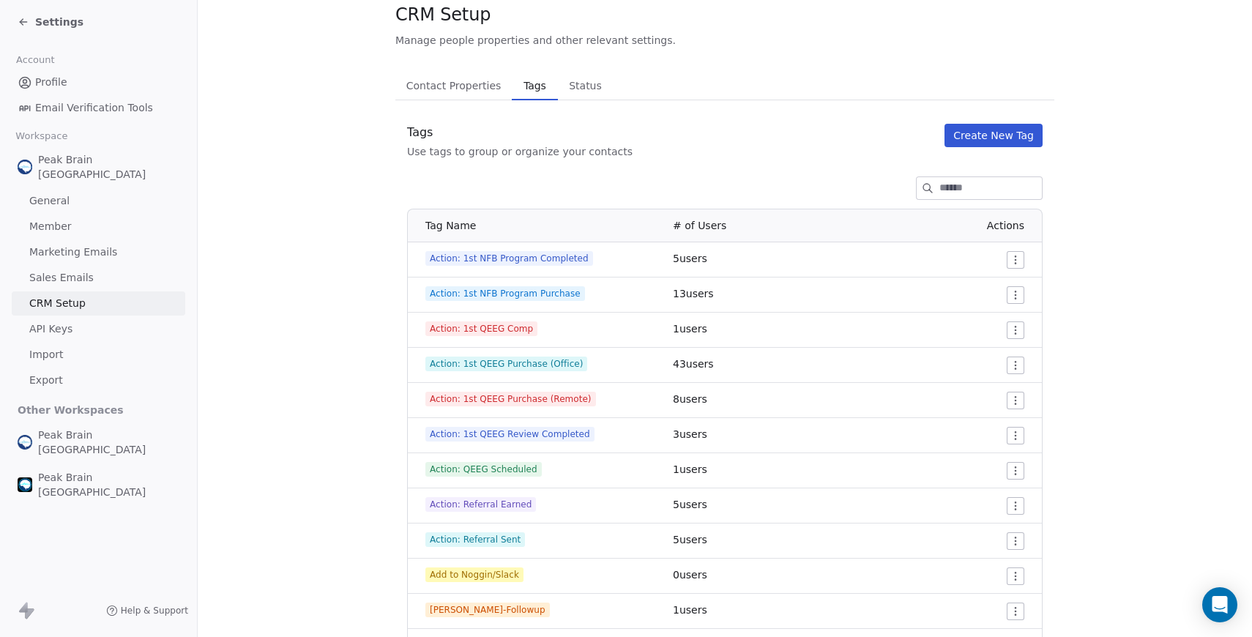
scroll to position [0, 0]
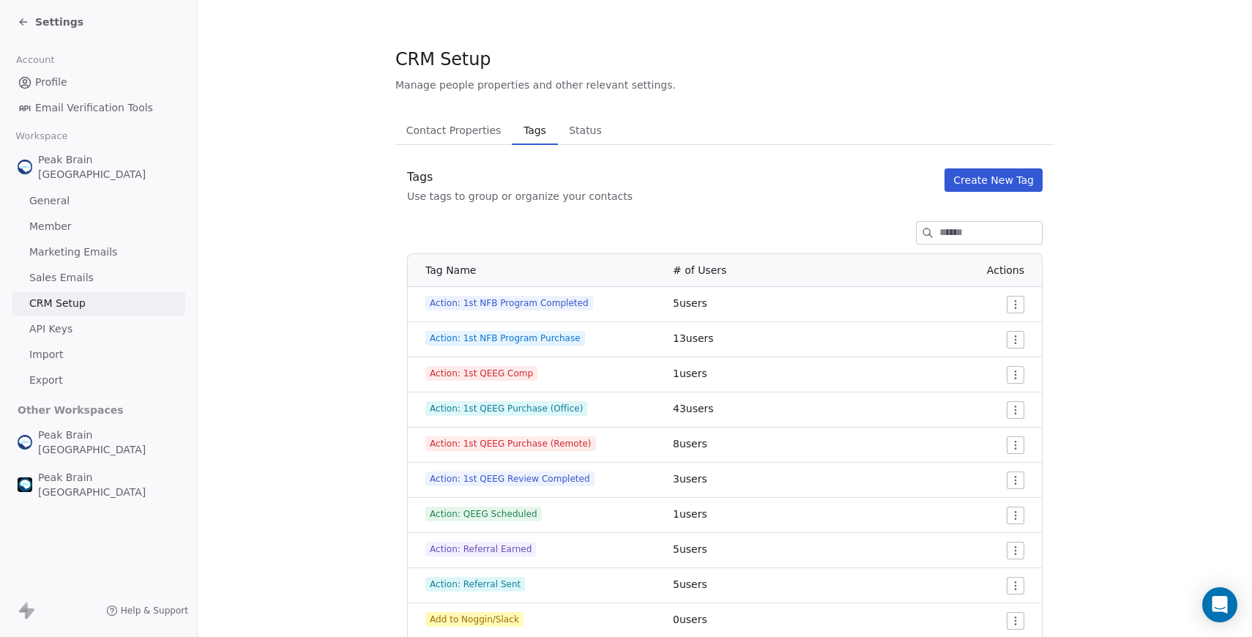
click at [965, 174] on button "Create New Tag" at bounding box center [993, 179] width 98 height 23
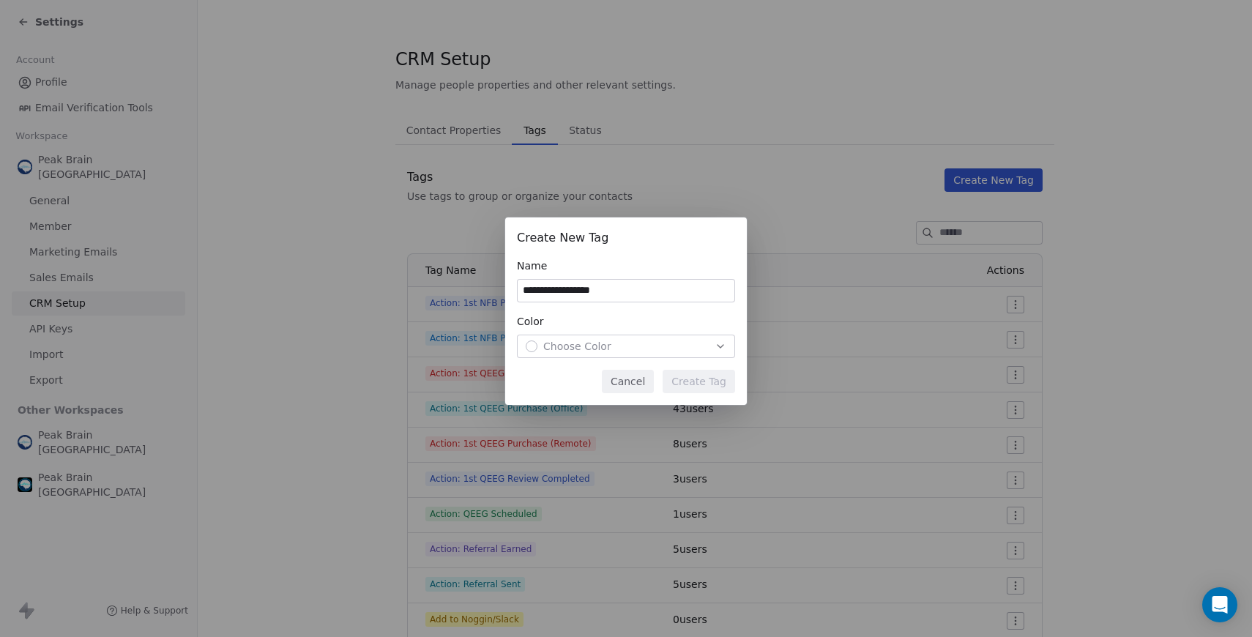
type input "**********"
click at [547, 343] on span "Choose Color" at bounding box center [577, 346] width 68 height 15
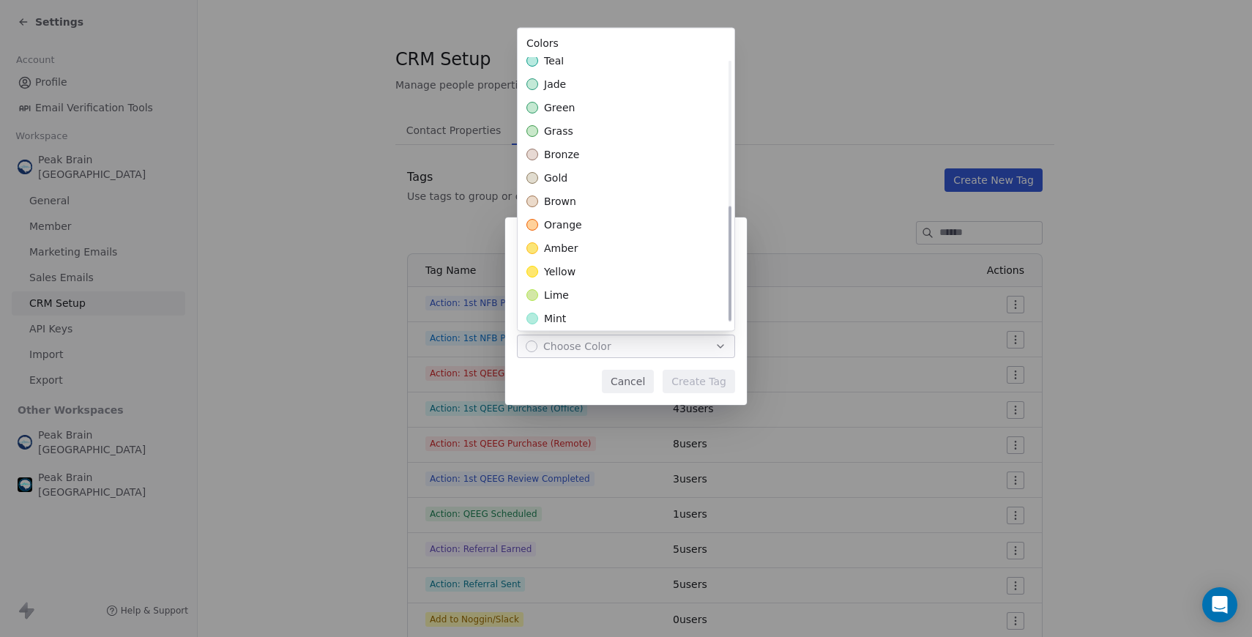
scroll to position [341, 0]
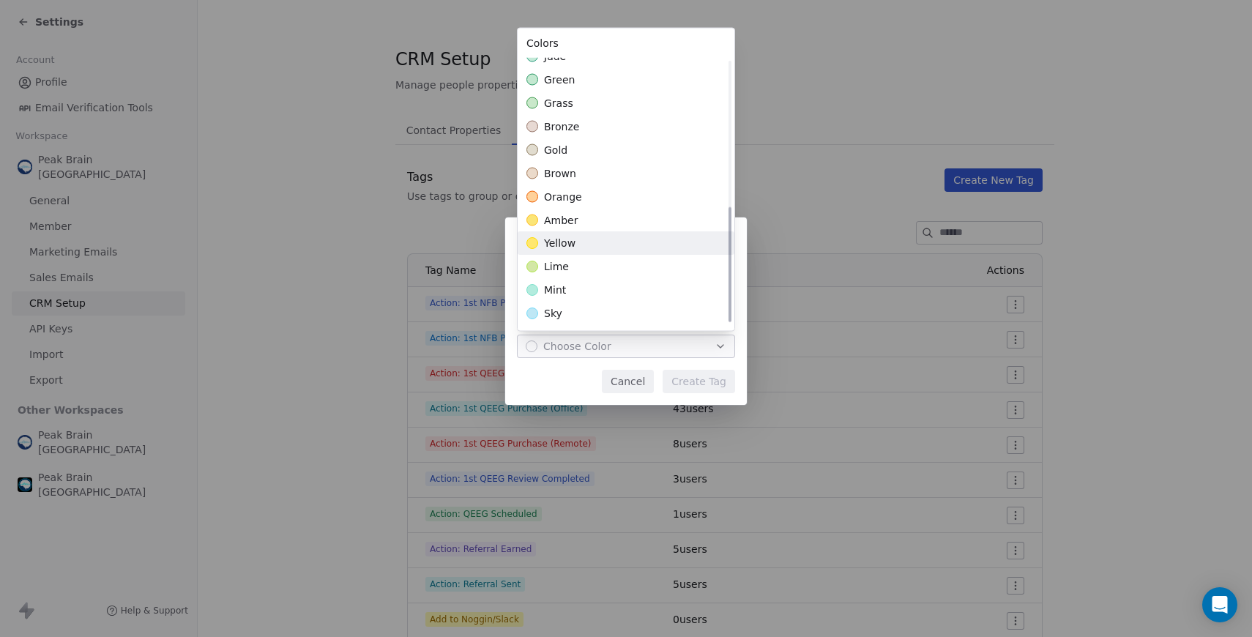
click at [575, 242] on div "yellow" at bounding box center [626, 243] width 217 height 23
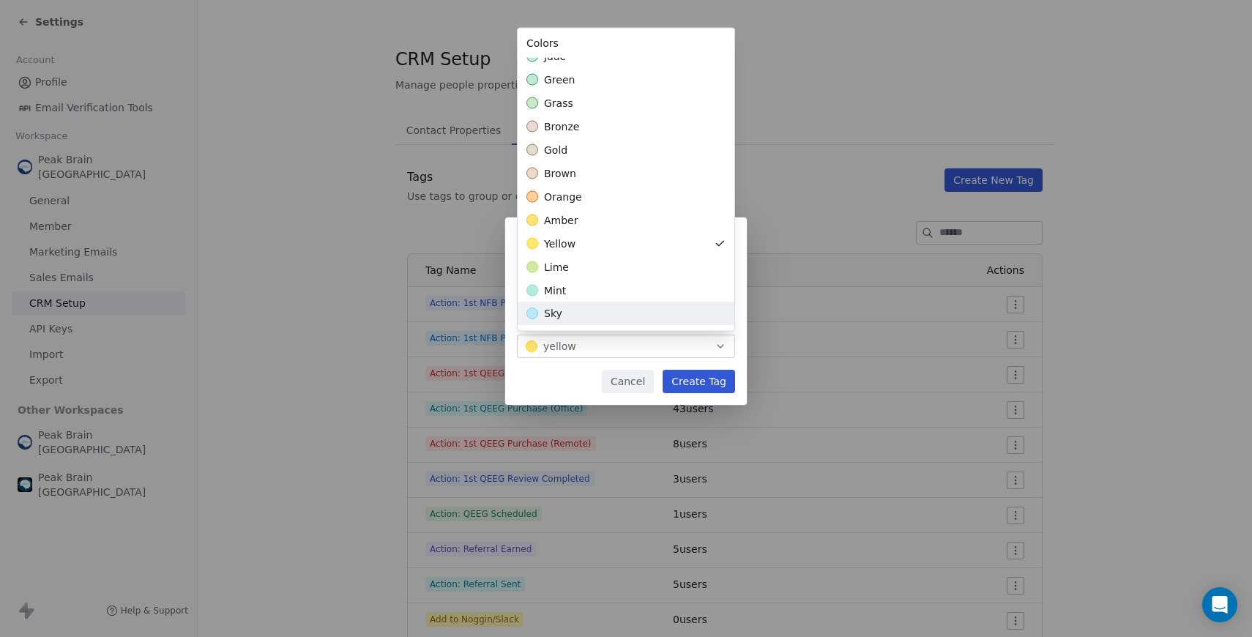
click at [580, 384] on div "**********" at bounding box center [626, 318] width 1252 height 249
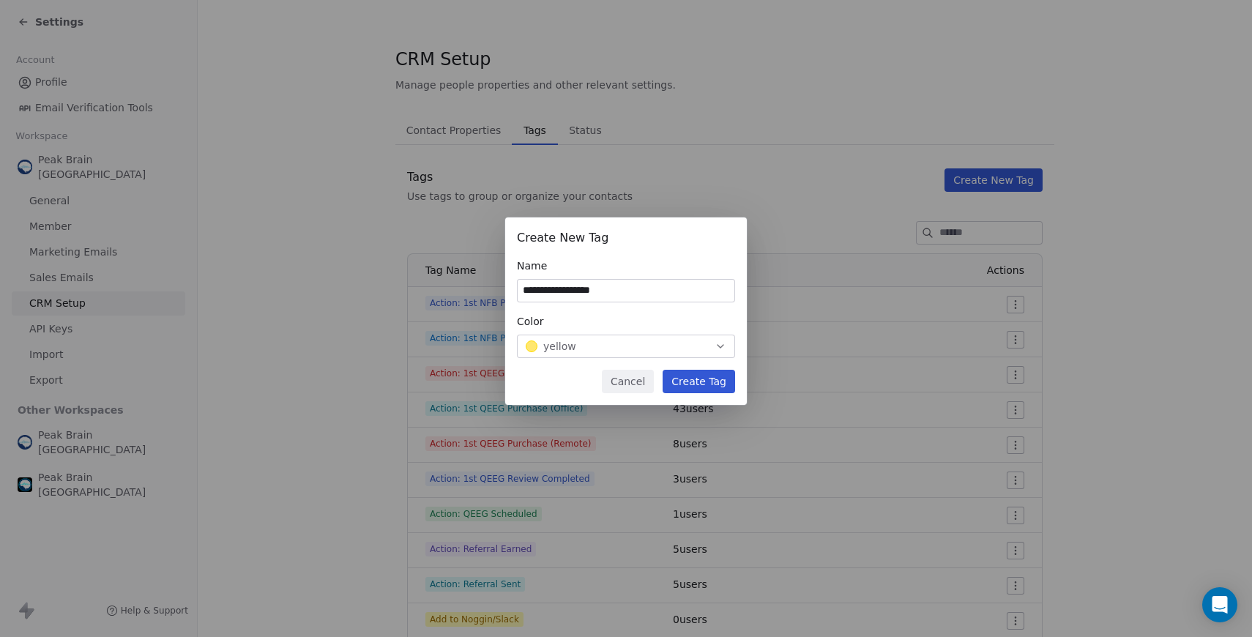
click at [695, 384] on button "Create Tag" at bounding box center [698, 381] width 72 height 23
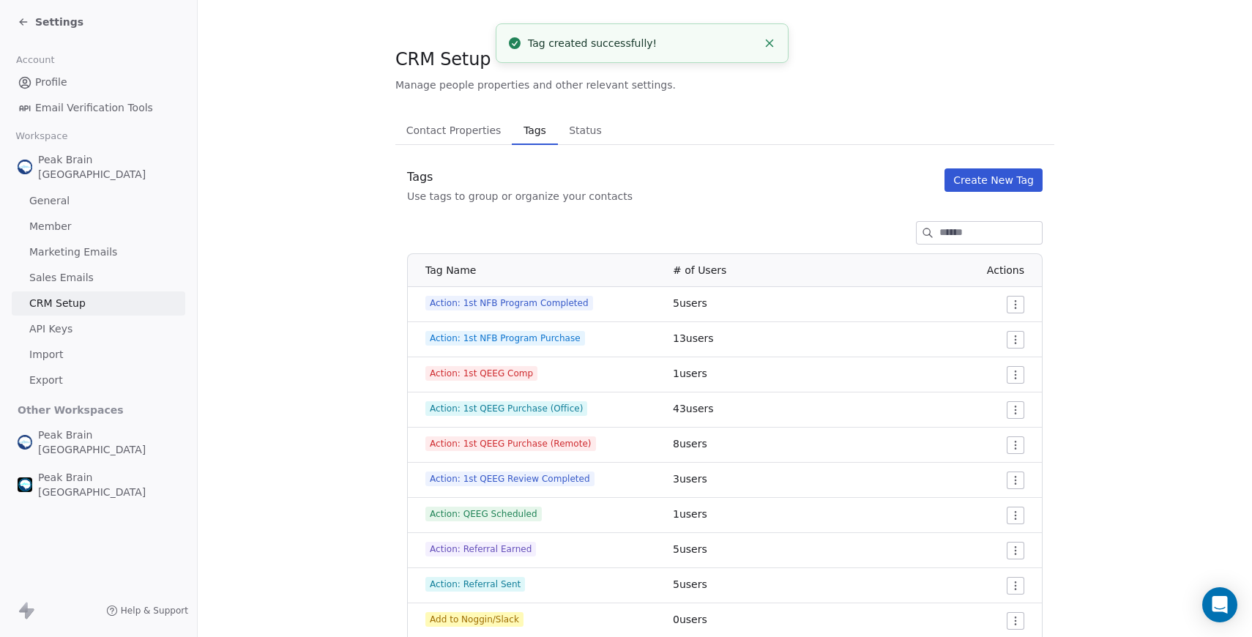
click at [997, 179] on button "Create New Tag" at bounding box center [993, 179] width 98 height 23
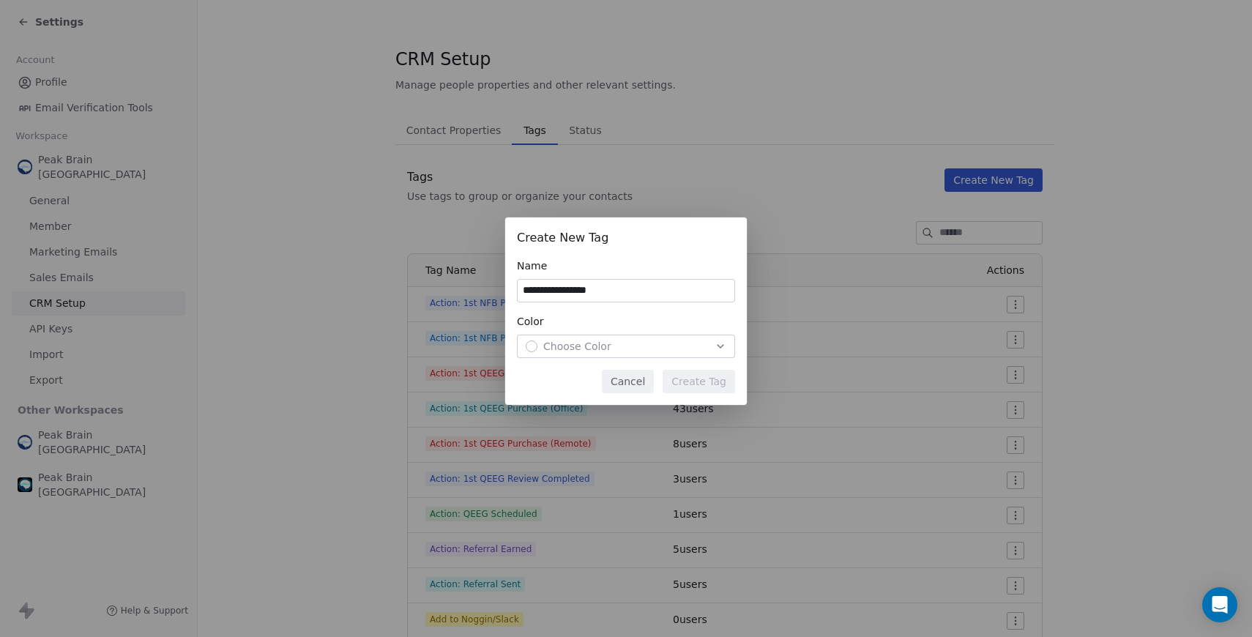
type input "**********"
click at [714, 340] on div "Choose Color" at bounding box center [626, 346] width 201 height 15
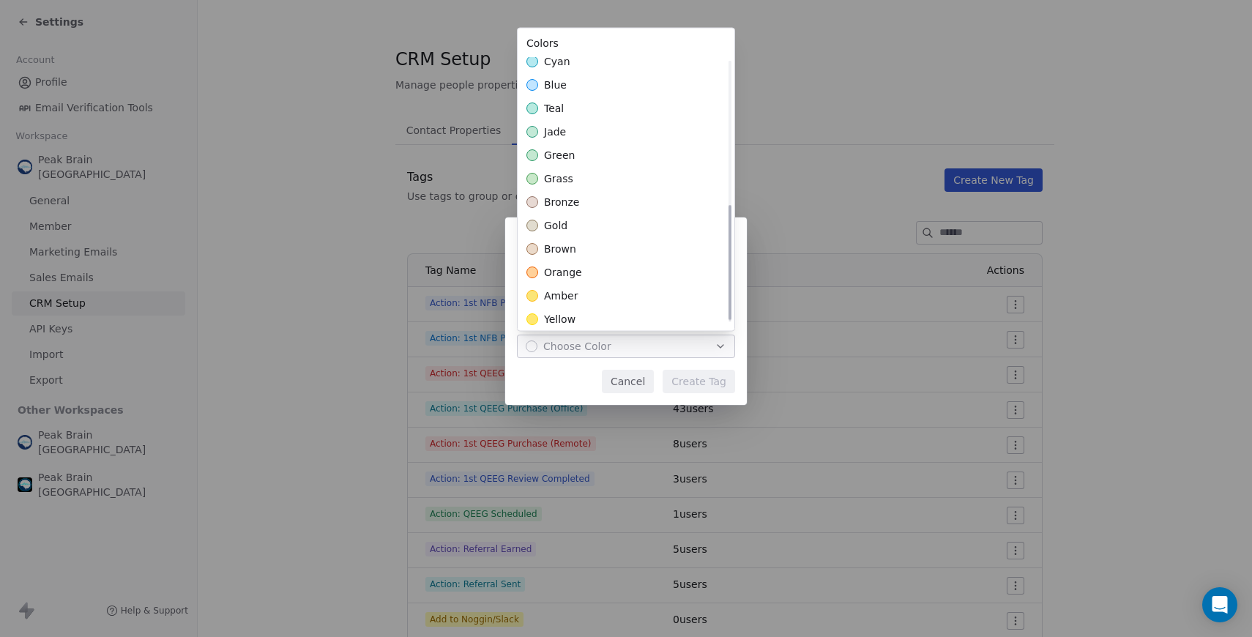
scroll to position [337, 0]
click at [633, 248] on div "yellow" at bounding box center [626, 247] width 217 height 23
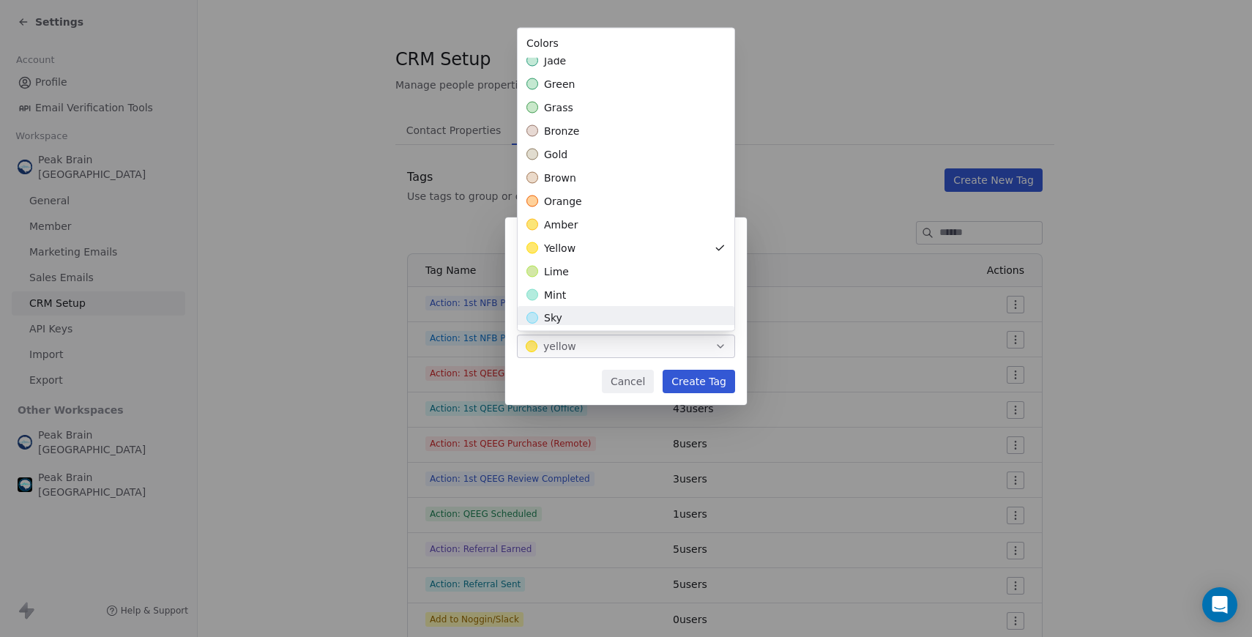
click at [687, 386] on div "**********" at bounding box center [626, 318] width 1252 height 249
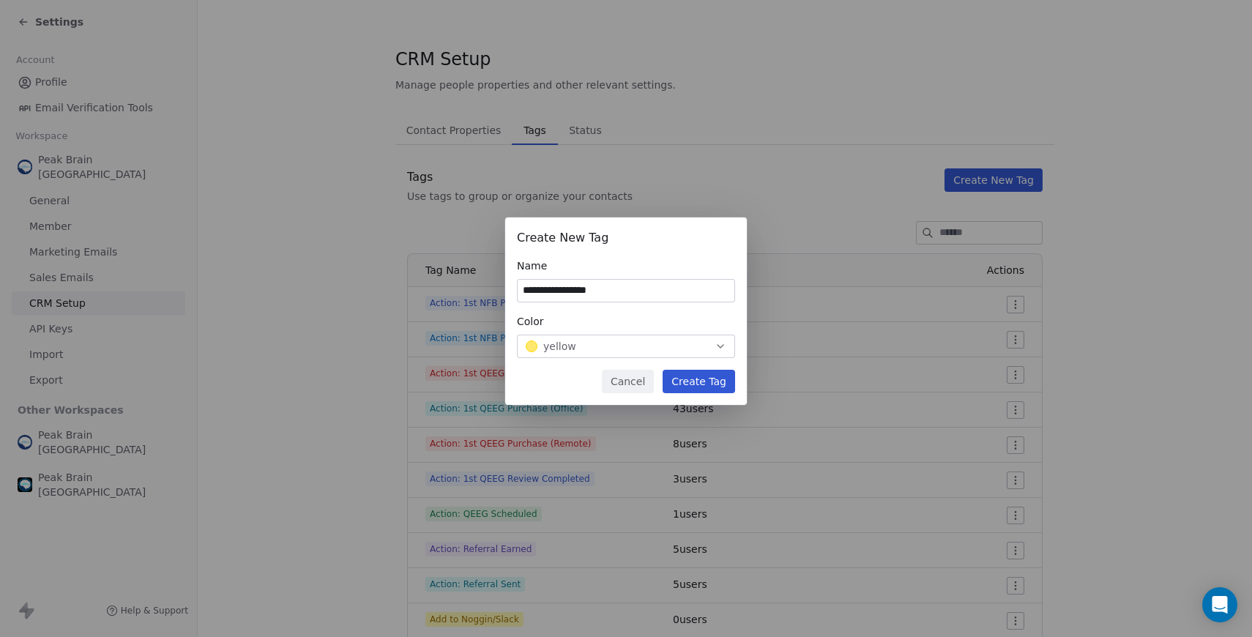
click at [687, 386] on button "Create Tag" at bounding box center [698, 381] width 72 height 23
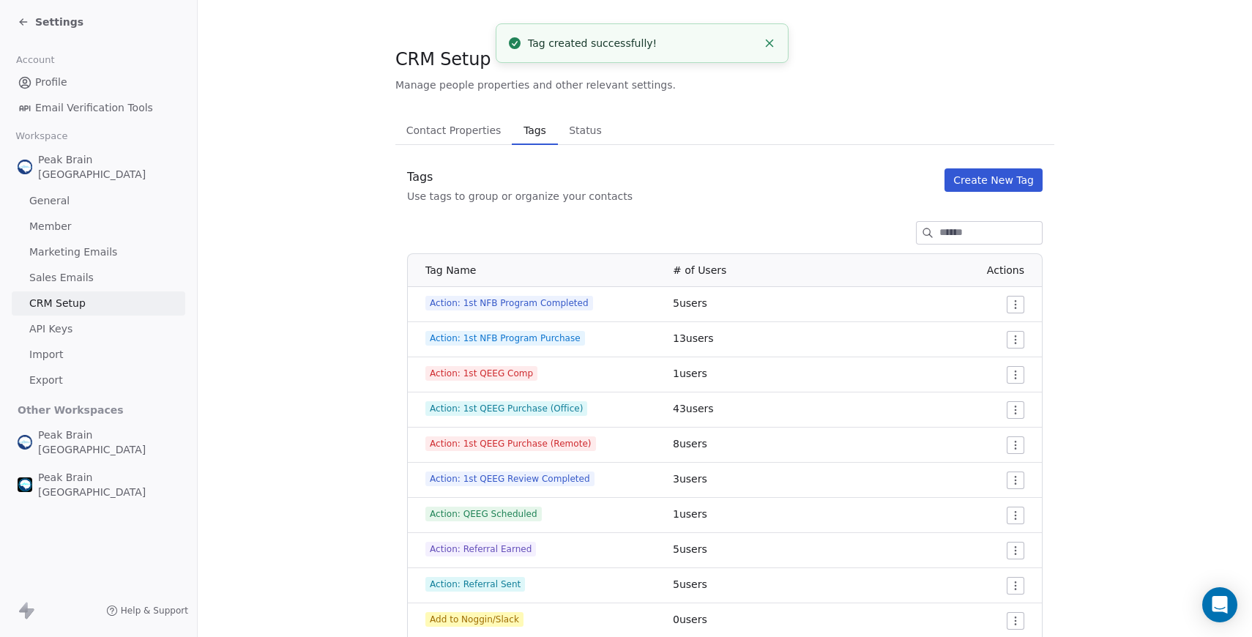
click at [964, 181] on button "Create New Tag" at bounding box center [993, 179] width 98 height 23
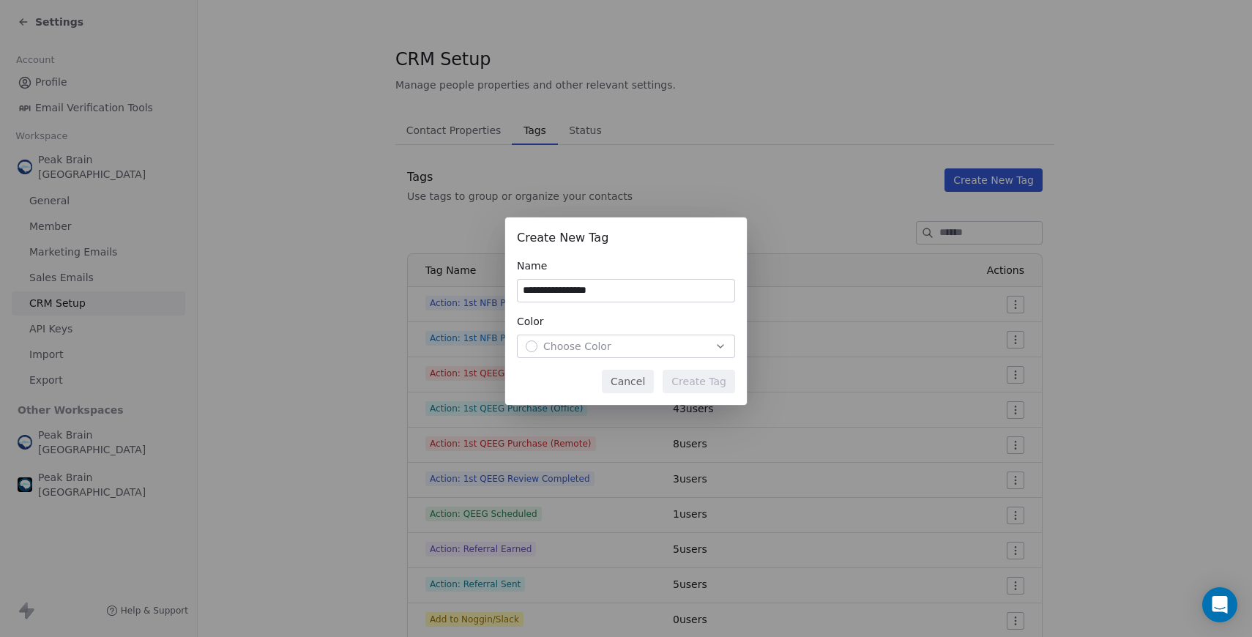
type input "**********"
click at [727, 342] on button "Choose Color" at bounding box center [626, 346] width 218 height 23
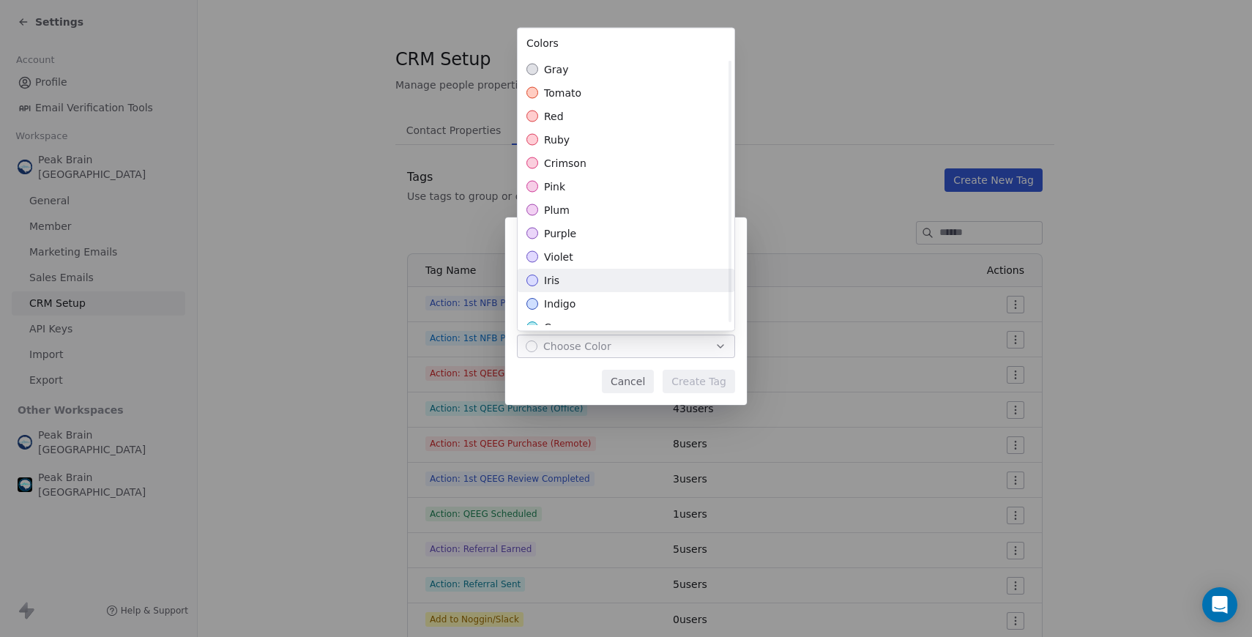
scroll to position [335, 0]
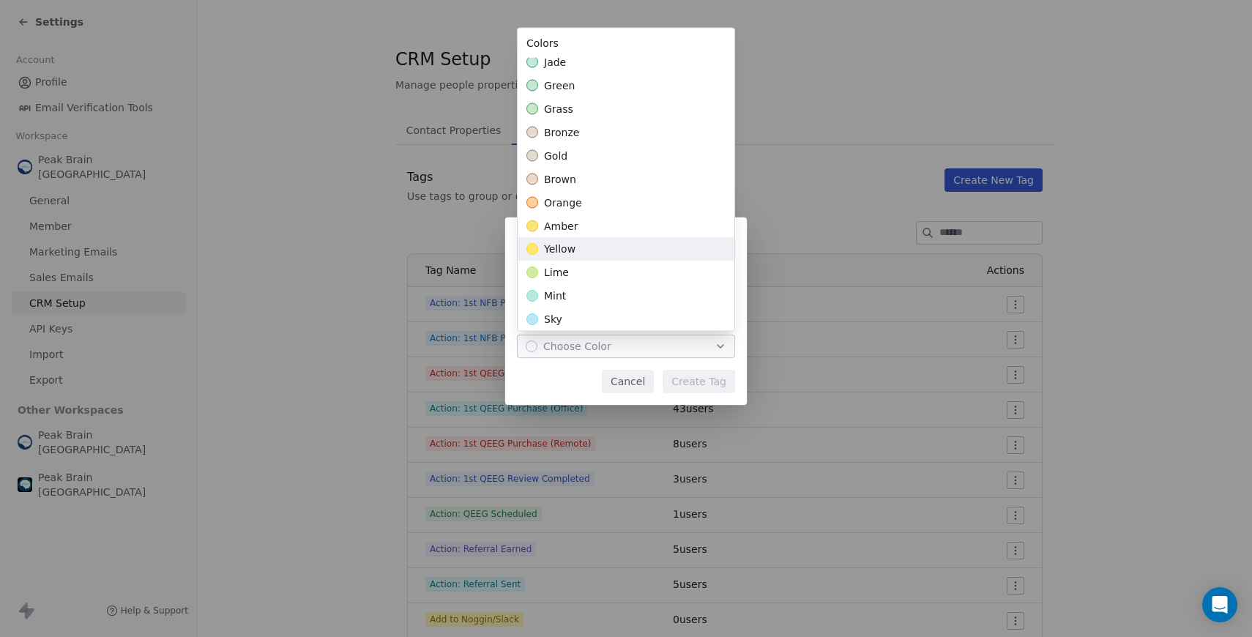
click at [632, 250] on div "yellow" at bounding box center [626, 249] width 217 height 23
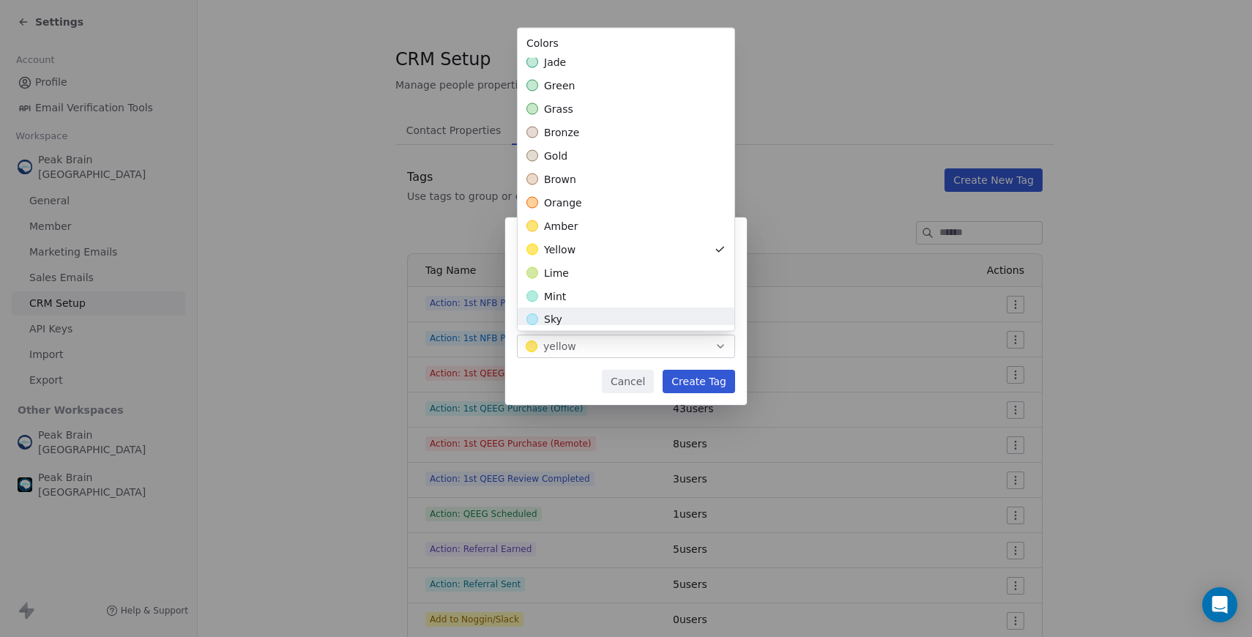
click at [570, 388] on div "**********" at bounding box center [626, 318] width 1252 height 249
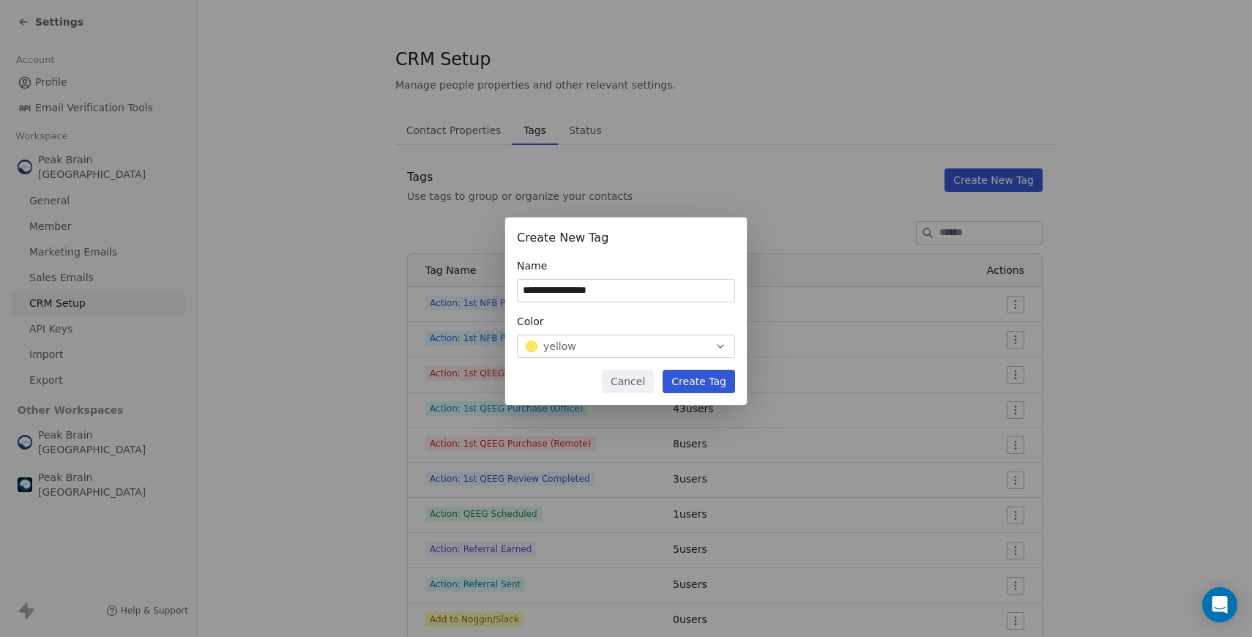
click at [724, 386] on button "Create Tag" at bounding box center [698, 381] width 72 height 23
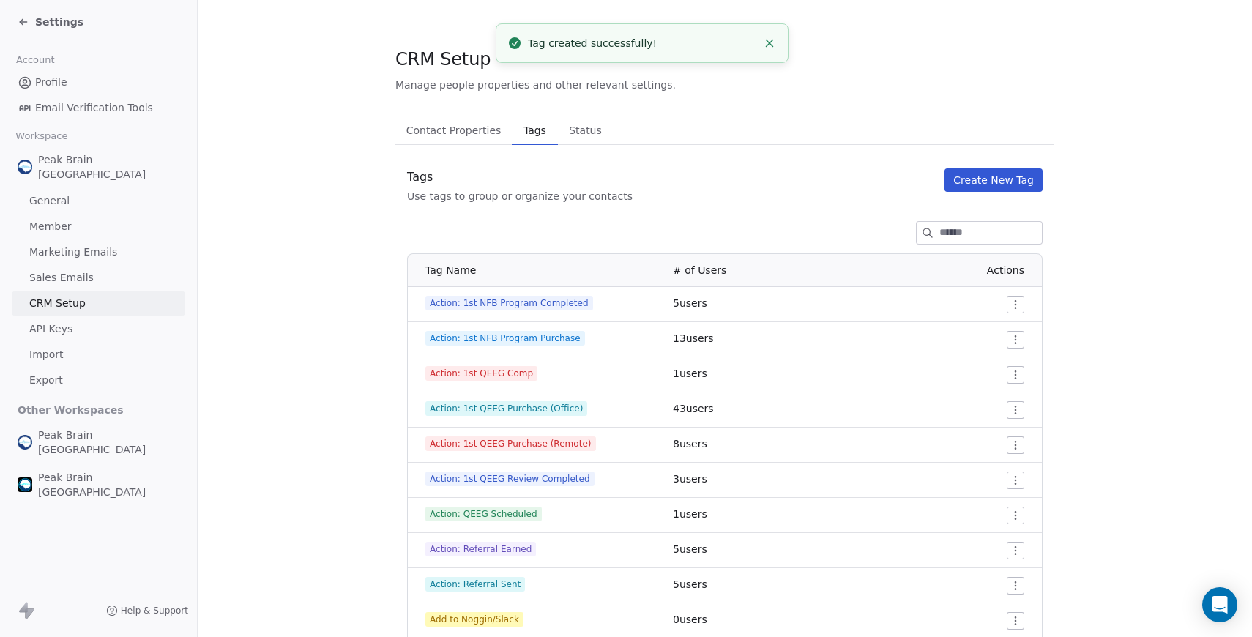
click at [1009, 180] on button "Create New Tag" at bounding box center [993, 179] width 98 height 23
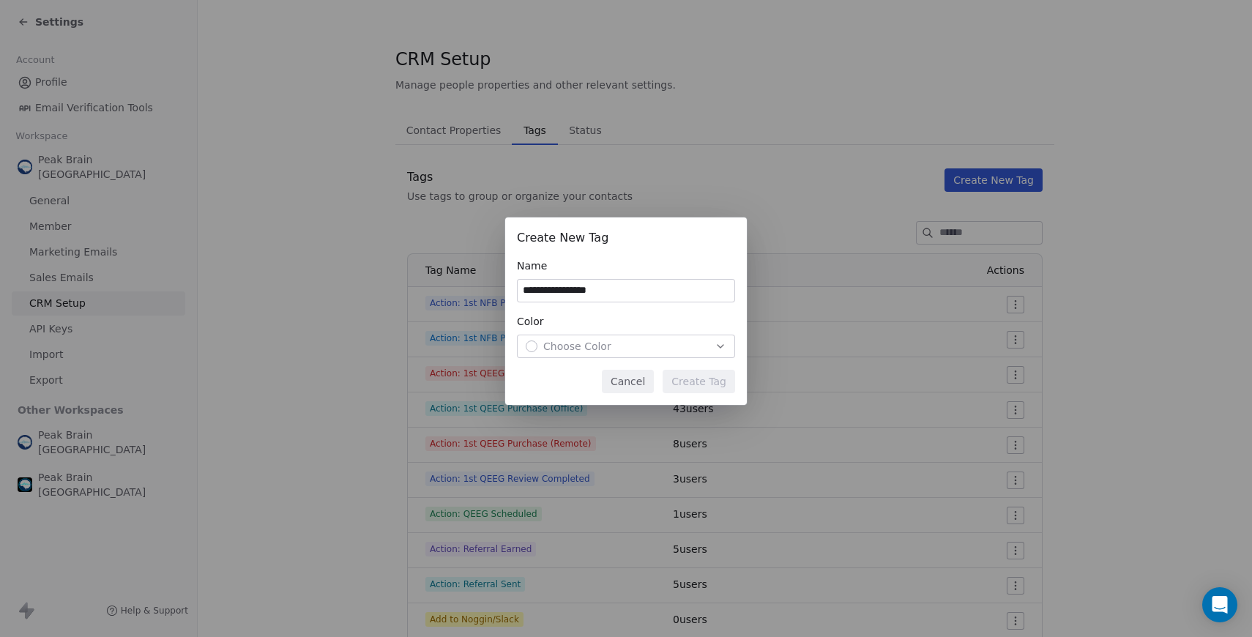
type input "**********"
click at [711, 336] on button "Choose Color" at bounding box center [626, 346] width 218 height 23
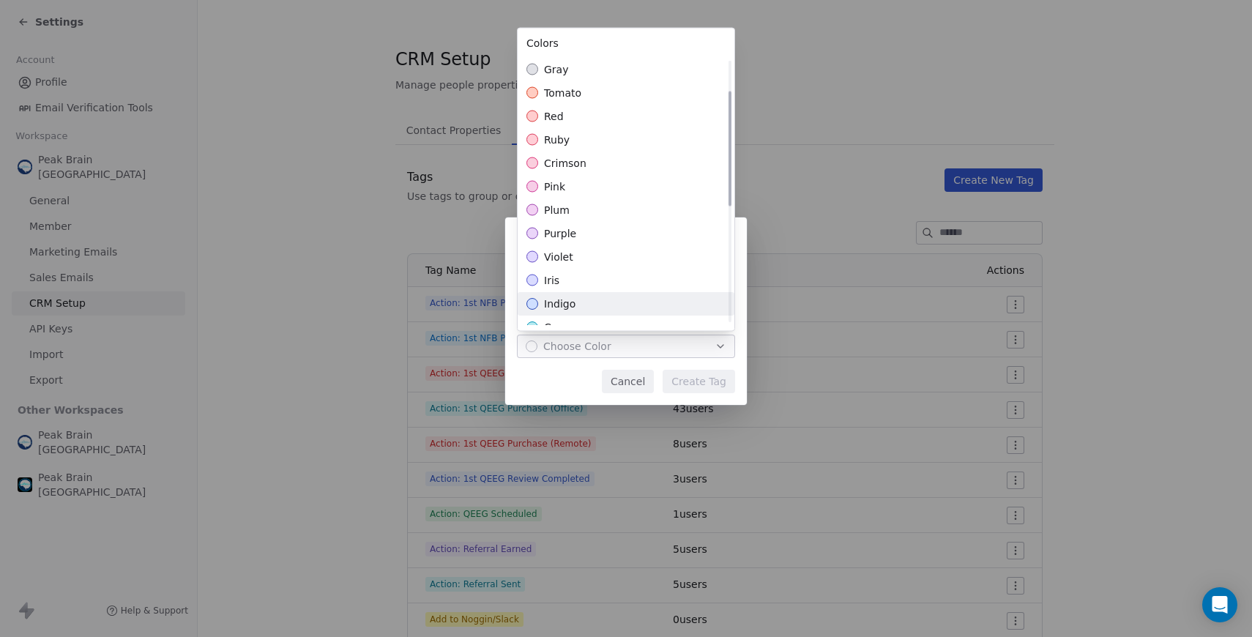
scroll to position [341, 0]
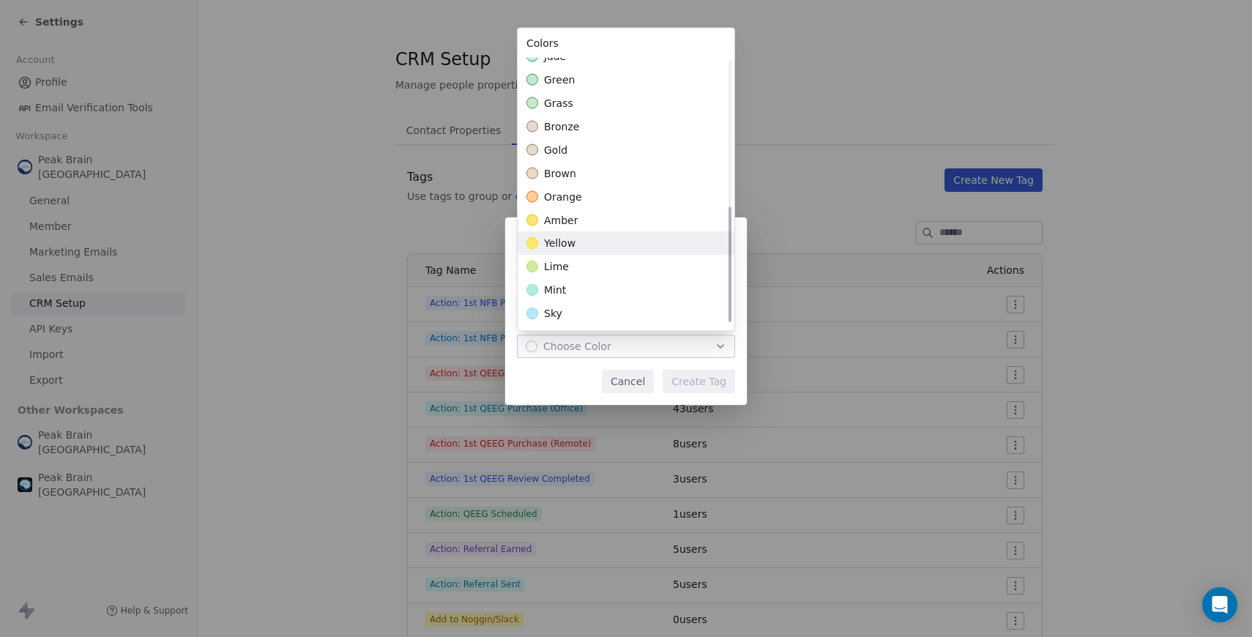
click at [676, 247] on div "yellow" at bounding box center [626, 243] width 217 height 23
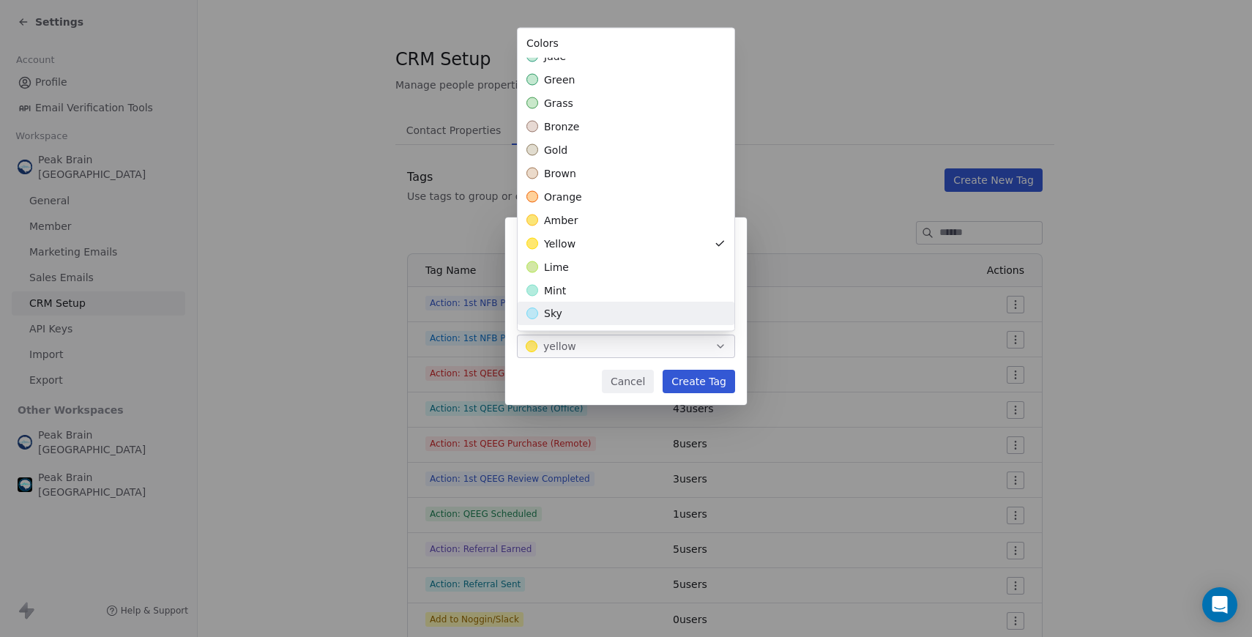
click at [561, 385] on div "**********" at bounding box center [626, 318] width 1252 height 249
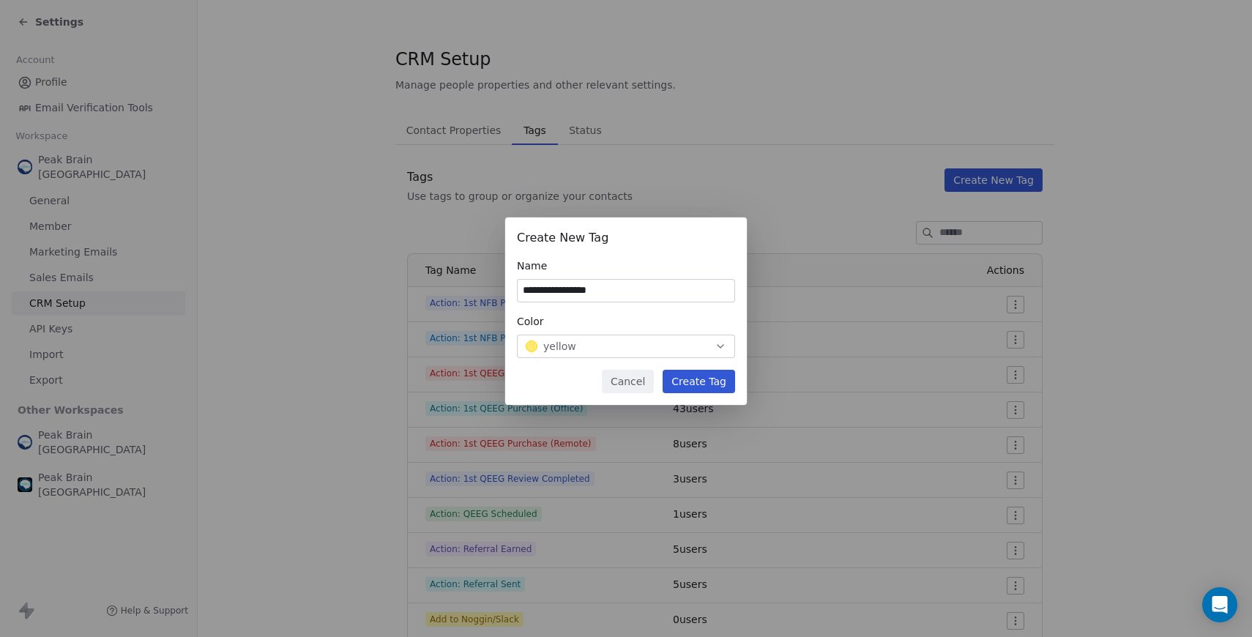
click at [700, 385] on button "Create Tag" at bounding box center [698, 381] width 72 height 23
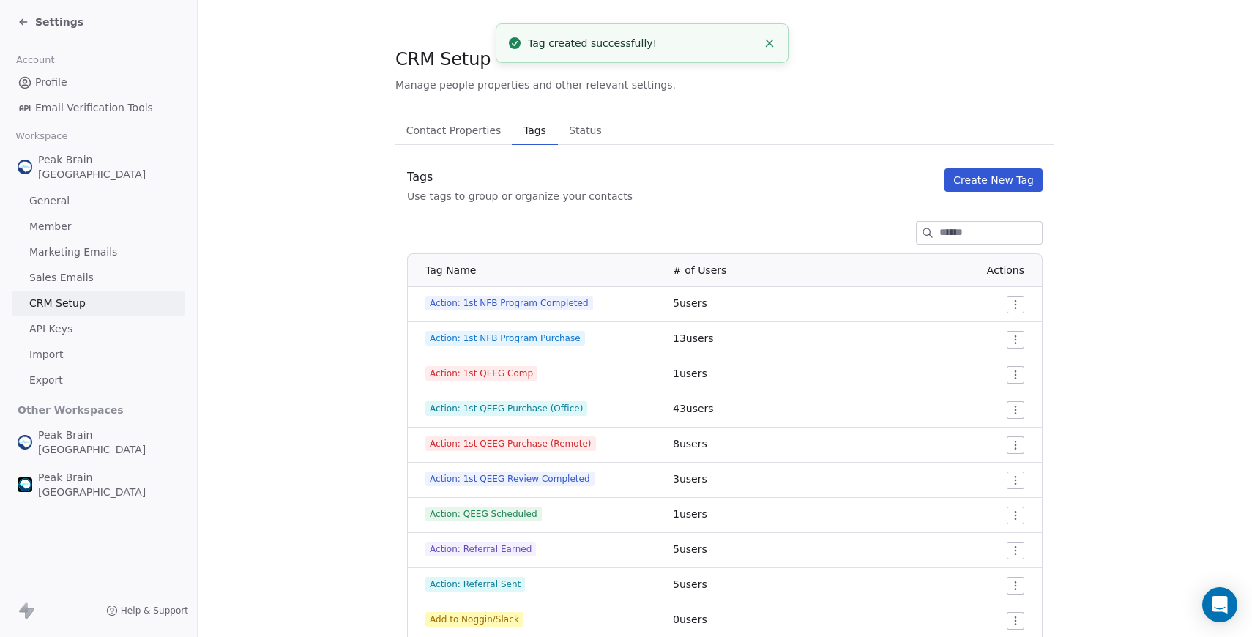
click at [948, 190] on button "Create New Tag" at bounding box center [993, 179] width 98 height 23
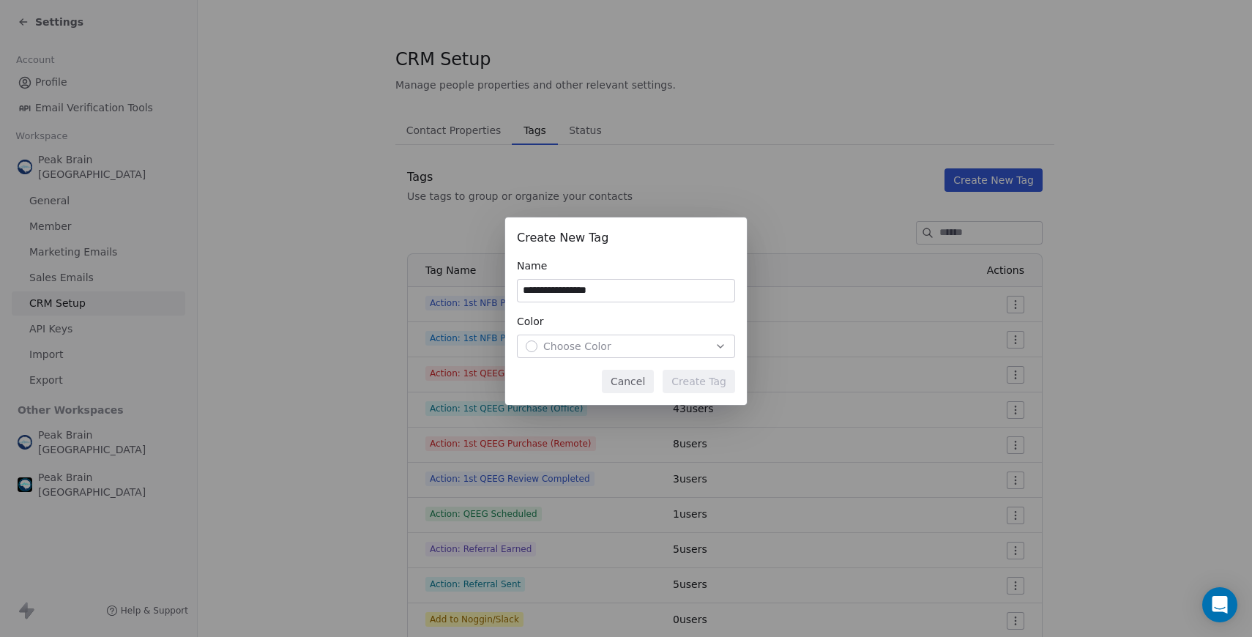
type input "**********"
click at [542, 354] on button "Choose Color" at bounding box center [626, 346] width 218 height 23
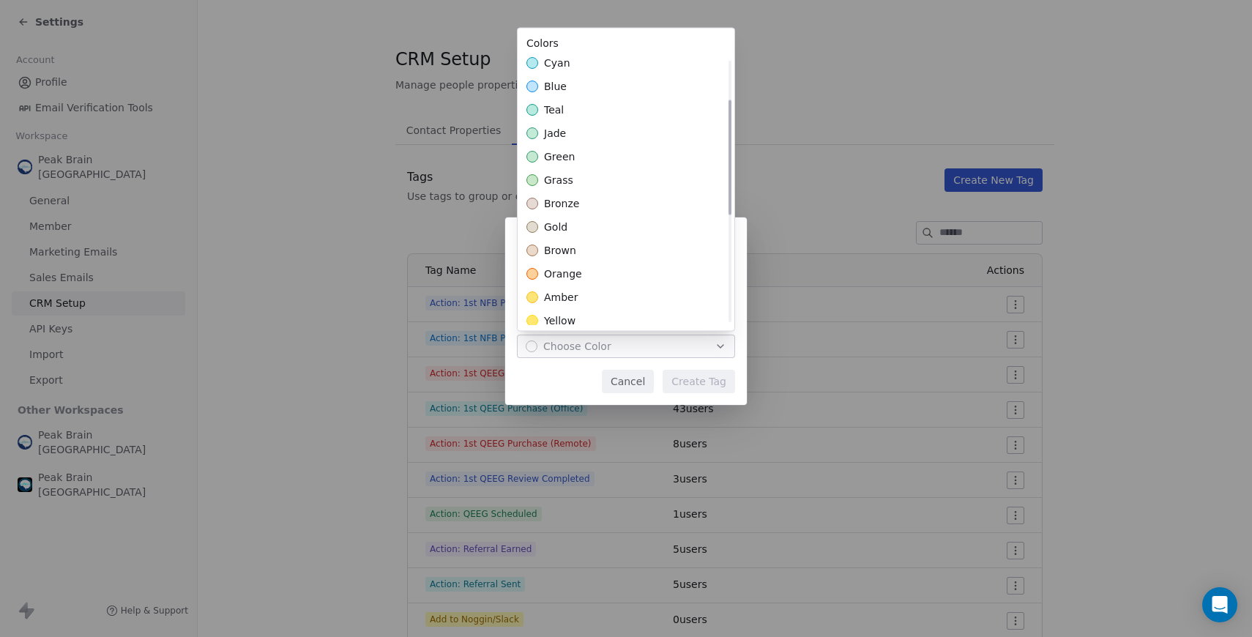
scroll to position [321, 0]
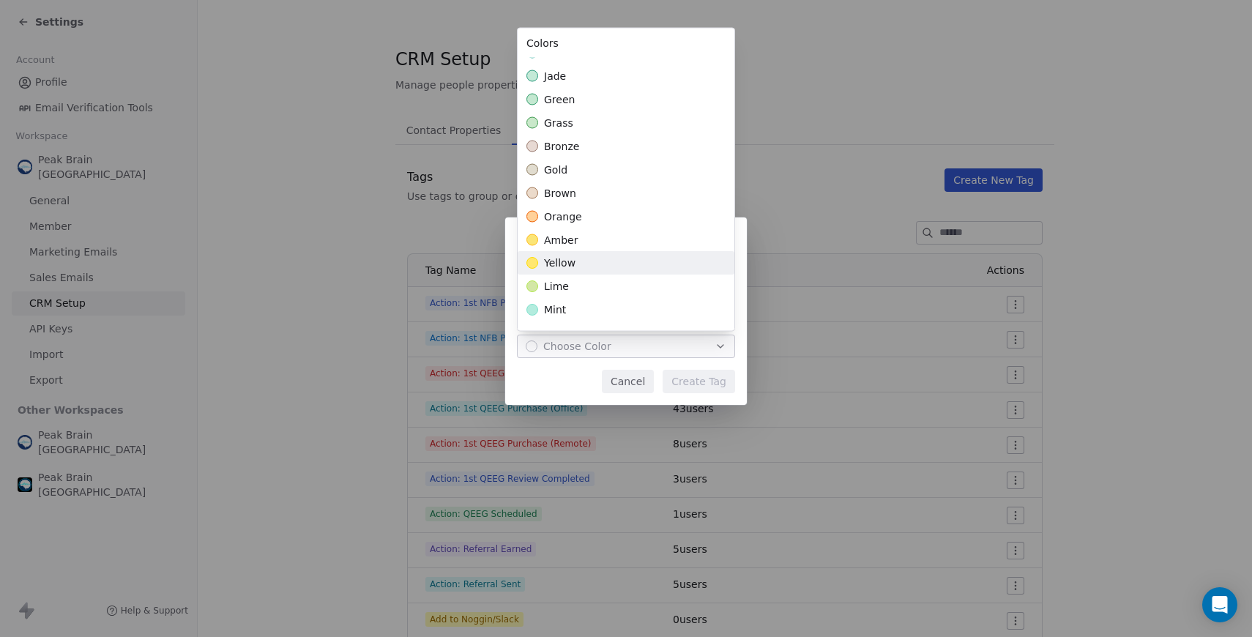
click at [578, 255] on div "yellow" at bounding box center [626, 263] width 217 height 23
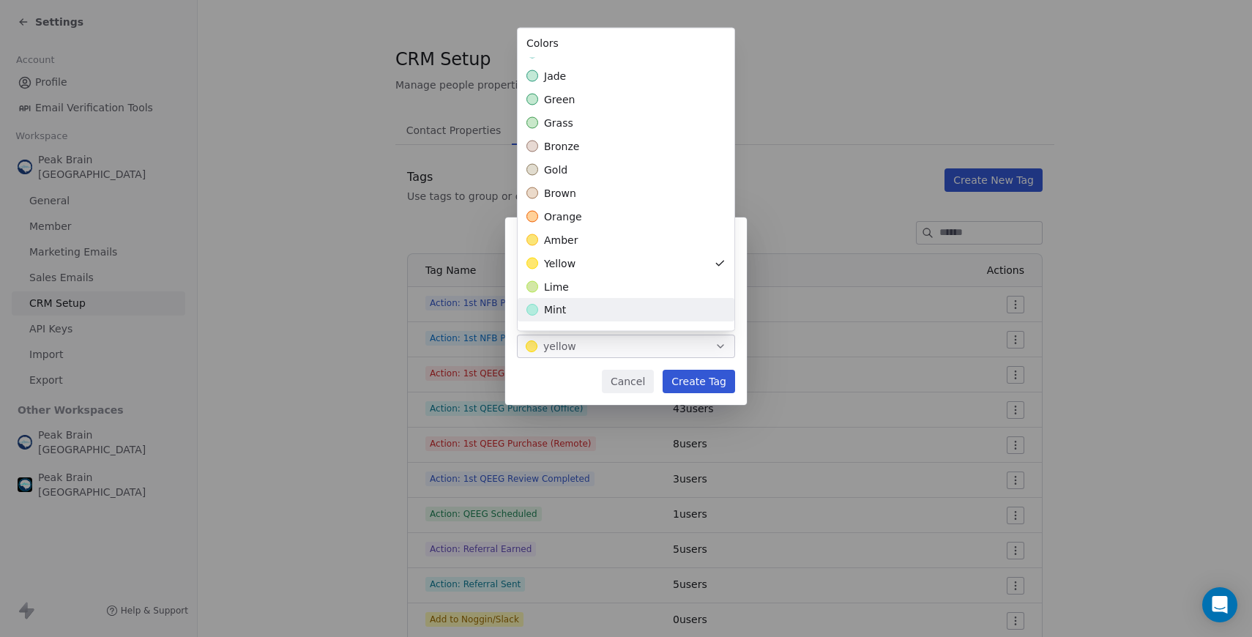
click at [570, 375] on div "**********" at bounding box center [626, 318] width 1252 height 249
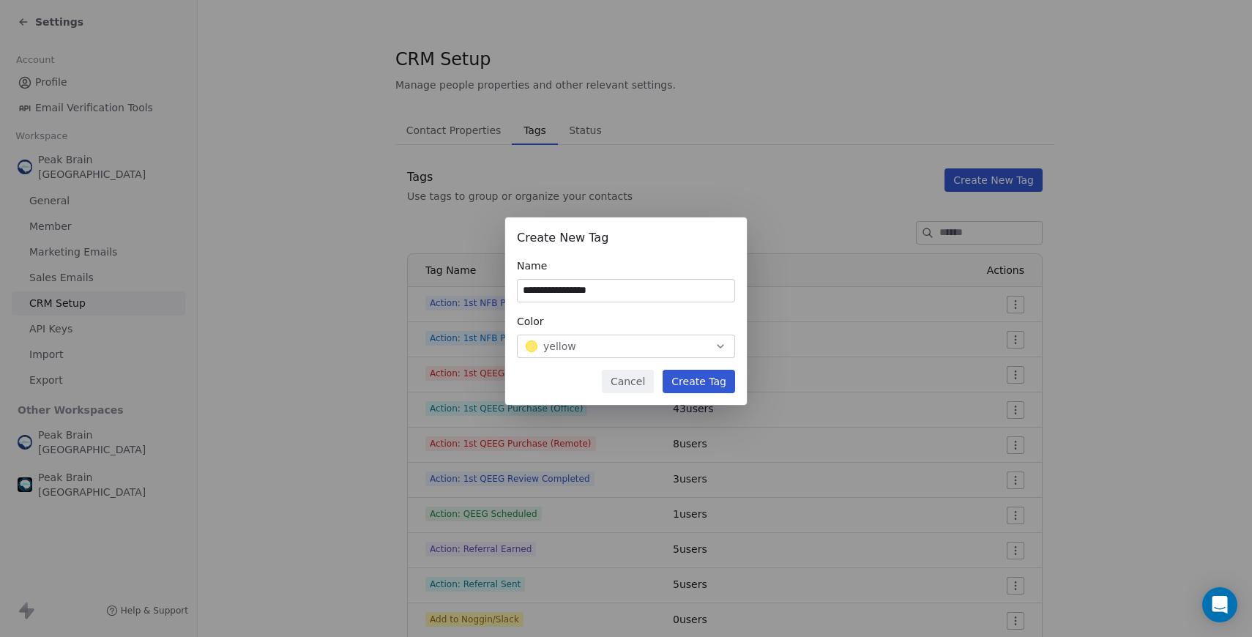
click at [707, 378] on button "Create Tag" at bounding box center [698, 381] width 72 height 23
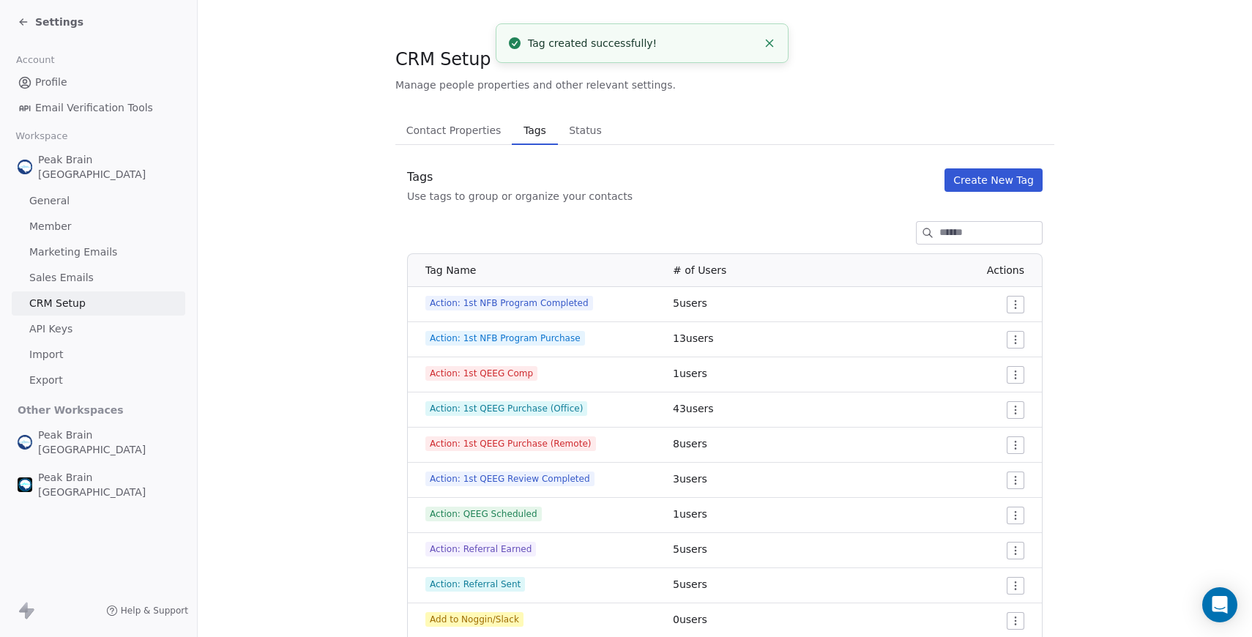
click at [996, 186] on button "Create New Tag" at bounding box center [993, 179] width 98 height 23
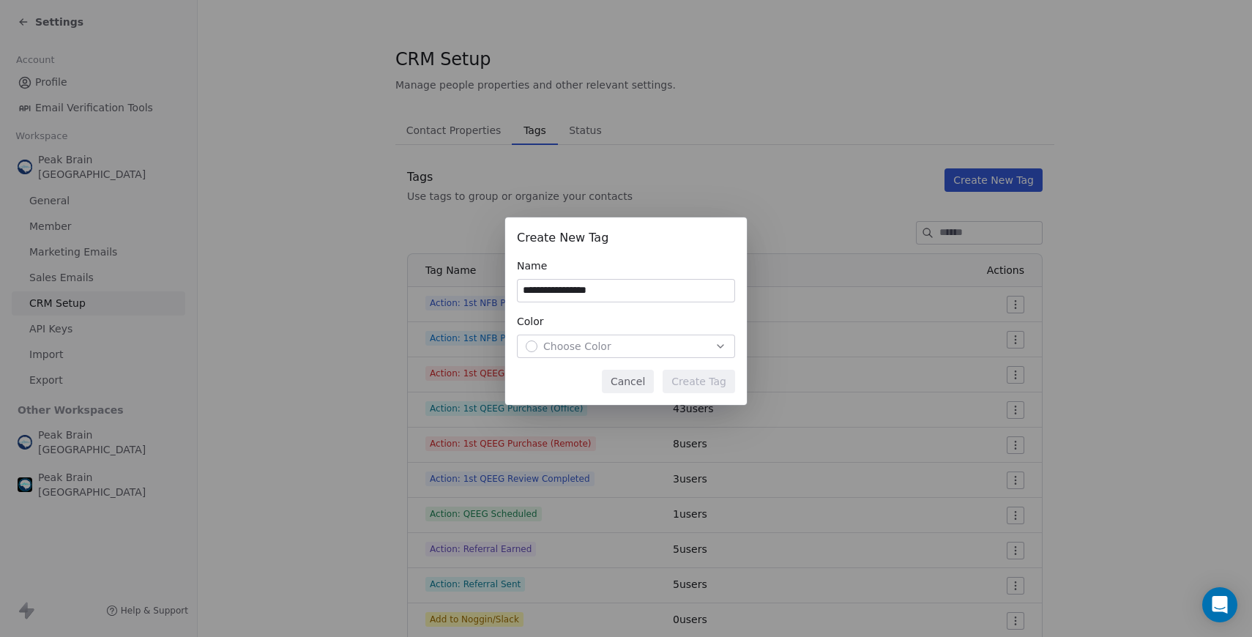
type input "**********"
click at [595, 340] on span "Choose Color" at bounding box center [577, 346] width 68 height 15
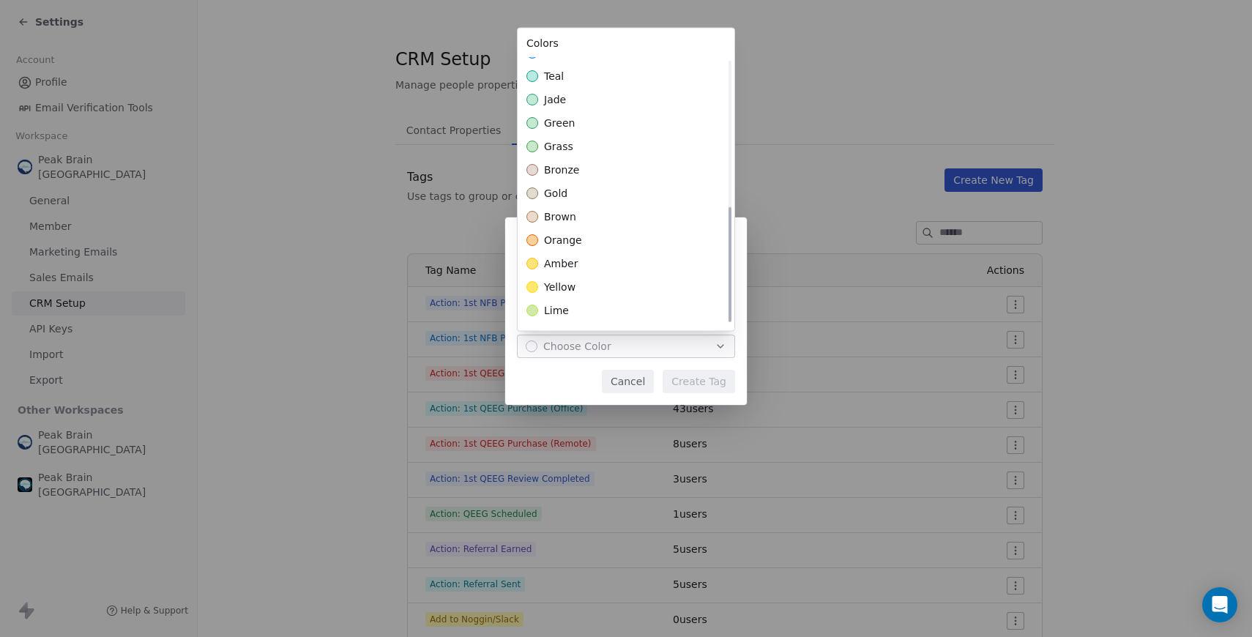
scroll to position [341, 0]
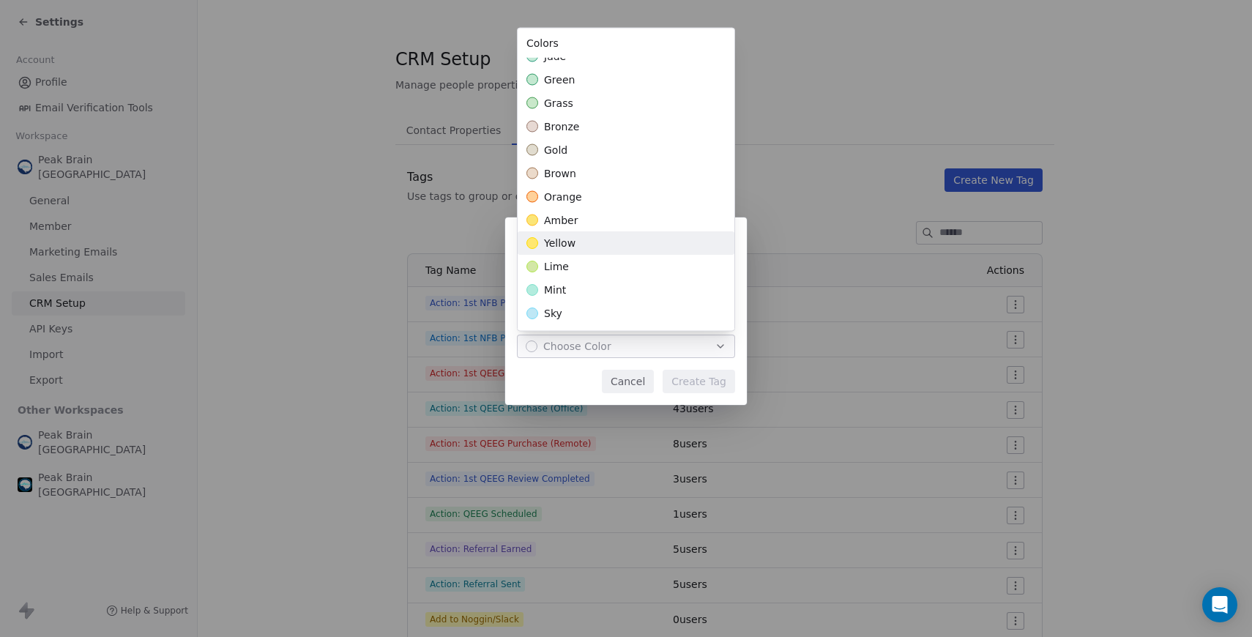
click at [610, 246] on div "yellow" at bounding box center [626, 243] width 217 height 23
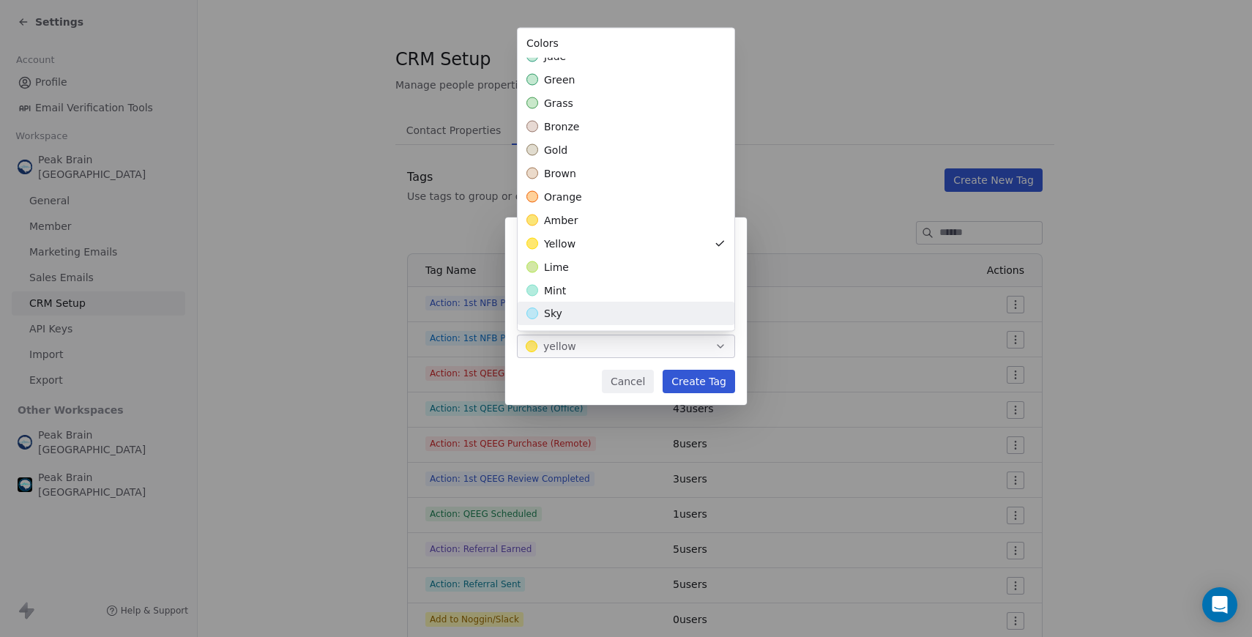
click at [578, 384] on div "**********" at bounding box center [626, 318] width 1252 height 249
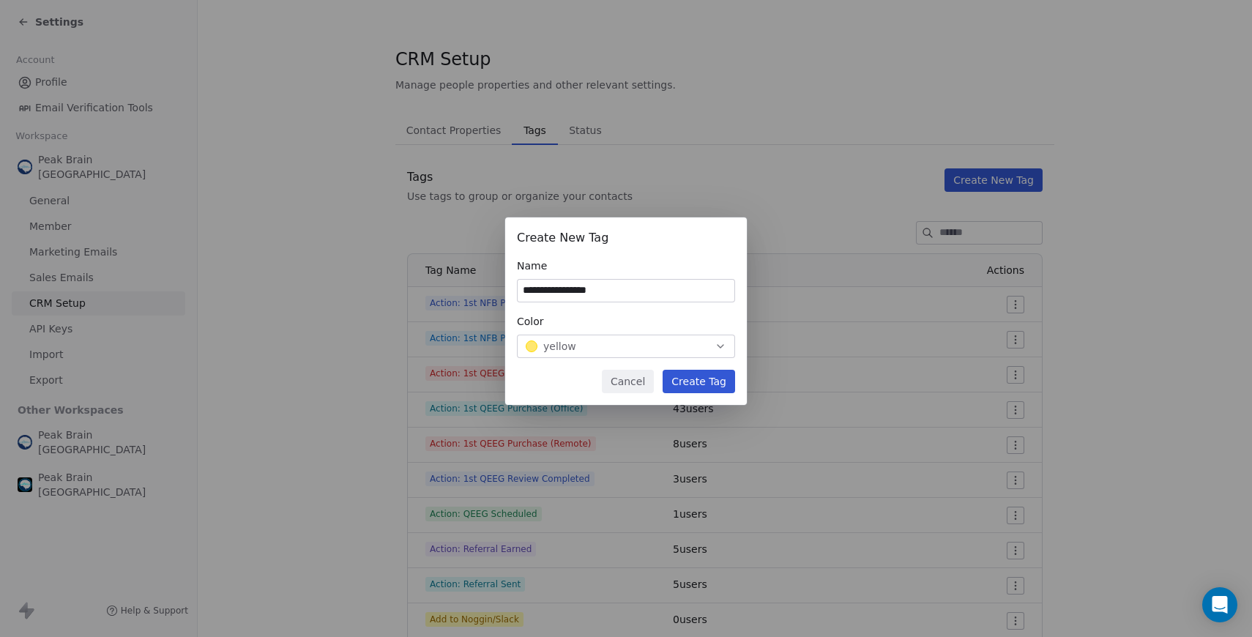
click at [676, 385] on button "Create Tag" at bounding box center [698, 381] width 72 height 23
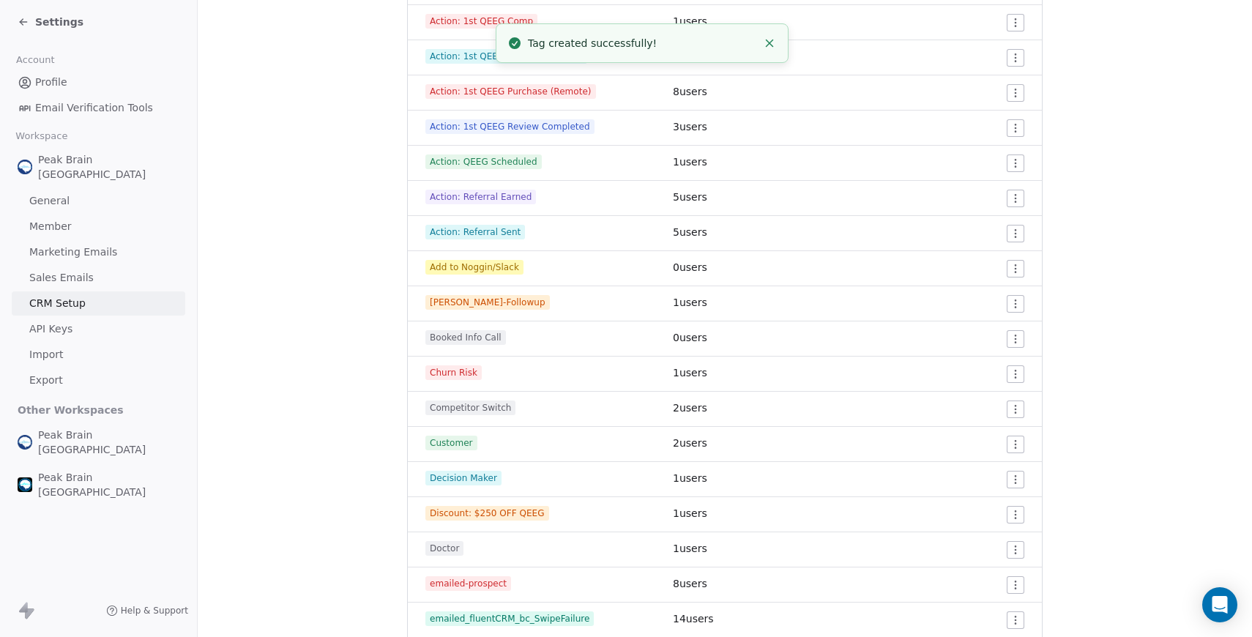
scroll to position [0, 0]
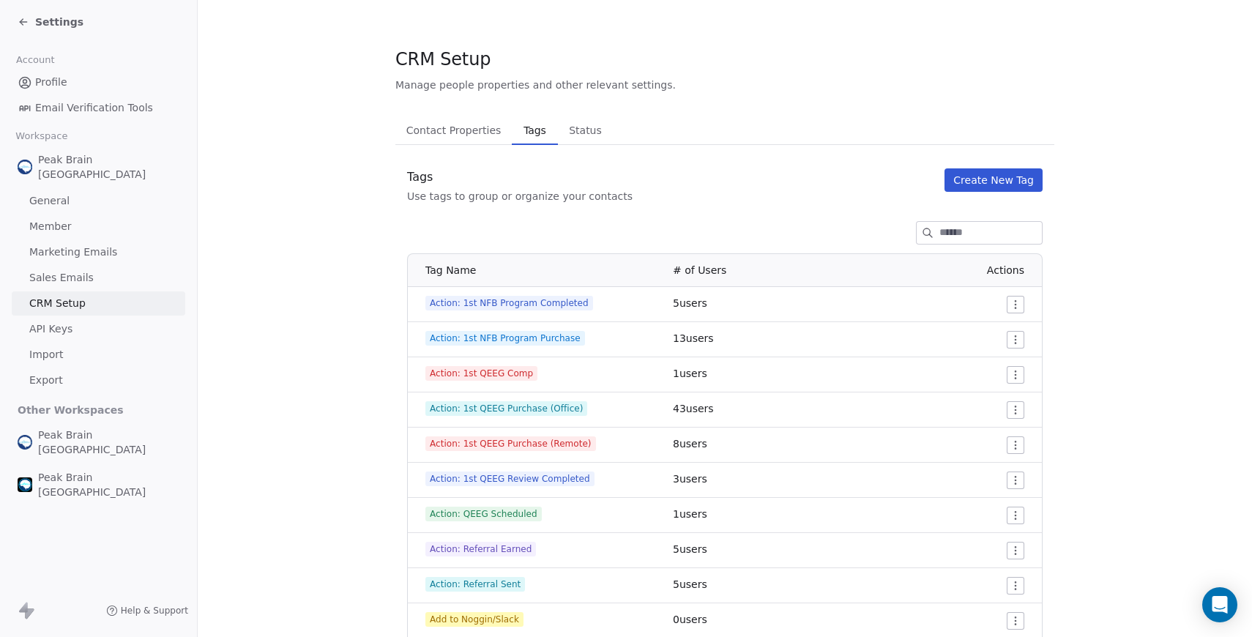
click at [988, 178] on button "Create New Tag" at bounding box center [993, 179] width 98 height 23
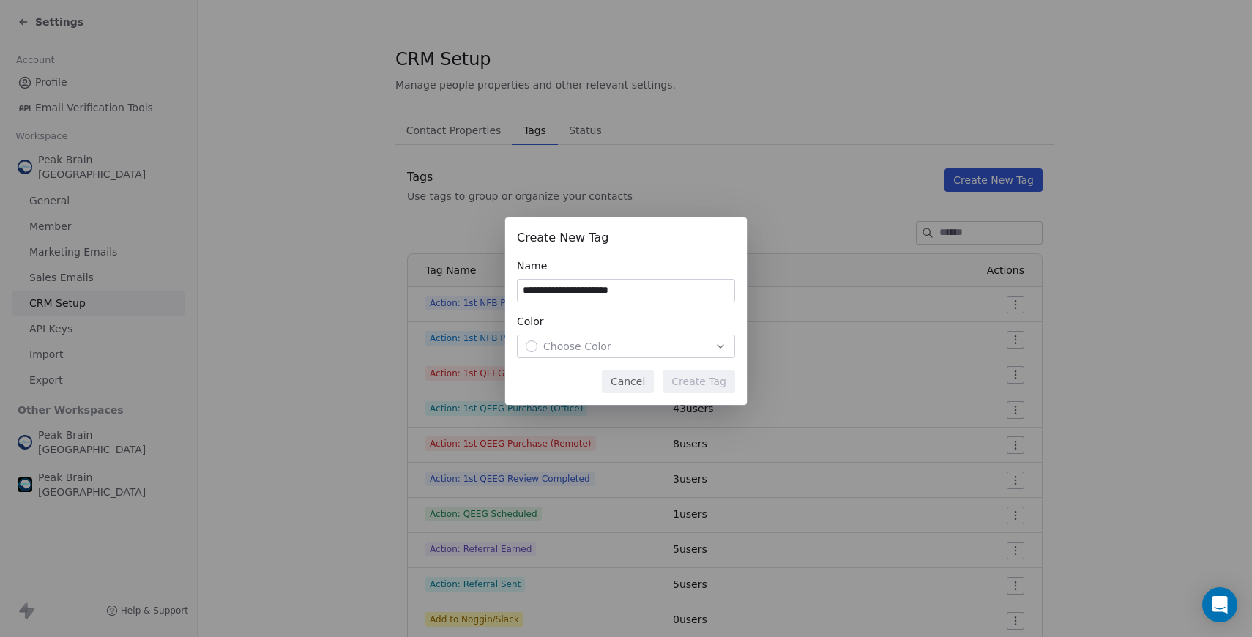
type input "**********"
click at [607, 351] on span "Choose Color" at bounding box center [577, 346] width 68 height 15
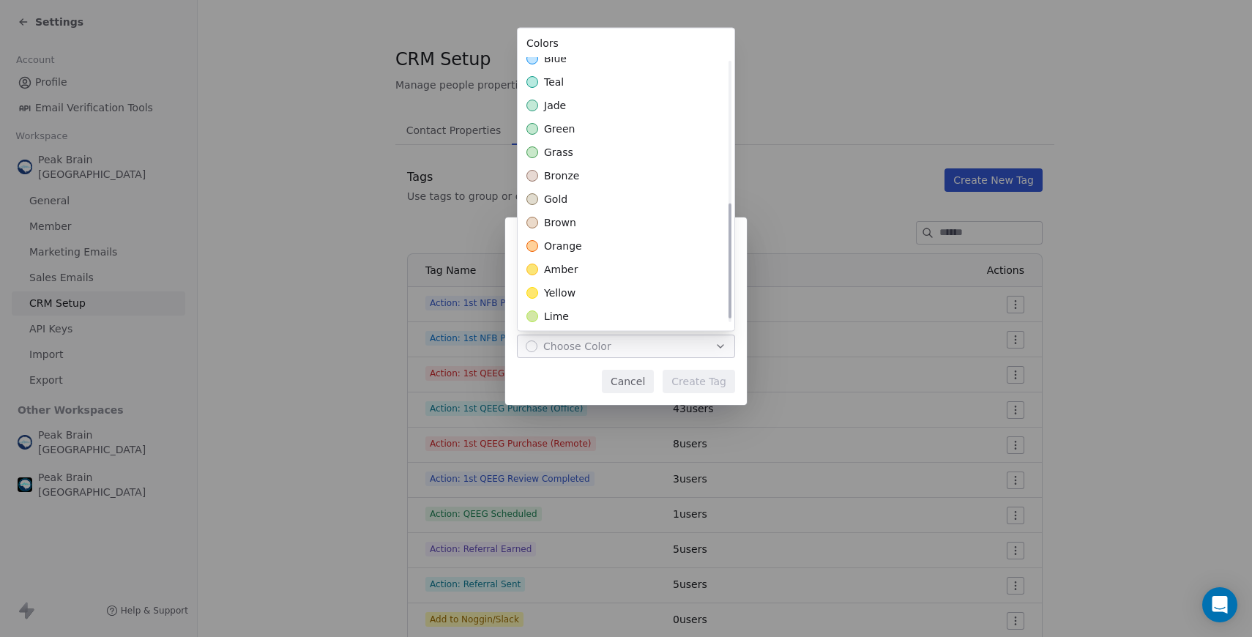
scroll to position [341, 0]
click at [580, 201] on div "orange" at bounding box center [626, 196] width 217 height 23
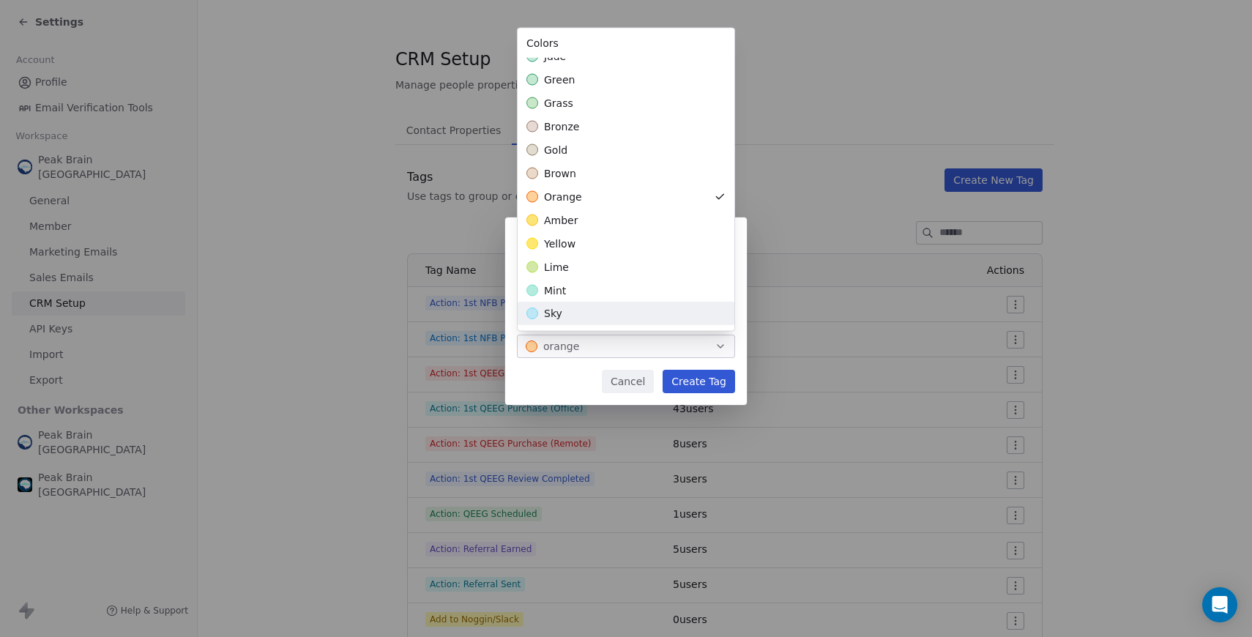
click at [546, 391] on div "**********" at bounding box center [626, 318] width 1252 height 249
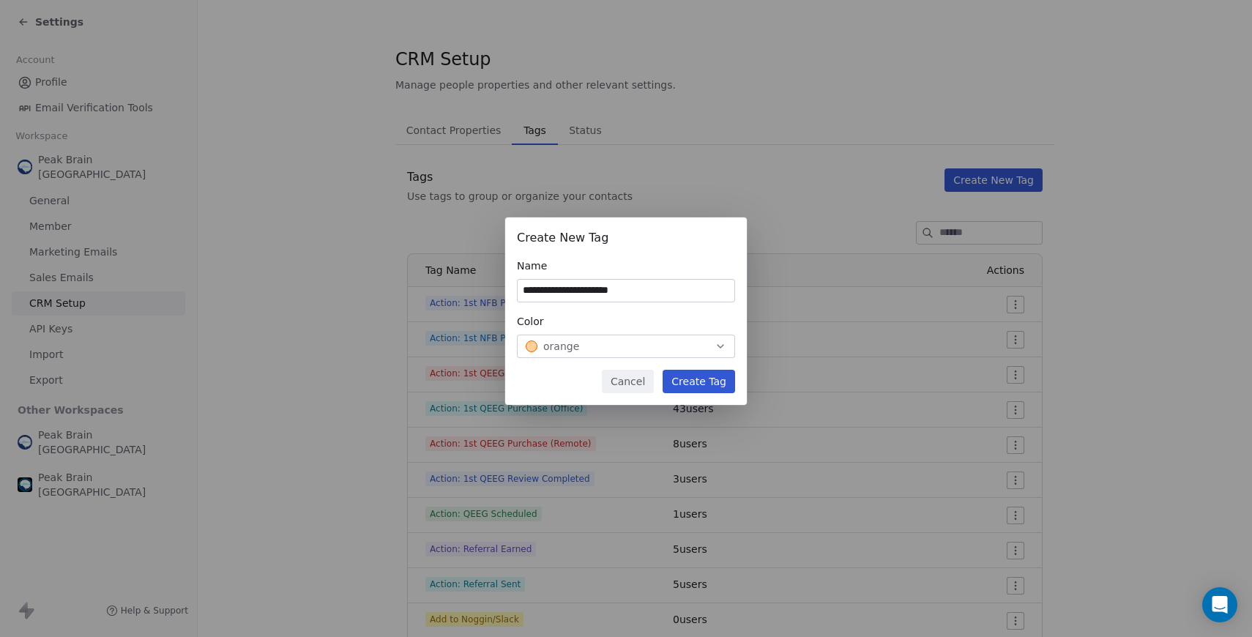
click at [726, 381] on button "Create Tag" at bounding box center [698, 381] width 72 height 23
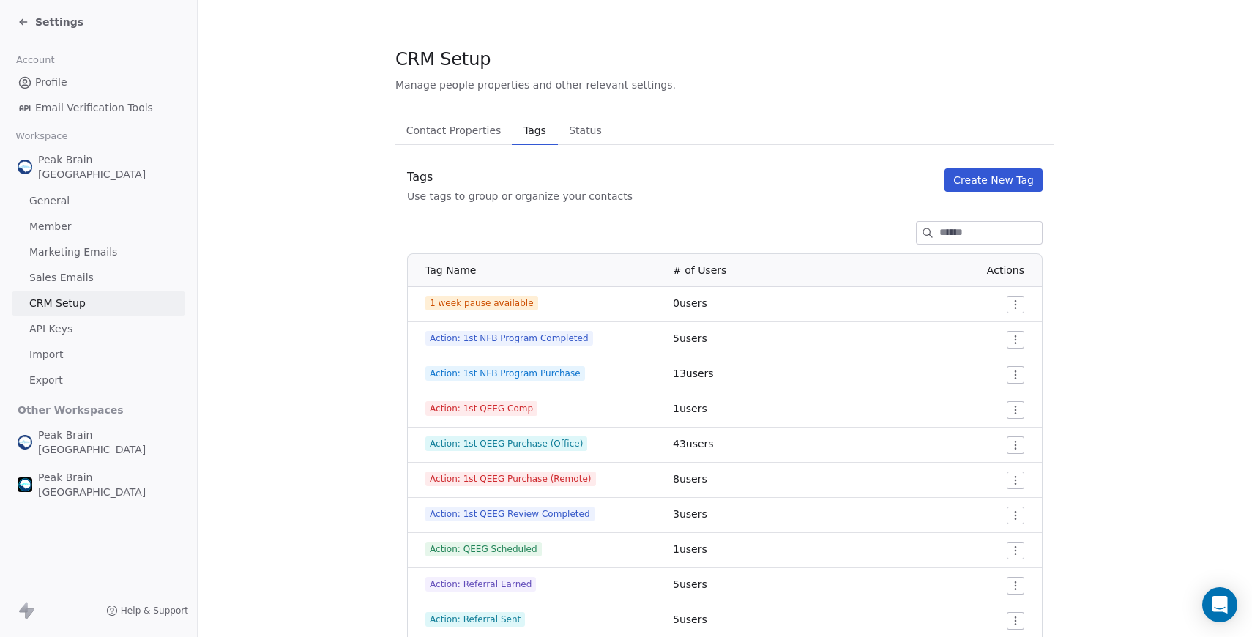
click at [955, 186] on button "Create New Tag" at bounding box center [993, 179] width 98 height 23
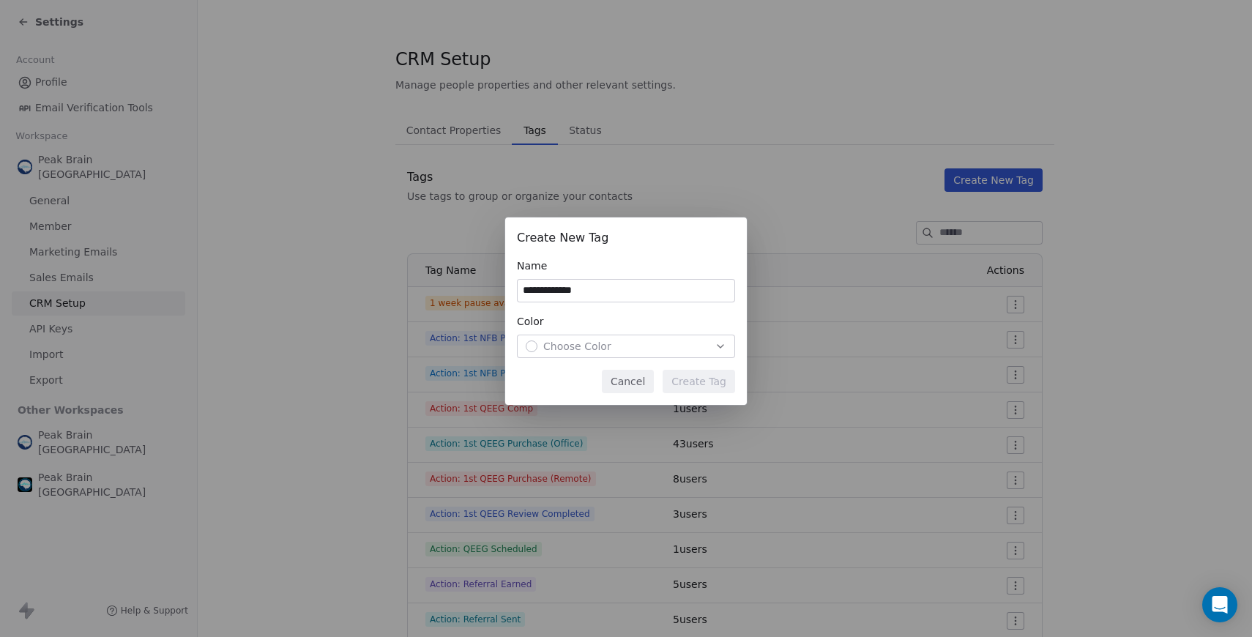
type input "**********"
click at [657, 342] on div "Choose Color" at bounding box center [626, 346] width 201 height 15
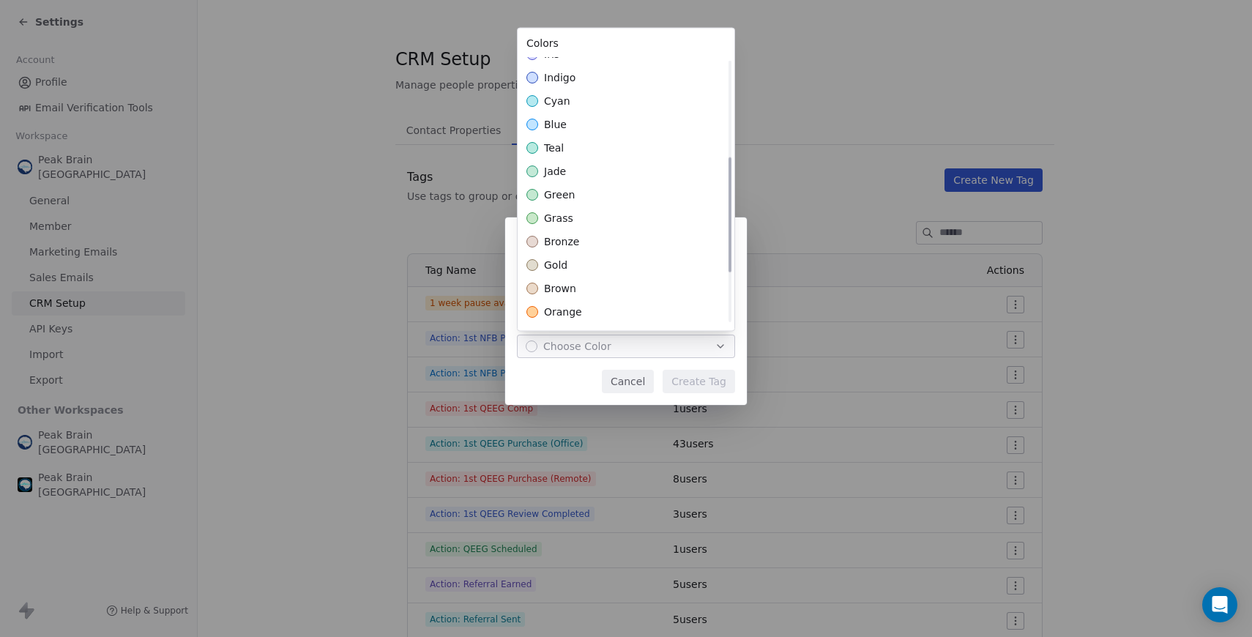
scroll to position [309, 0]
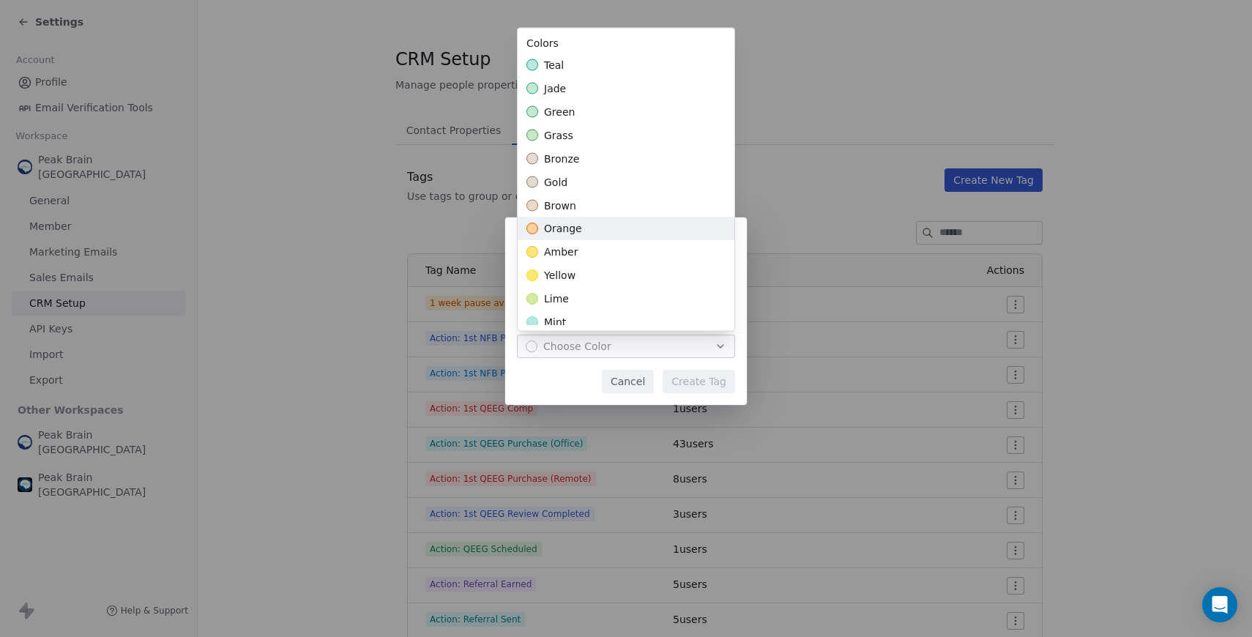
click at [650, 233] on div "orange" at bounding box center [626, 228] width 217 height 23
click at [696, 378] on div "**********" at bounding box center [626, 318] width 1252 height 249
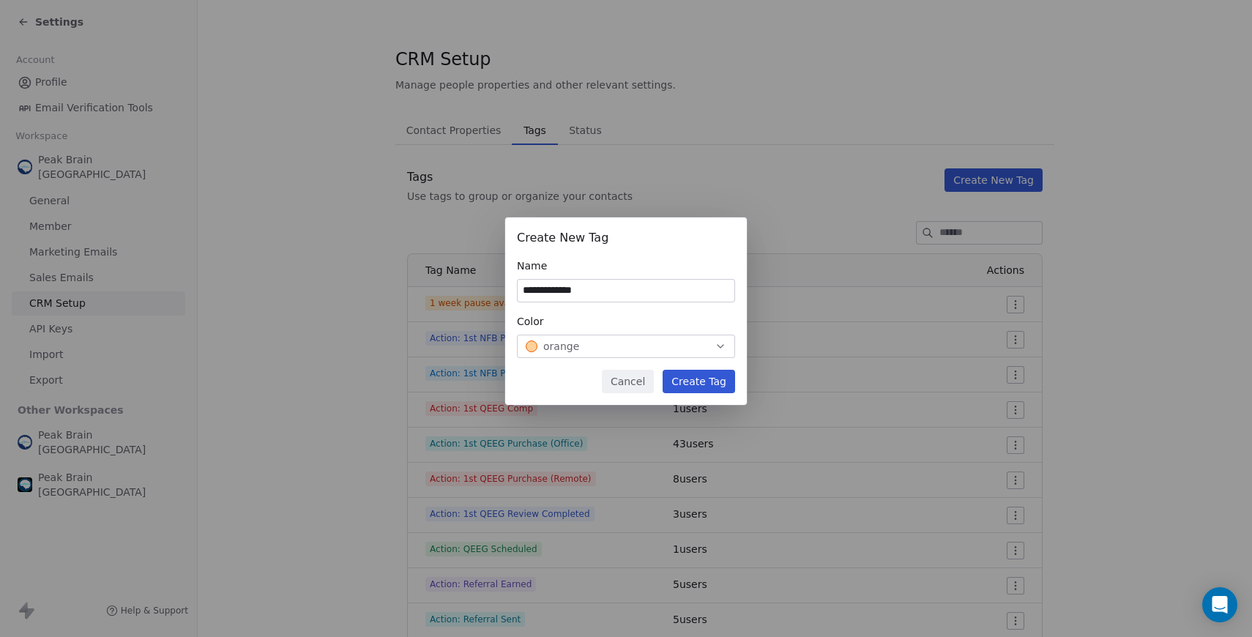
click at [697, 379] on button "Create Tag" at bounding box center [698, 381] width 72 height 23
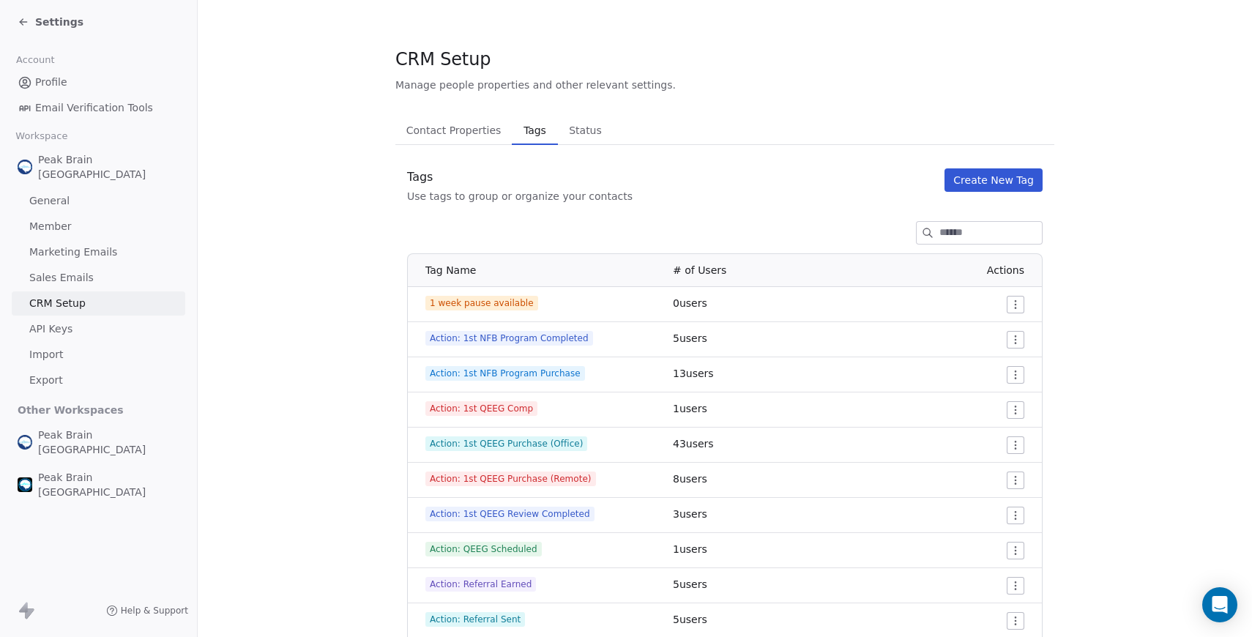
click at [978, 180] on button "Create New Tag" at bounding box center [993, 179] width 98 height 23
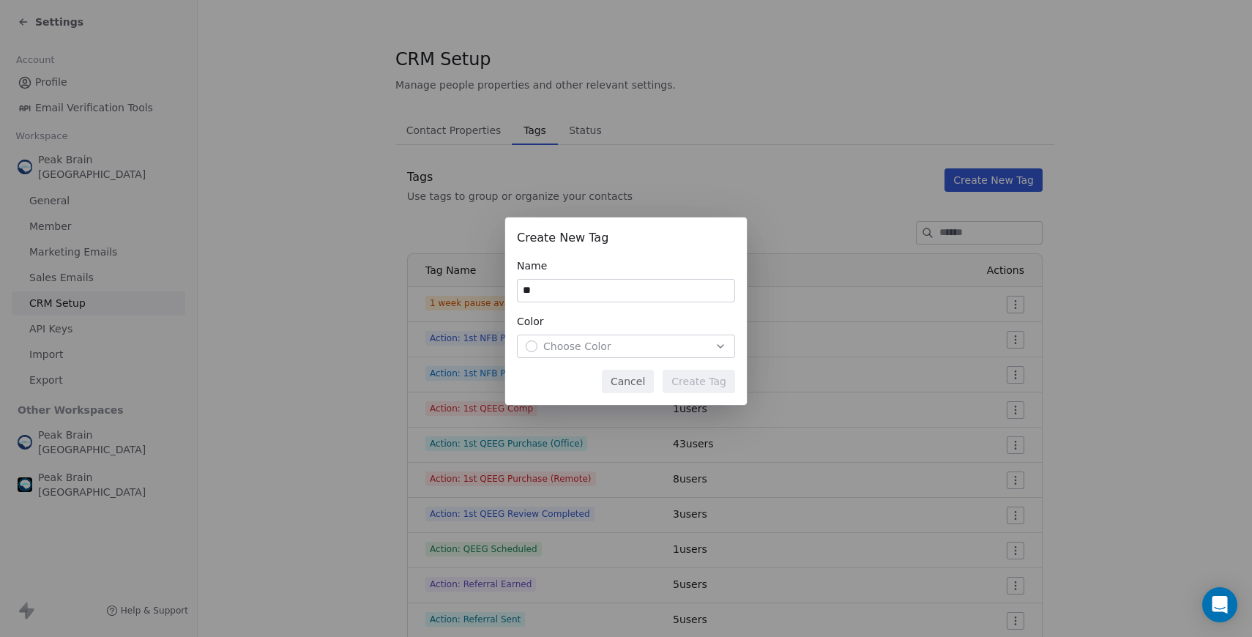
type input "*"
type input "**********"
click at [600, 342] on span "Choose Color" at bounding box center [577, 346] width 68 height 15
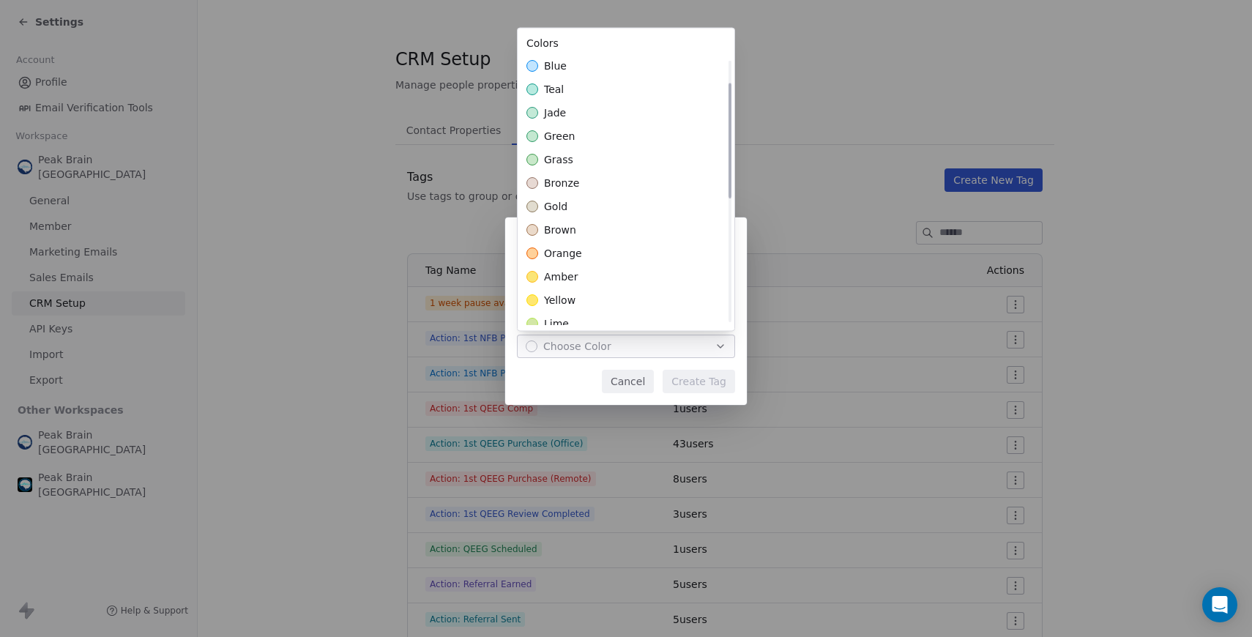
scroll to position [341, 0]
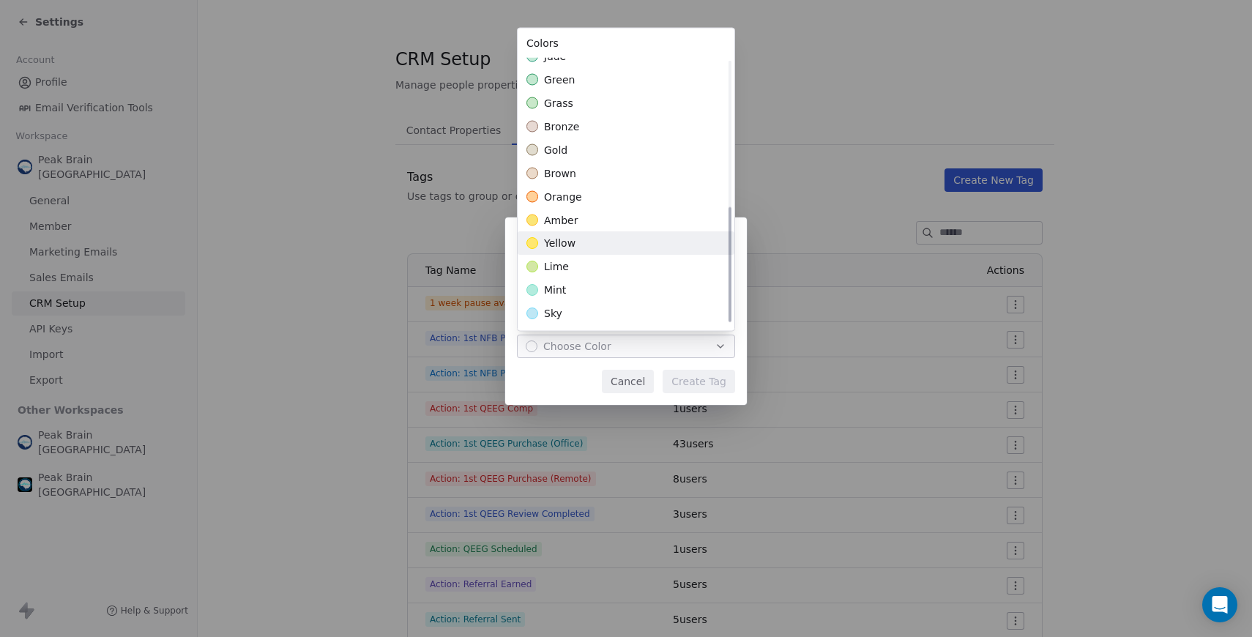
click at [610, 236] on div "yellow" at bounding box center [626, 243] width 217 height 23
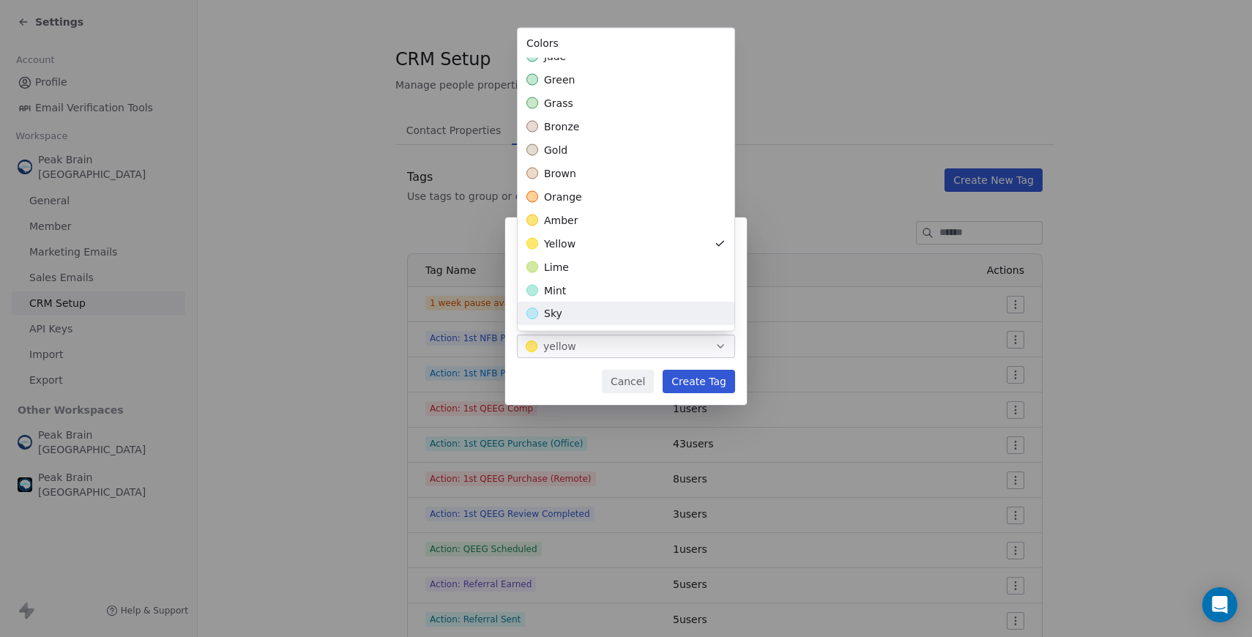
click at [565, 378] on div "**********" at bounding box center [626, 318] width 1252 height 249
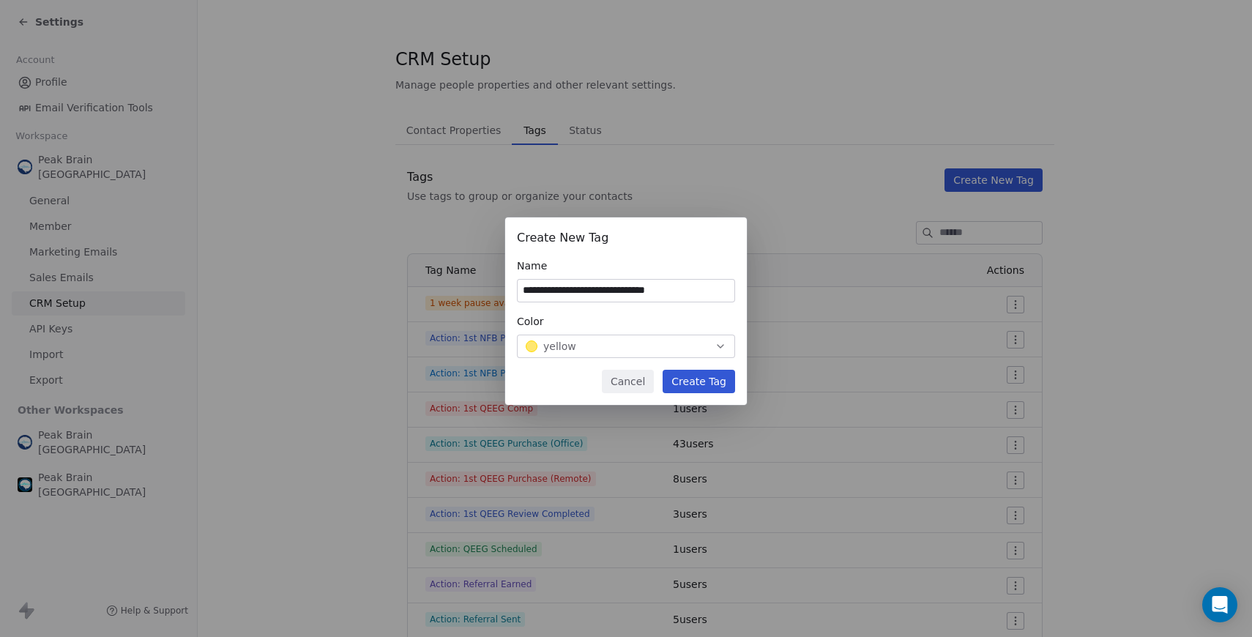
click at [709, 380] on button "Create Tag" at bounding box center [698, 381] width 72 height 23
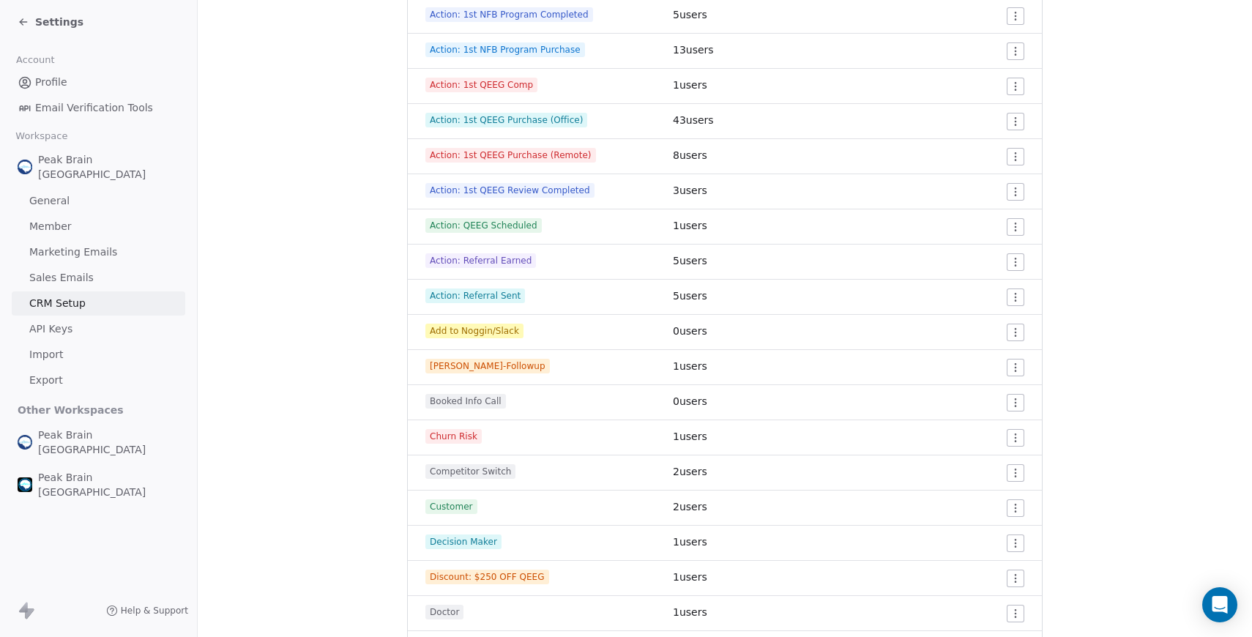
scroll to position [0, 0]
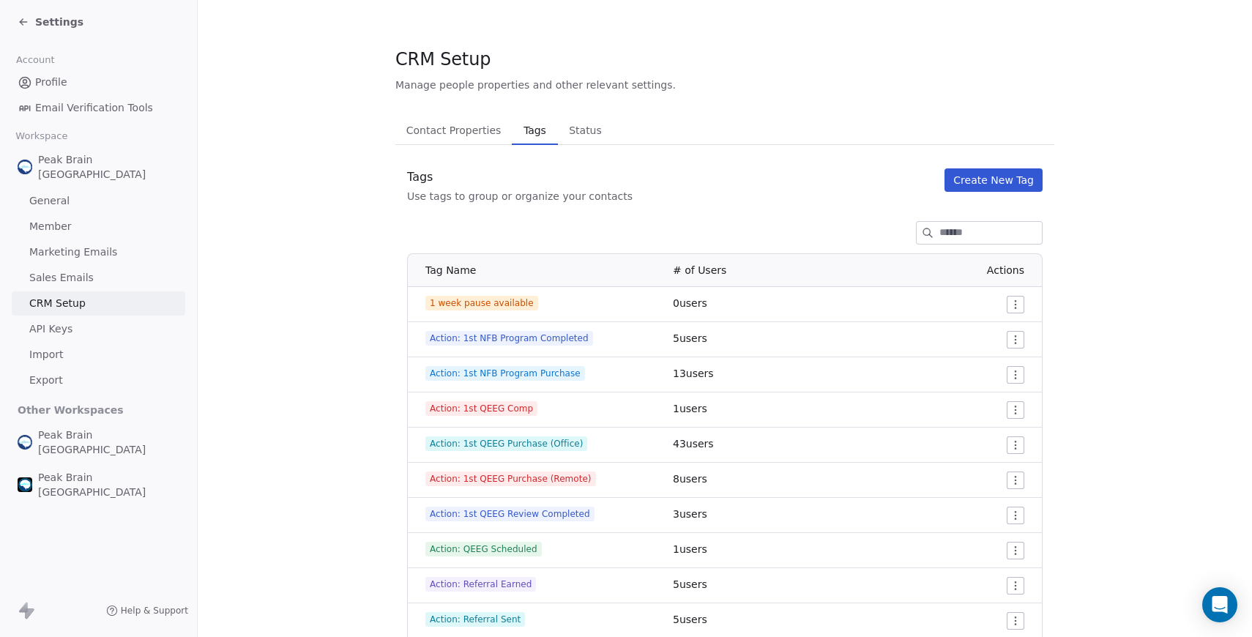
click at [963, 181] on button "Create New Tag" at bounding box center [993, 179] width 98 height 23
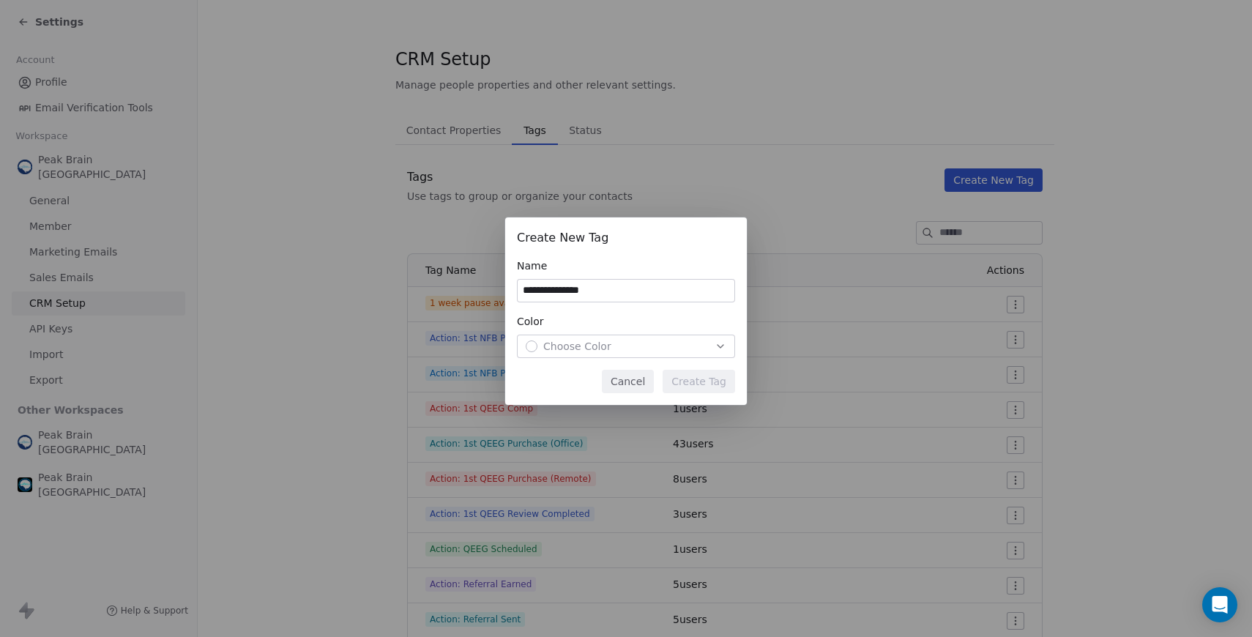
type input "**********"
click at [701, 347] on div "Choose Color" at bounding box center [626, 346] width 201 height 15
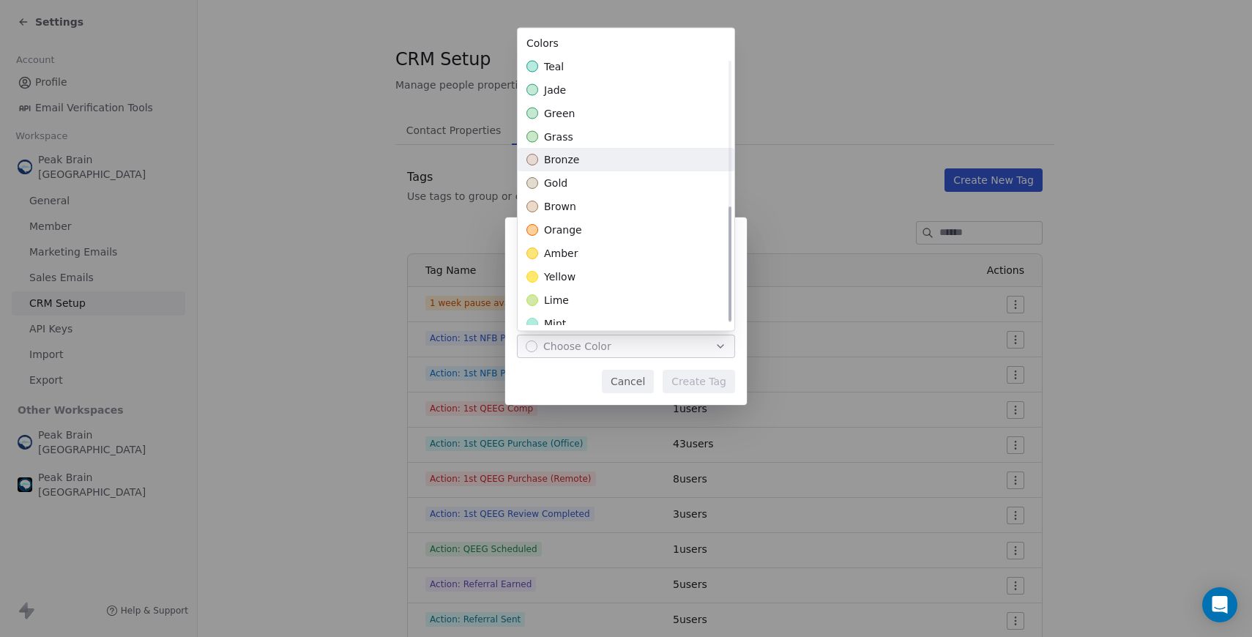
scroll to position [340, 0]
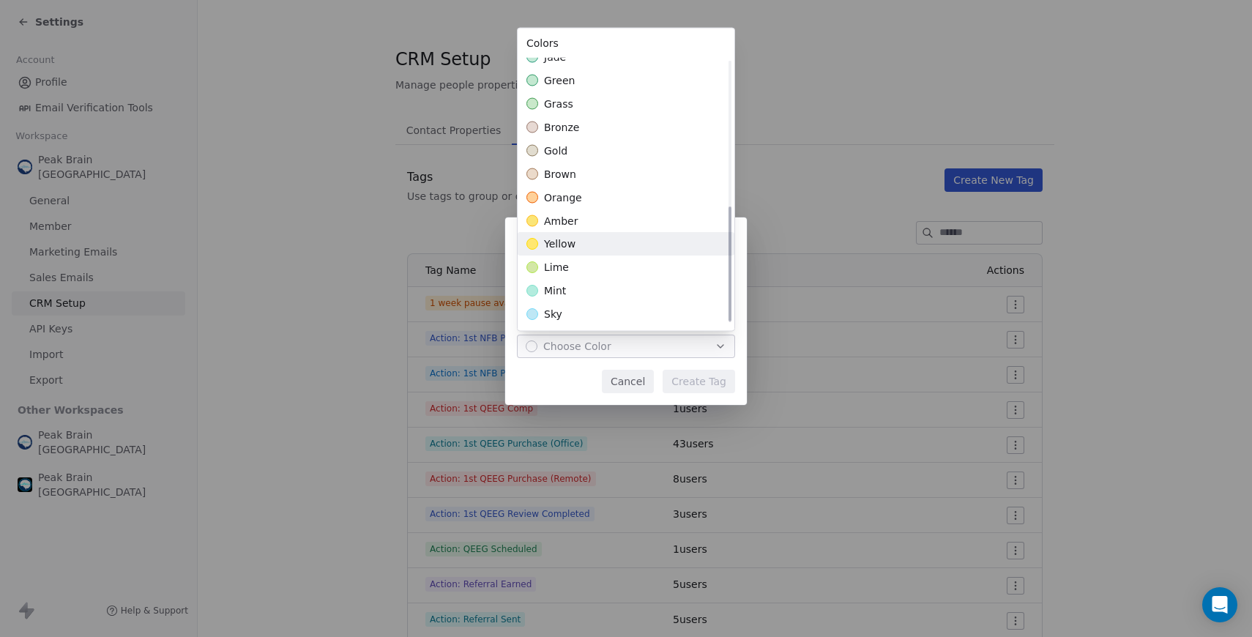
click at [608, 238] on div "yellow" at bounding box center [626, 244] width 217 height 23
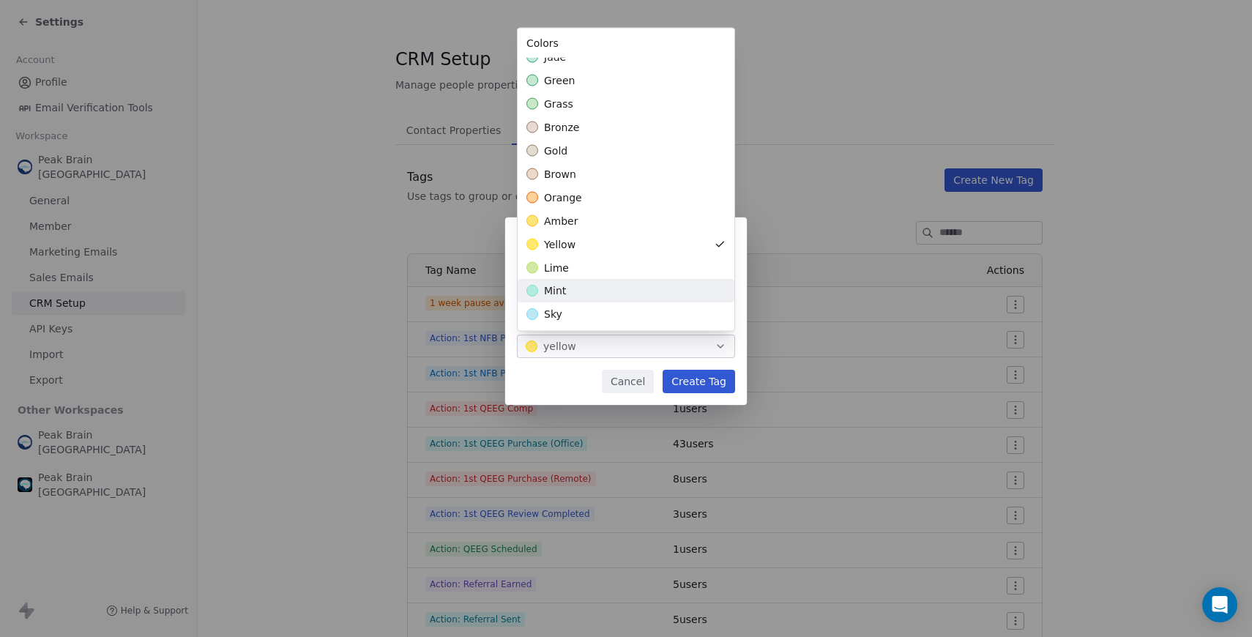
click at [569, 406] on div "**********" at bounding box center [626, 318] width 1252 height 249
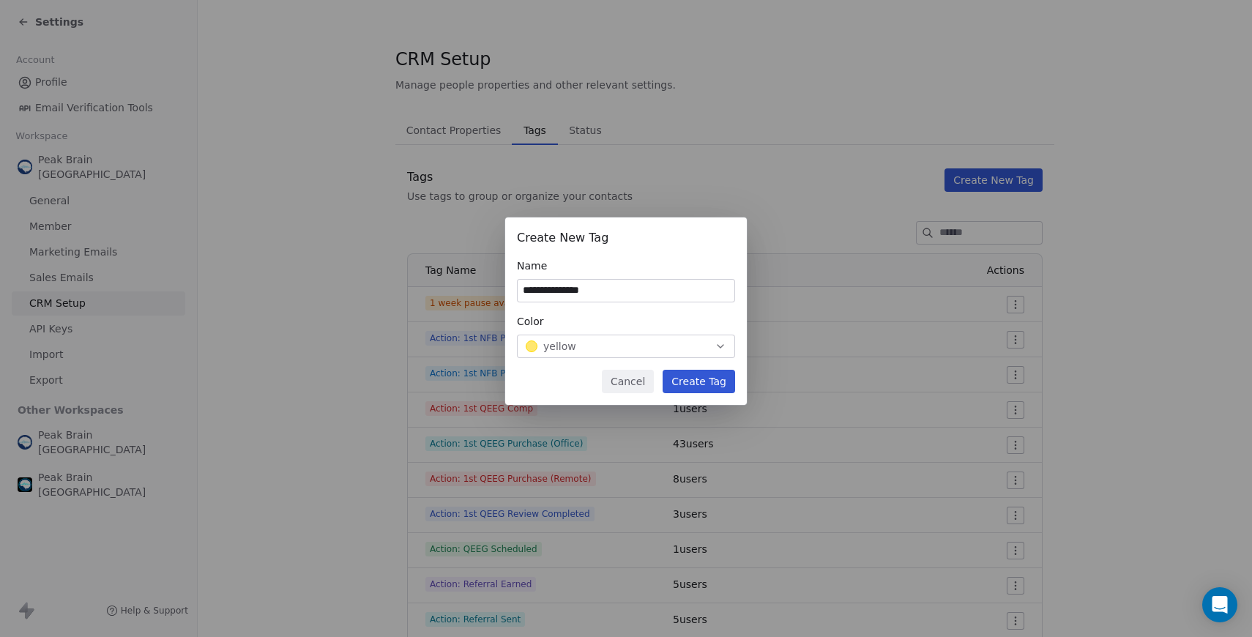
click at [688, 381] on button "Create Tag" at bounding box center [698, 381] width 72 height 23
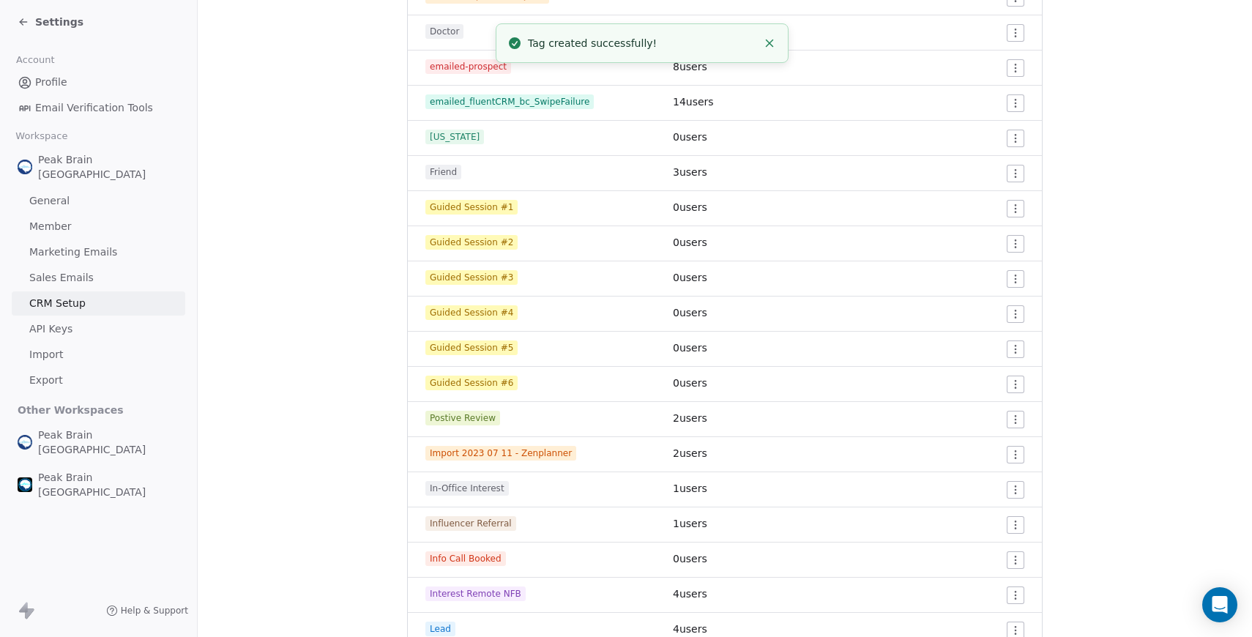
scroll to position [1088, 0]
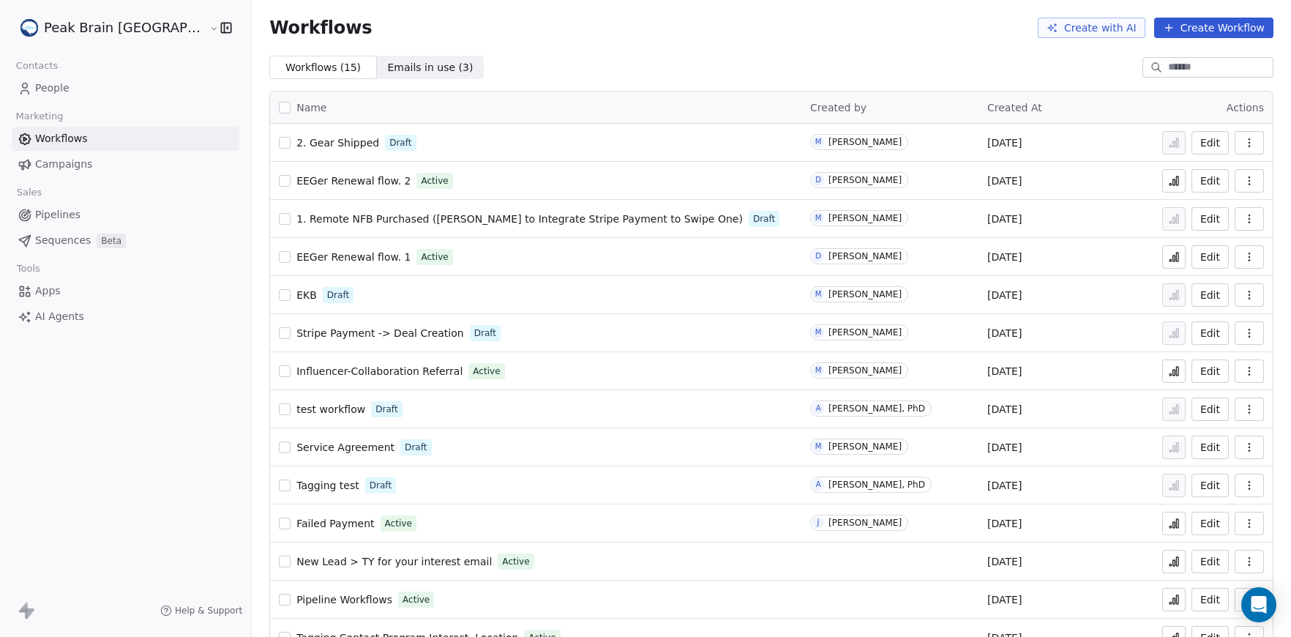
click at [100, 213] on link "Pipelines" at bounding box center [126, 215] width 228 height 24
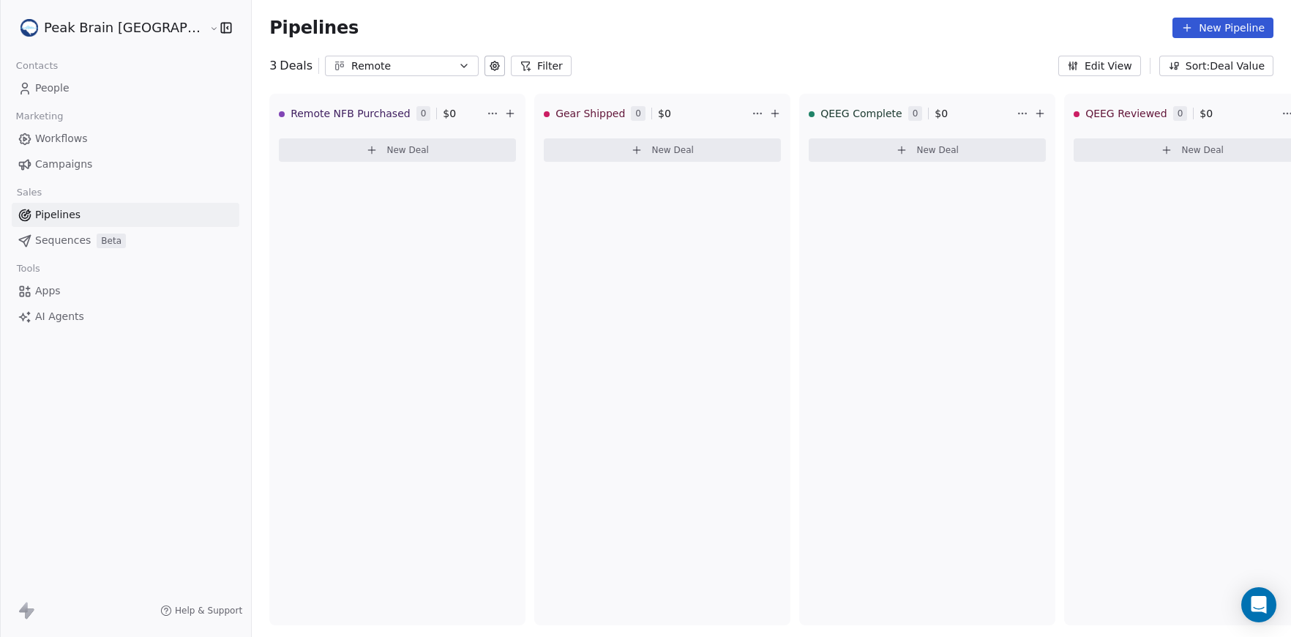
click at [97, 136] on link "Workflows" at bounding box center [126, 139] width 228 height 24
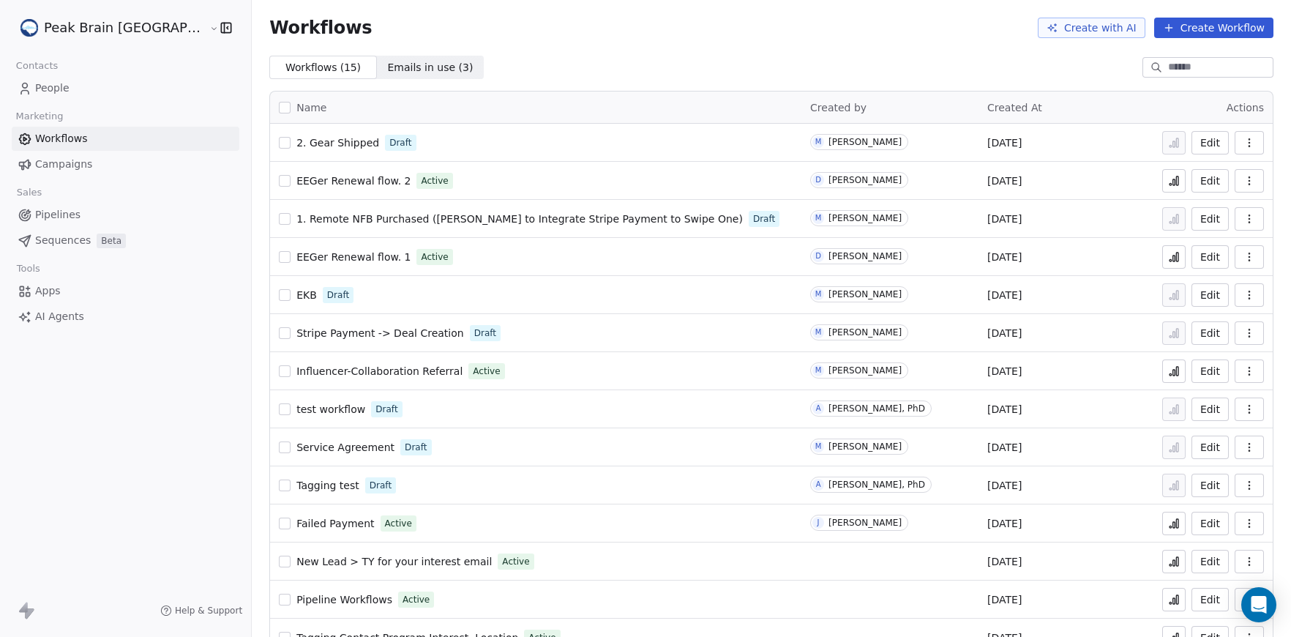
drag, startPoint x: 234, startPoint y: 220, endPoint x: 222, endPoint y: 206, distance: 17.6
click at [270, 207] on td "1. Remote NFB Purchased (Andrew to Integrate Stripe Payment to Swipe One) Draft" at bounding box center [535, 219] width 531 height 38
click at [279, 214] on button "button" at bounding box center [285, 219] width 12 height 12
drag, startPoint x: 234, startPoint y: 220, endPoint x: 228, endPoint y: 169, distance: 51.5
click at [270, 169] on tbody "2. Gear Shipped Draft M Madeleine McCann Aug 12, 2025 Edit EEGer Renewal flow. …" at bounding box center [771, 409] width 1003 height 571
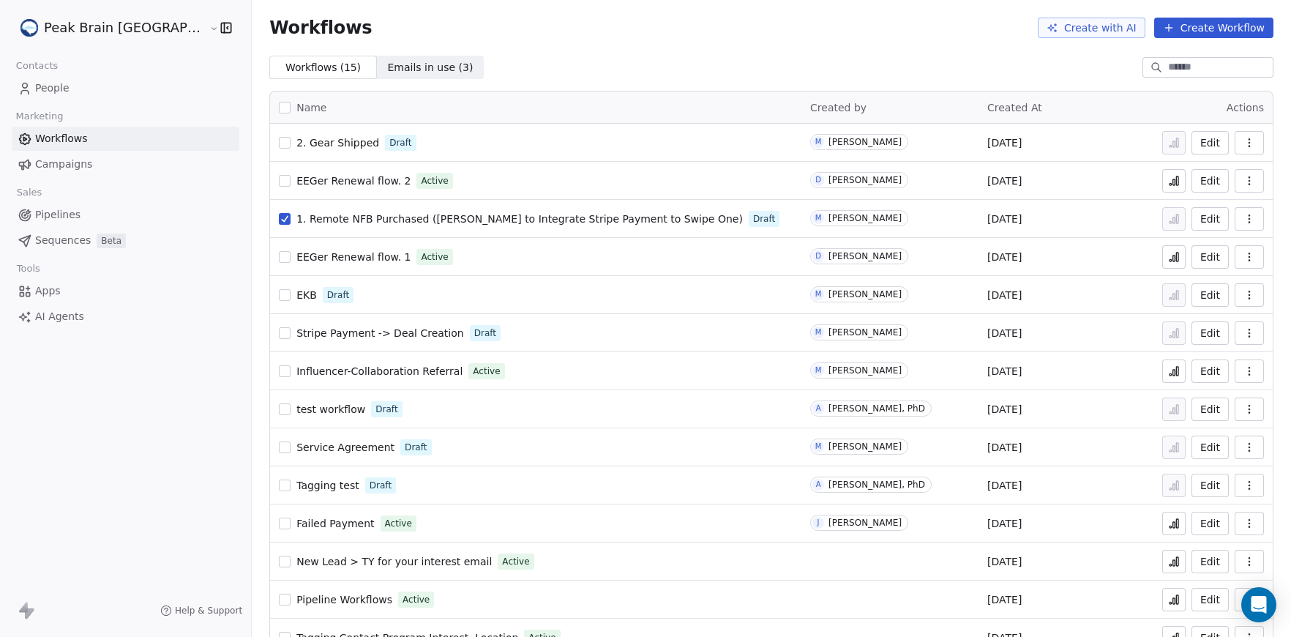
click at [279, 223] on button "button" at bounding box center [285, 219] width 12 height 12
click at [1205, 22] on button "Create Workflow" at bounding box center [1213, 28] width 119 height 20
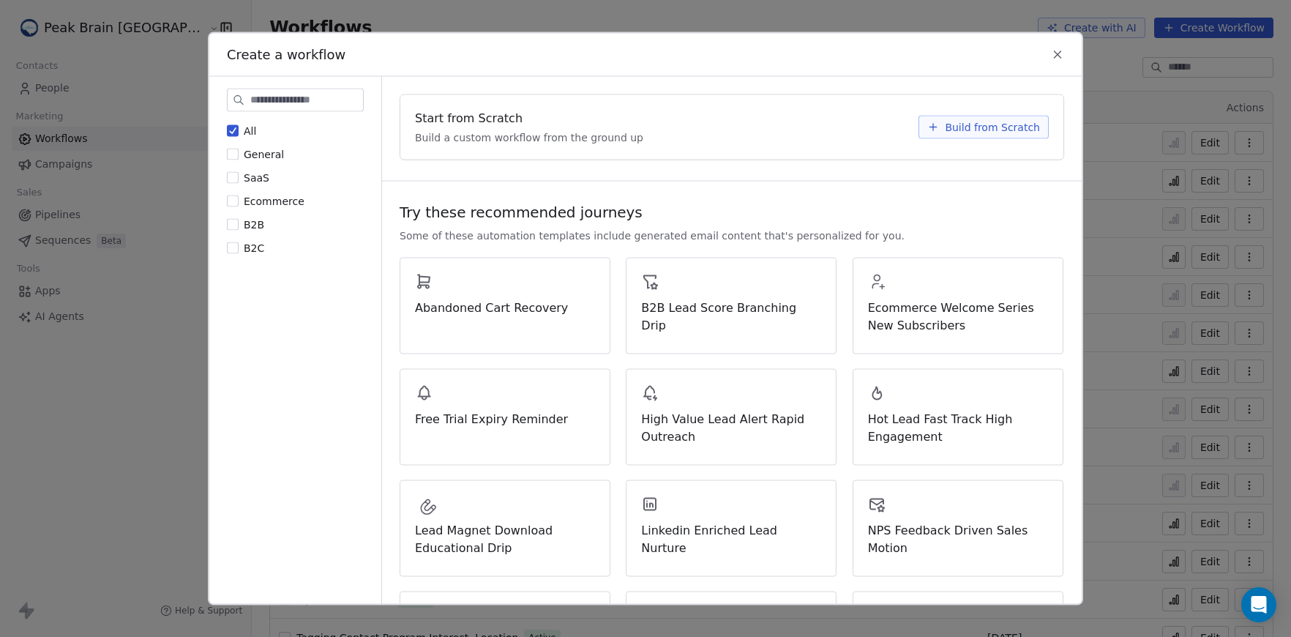
click at [935, 124] on button "Build from Scratch" at bounding box center [984, 127] width 130 height 23
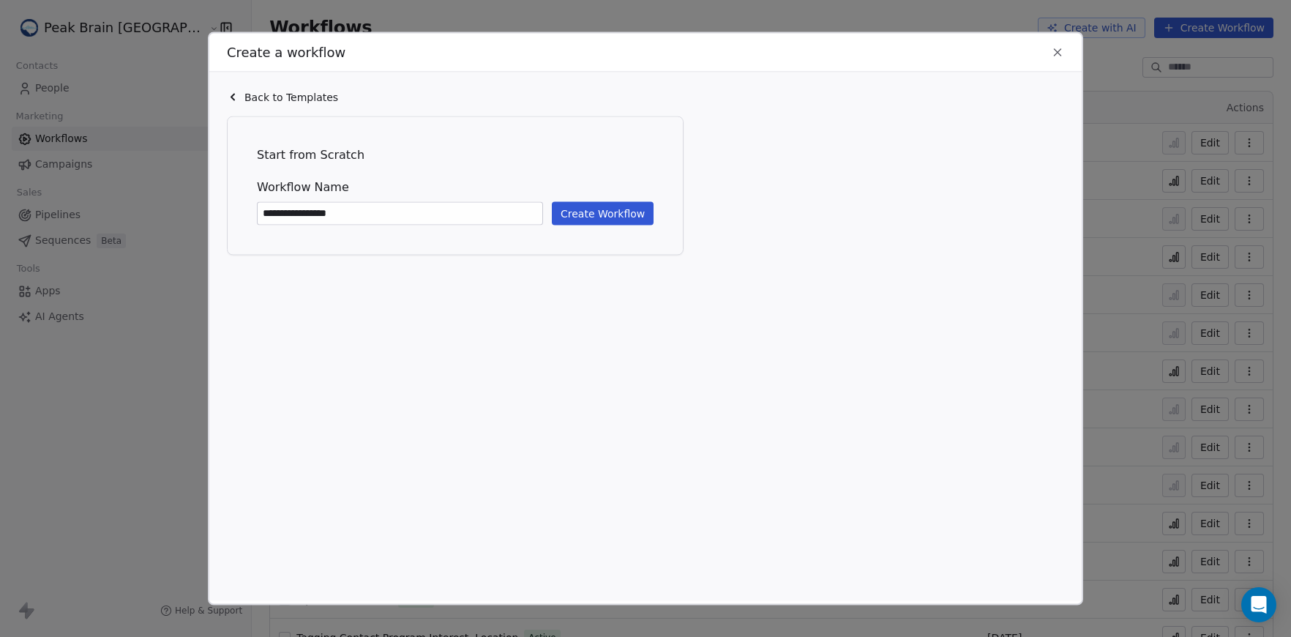
type input "**********"
click at [588, 202] on button "Create Workflow" at bounding box center [603, 213] width 102 height 23
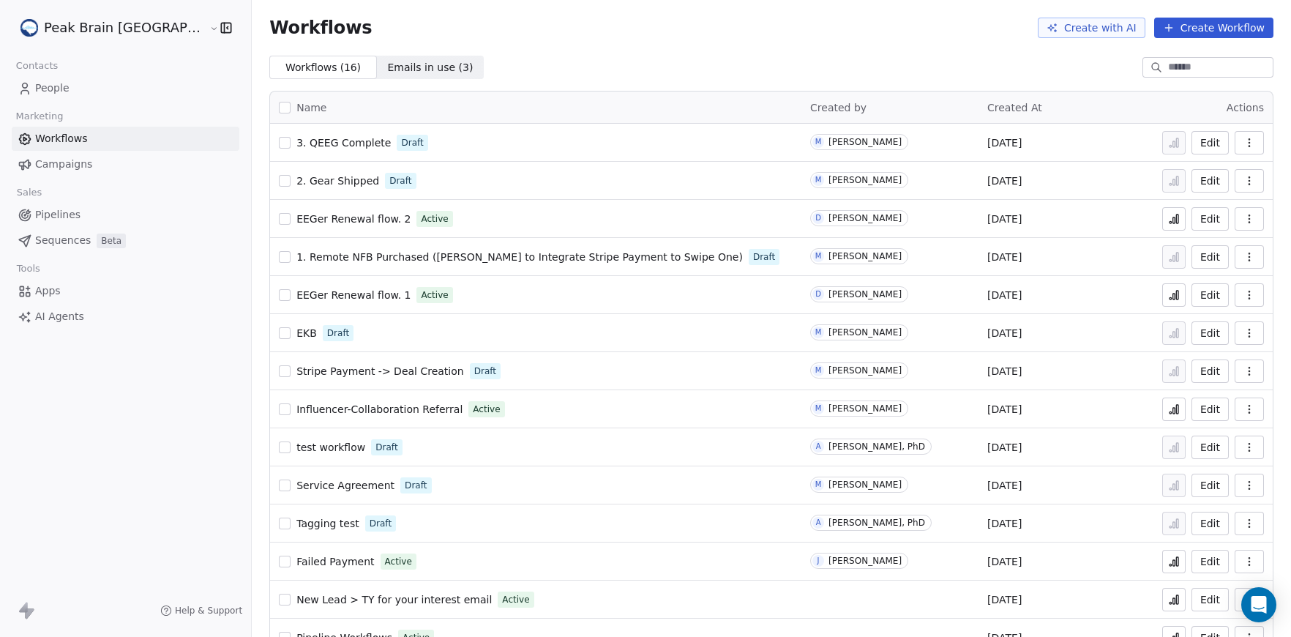
click at [1246, 250] on button "button" at bounding box center [1249, 256] width 29 height 23
click at [1249, 253] on button "button" at bounding box center [1249, 256] width 29 height 23
click at [1168, 215] on icon at bounding box center [1174, 219] width 12 height 12
click at [296, 218] on span "EEGer Renewal flow. 2" at bounding box center [353, 219] width 114 height 12
click at [97, 210] on link "Pipelines" at bounding box center [126, 215] width 228 height 24
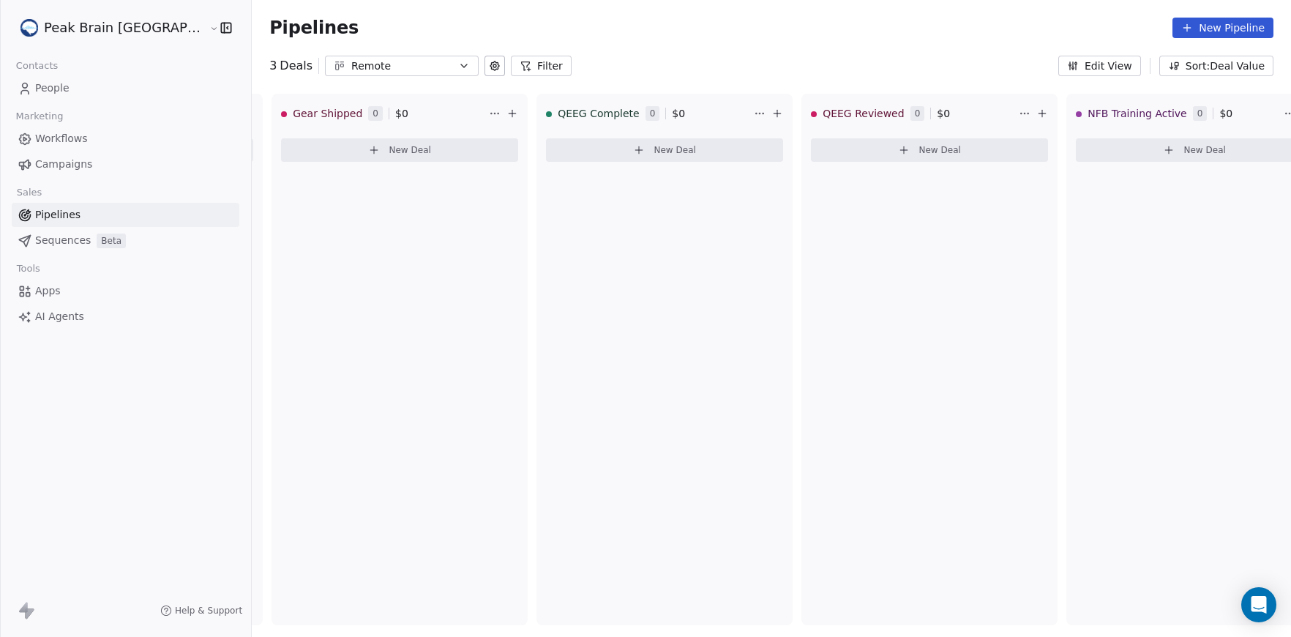
scroll to position [0, 236]
click at [68, 210] on span "Pipelines" at bounding box center [57, 214] width 45 height 15
click at [107, 134] on link "Workflows" at bounding box center [126, 139] width 228 height 24
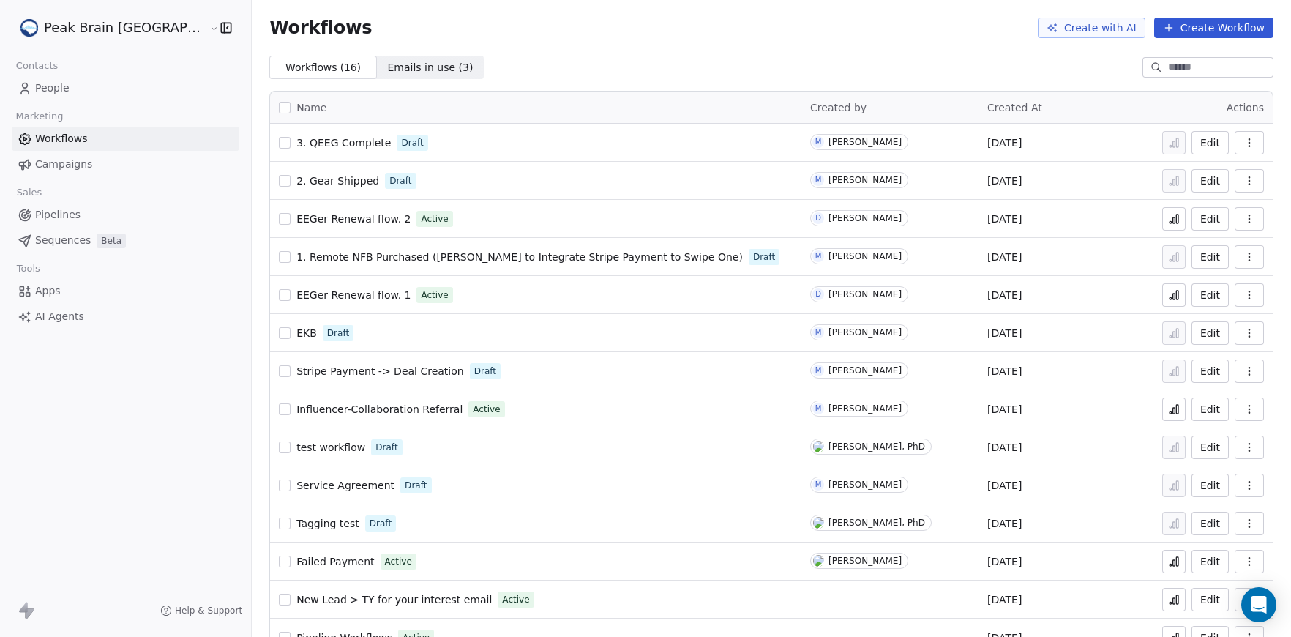
click at [322, 138] on span "3. QEEG Complete" at bounding box center [343, 143] width 94 height 12
click at [62, 201] on div "Sales" at bounding box center [126, 192] width 228 height 20
click at [67, 214] on span "Pipelines" at bounding box center [57, 214] width 45 height 15
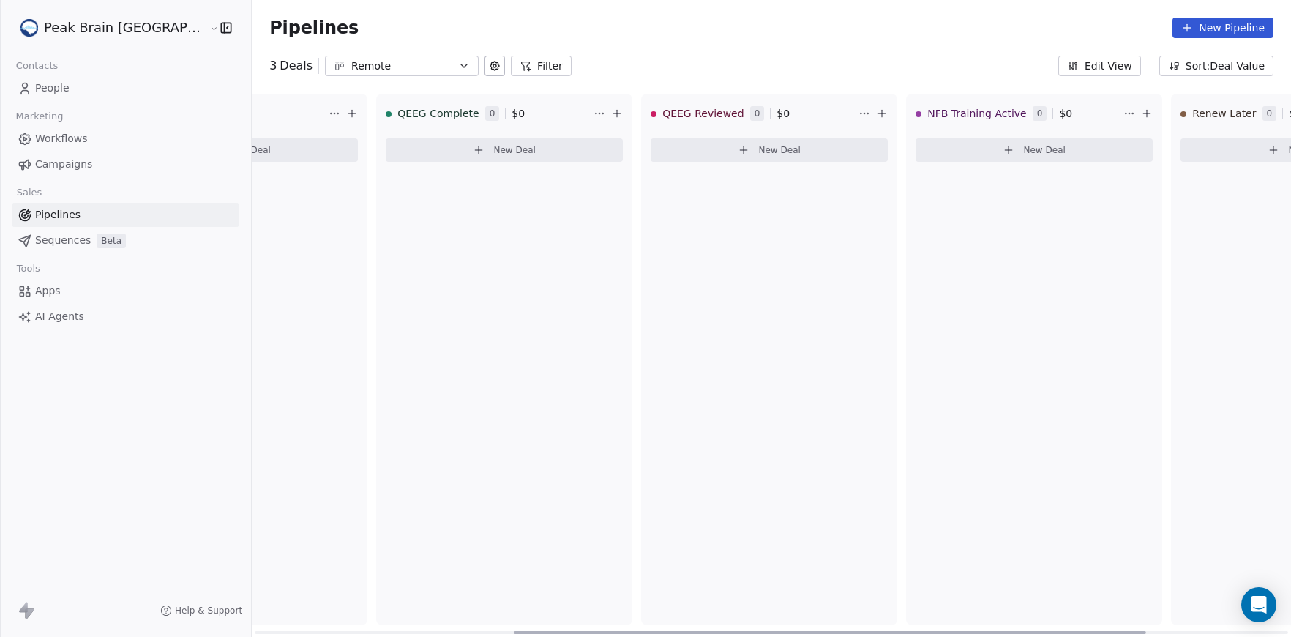
scroll to position [0, 466]
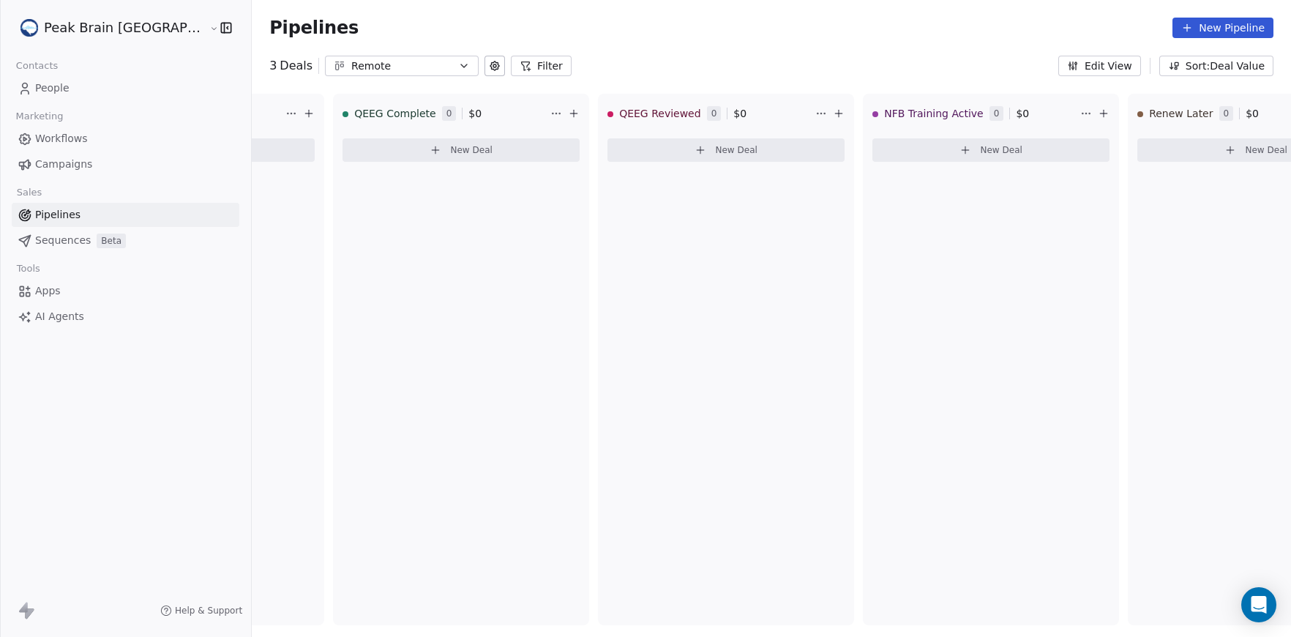
click at [64, 85] on span "People" at bounding box center [52, 88] width 34 height 15
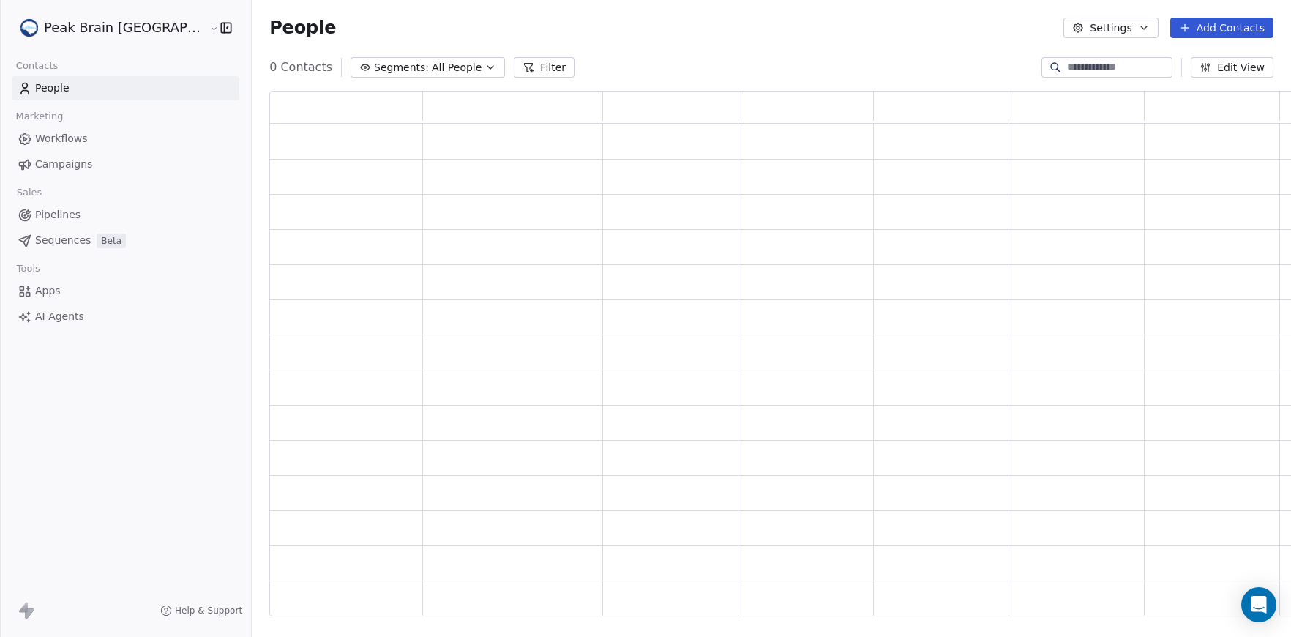
scroll to position [514, 1047]
click at [67, 214] on span "Pipelines" at bounding box center [57, 214] width 45 height 15
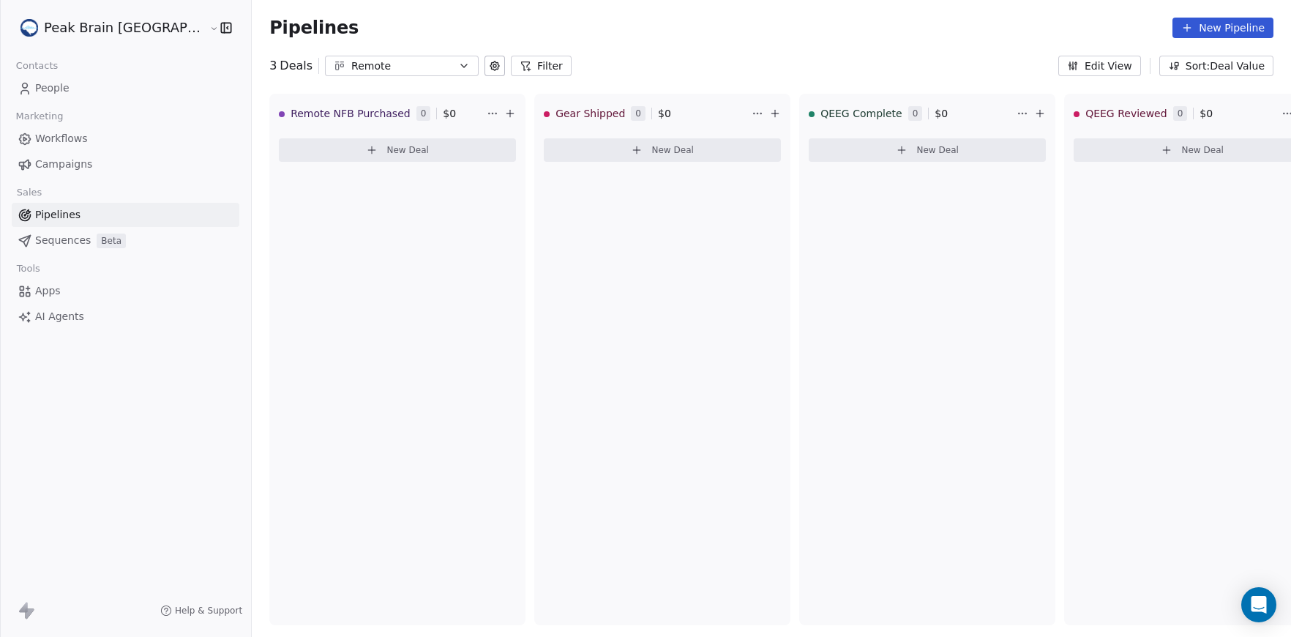
click at [82, 141] on span "Workflows" at bounding box center [61, 138] width 53 height 15
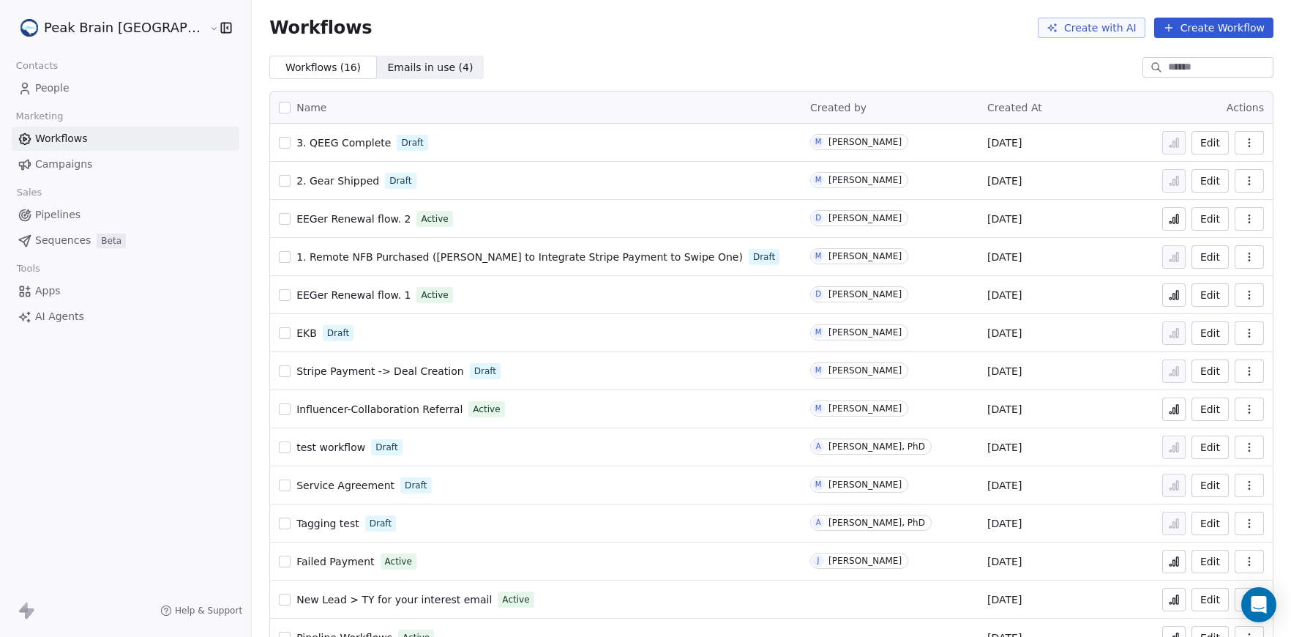
click at [1172, 34] on button "Create Workflow" at bounding box center [1213, 28] width 119 height 20
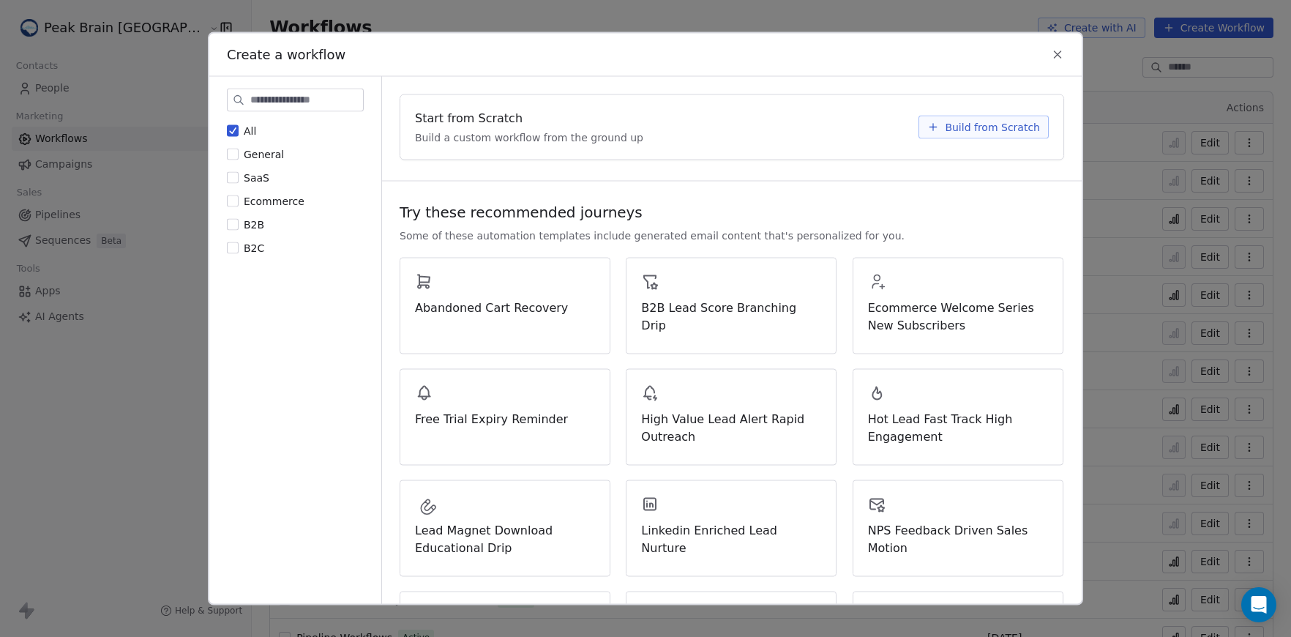
click at [942, 139] on div "Start from Scratch Build a custom workflow from the ground up Build from Scratch" at bounding box center [731, 127] width 663 height 64
click at [945, 124] on span "Build from Scratch" at bounding box center [992, 127] width 95 height 15
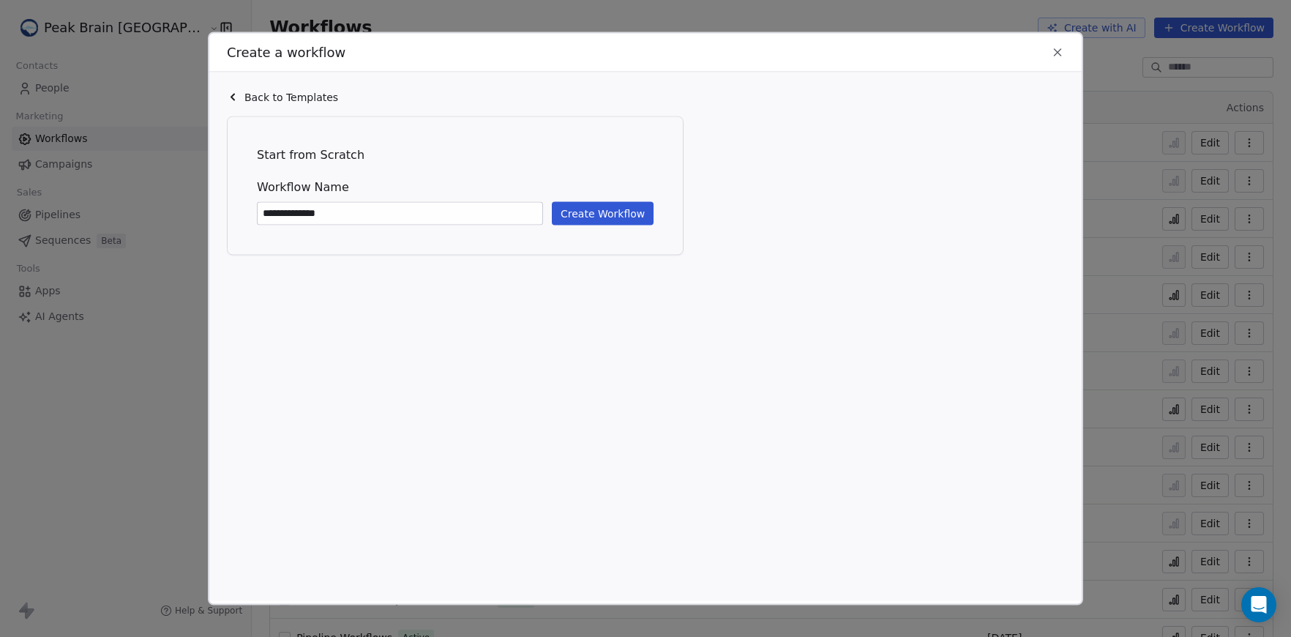
type input "**********"
click at [622, 215] on button "Create Workflow" at bounding box center [603, 213] width 102 height 23
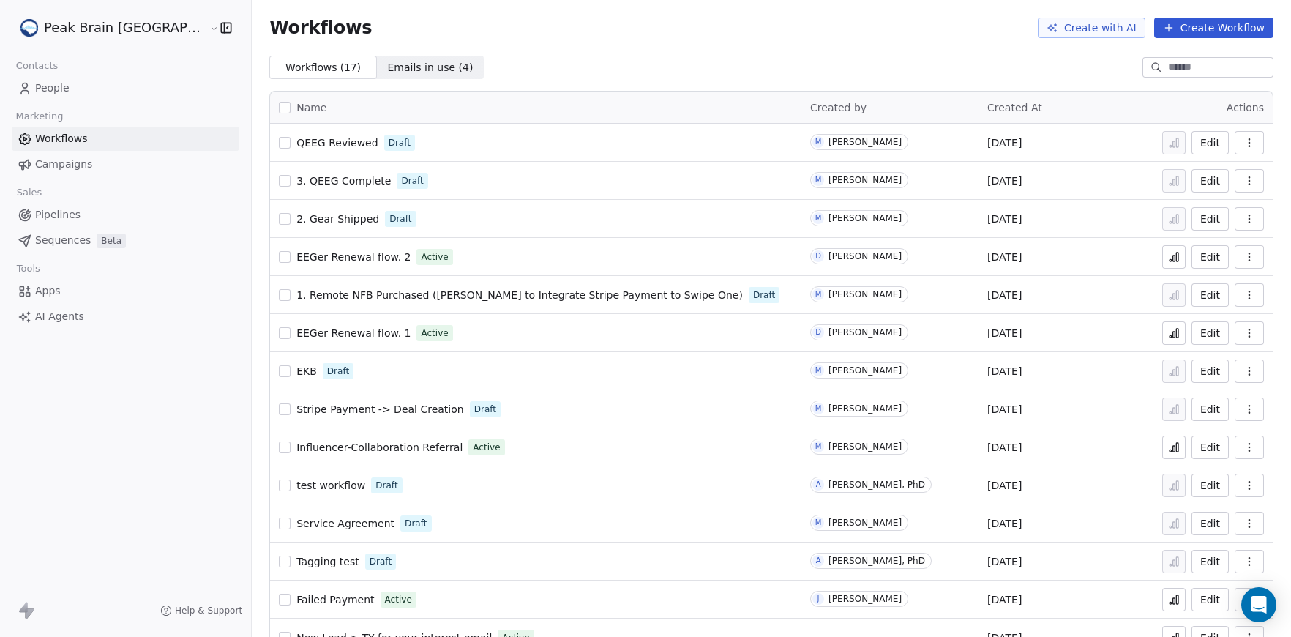
click at [297, 147] on span "QEEG Reviewed" at bounding box center [336, 143] width 81 height 12
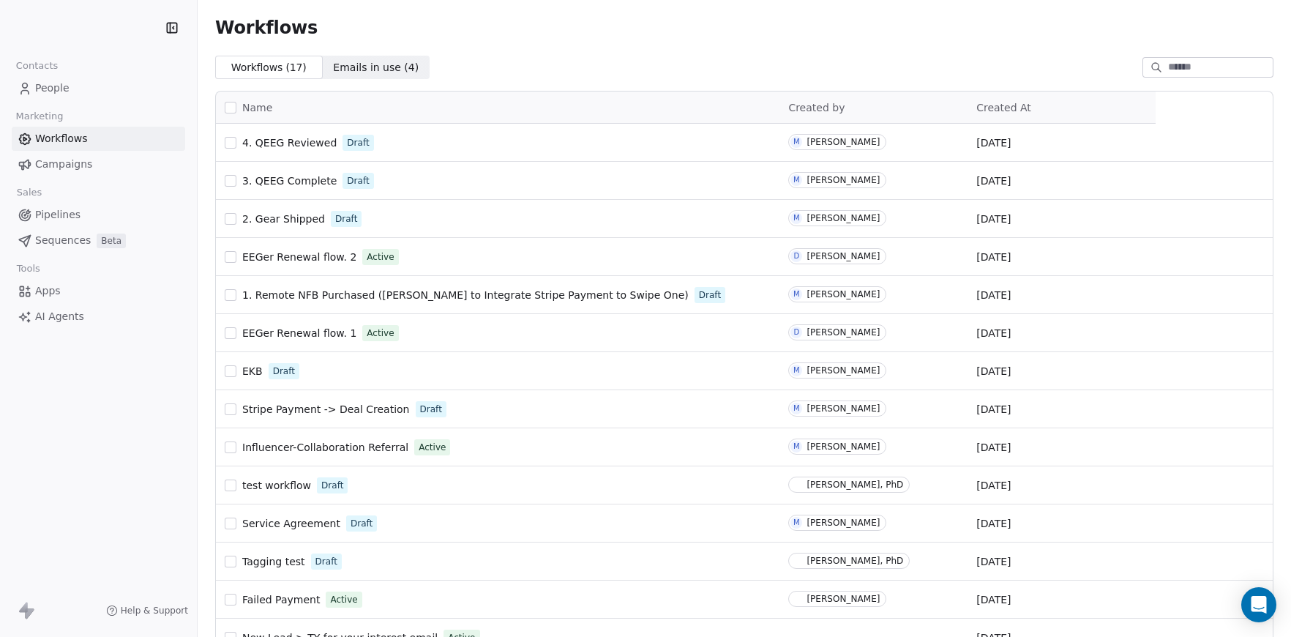
click at [107, 207] on link "Pipelines" at bounding box center [98, 215] width 173 height 24
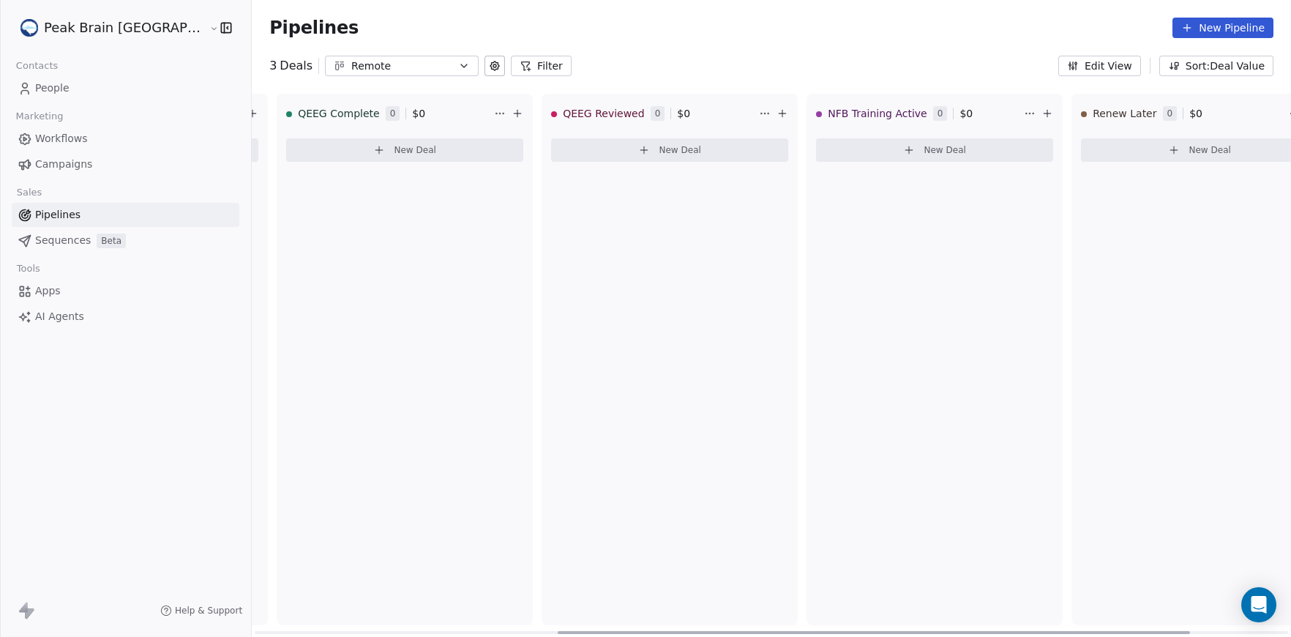
scroll to position [0, 525]
click at [34, 141] on link "Workflows" at bounding box center [126, 139] width 228 height 24
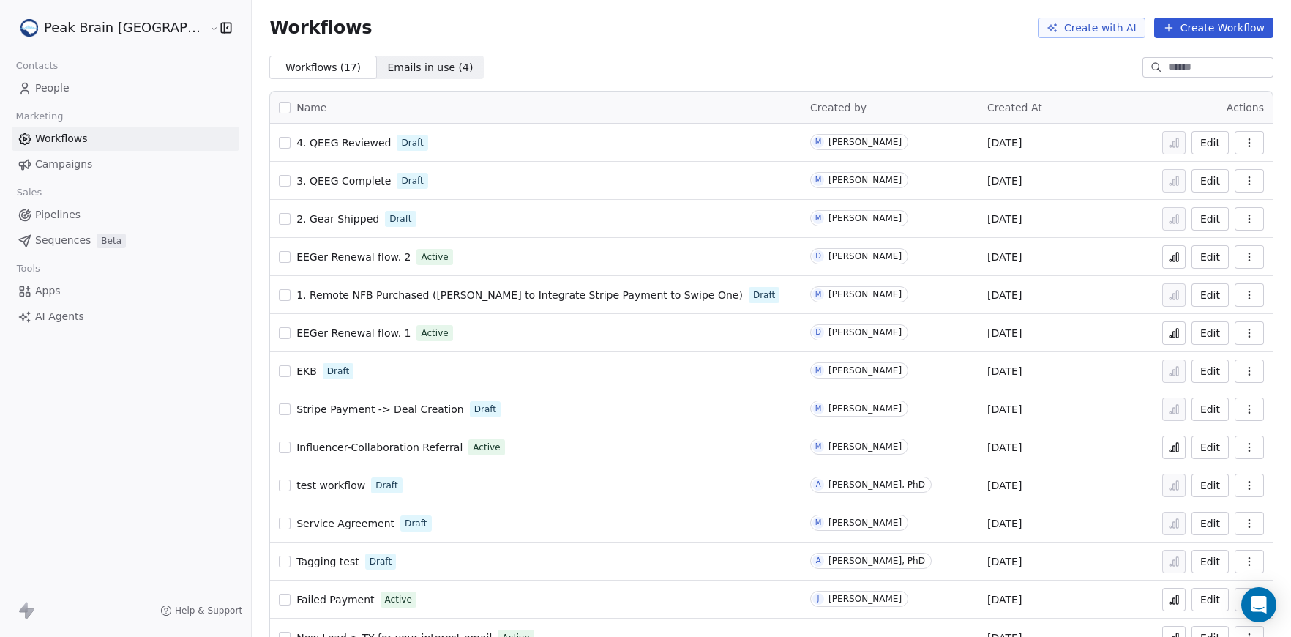
click at [1246, 29] on button "Create Workflow" at bounding box center [1213, 28] width 119 height 20
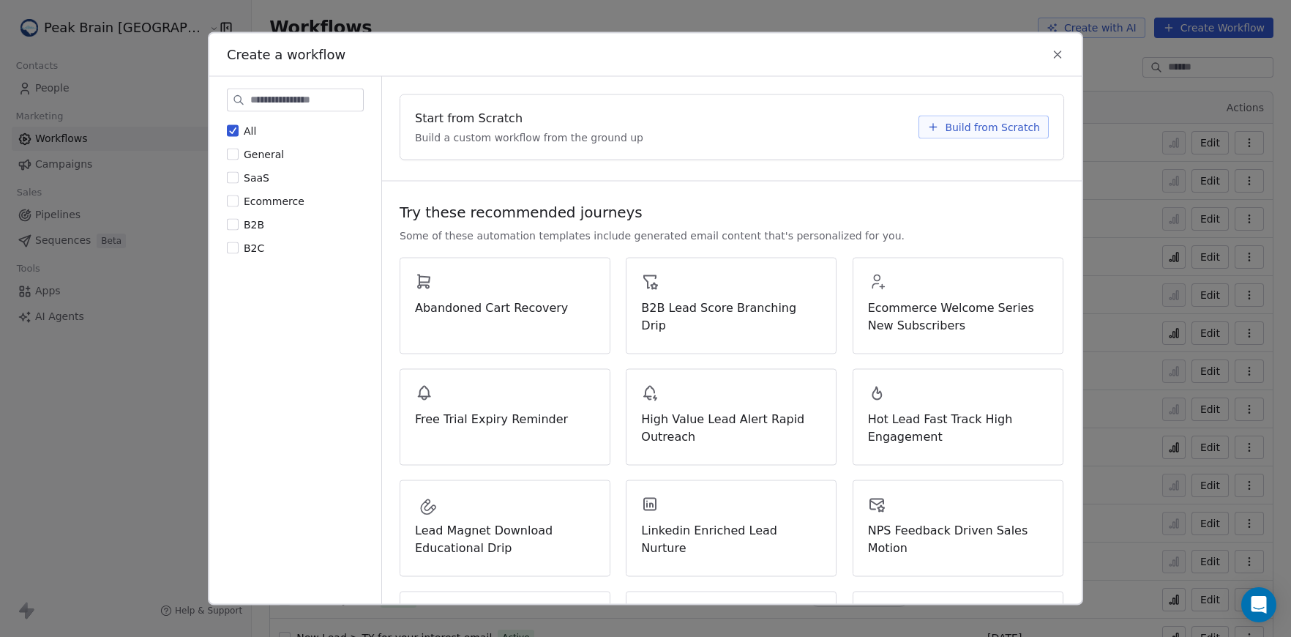
click at [975, 131] on span "Build from Scratch" at bounding box center [992, 127] width 95 height 15
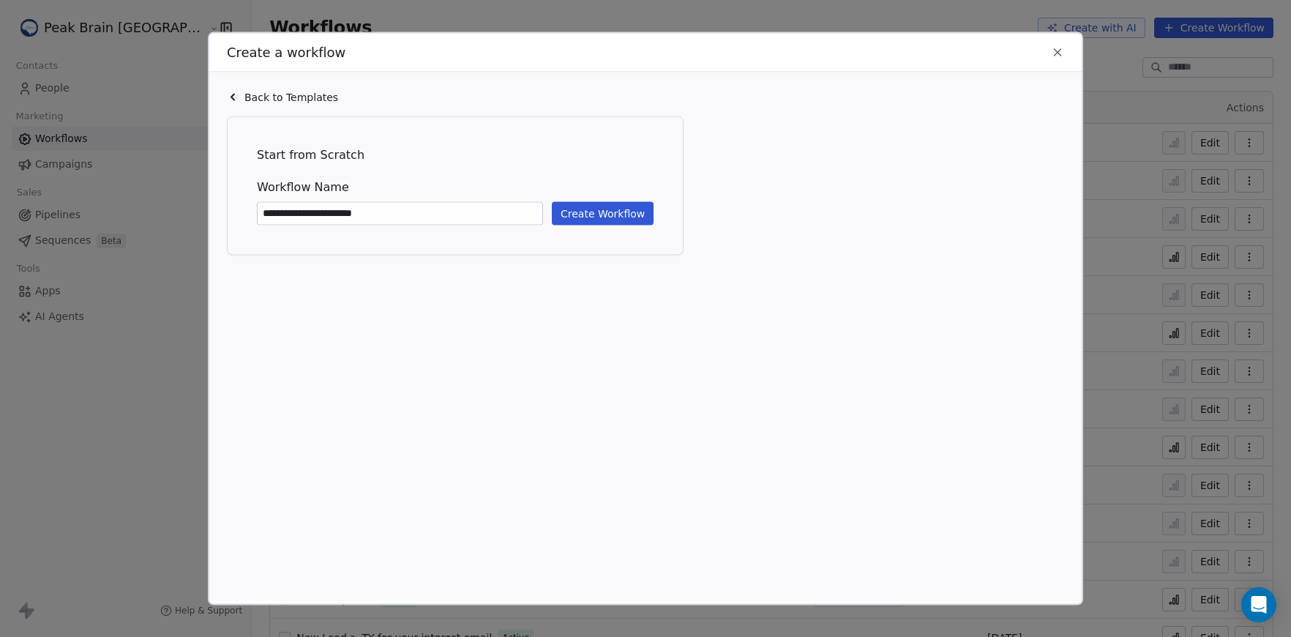
type input "**********"
click at [621, 219] on button "Create Workflow" at bounding box center [603, 213] width 102 height 23
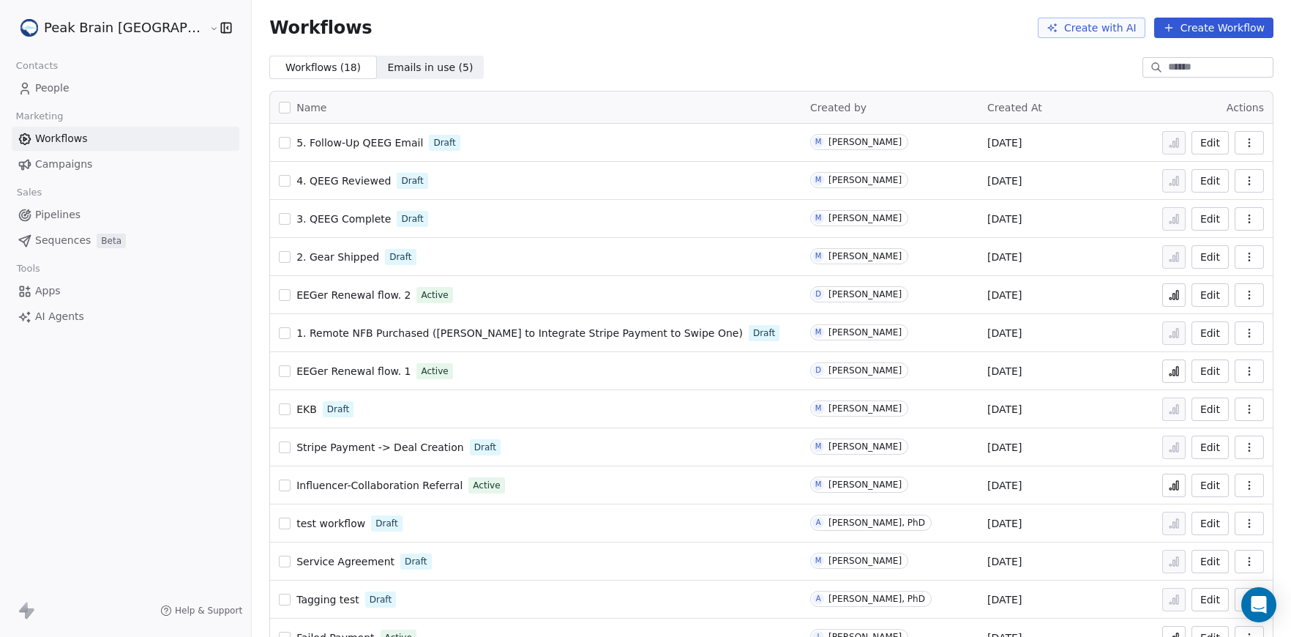
click at [299, 250] on link "2. Gear Shipped" at bounding box center [337, 257] width 83 height 15
click at [65, 206] on link "Pipelines" at bounding box center [126, 215] width 228 height 24
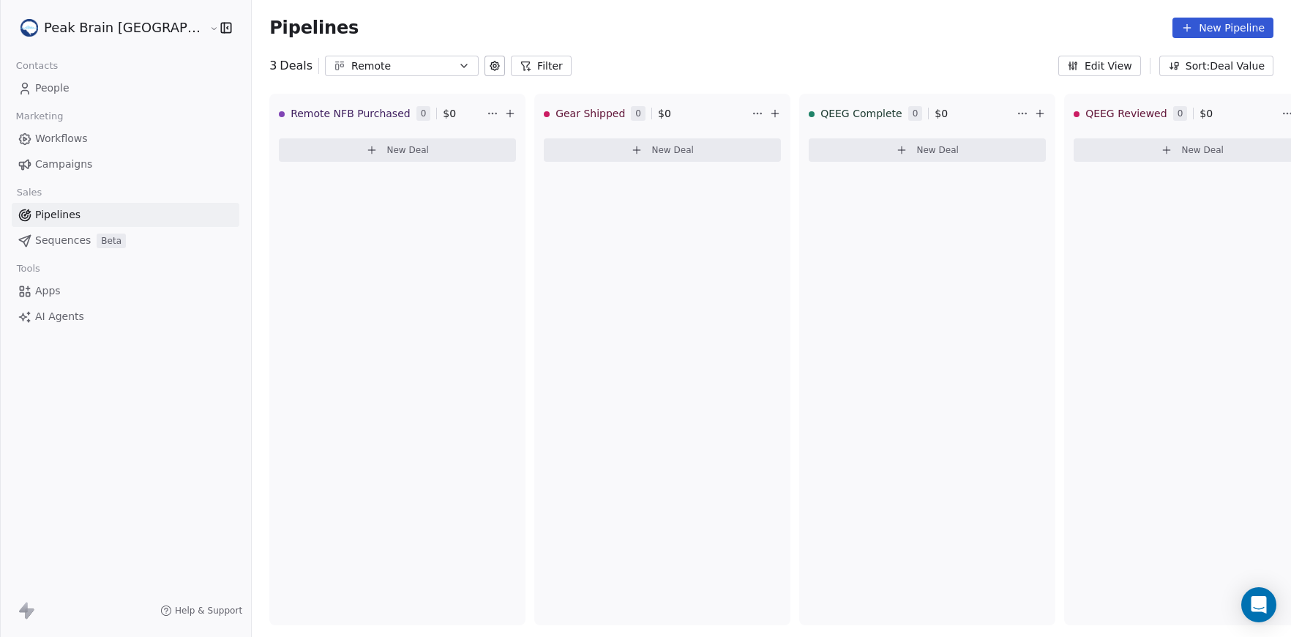
click at [86, 142] on link "Workflows" at bounding box center [126, 139] width 228 height 24
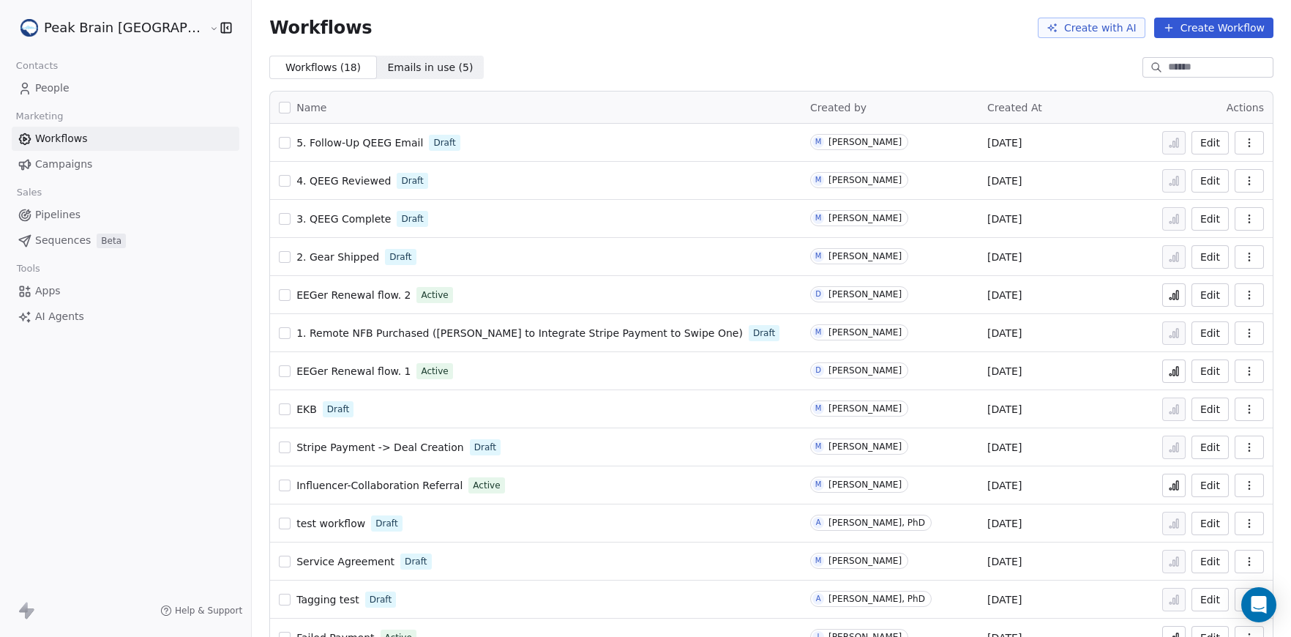
click at [300, 258] on span "2. Gear Shipped" at bounding box center [337, 257] width 83 height 12
click at [69, 205] on link "Pipelines" at bounding box center [126, 215] width 228 height 24
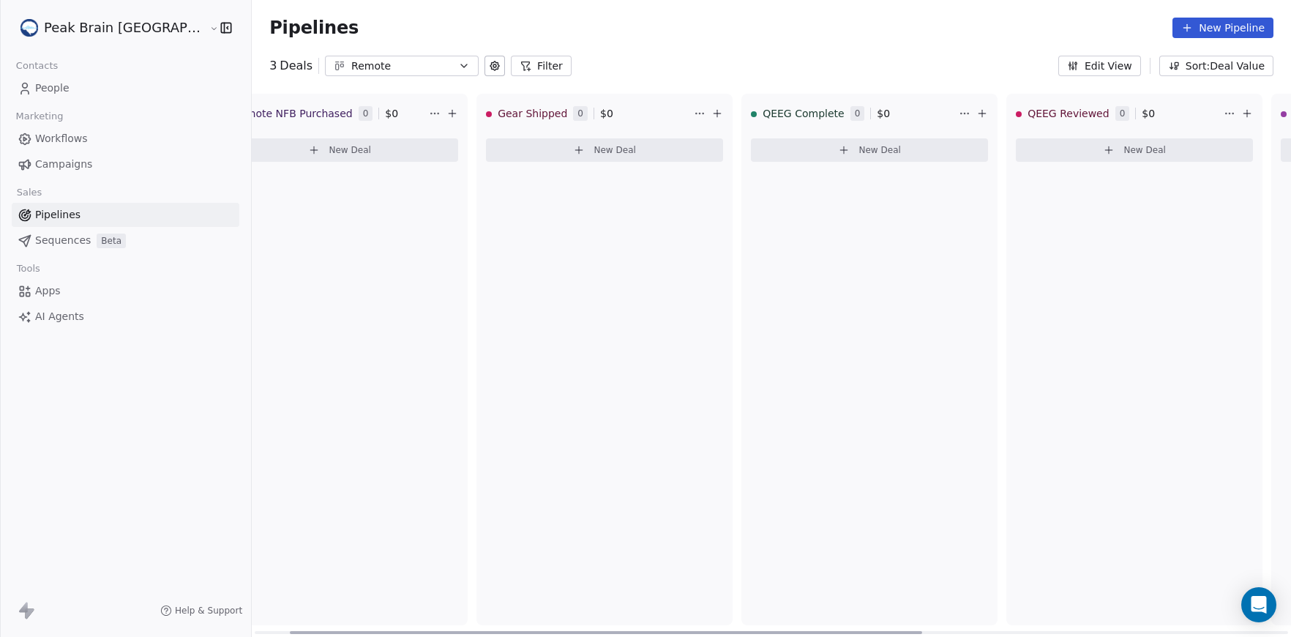
scroll to position [0, 67]
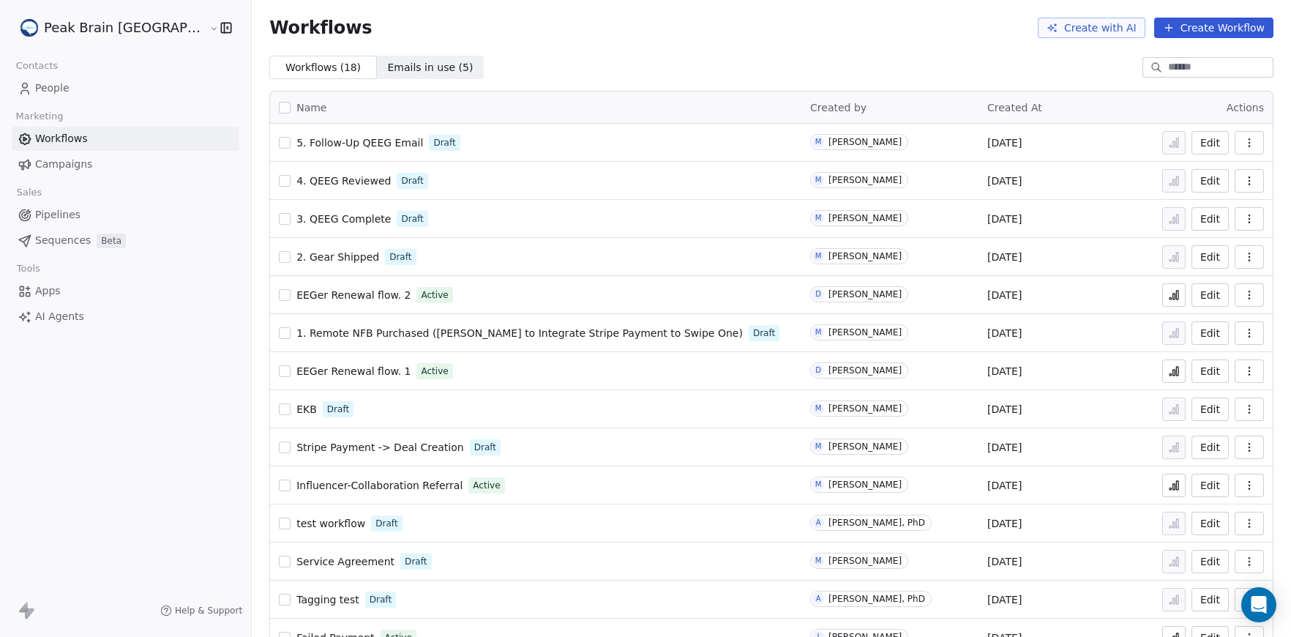
click at [296, 215] on span "3. QEEG Complete" at bounding box center [343, 219] width 94 height 12
click at [305, 185] on span "4. QEEG Reviewed" at bounding box center [343, 181] width 94 height 12
click at [296, 220] on span "3. QEEG Complete" at bounding box center [343, 219] width 94 height 12
click at [296, 330] on span "1. Remote NFB Purchased ([PERSON_NAME] to Integrate Stripe Payment to Swipe One)" at bounding box center [519, 333] width 447 height 12
click at [296, 176] on span "4. QEEG Reviewed" at bounding box center [343, 181] width 94 height 12
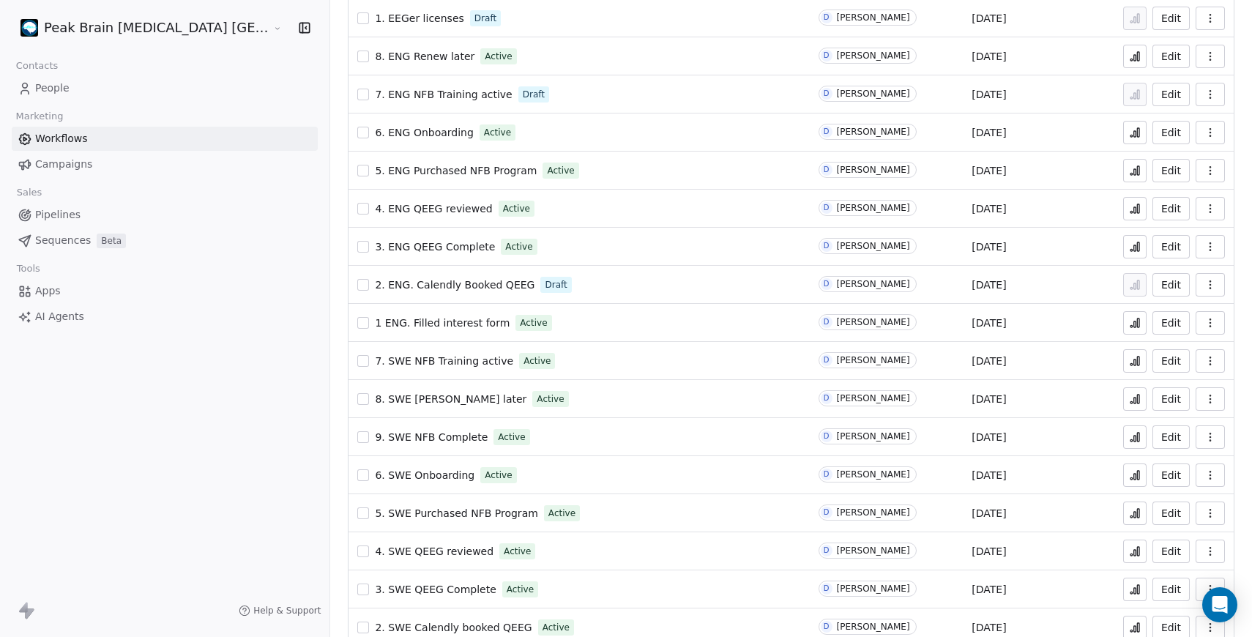
scroll to position [173, 0]
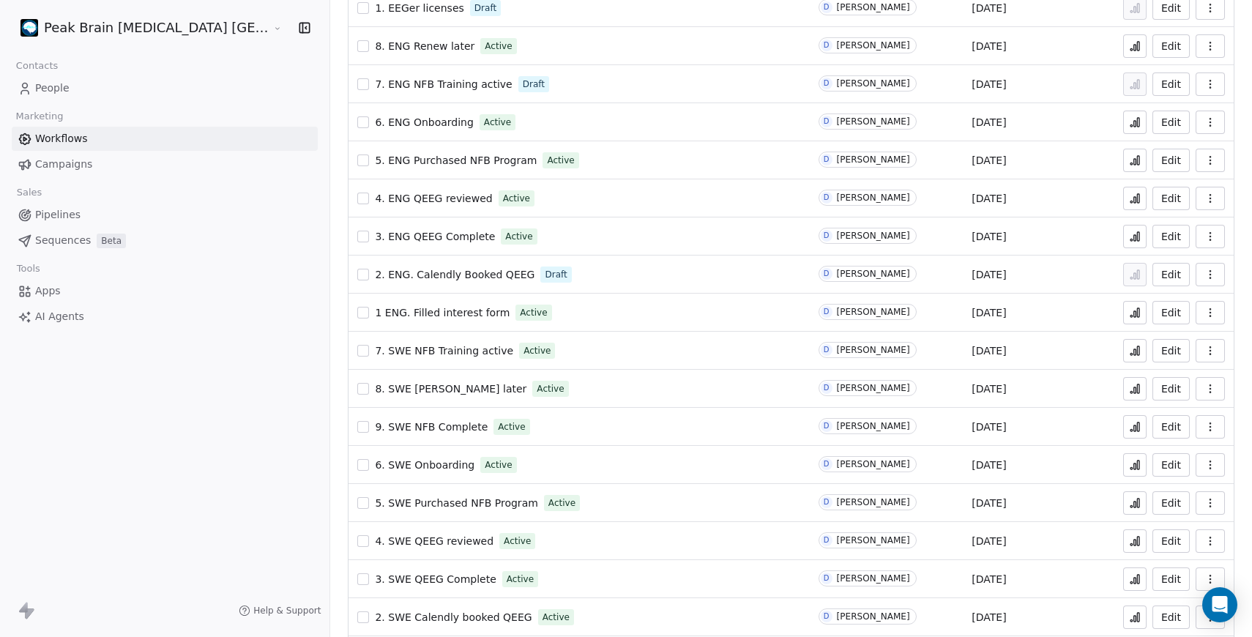
click at [361, 513] on td "5. SWE Purchased NFB Program Active" at bounding box center [578, 503] width 460 height 38
click at [362, 490] on td "5. SWE Purchased NFB Program Active" at bounding box center [578, 503] width 460 height 38
click at [375, 498] on span "5. SWE Purchased NFB Program" at bounding box center [456, 503] width 163 height 12
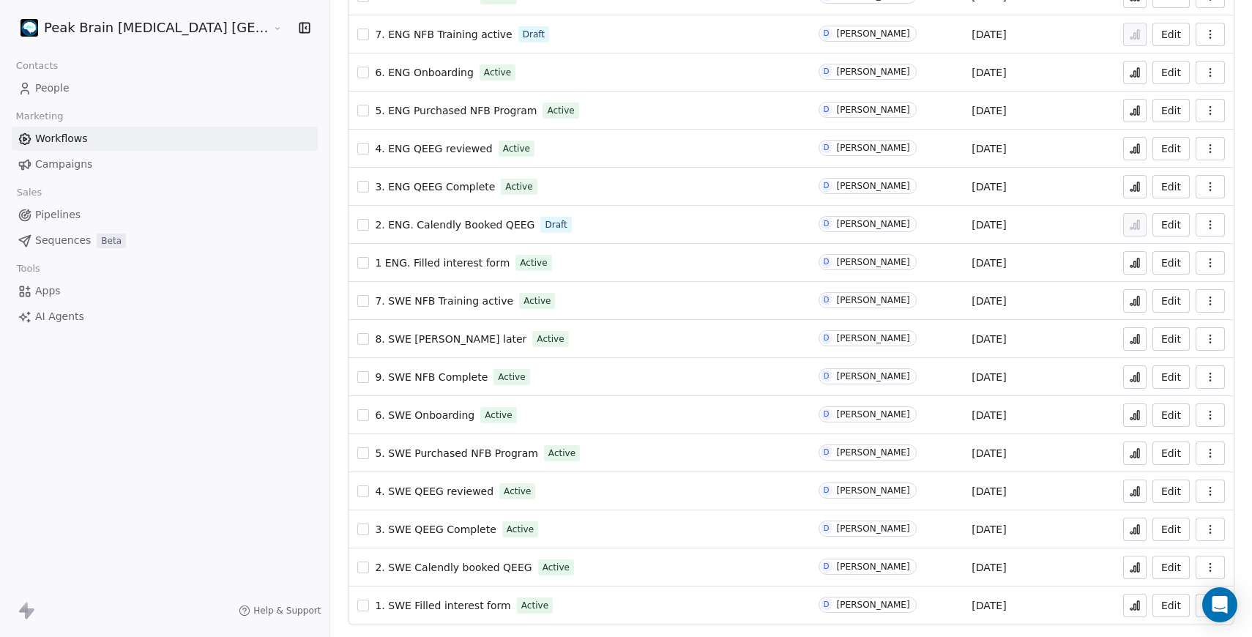
scroll to position [219, 0]
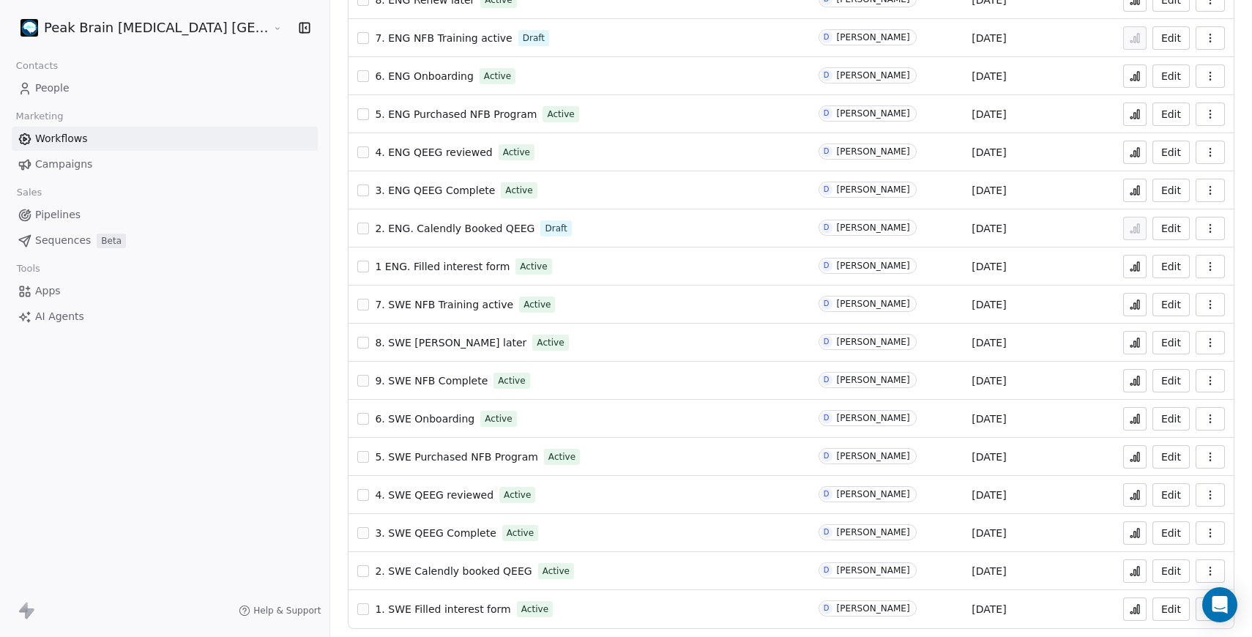
click at [400, 501] on link "4. SWE QEEG reviewed" at bounding box center [434, 495] width 119 height 15
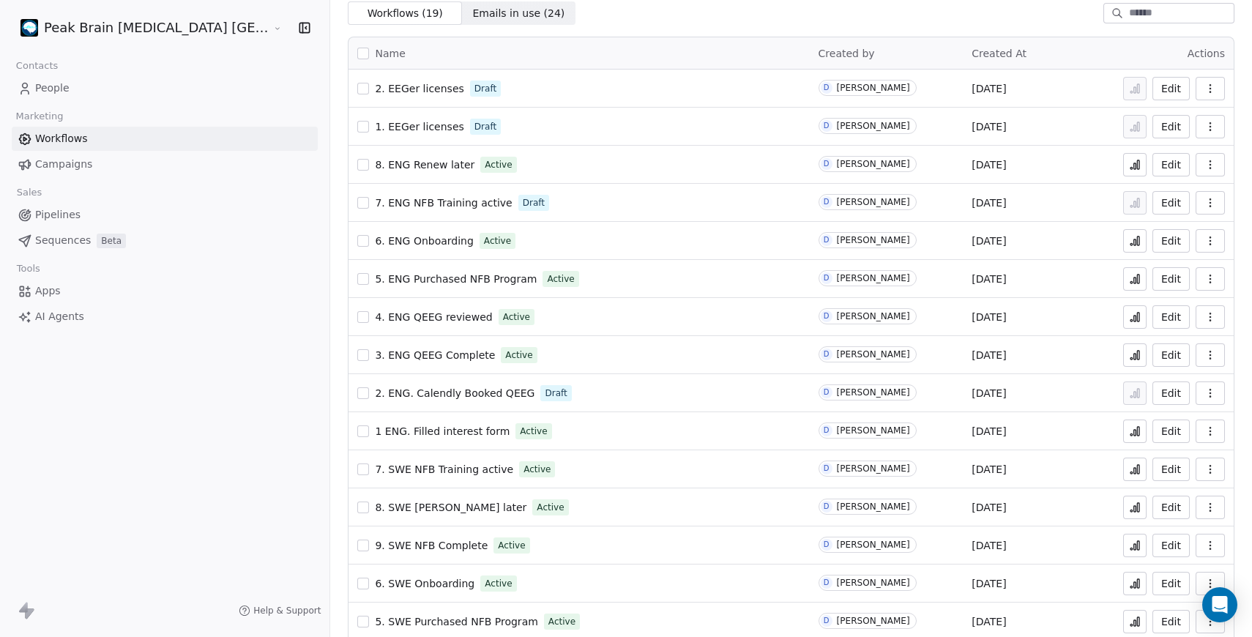
scroll to position [130, 0]
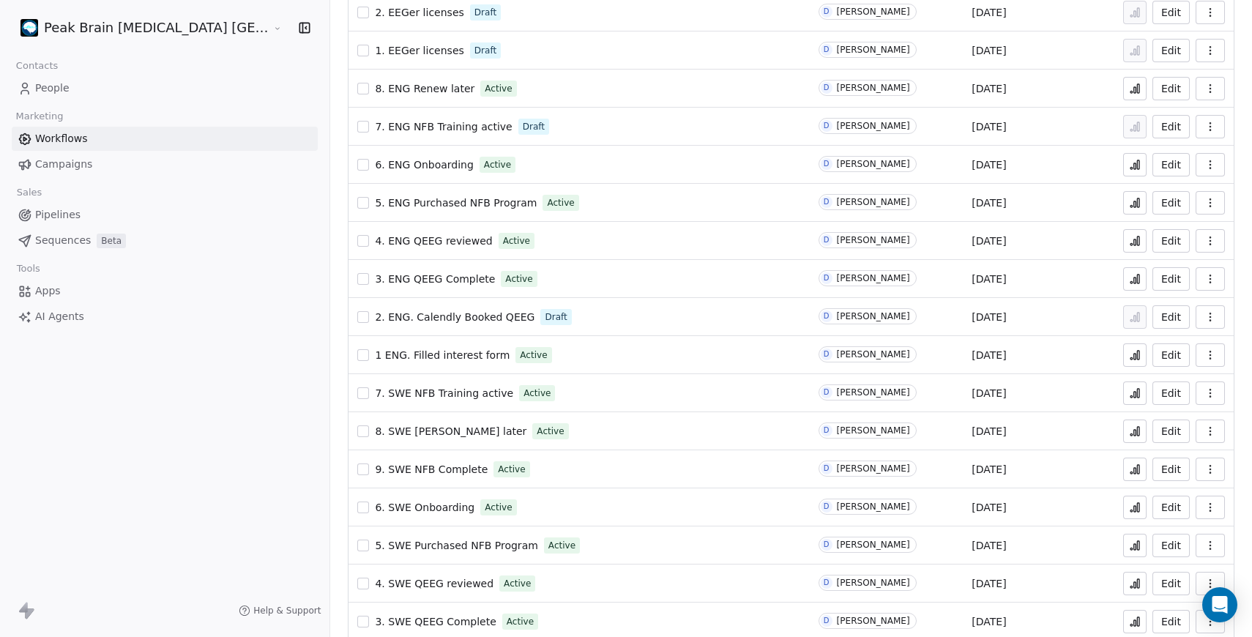
click at [375, 436] on span "8. SWE Renew later" at bounding box center [451, 431] width 152 height 12
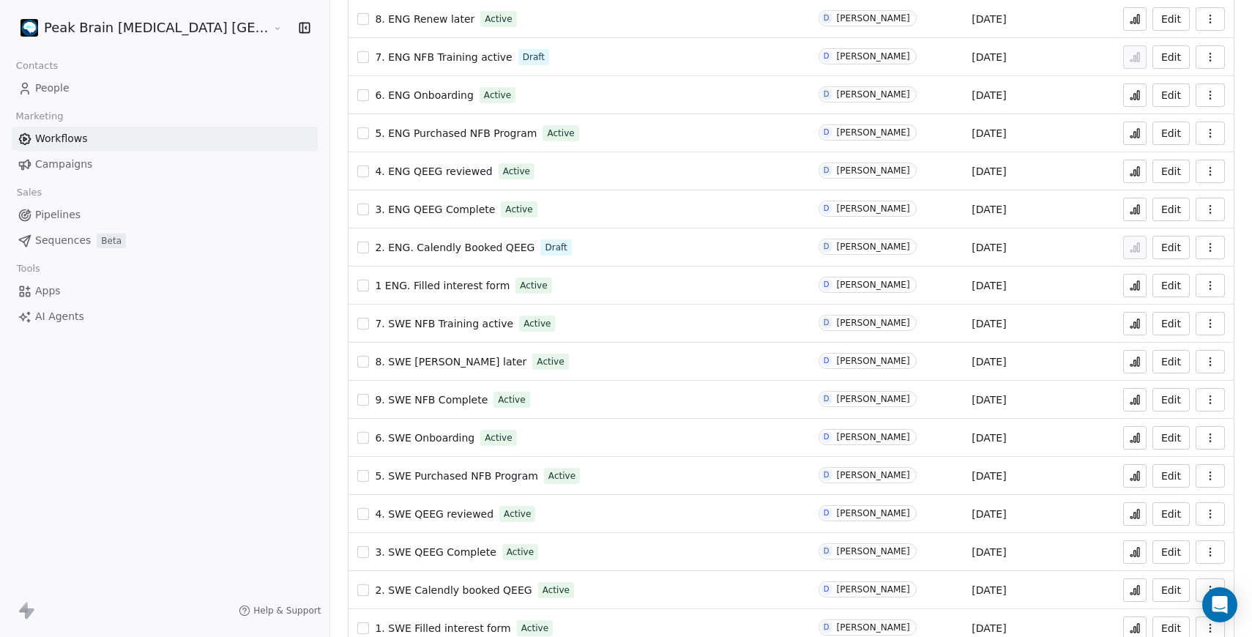
scroll to position [223, 0]
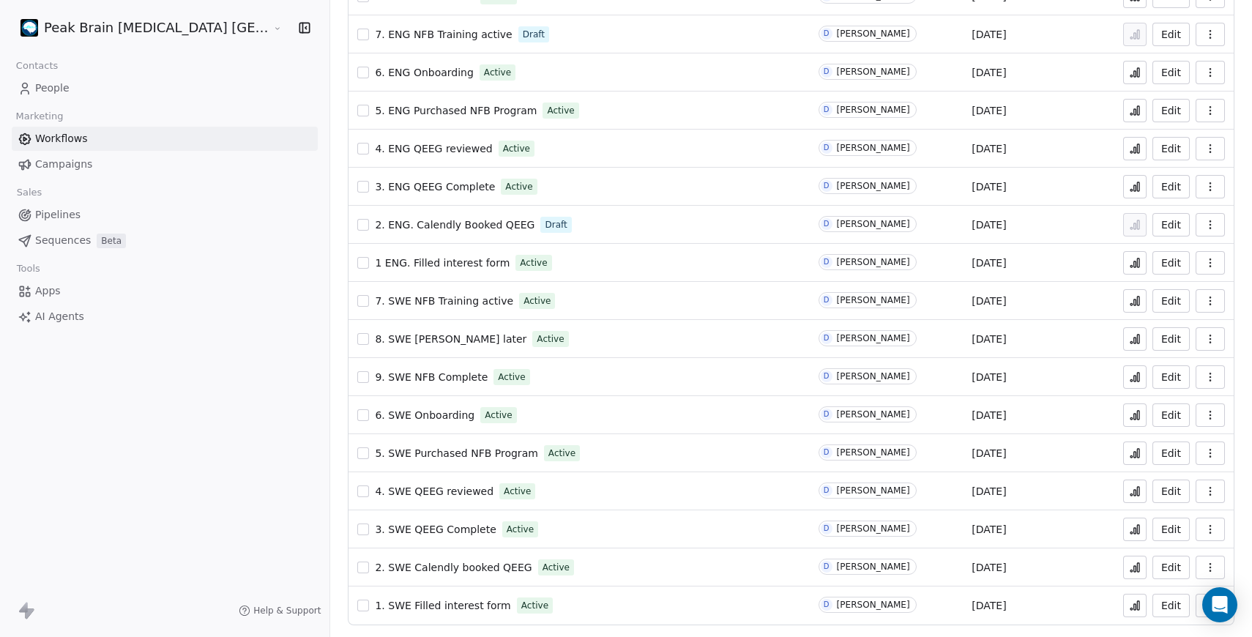
click at [400, 443] on div "5. SWE Purchased NFB Program Active" at bounding box center [578, 453] width 443 height 20
click at [400, 457] on span "5. SWE Purchased NFB Program" at bounding box center [456, 453] width 163 height 12
click at [389, 455] on span "5. SWE Purchased NFB Program" at bounding box center [456, 453] width 163 height 12
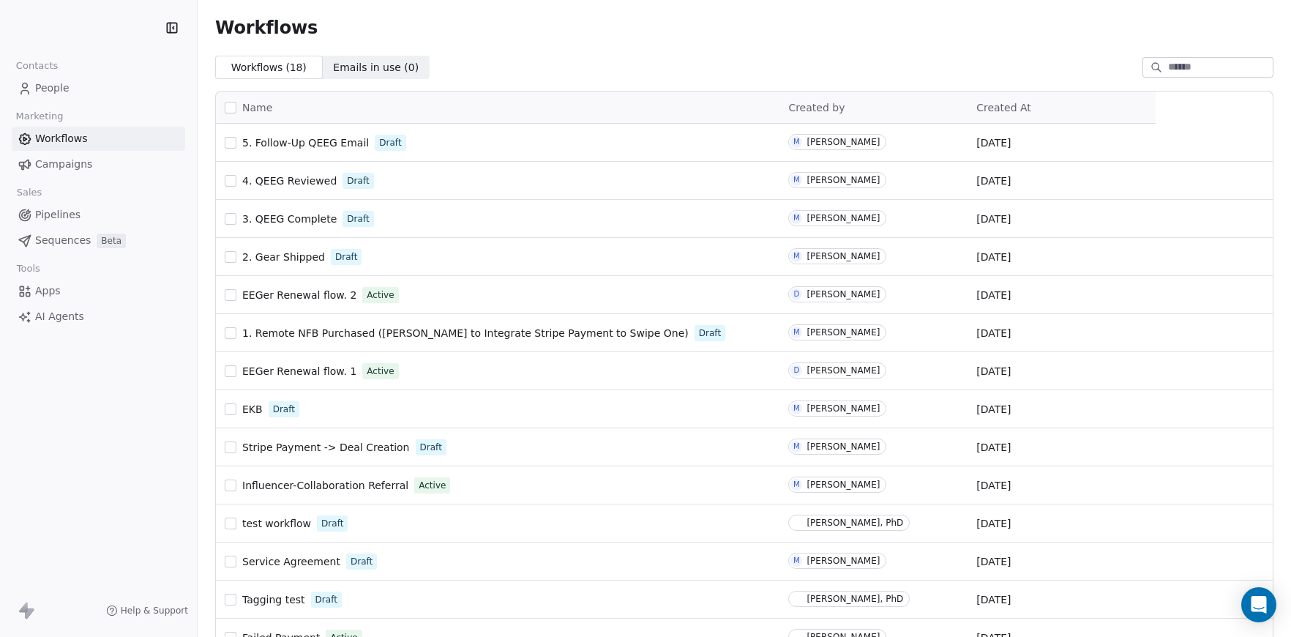
click at [97, 91] on link "People" at bounding box center [98, 88] width 173 height 24
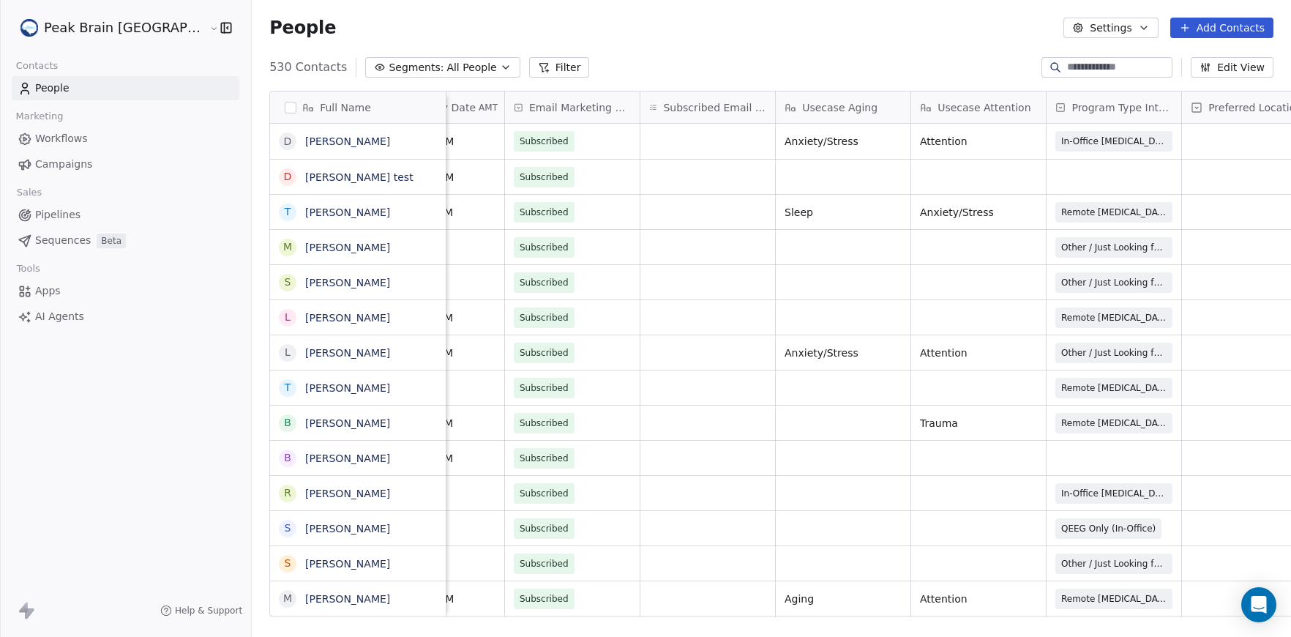
scroll to position [0, 1752]
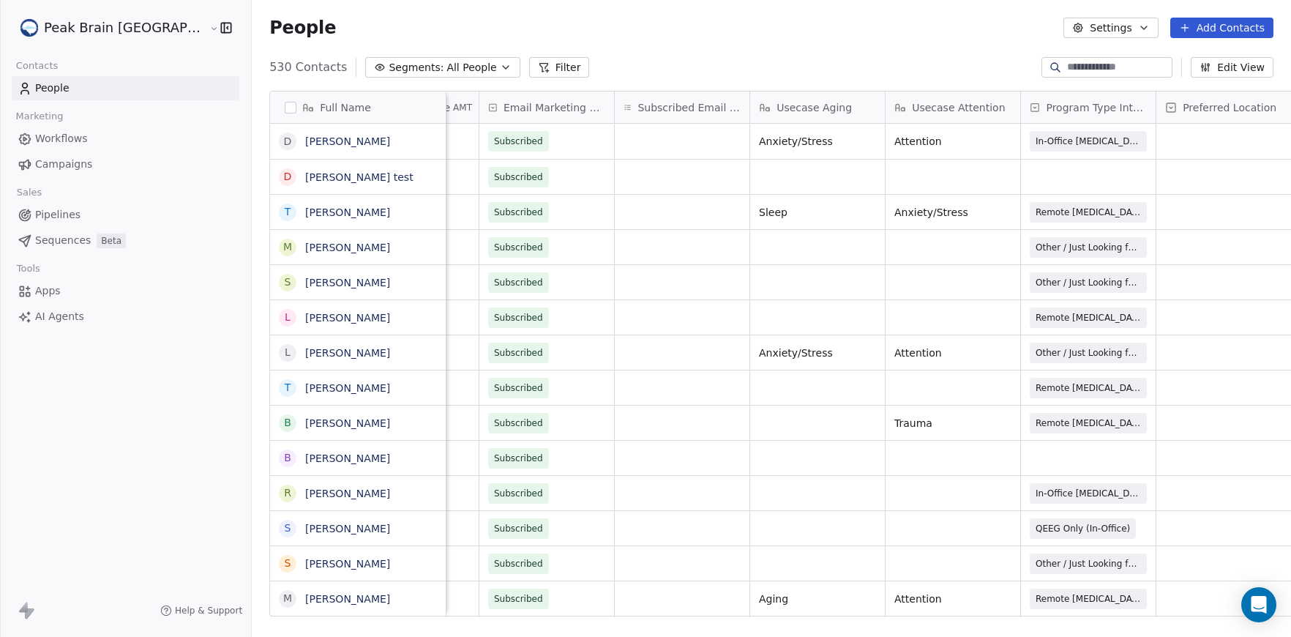
click at [1290, 110] on icon at bounding box center [1310, 108] width 12 height 12
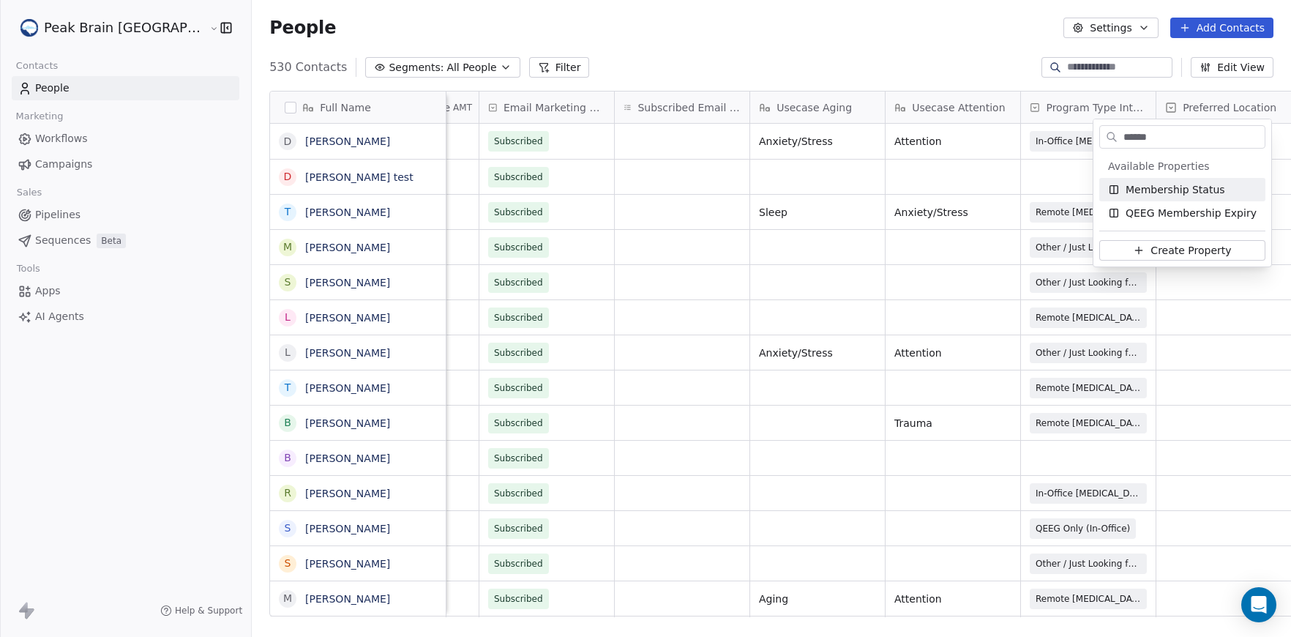
type input "******"
click at [1213, 187] on span "Membership Status" at bounding box center [1176, 189] width 100 height 15
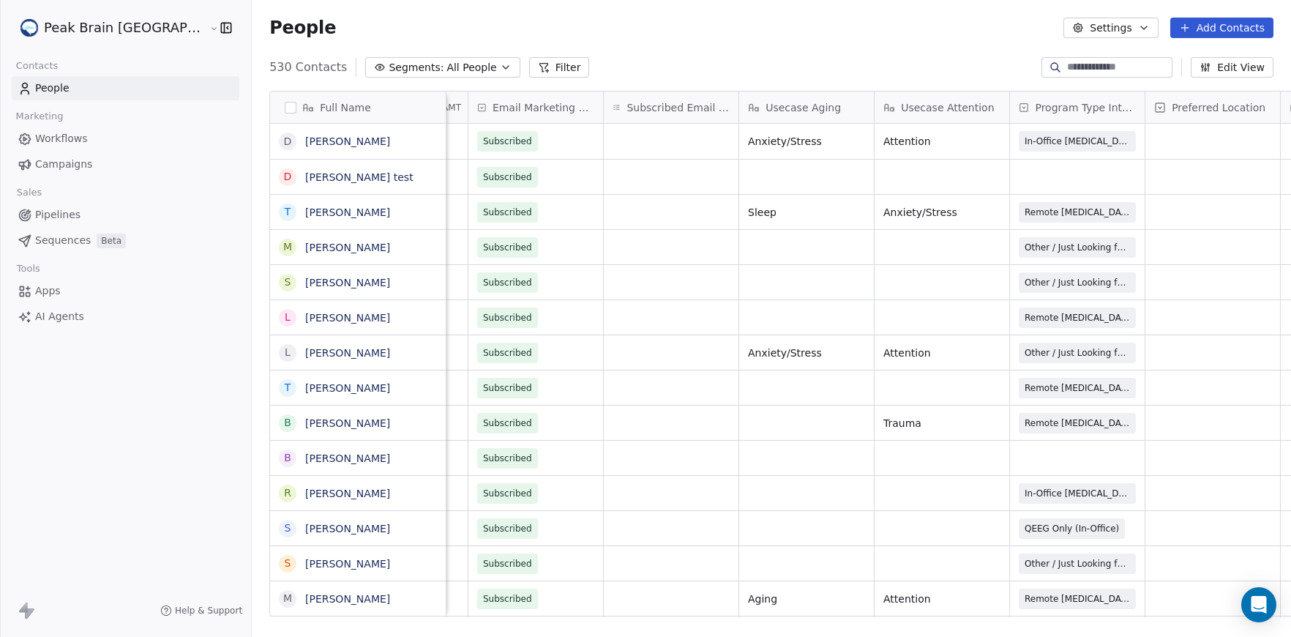
scroll to position [0, 1887]
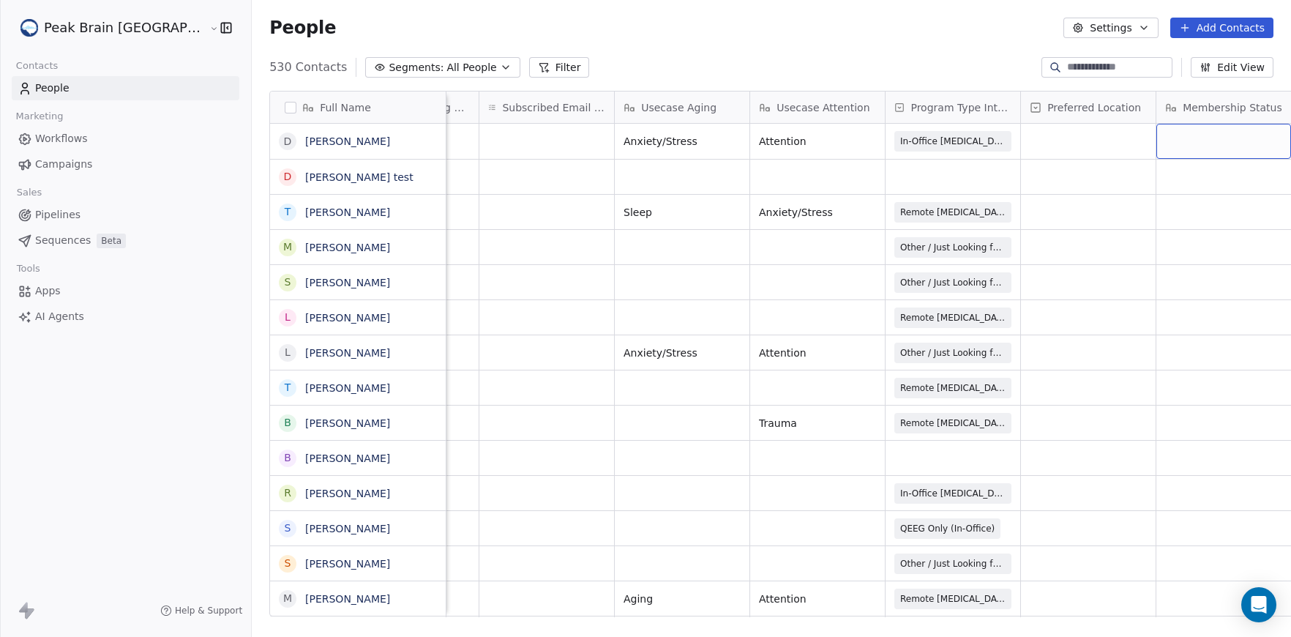
click at [1157, 149] on div "grid" at bounding box center [1224, 141] width 135 height 35
type textarea "*******"
click at [1182, 139] on span "Renewal" at bounding box center [1210, 141] width 89 height 15
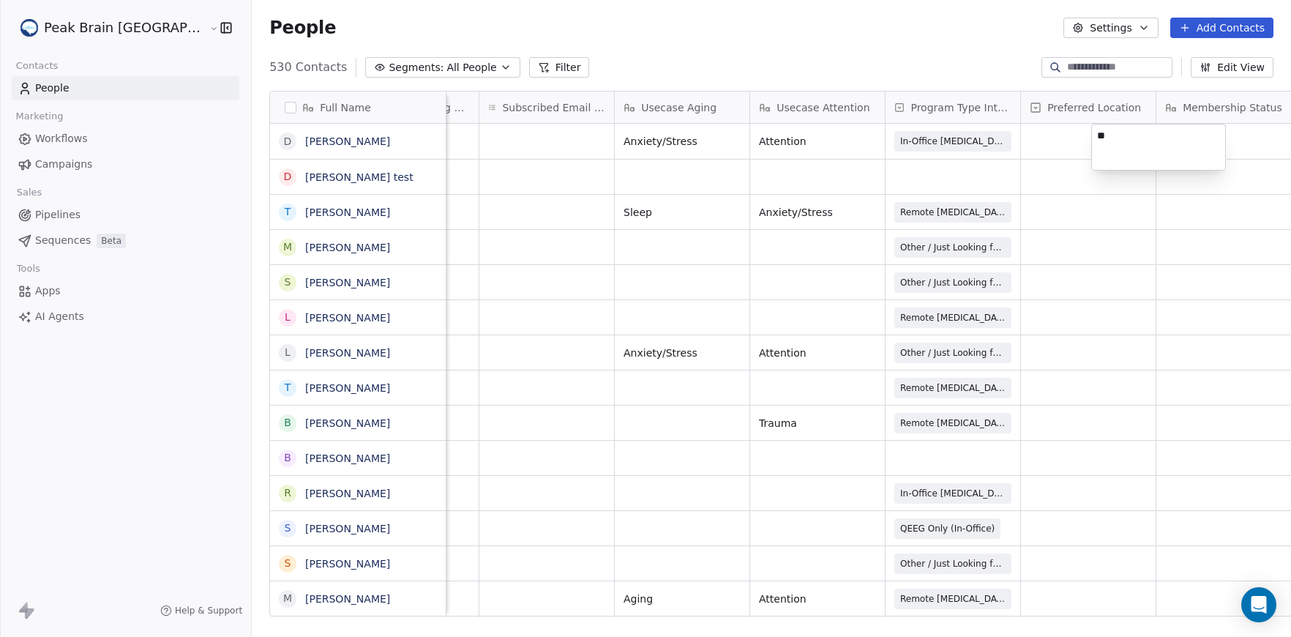
type textarea "*"
click at [965, 56] on html "Peak Brain USA Contacts People Marketing Workflows Campaigns Sales Pipelines Se…" at bounding box center [645, 318] width 1291 height 637
click at [120, 138] on link "Workflows" at bounding box center [126, 139] width 228 height 24
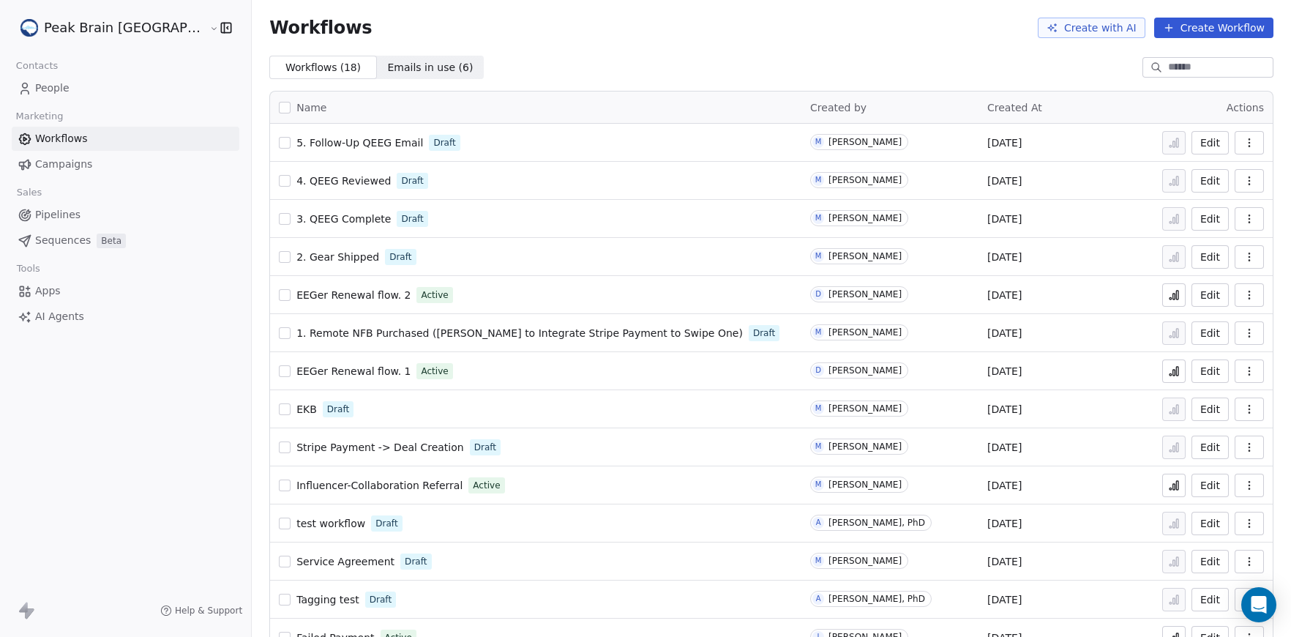
click at [298, 272] on td "2. Gear Shipped Draft" at bounding box center [535, 257] width 531 height 38
click at [296, 214] on span "3. QEEG Complete" at bounding box center [343, 219] width 94 height 12
click at [309, 222] on span "3. QEEG Complete" at bounding box center [343, 219] width 94 height 12
click at [296, 337] on span "1. Remote NFB Purchased ([PERSON_NAME] to Integrate Stripe Payment to Swipe One)" at bounding box center [519, 333] width 447 height 12
click at [296, 258] on span "2. Gear Shipped" at bounding box center [337, 257] width 83 height 12
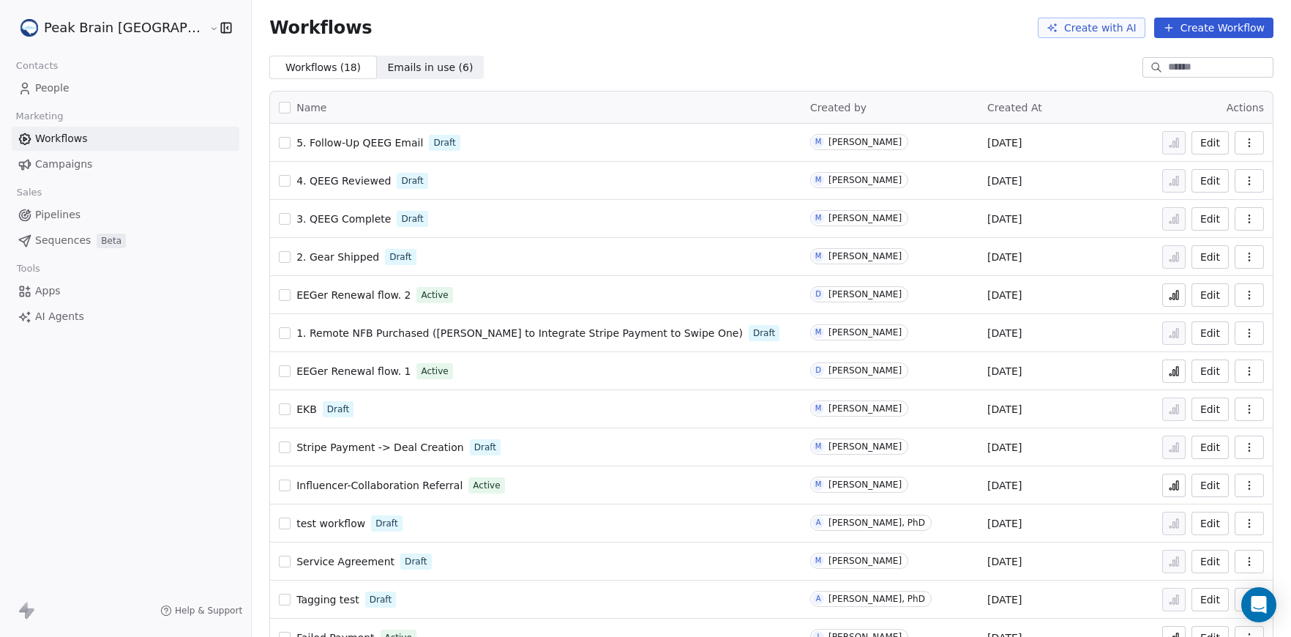
click at [301, 193] on td "4. QEEG Reviewed Draft" at bounding box center [535, 181] width 531 height 38
click at [301, 192] on td "4. QEEG Reviewed Draft" at bounding box center [535, 181] width 531 height 38
click at [302, 175] on span "4. QEEG Reviewed" at bounding box center [343, 181] width 94 height 12
click at [312, 141] on span "5. Follow-Up QEEG Email" at bounding box center [359, 143] width 127 height 12
click at [91, 205] on link "Pipelines" at bounding box center [126, 215] width 228 height 24
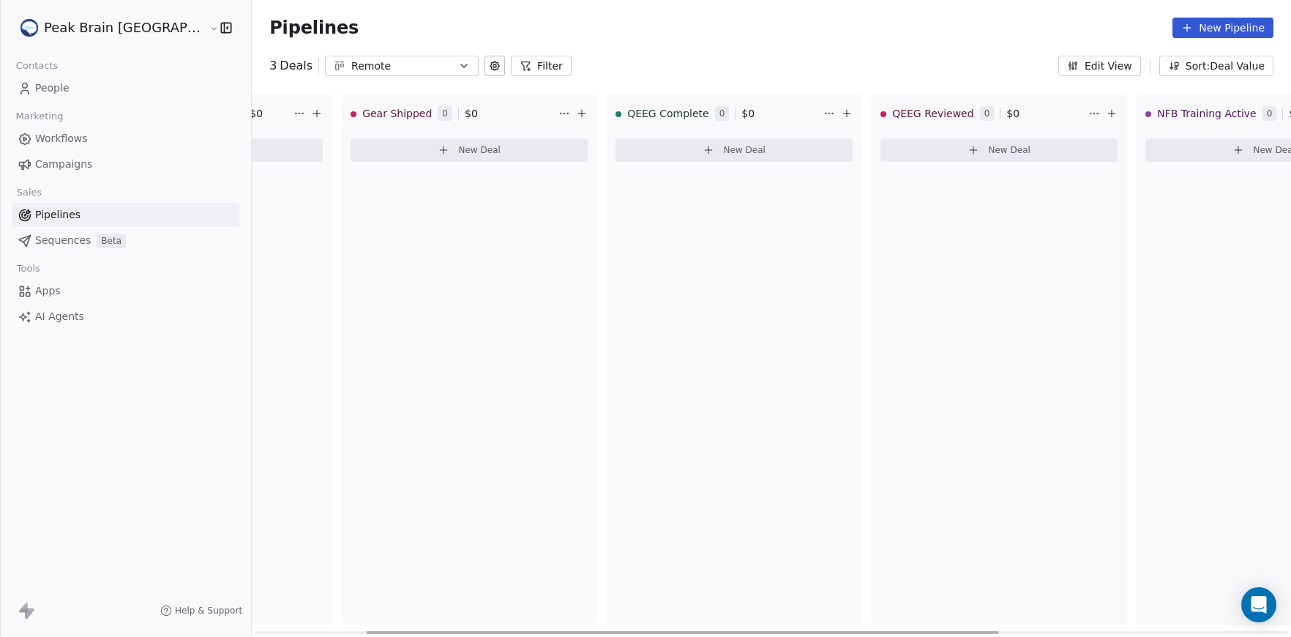
scroll to position [0, 184]
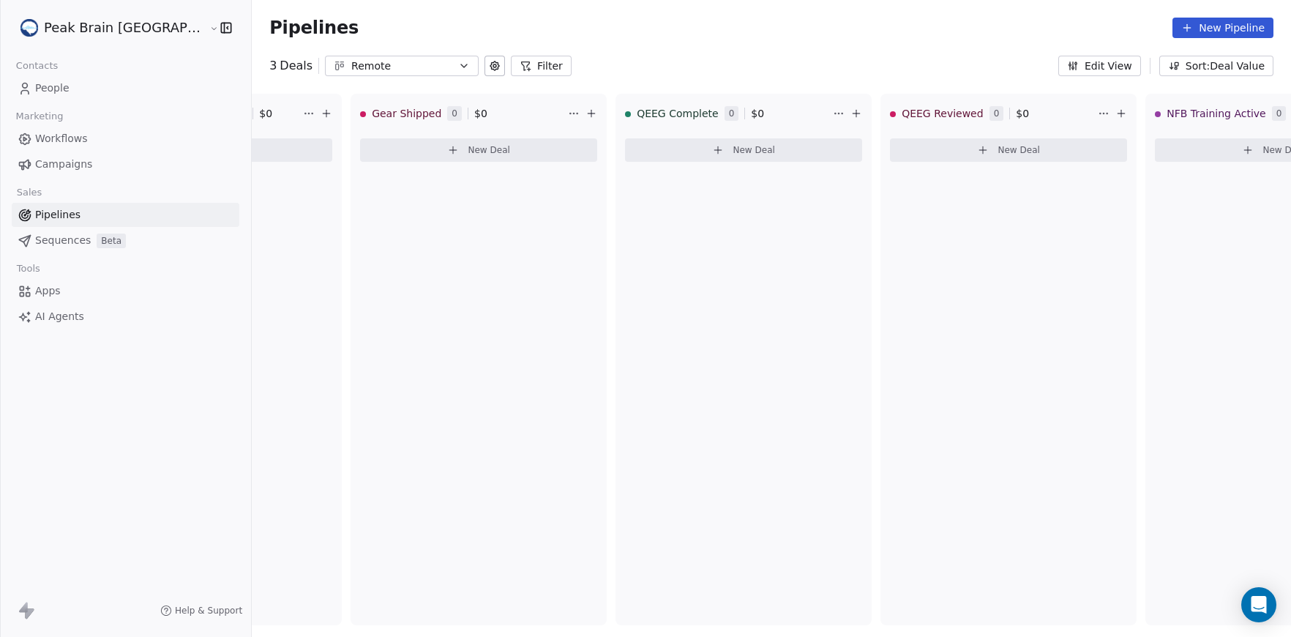
click at [107, 145] on link "Workflows" at bounding box center [126, 139] width 228 height 24
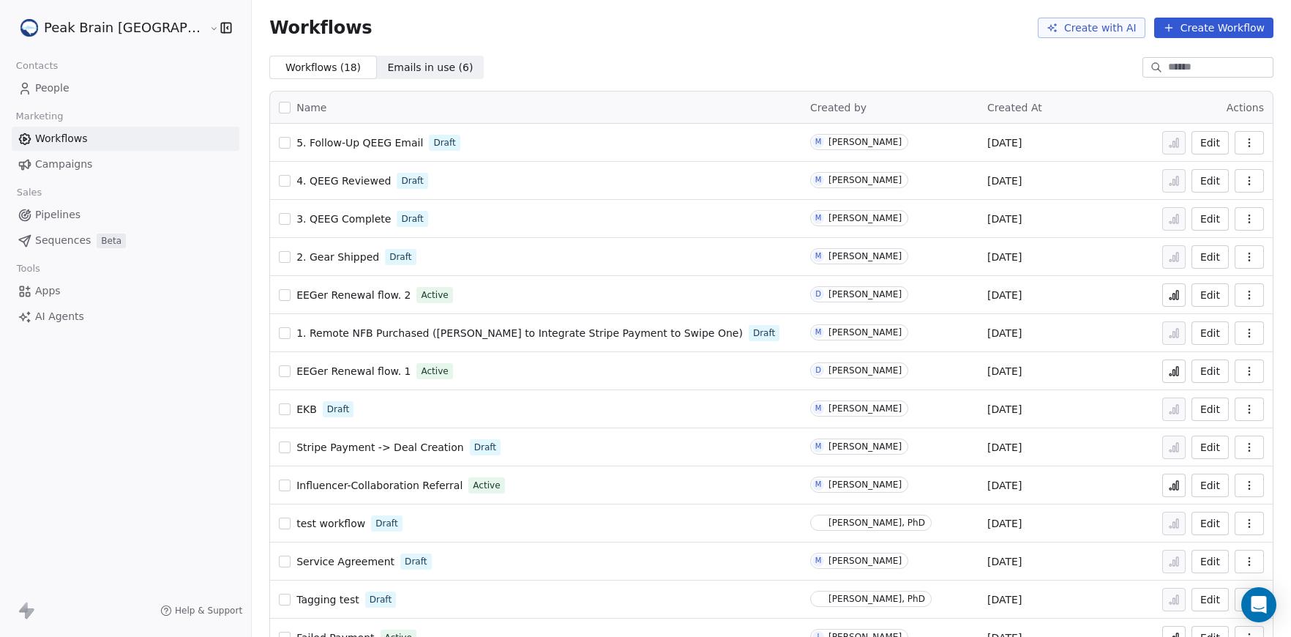
scroll to position [12, 0]
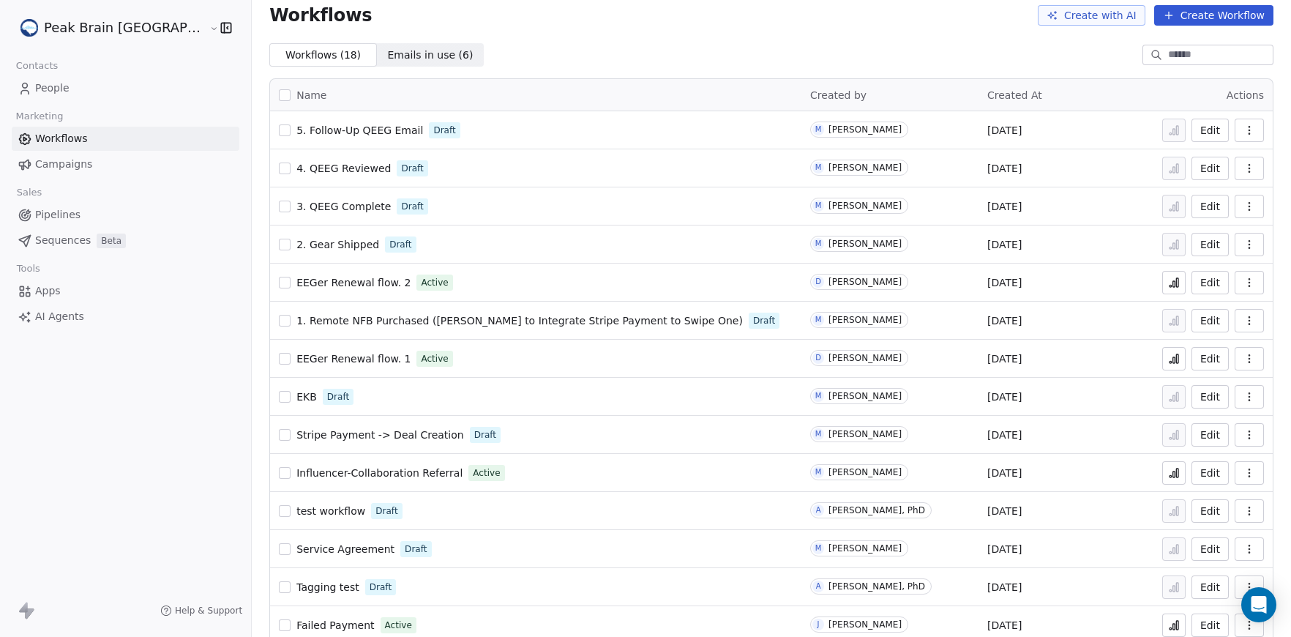
click at [296, 239] on span "2. Gear Shipped" at bounding box center [337, 245] width 83 height 12
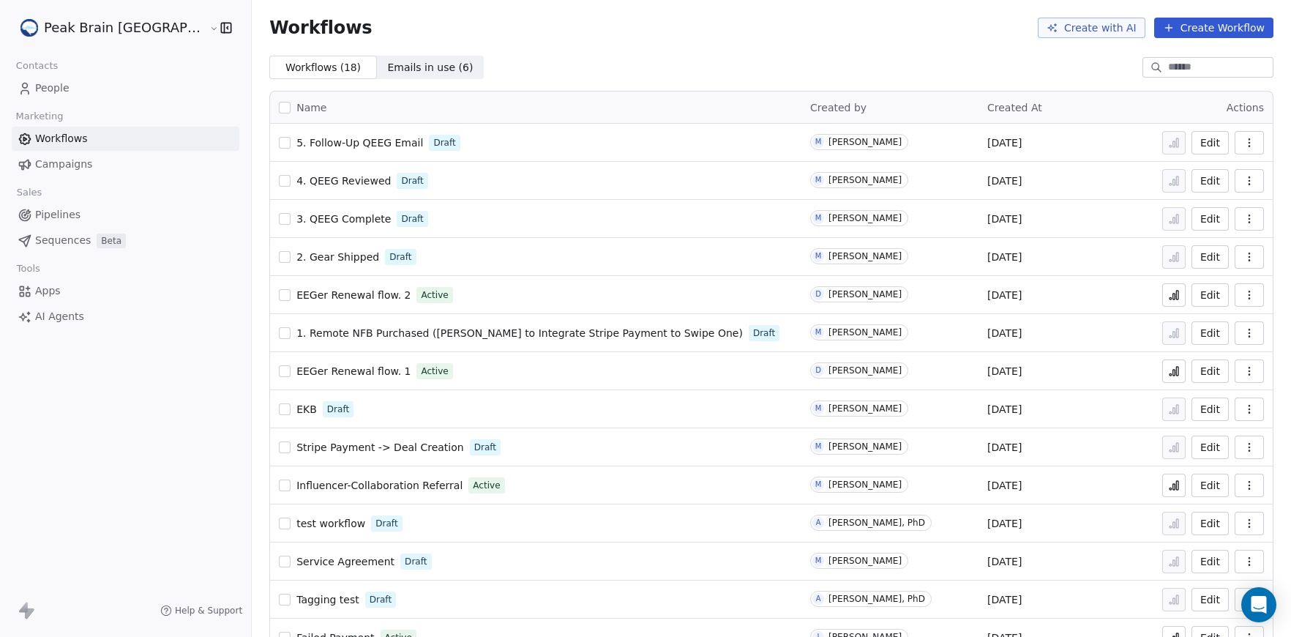
click at [297, 179] on span "4. QEEG Reviewed" at bounding box center [343, 181] width 94 height 12
click at [310, 182] on span "4. QEEG Reviewed" at bounding box center [343, 181] width 94 height 12
click at [302, 186] on span "4. QEEG Reviewed" at bounding box center [343, 181] width 94 height 12
click at [296, 176] on span "4. QEEG Reviewed" at bounding box center [343, 181] width 94 height 12
click at [39, 207] on span "Pipelines" at bounding box center [57, 214] width 45 height 15
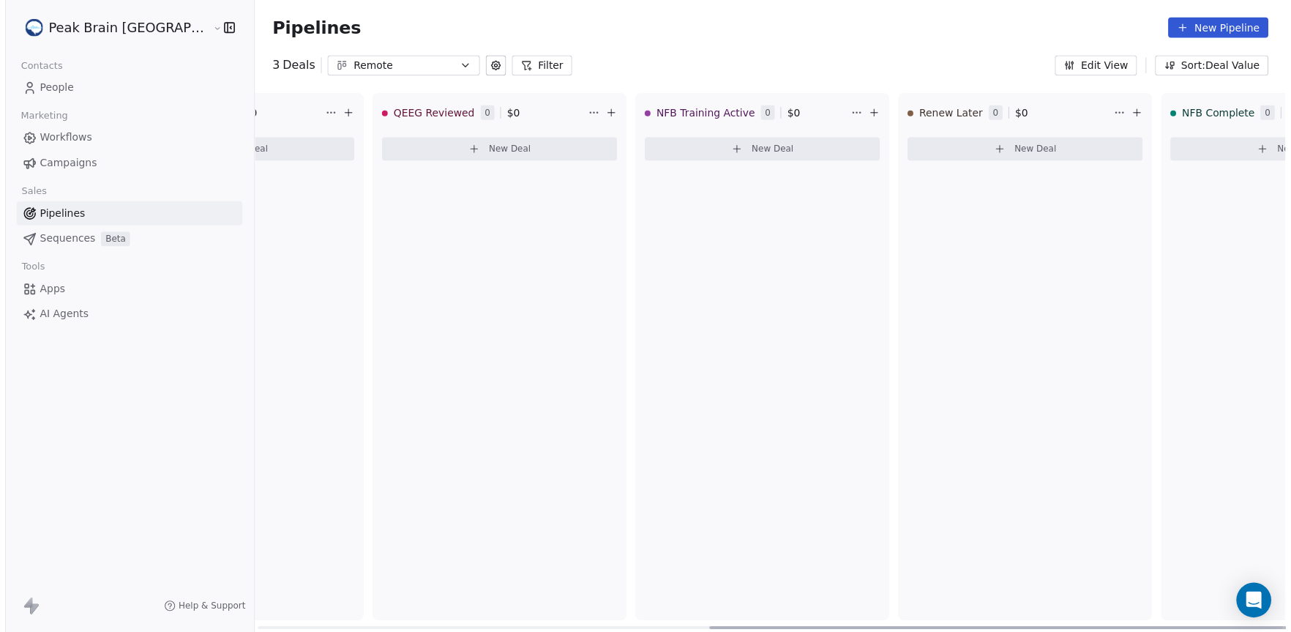
scroll to position [0, 788]
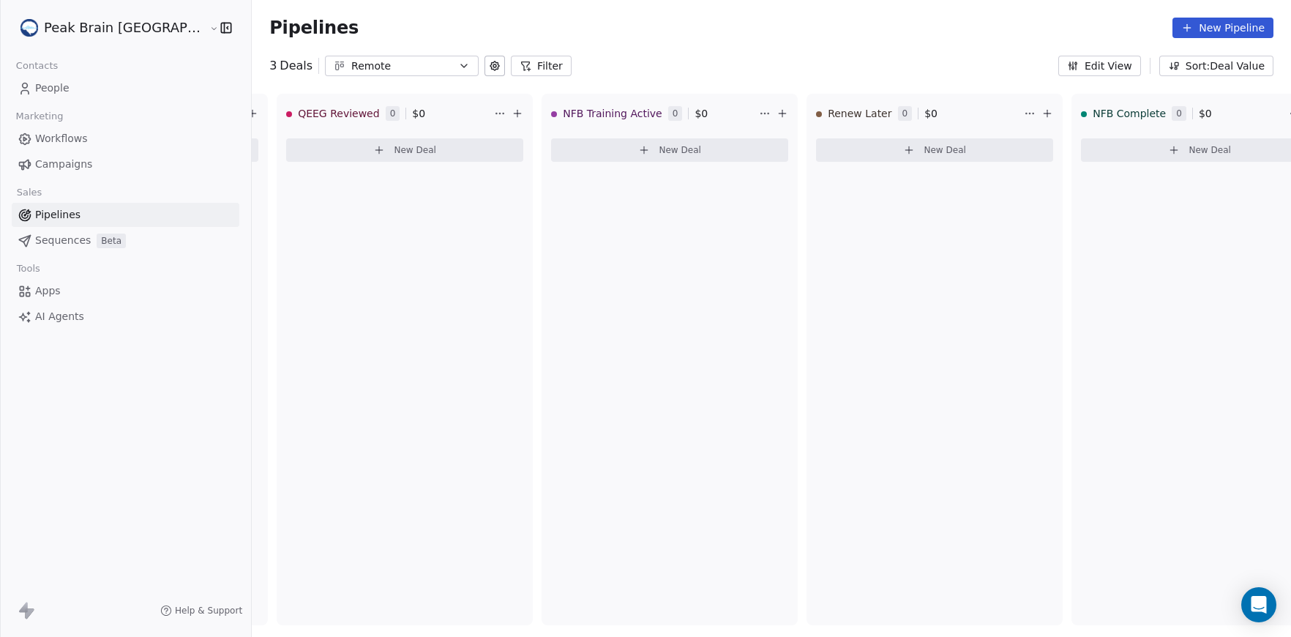
click at [90, 144] on link "Workflows" at bounding box center [126, 139] width 228 height 24
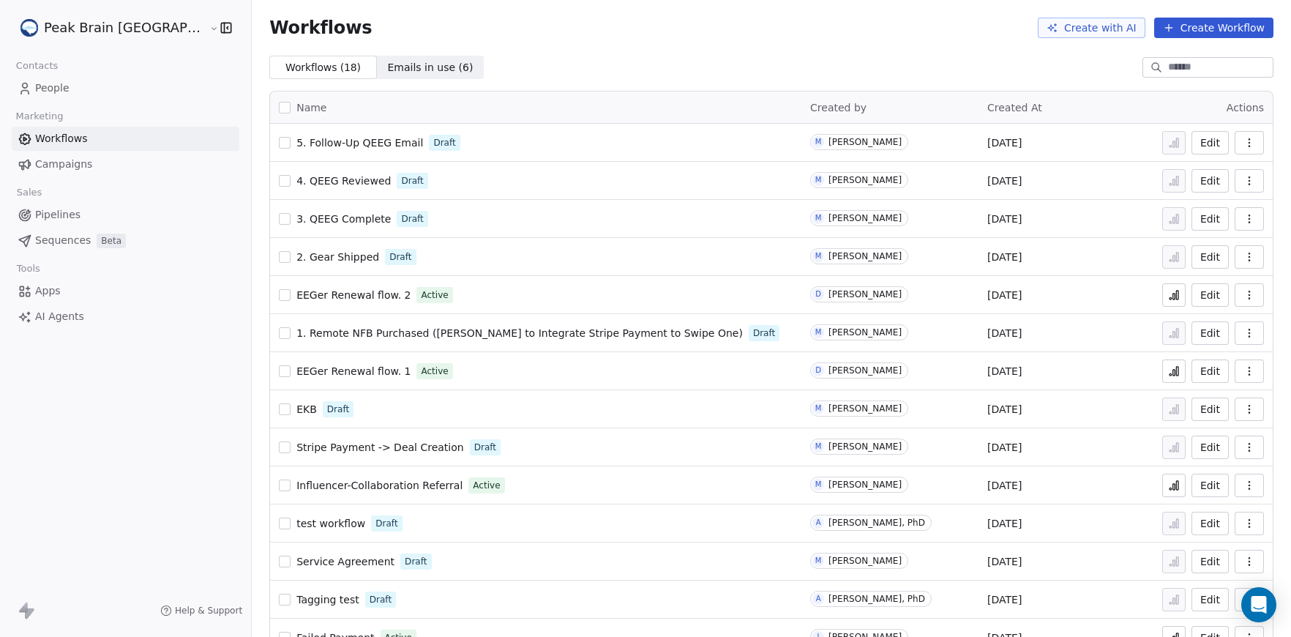
click at [303, 145] on span "5. Follow-Up QEEG Email" at bounding box center [359, 143] width 127 height 12
click at [296, 182] on span "4. QEEG Reviewed" at bounding box center [343, 181] width 94 height 12
click at [304, 258] on span "2. Gear Shipped" at bounding box center [337, 257] width 83 height 12
click at [1217, 21] on button "Create Workflow" at bounding box center [1213, 28] width 119 height 20
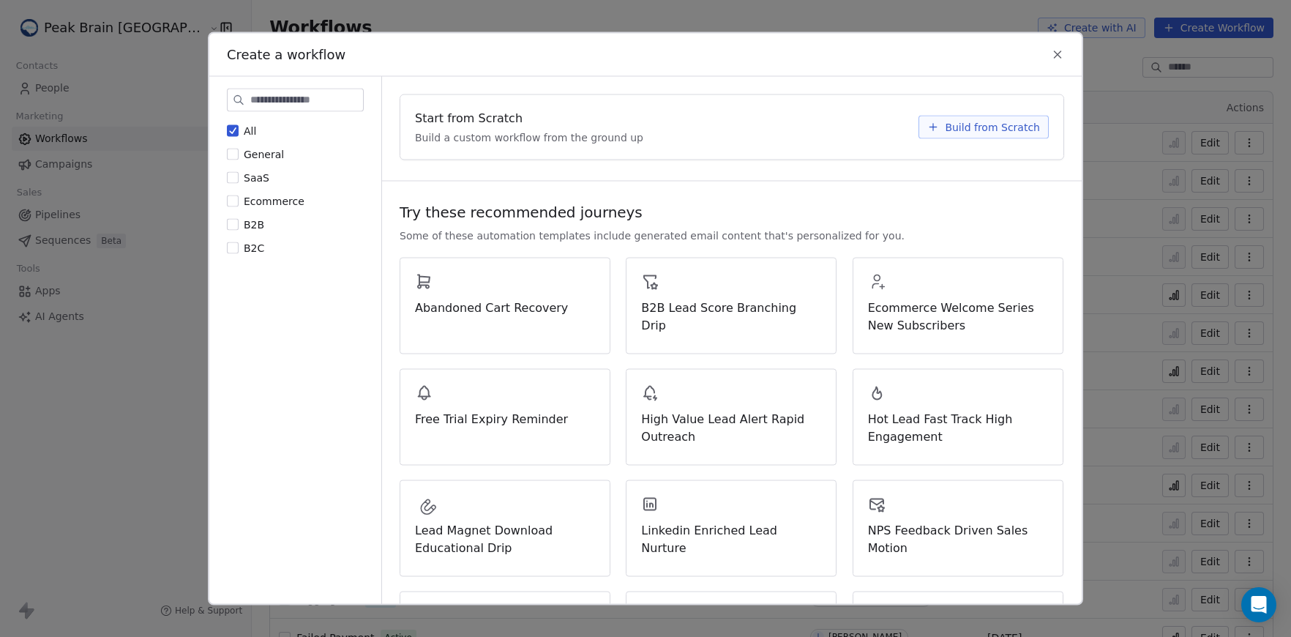
click at [994, 132] on span "Build from Scratch" at bounding box center [992, 127] width 95 height 15
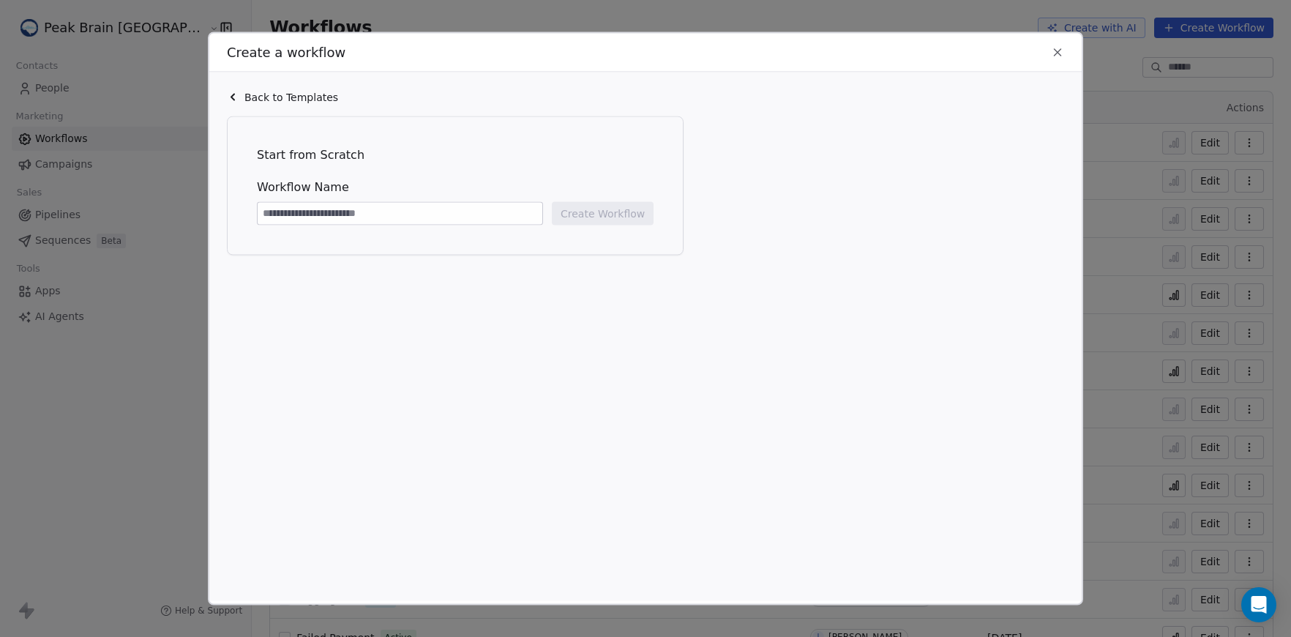
click at [714, 20] on div "Create a workflow Back to Templates Start from Scratch Workflow Name Create Wor…" at bounding box center [645, 318] width 1291 height 637
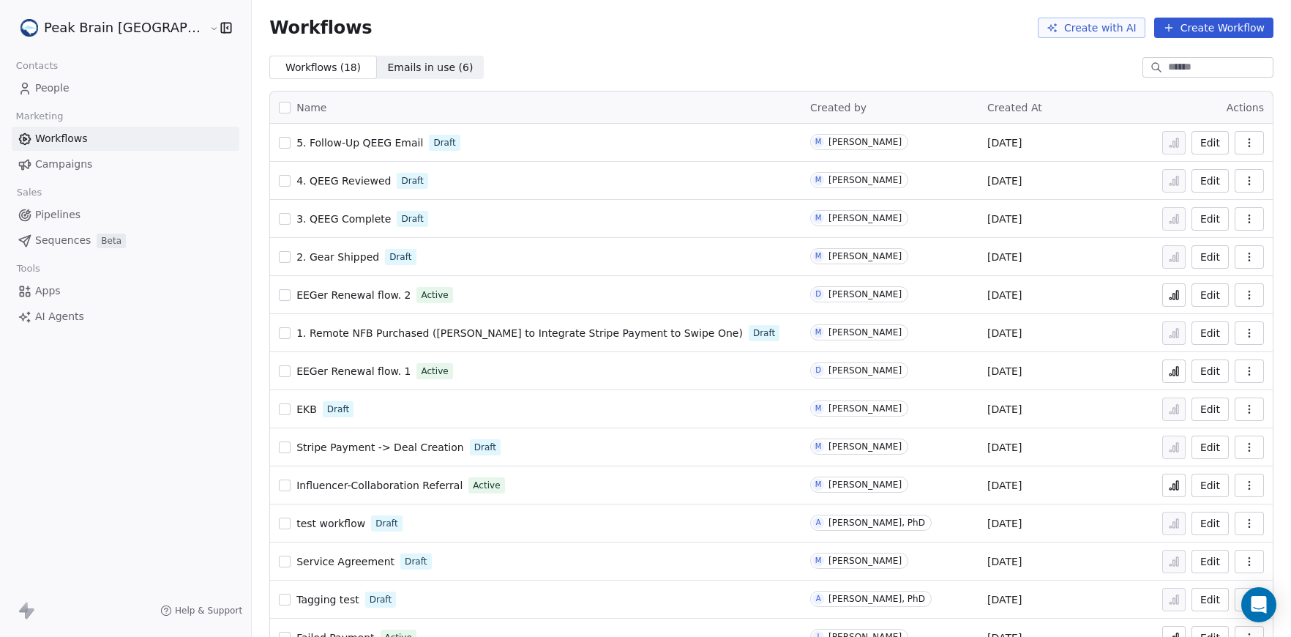
click at [1189, 32] on button "Create Workflow" at bounding box center [1213, 28] width 119 height 20
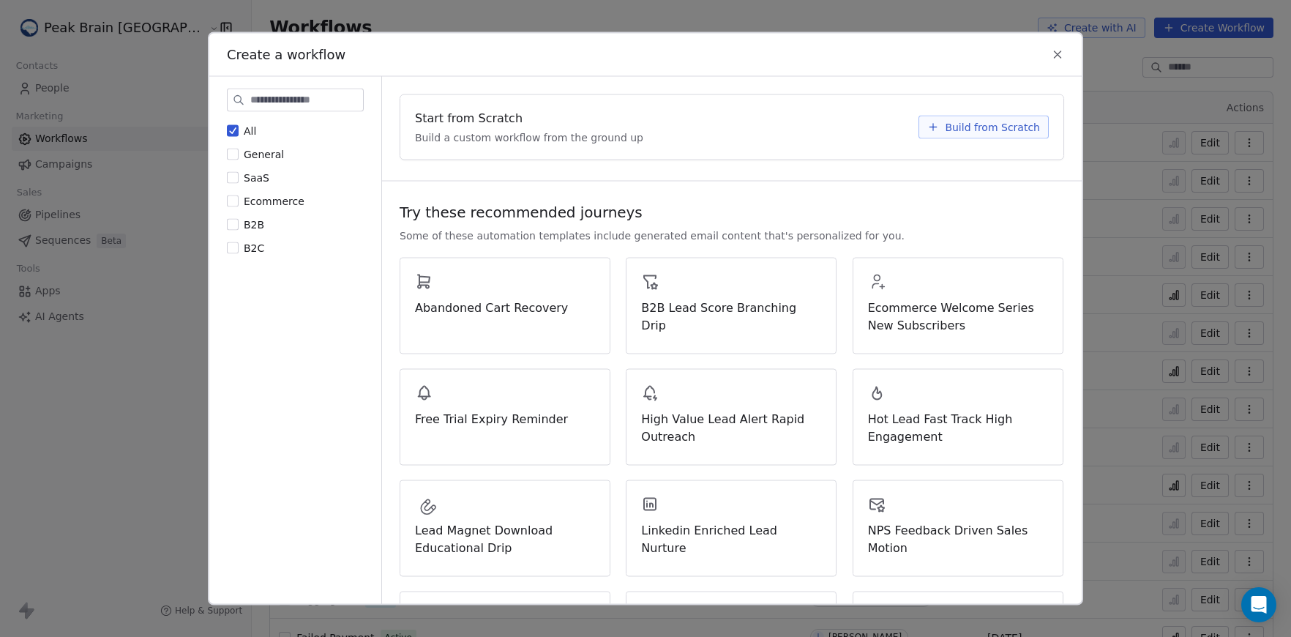
click at [1012, 132] on span "Build from Scratch" at bounding box center [992, 127] width 95 height 15
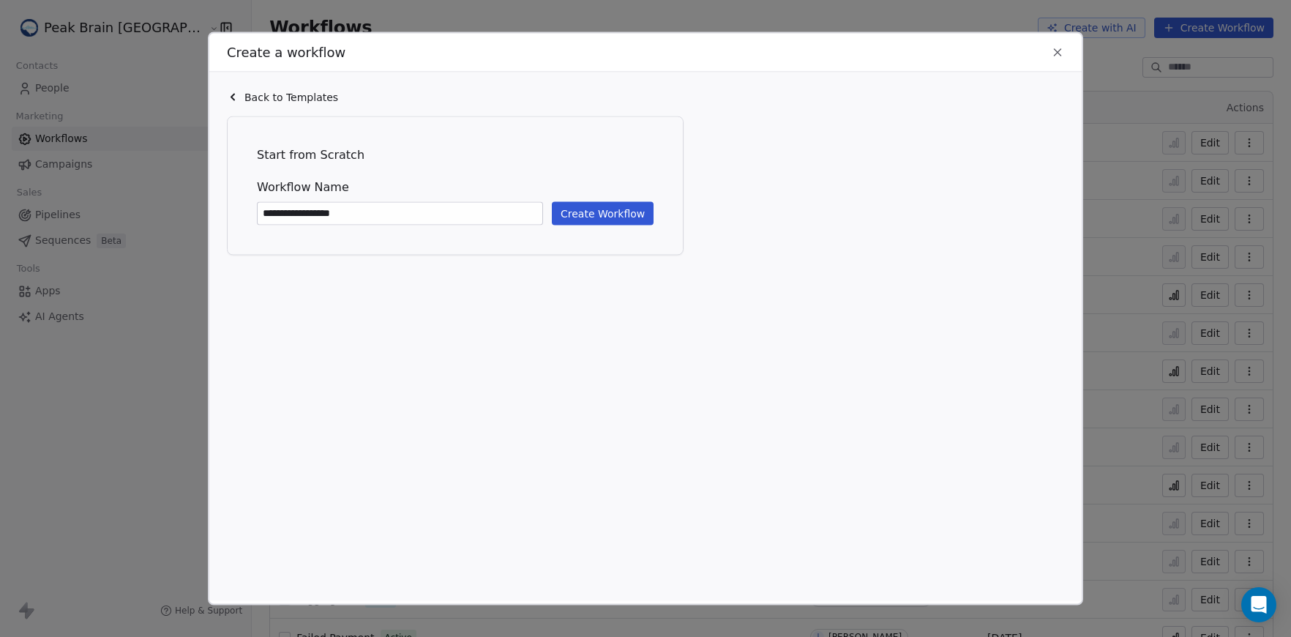
type input "**********"
click at [588, 208] on button "Create Workflow" at bounding box center [603, 213] width 102 height 23
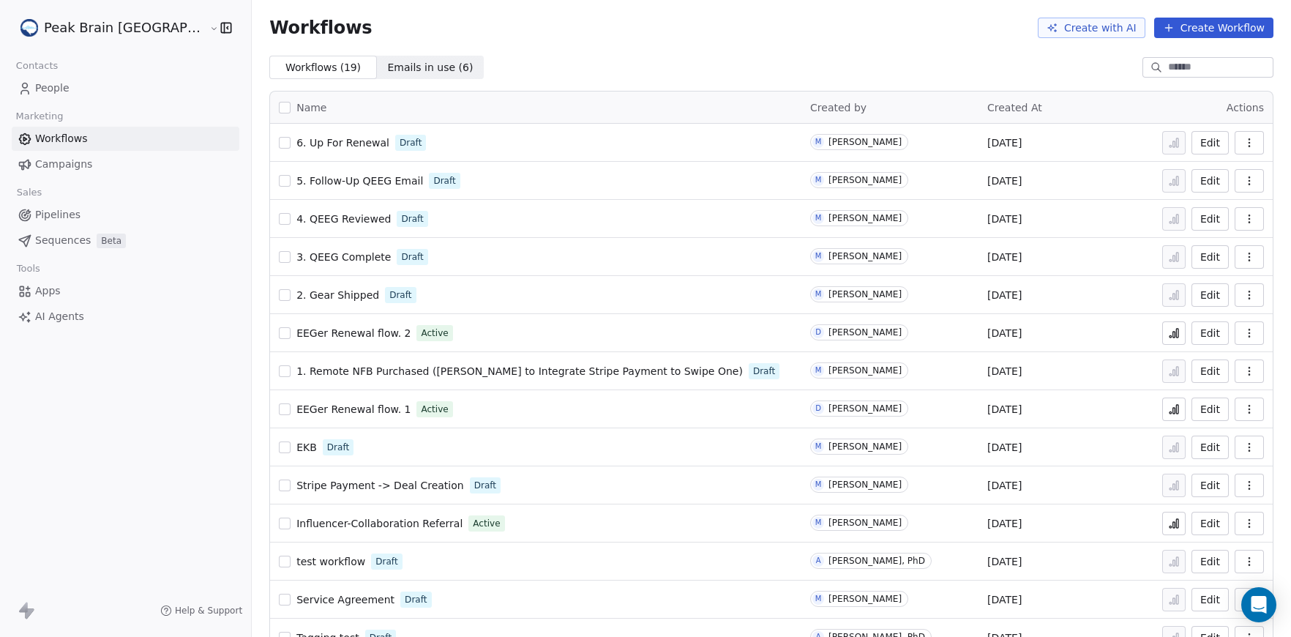
click at [310, 213] on span "4. QEEG Reviewed" at bounding box center [343, 219] width 94 height 12
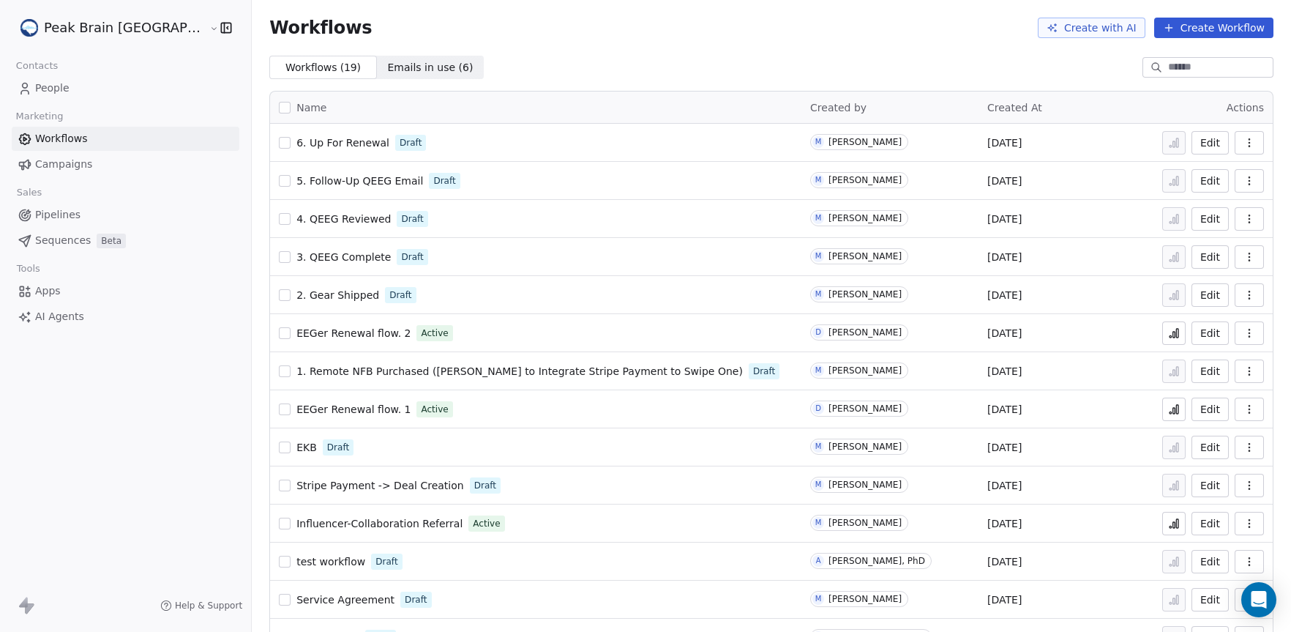
click at [302, 223] on span "4. QEEG Reviewed" at bounding box center [343, 219] width 94 height 12
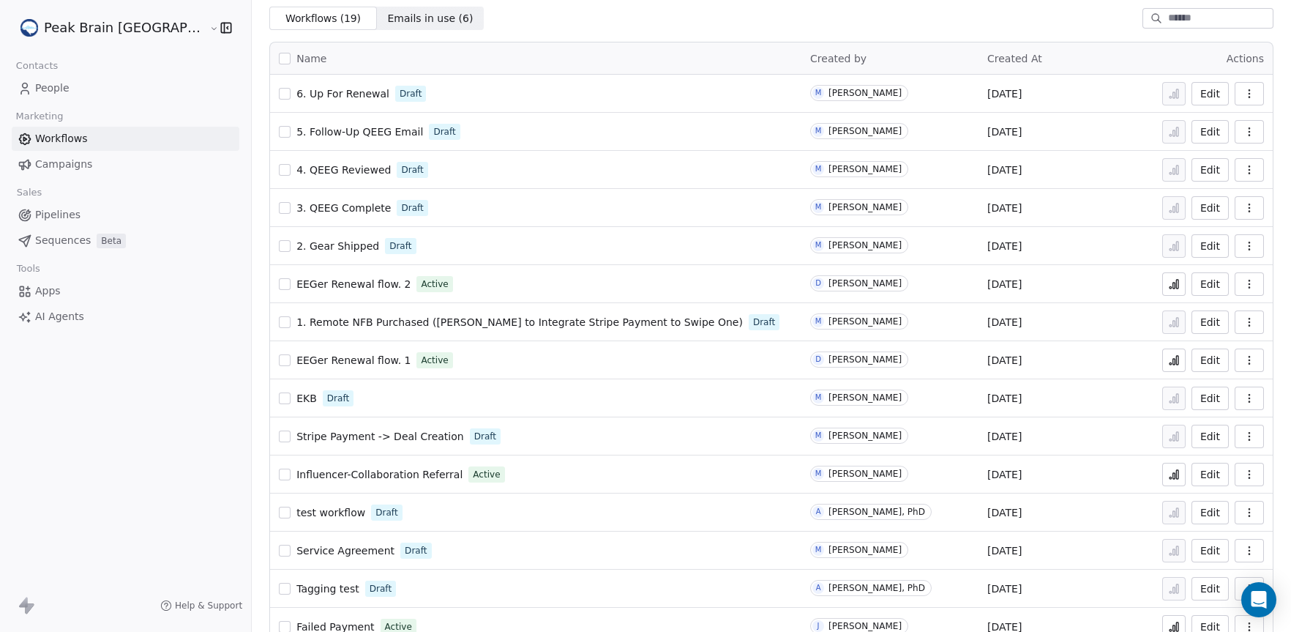
click at [321, 127] on span "5. Follow-Up QEEG Email" at bounding box center [359, 132] width 127 height 12
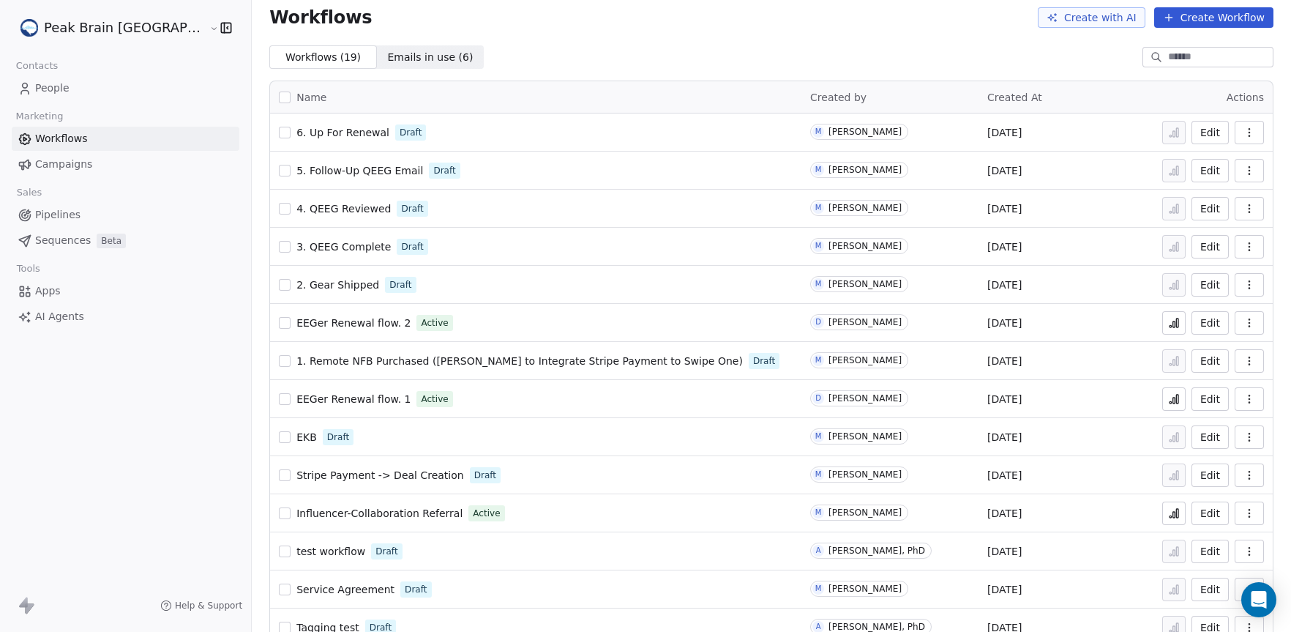
scroll to position [12, 0]
click at [296, 212] on span "4. QEEG Reviewed" at bounding box center [343, 207] width 94 height 12
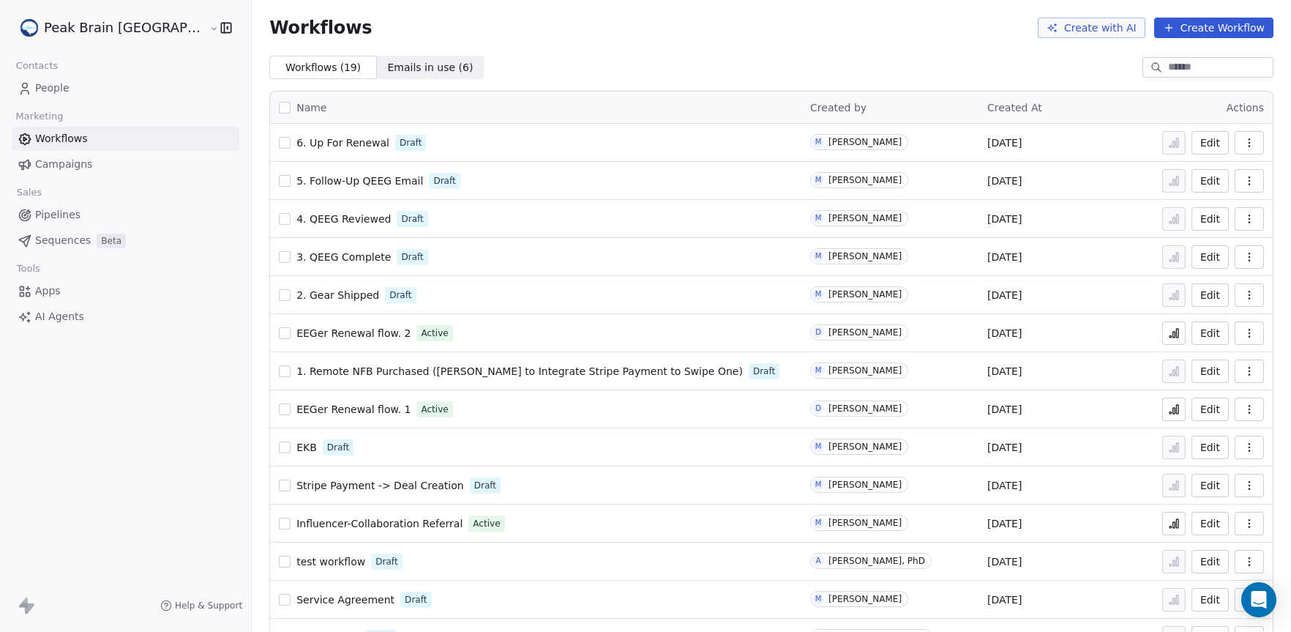
scroll to position [81, 0]
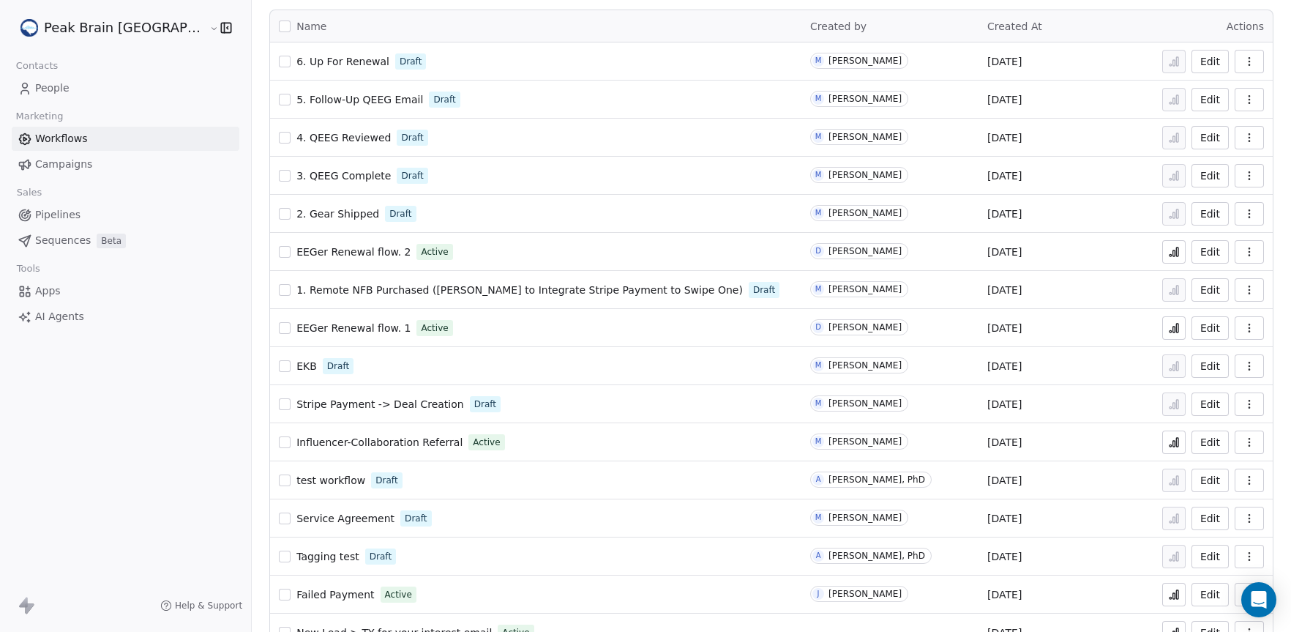
click at [112, 223] on link "Pipelines" at bounding box center [126, 215] width 228 height 24
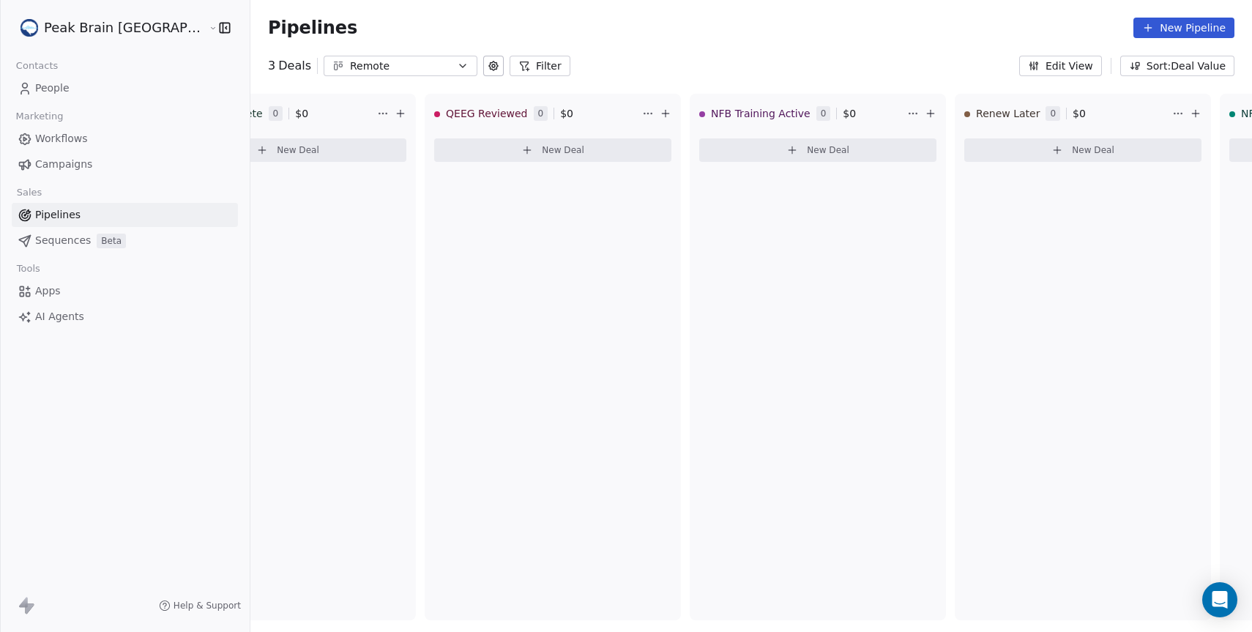
scroll to position [0, 650]
click at [66, 138] on span "Workflows" at bounding box center [61, 138] width 53 height 15
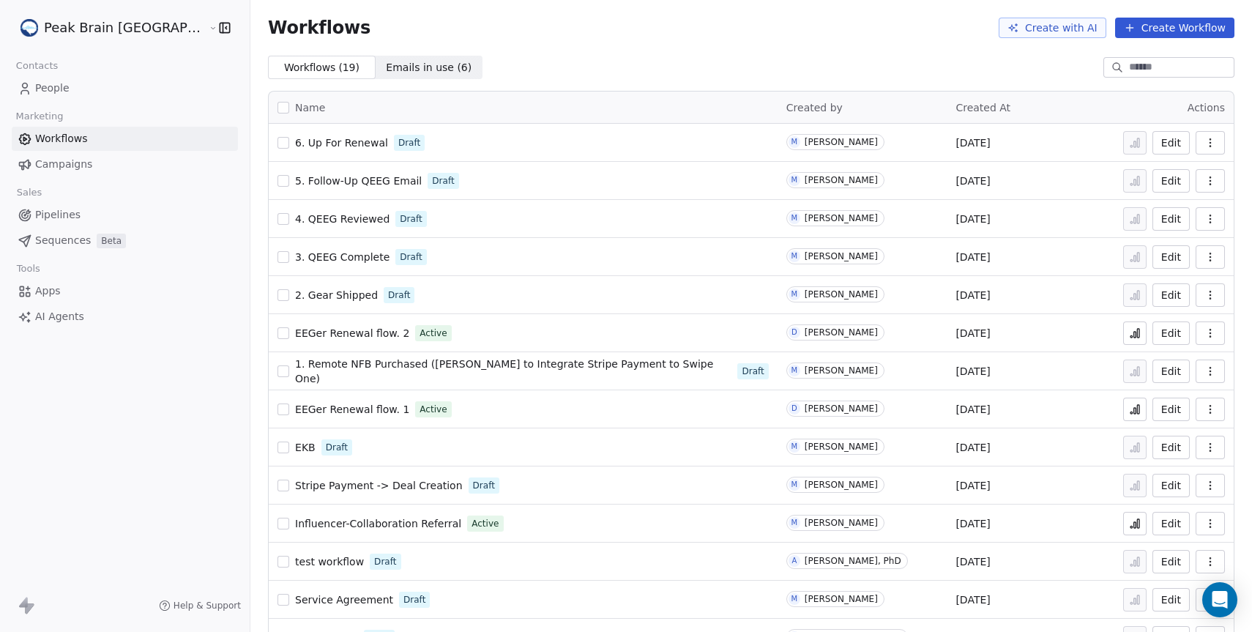
click at [316, 255] on span "3. QEEG Complete" at bounding box center [342, 257] width 94 height 12
click at [303, 230] on td "4. QEEG Reviewed Draft" at bounding box center [523, 219] width 509 height 38
click at [295, 224] on span "4. QEEG Reviewed" at bounding box center [342, 219] width 94 height 12
click at [295, 179] on span "5. Follow-Up QEEG Email" at bounding box center [358, 181] width 127 height 12
